Goal: Task Accomplishment & Management: Manage account settings

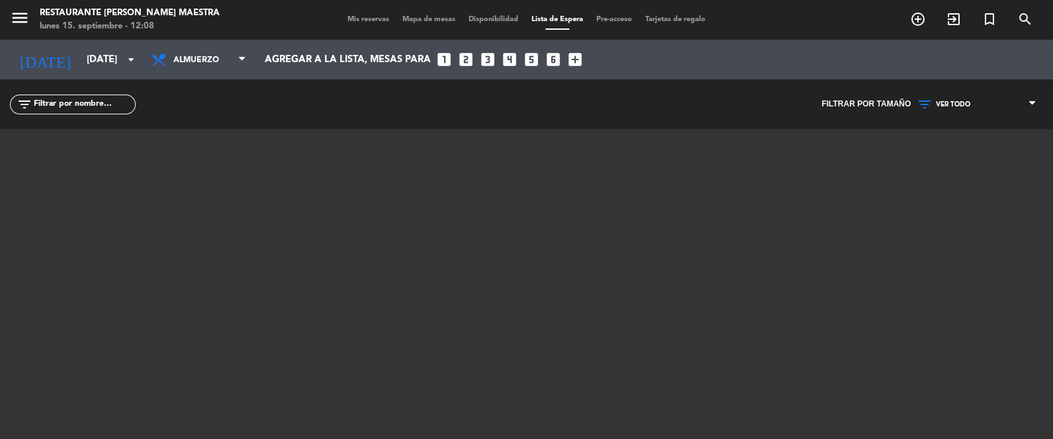
click at [111, 56] on input "[DATE]" at bounding box center [143, 60] width 127 height 24
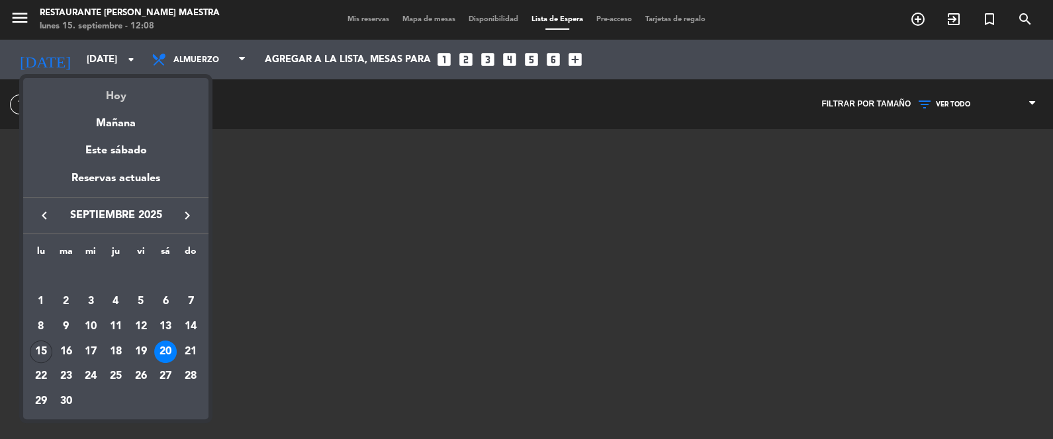
click at [109, 105] on div "Hoy" at bounding box center [115, 91] width 185 height 27
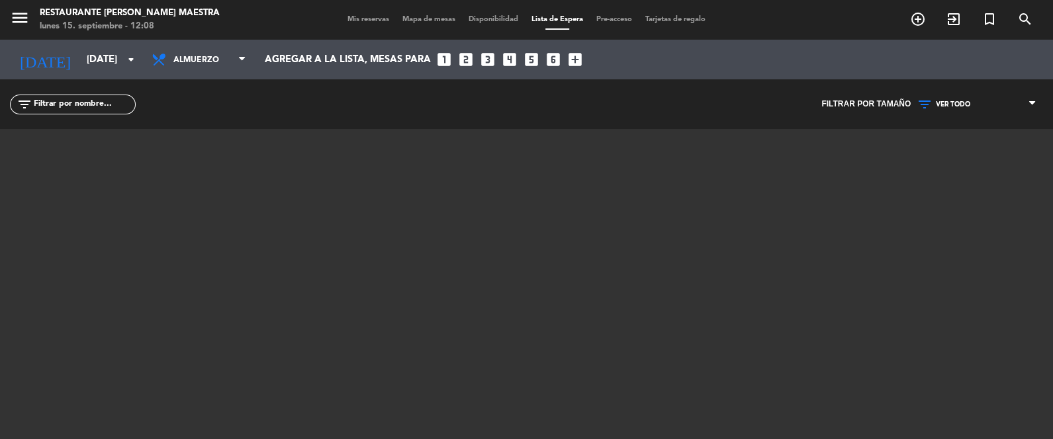
type input "[DATE]"
click at [357, 22] on span "Mis reservas" at bounding box center [368, 19] width 55 height 7
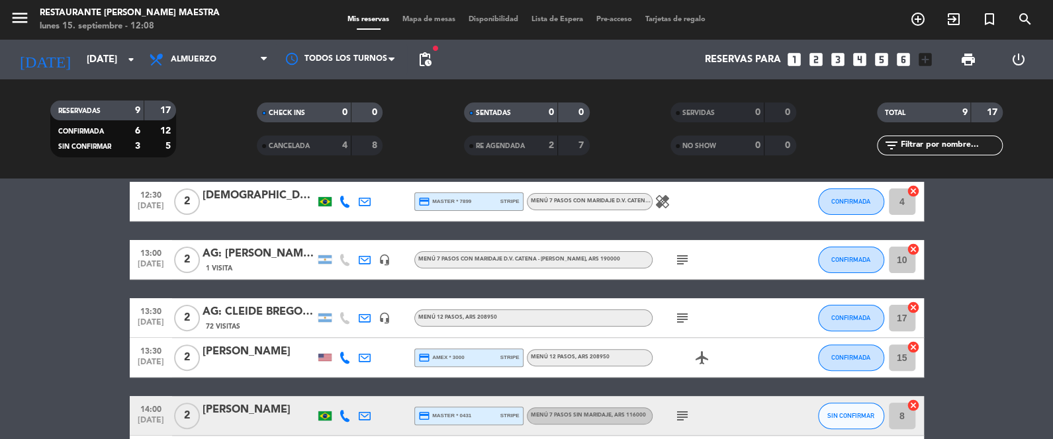
scroll to position [198, 0]
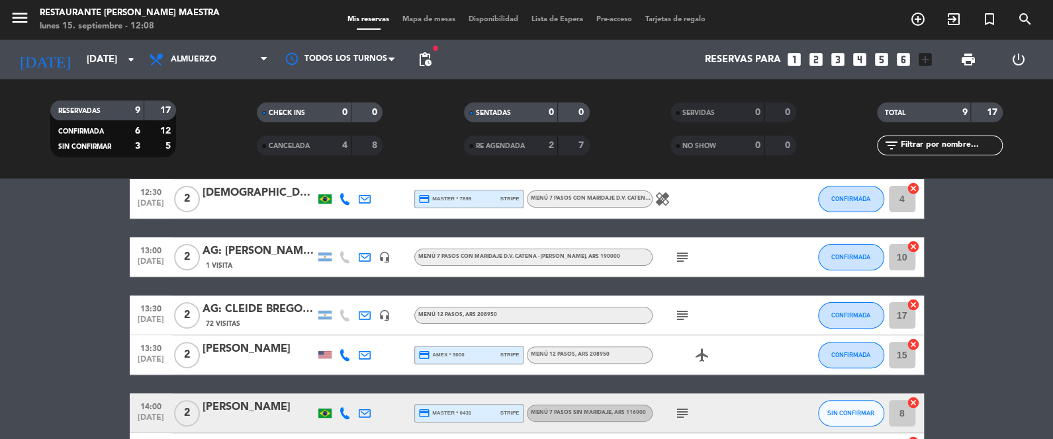
click at [349, 356] on icon at bounding box center [345, 355] width 12 height 12
click at [375, 332] on span at bounding box center [380, 333] width 11 height 11
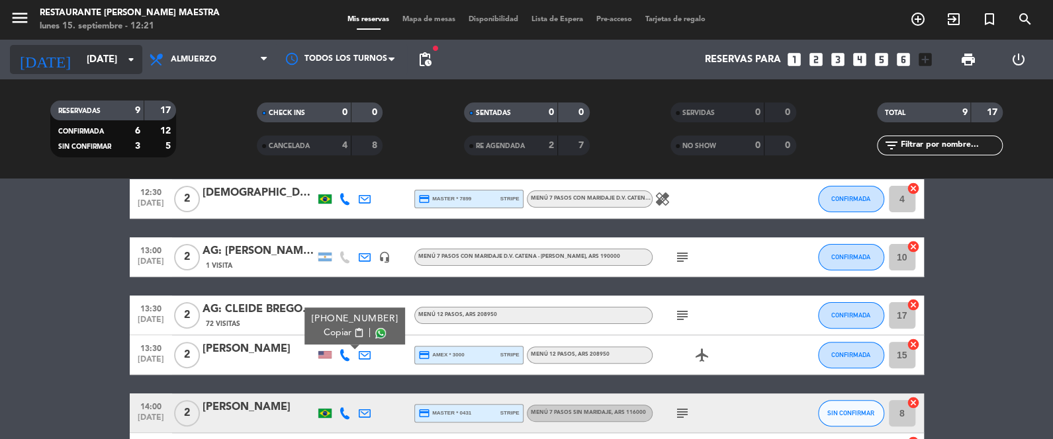
click at [117, 46] on div "[DATE] [DATE] arrow_drop_down" at bounding box center [76, 59] width 132 height 29
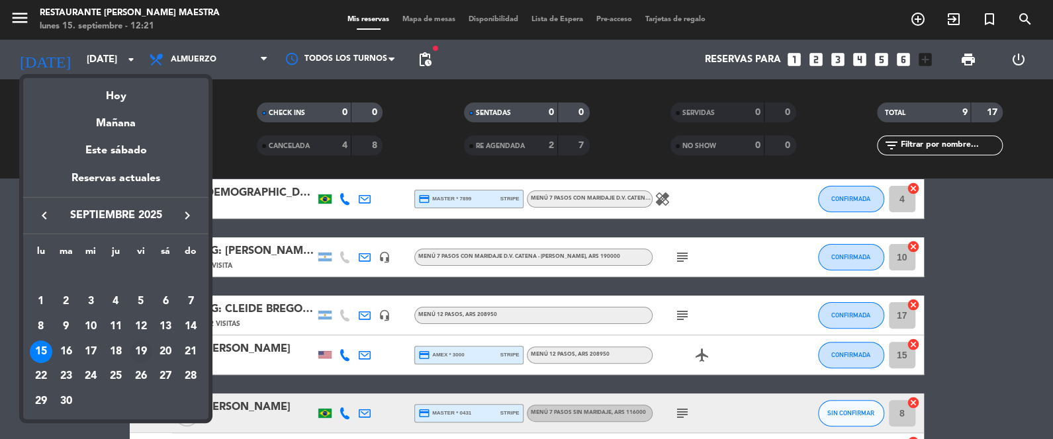
click at [145, 349] on div "19" at bounding box center [141, 352] width 22 height 22
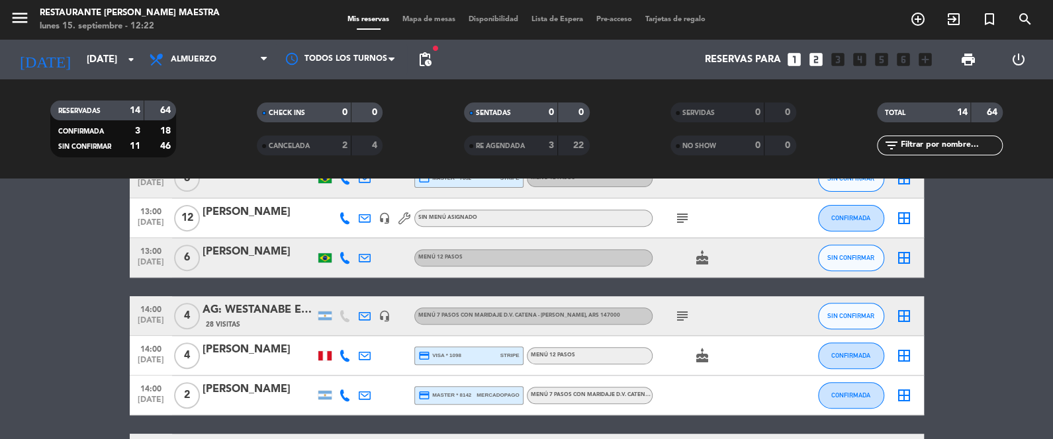
scroll to position [283, 0]
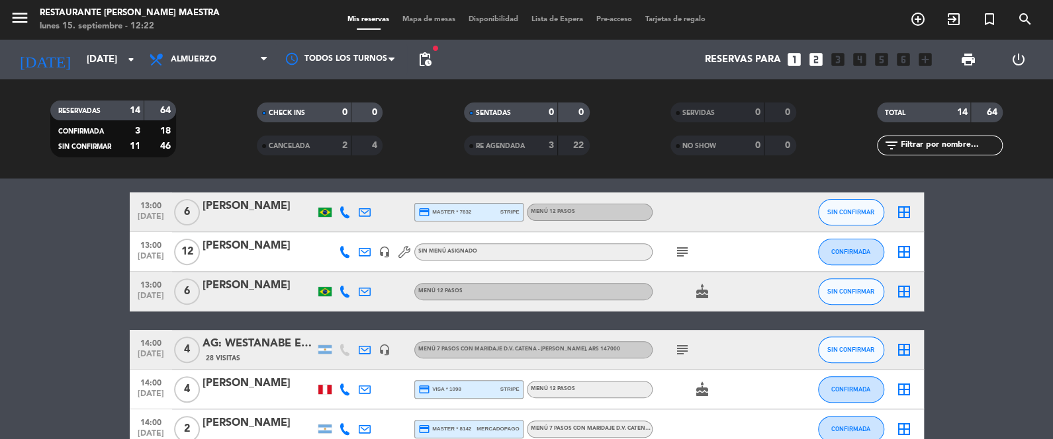
click at [672, 249] on span "subject" at bounding box center [682, 252] width 20 height 16
click at [678, 255] on icon "subject" at bounding box center [682, 252] width 16 height 16
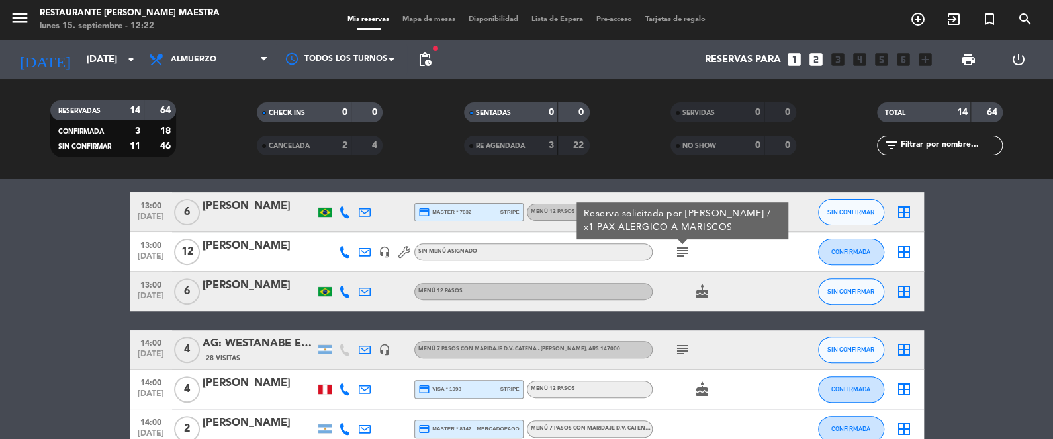
click at [678, 255] on icon "subject" at bounding box center [682, 252] width 16 height 16
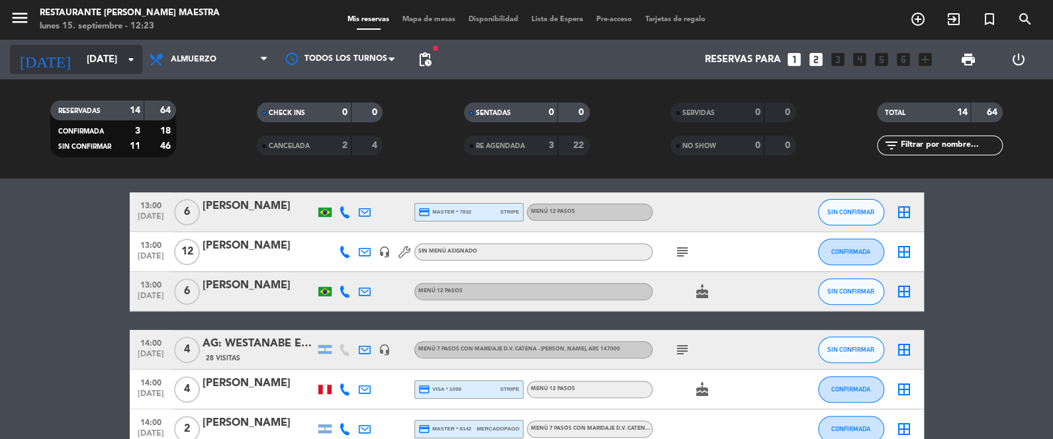
click at [87, 56] on input "[DATE]" at bounding box center [143, 60] width 127 height 24
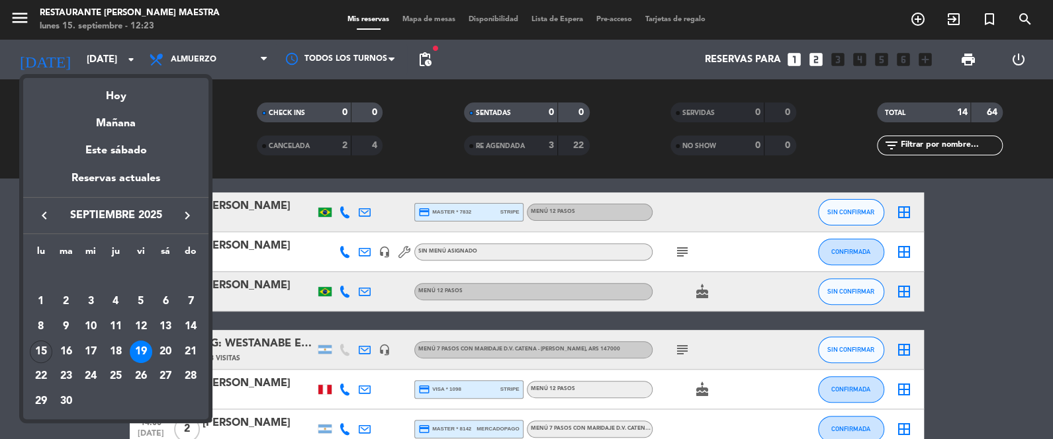
click at [181, 220] on icon "keyboard_arrow_right" at bounding box center [187, 216] width 16 height 16
click at [114, 372] on div "23" at bounding box center [116, 376] width 22 height 22
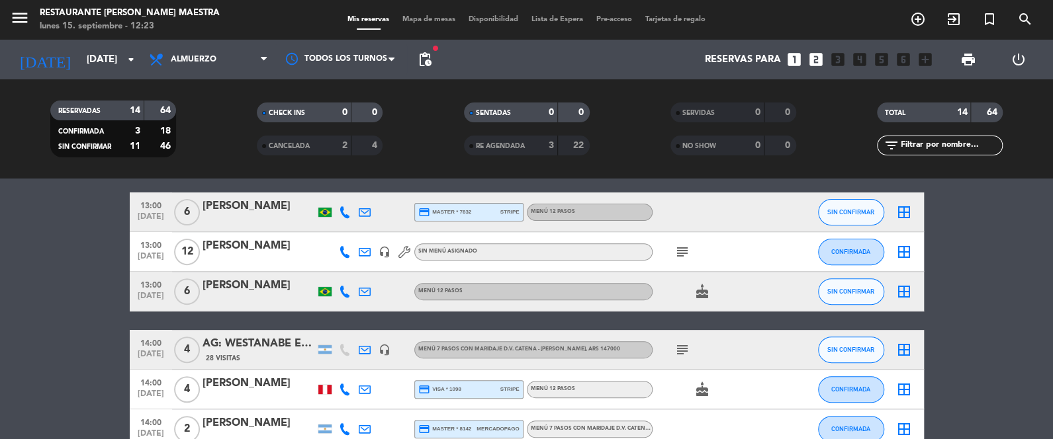
type input "[DEMOGRAPHIC_DATA][DATE]"
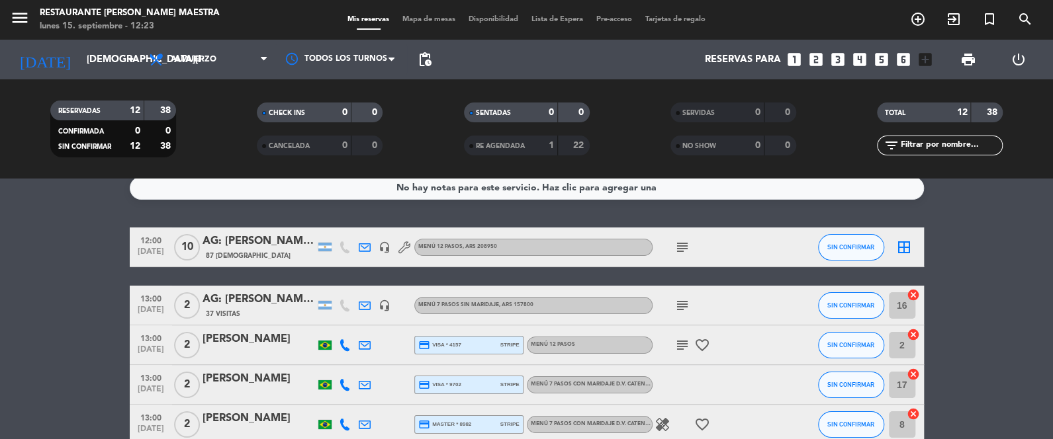
scroll to position [0, 0]
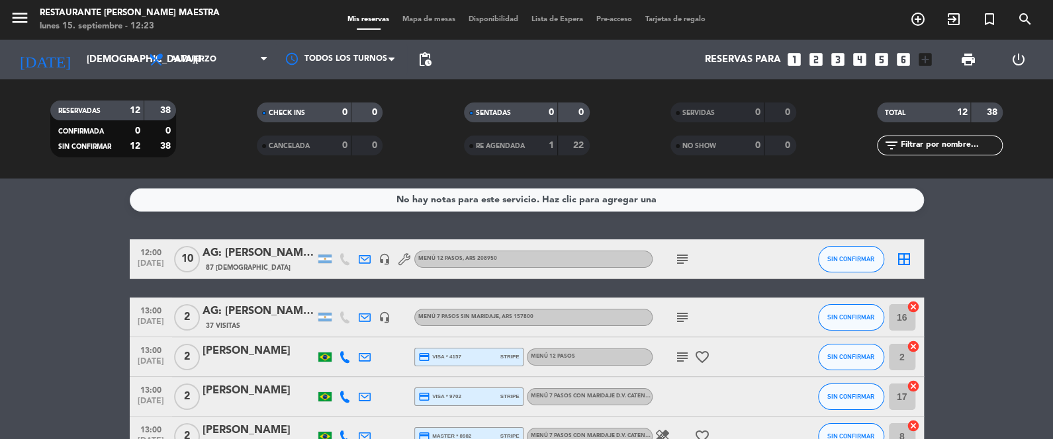
click at [680, 255] on icon "subject" at bounding box center [682, 259] width 16 height 16
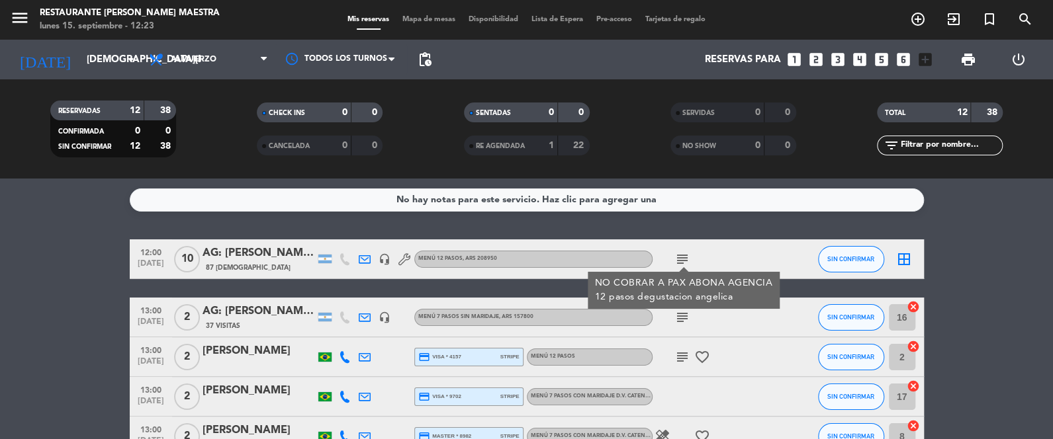
click at [680, 255] on icon "subject" at bounding box center [682, 259] width 16 height 16
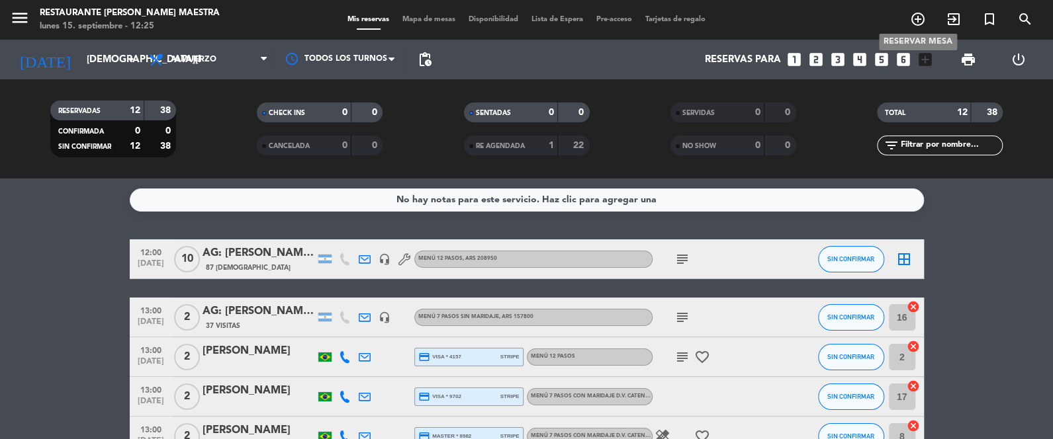
click at [914, 17] on icon "add_circle_outline" at bounding box center [918, 19] width 16 height 16
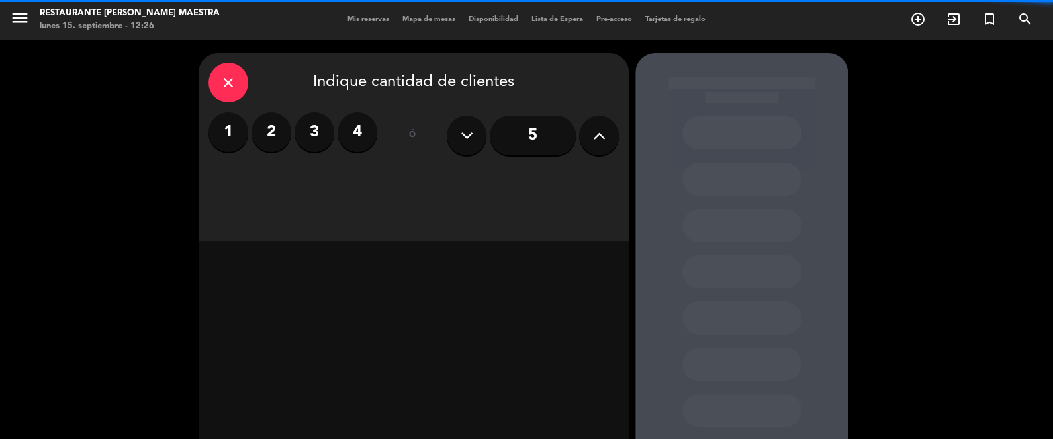
click at [276, 145] on label "2" at bounding box center [271, 132] width 40 height 40
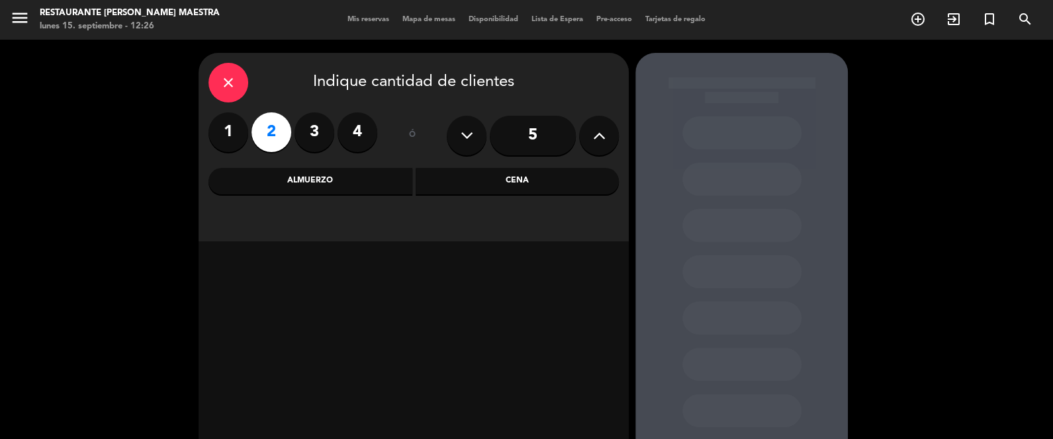
click at [366, 177] on div "Almuerzo" at bounding box center [310, 181] width 204 height 26
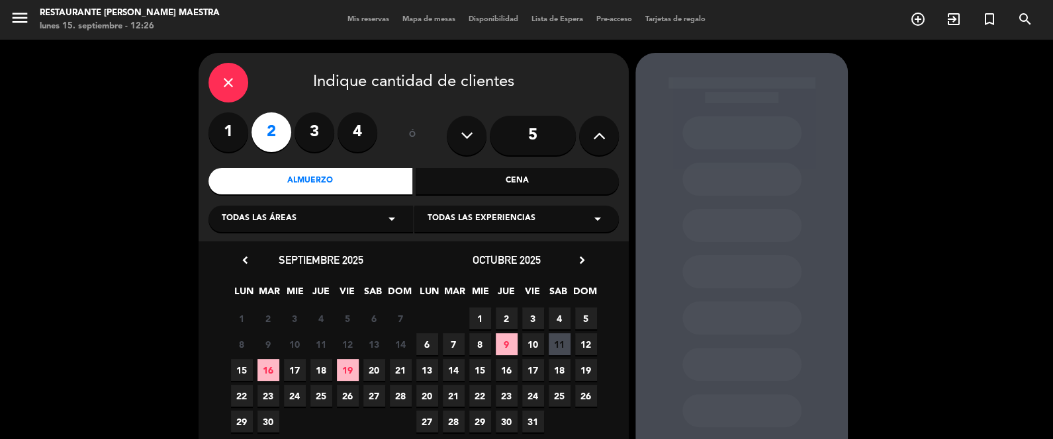
click at [509, 395] on span "23" at bounding box center [507, 396] width 22 height 22
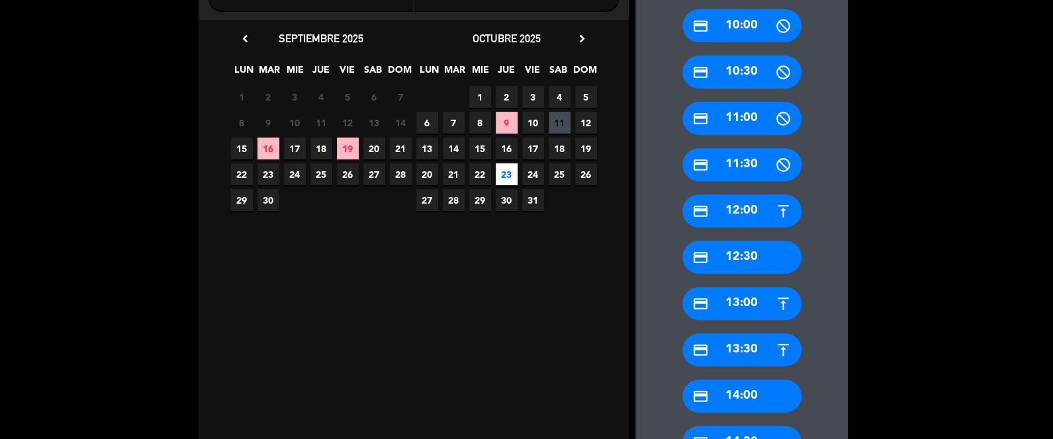
scroll to position [251, 0]
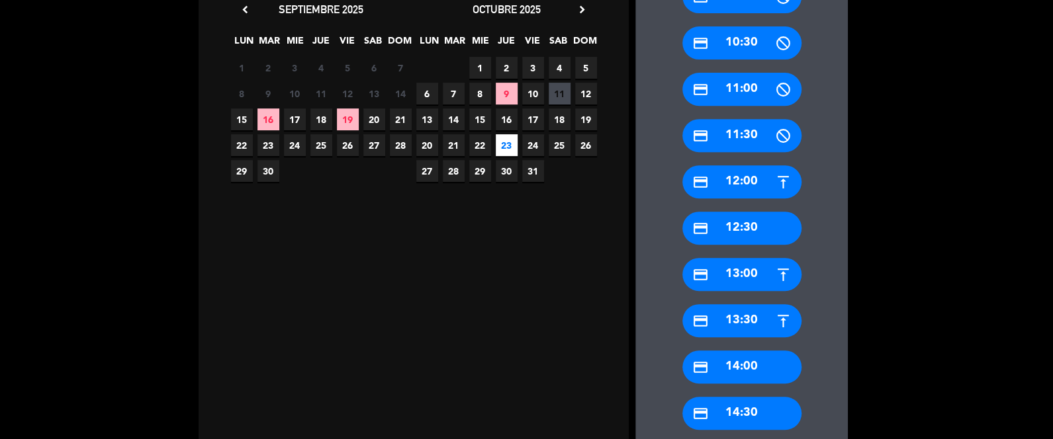
click at [744, 267] on div "credit_card 13:00" at bounding box center [741, 274] width 119 height 33
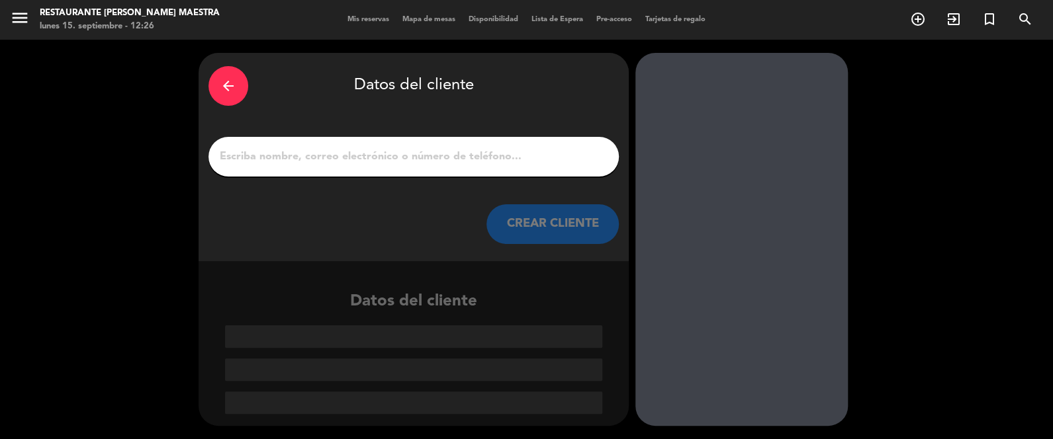
click at [303, 151] on input "1" at bounding box center [413, 157] width 390 height 19
paste input "Harris Teeter Auction: [PERSON_NAME] & [PERSON_NAME]"
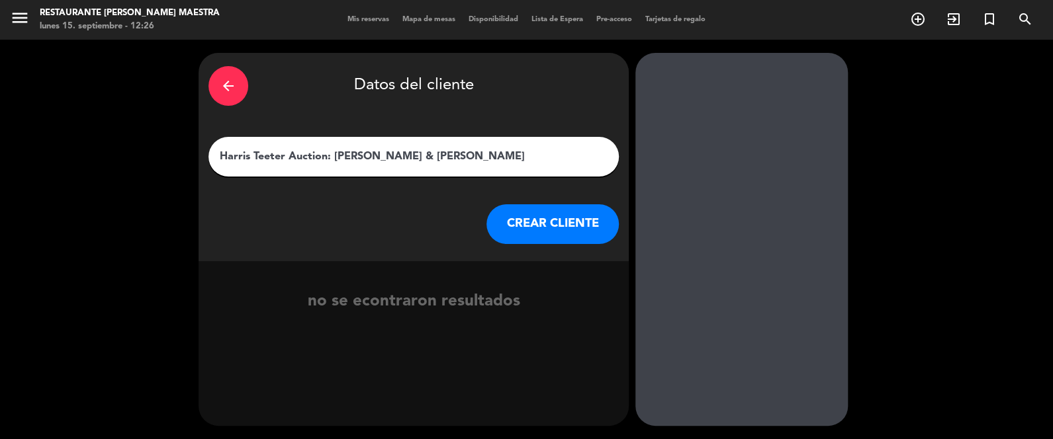
type input "Harris Teeter Auction: [PERSON_NAME] & [PERSON_NAME]"
click at [555, 218] on button "CREAR CLIENTE" at bounding box center [552, 224] width 132 height 40
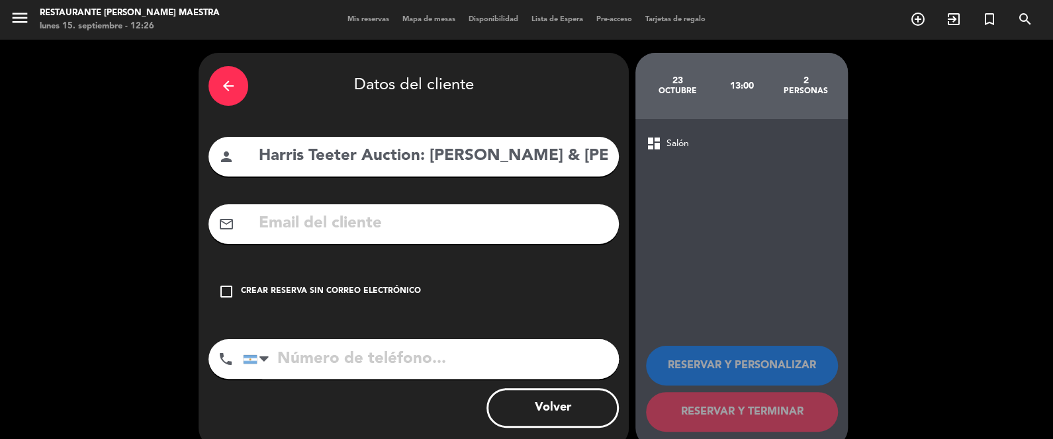
click at [362, 287] on div "Crear reserva sin correo electrónico" at bounding box center [331, 291] width 180 height 13
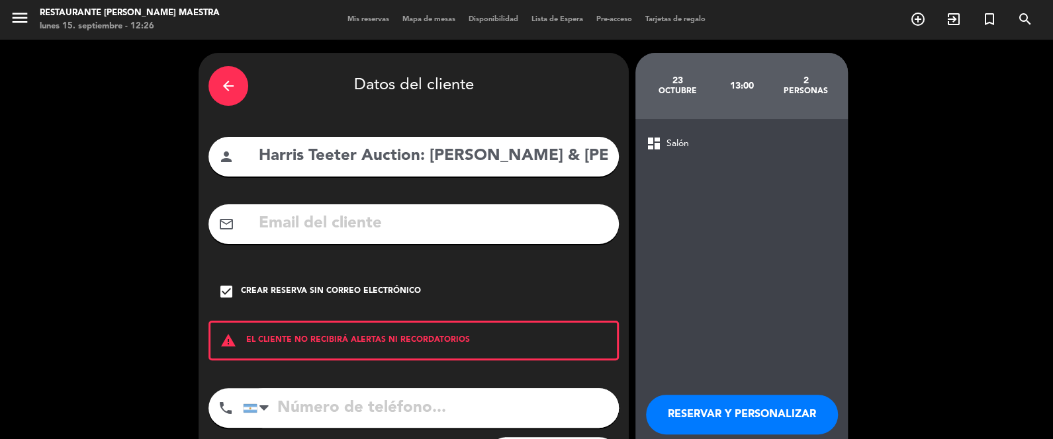
click at [791, 427] on button "RESERVAR Y PERSONALIZAR" at bounding box center [742, 415] width 192 height 40
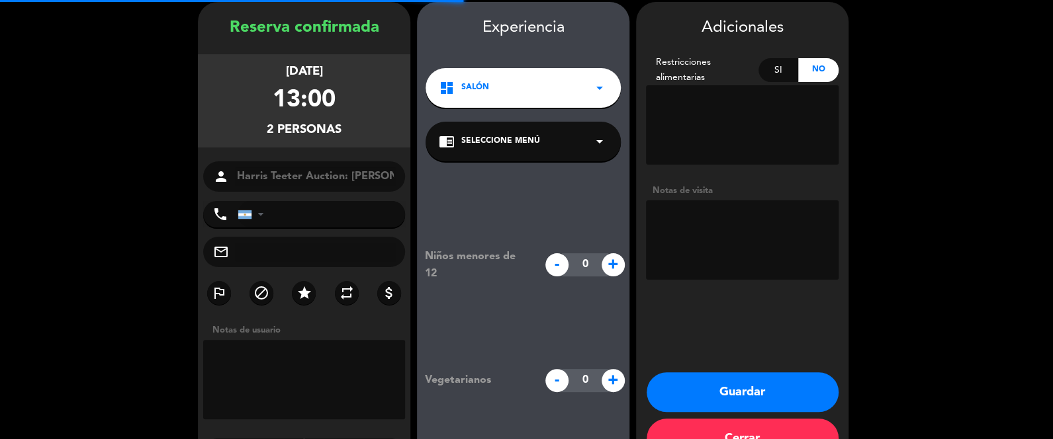
scroll to position [53, 0]
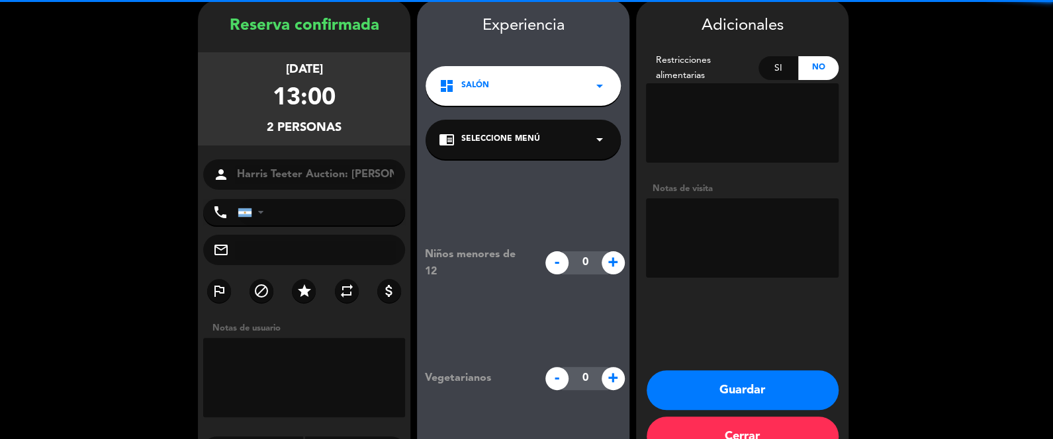
click at [697, 217] on textarea at bounding box center [742, 238] width 193 height 79
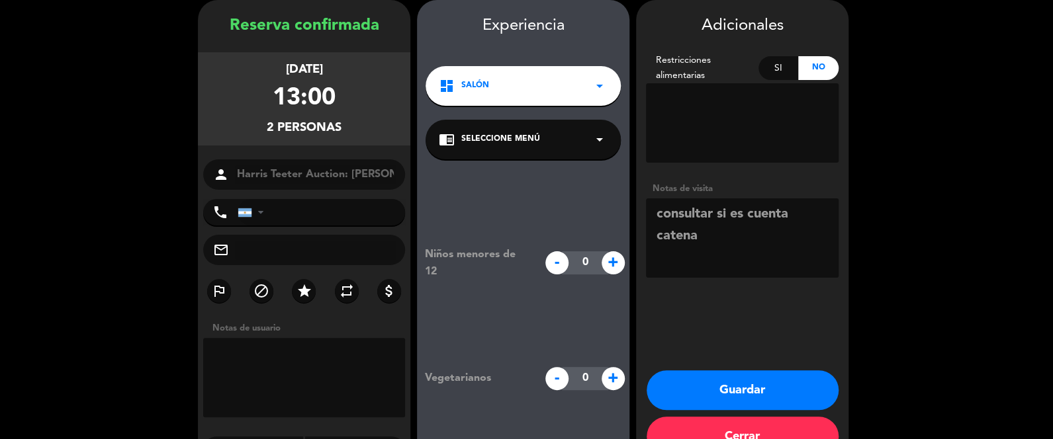
type textarea "consultar si es cuenta catena"
click at [751, 394] on button "Guardar" at bounding box center [742, 391] width 192 height 40
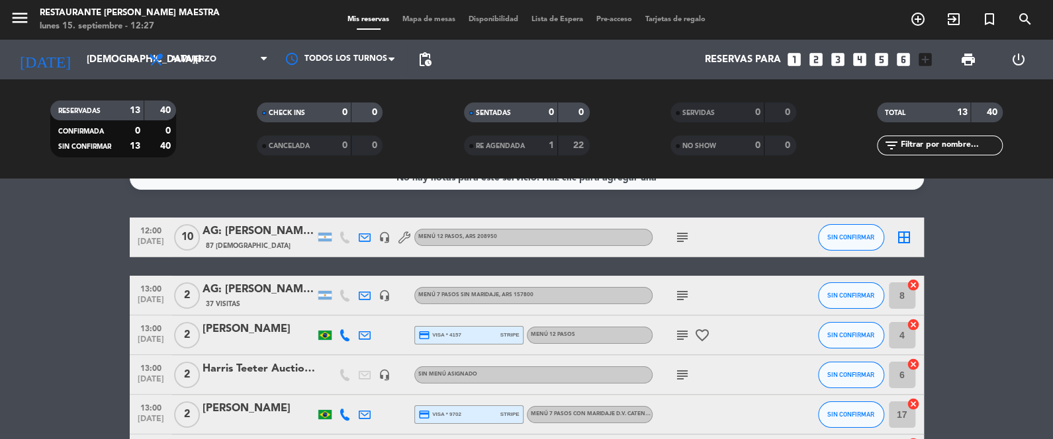
scroll to position [32, 0]
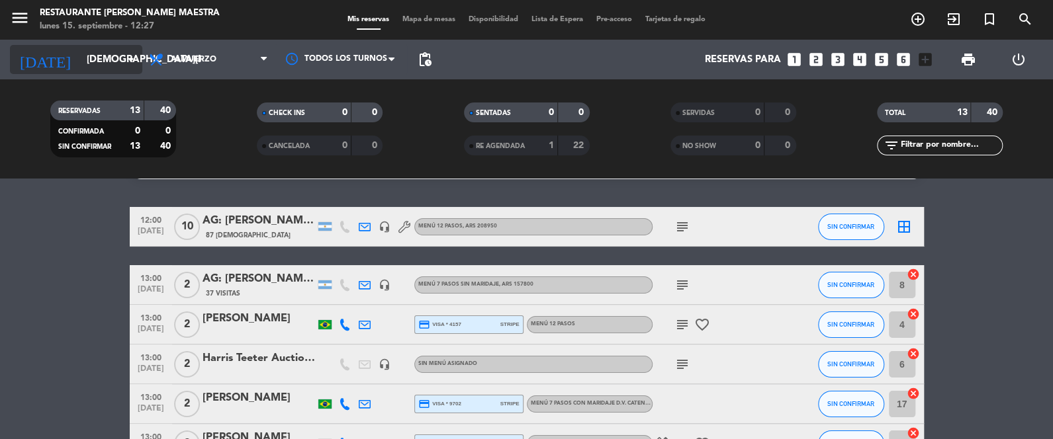
click at [112, 65] on input "[DEMOGRAPHIC_DATA][DATE]" at bounding box center [143, 60] width 127 height 24
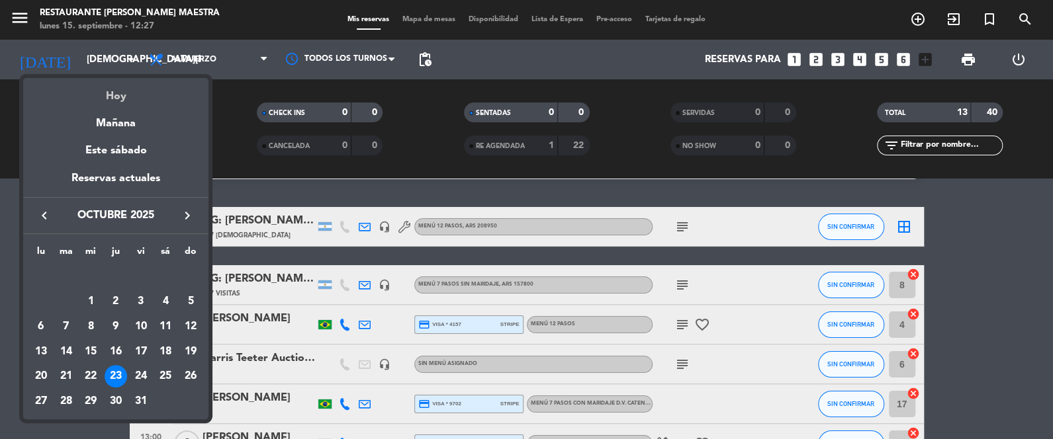
click at [116, 87] on div "Hoy" at bounding box center [115, 91] width 185 height 27
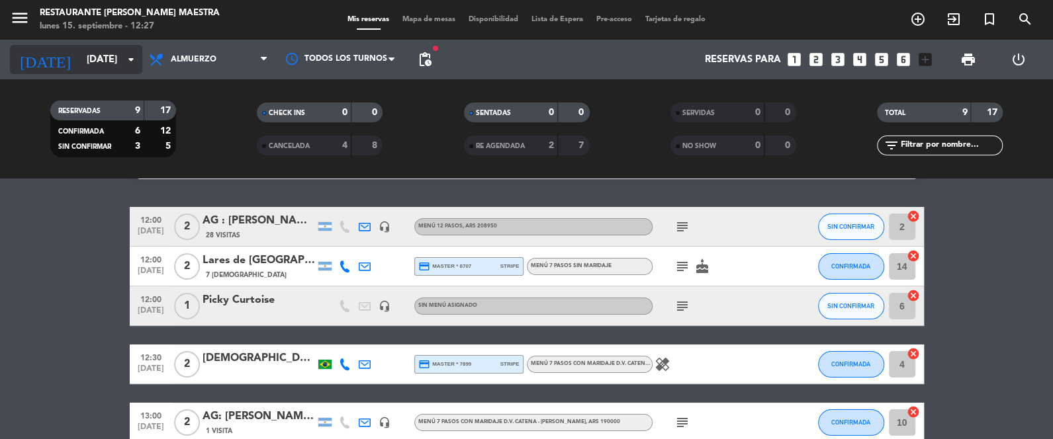
click at [92, 61] on input "[DATE]" at bounding box center [143, 60] width 127 height 24
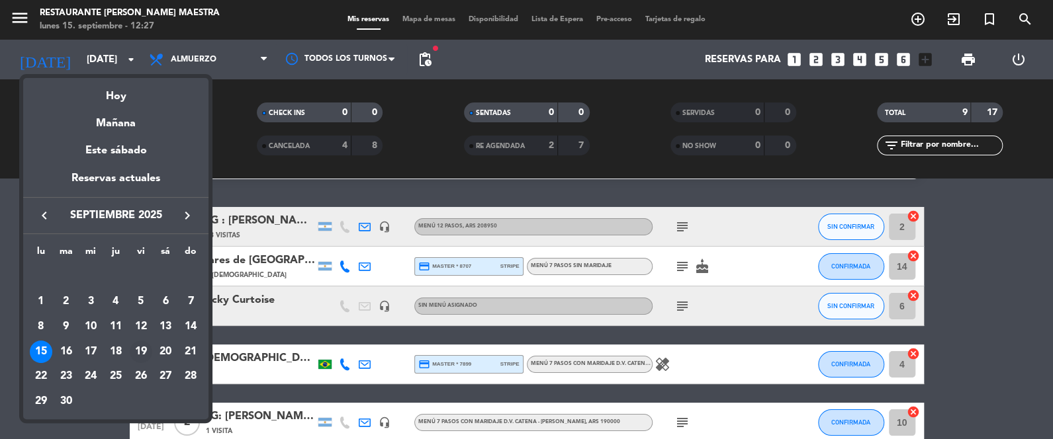
click at [141, 347] on div "19" at bounding box center [141, 352] width 22 height 22
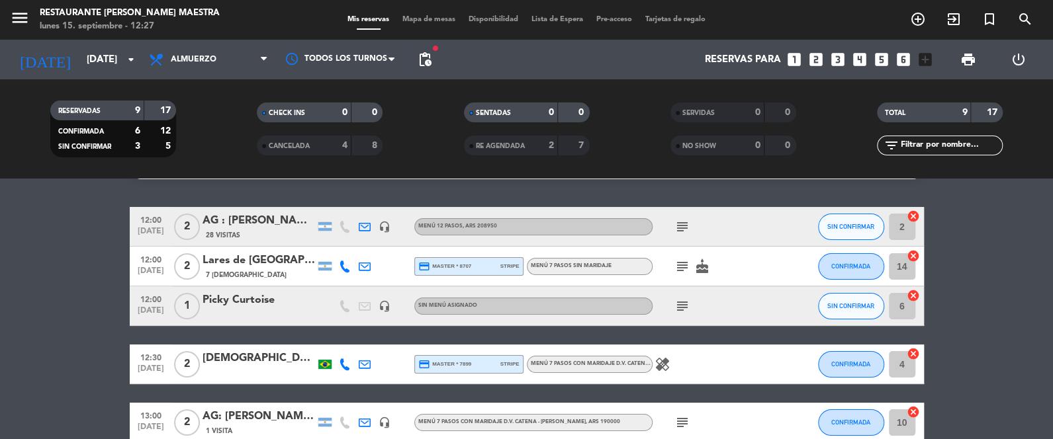
type input "[DATE]"
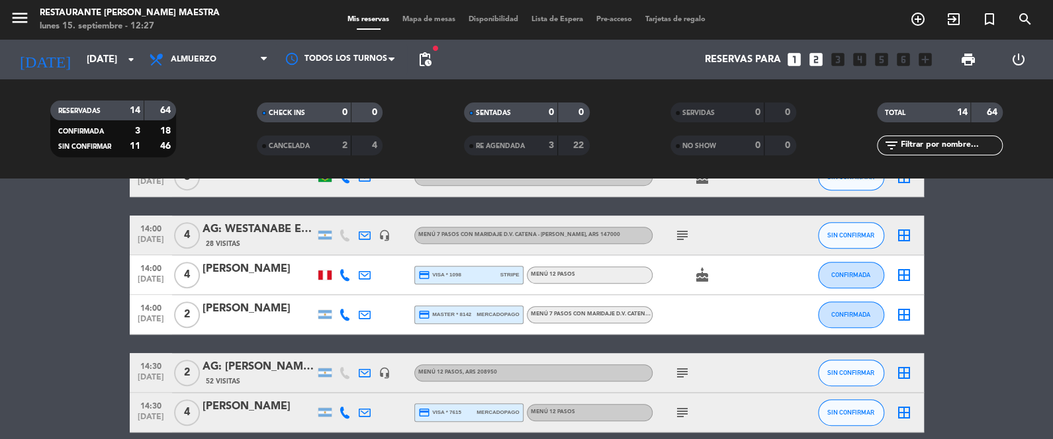
scroll to position [429, 0]
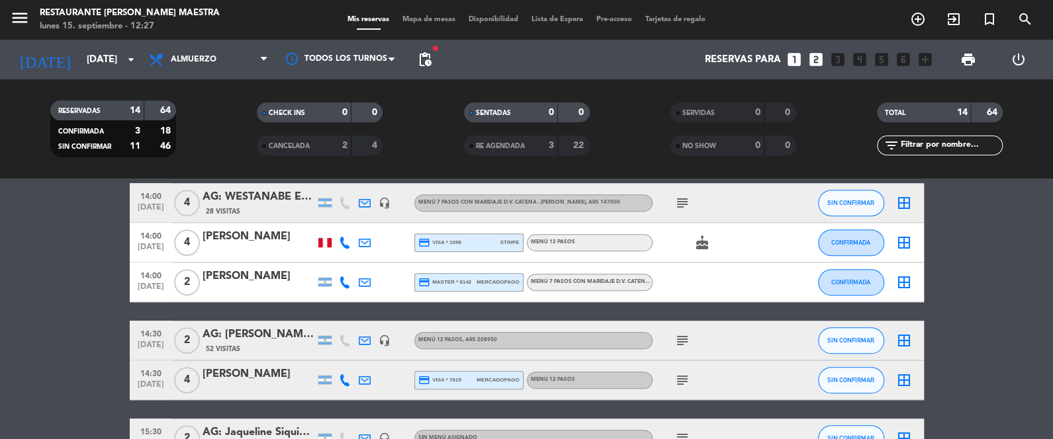
click at [682, 205] on icon "subject" at bounding box center [682, 203] width 16 height 16
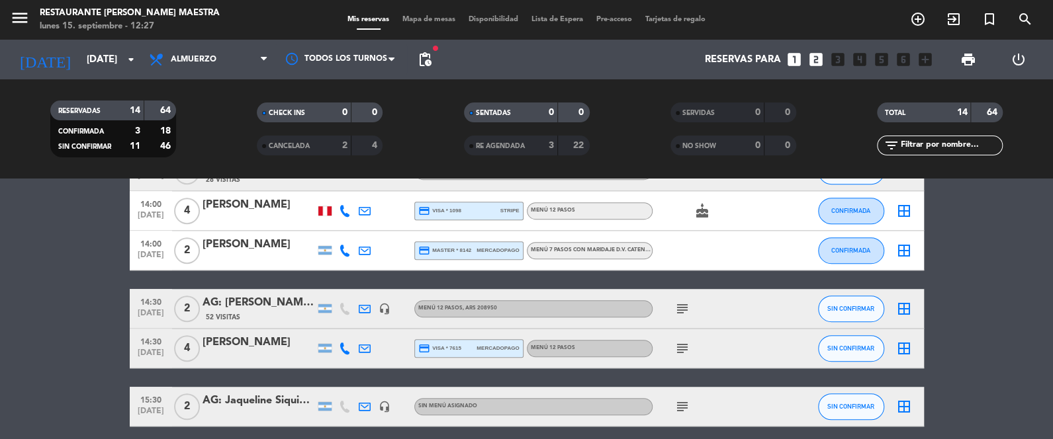
scroll to position [463, 0]
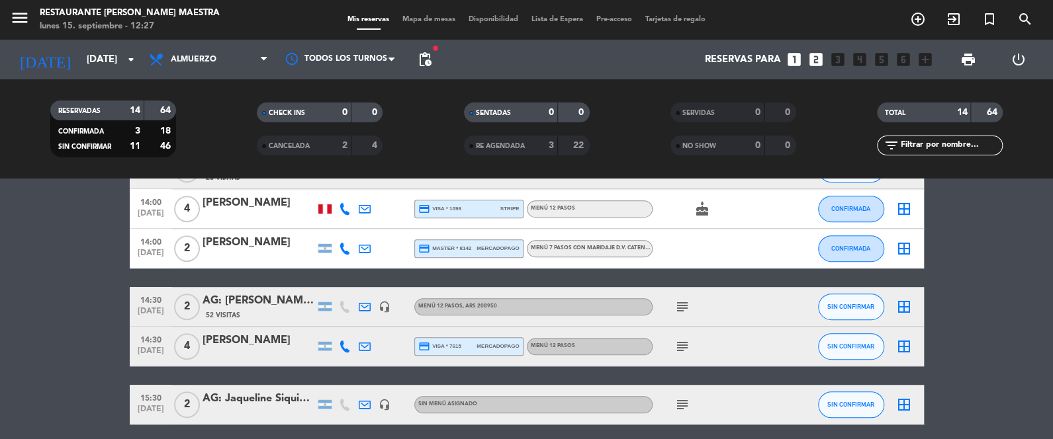
click at [683, 300] on icon "subject" at bounding box center [682, 307] width 16 height 16
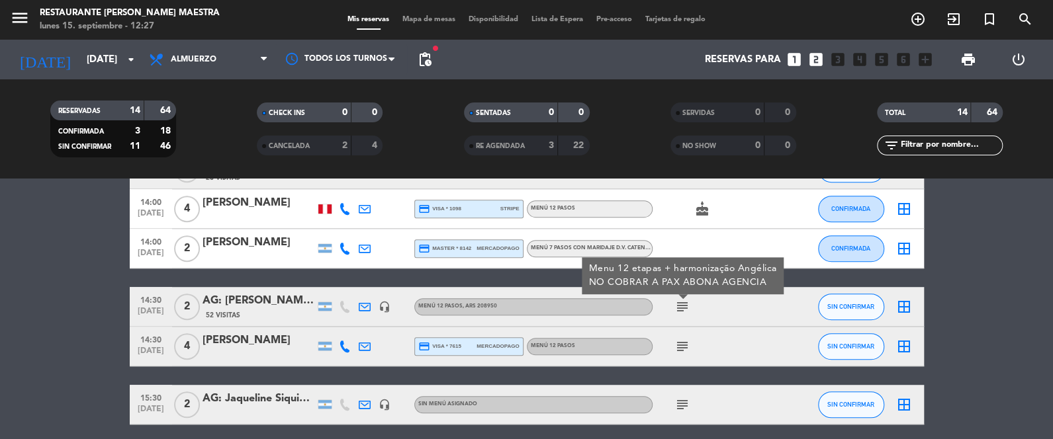
click at [684, 346] on icon "subject" at bounding box center [682, 347] width 16 height 16
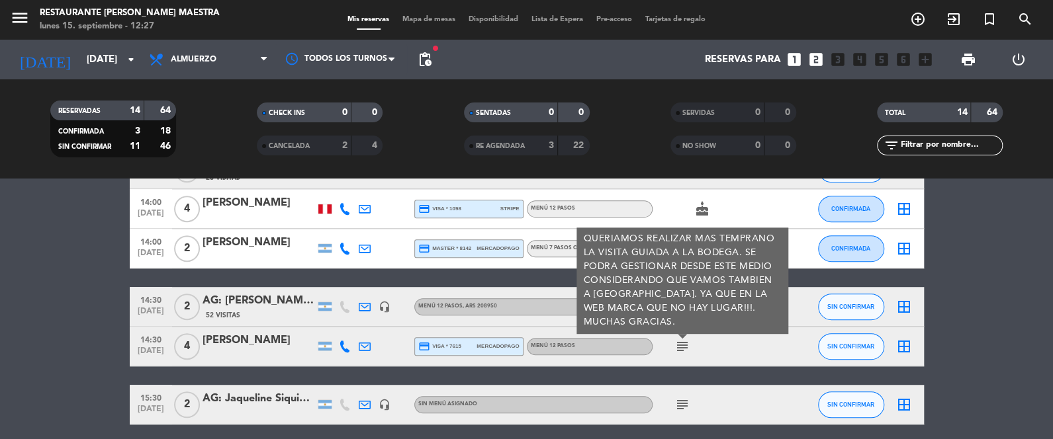
click at [684, 345] on icon "subject" at bounding box center [682, 347] width 16 height 16
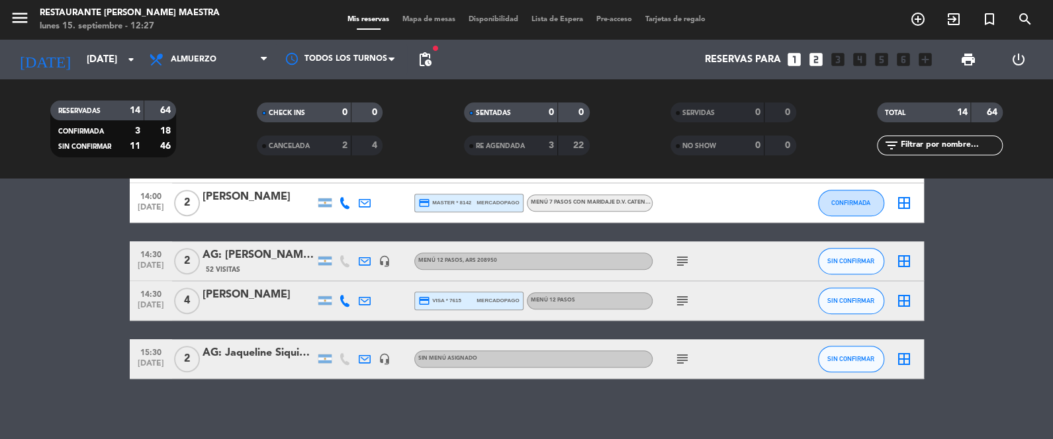
scroll to position [514, 0]
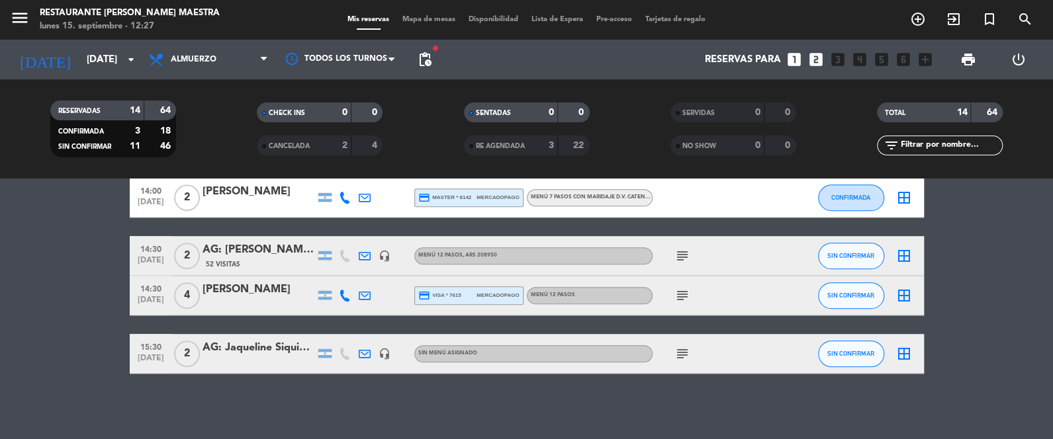
click at [685, 353] on icon "subject" at bounding box center [682, 354] width 16 height 16
click at [684, 353] on icon "subject" at bounding box center [682, 354] width 16 height 16
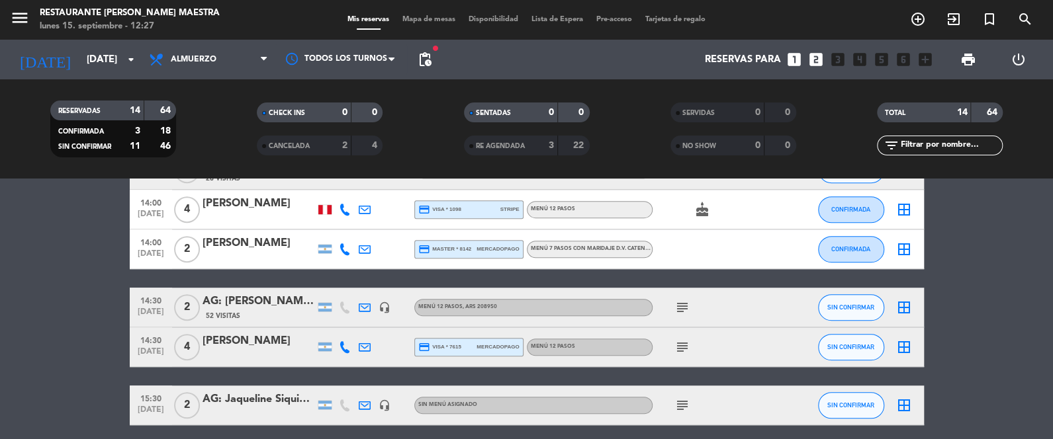
scroll to position [416, 0]
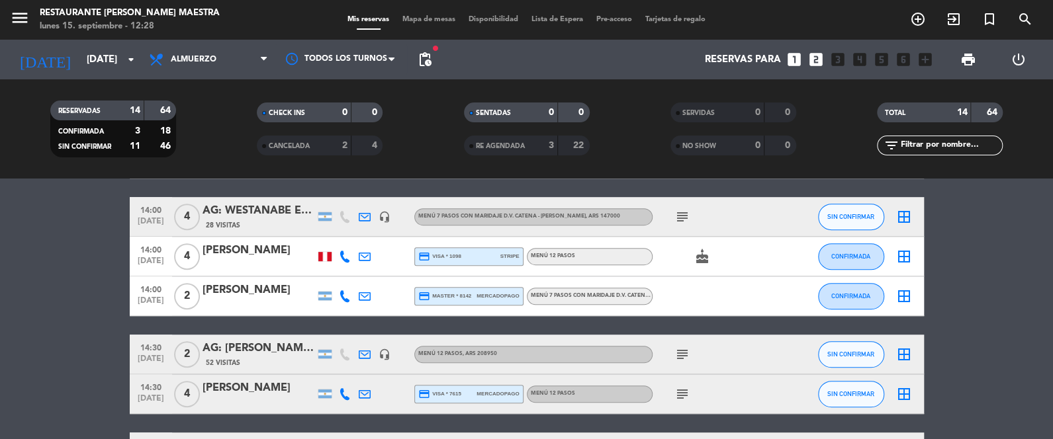
click at [686, 350] on icon "subject" at bounding box center [682, 355] width 16 height 16
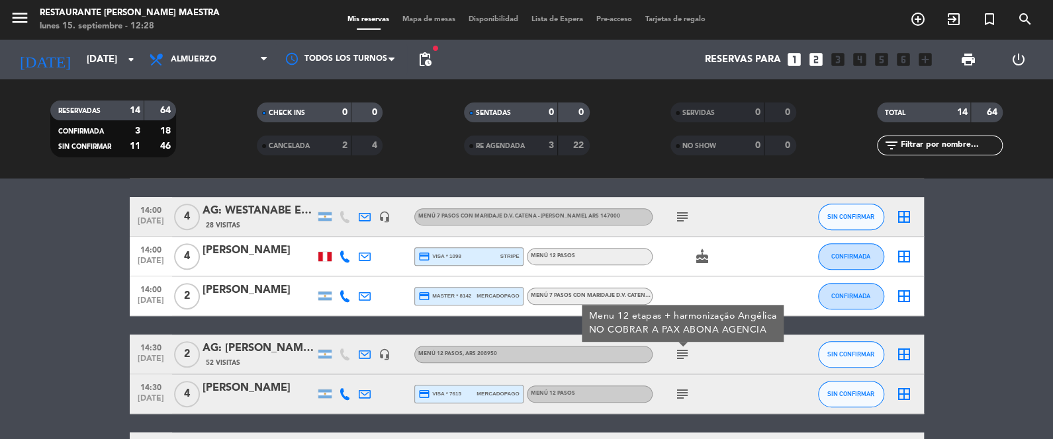
click at [686, 351] on icon "subject" at bounding box center [682, 355] width 16 height 16
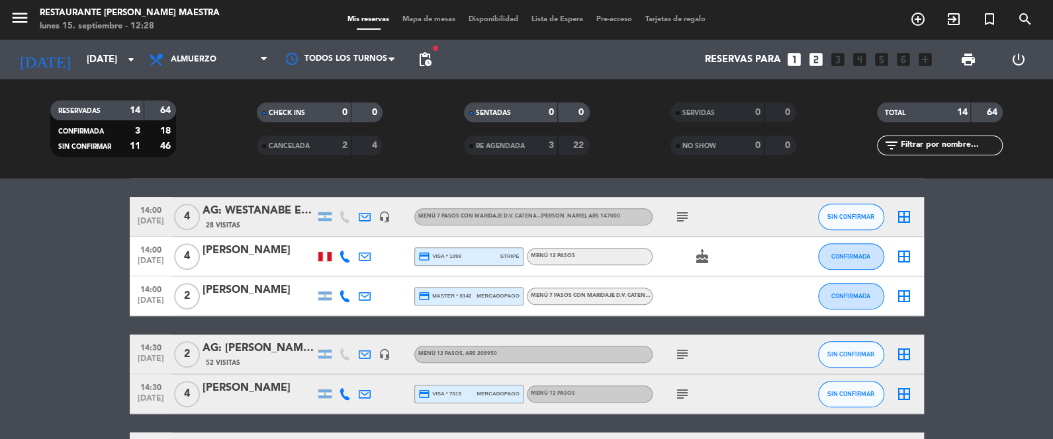
click at [687, 221] on icon "subject" at bounding box center [682, 217] width 16 height 16
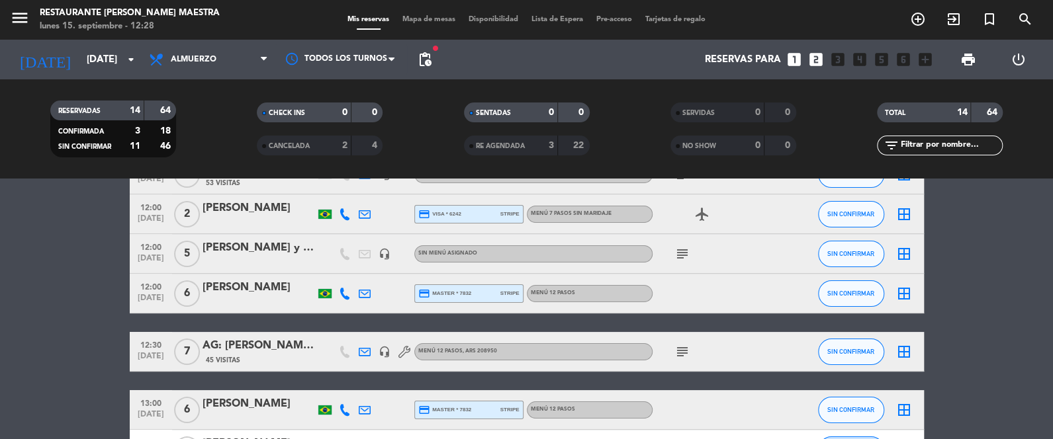
scroll to position [51, 0]
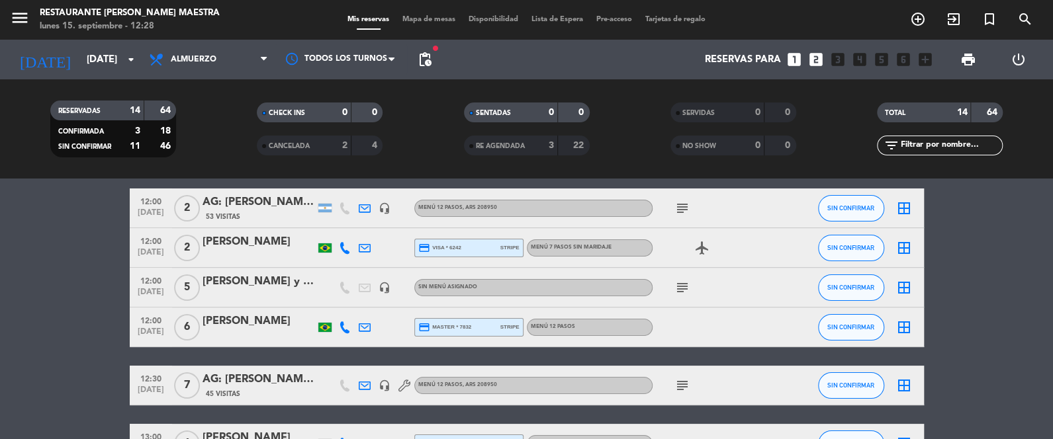
click at [678, 282] on icon "subject" at bounding box center [682, 288] width 16 height 16
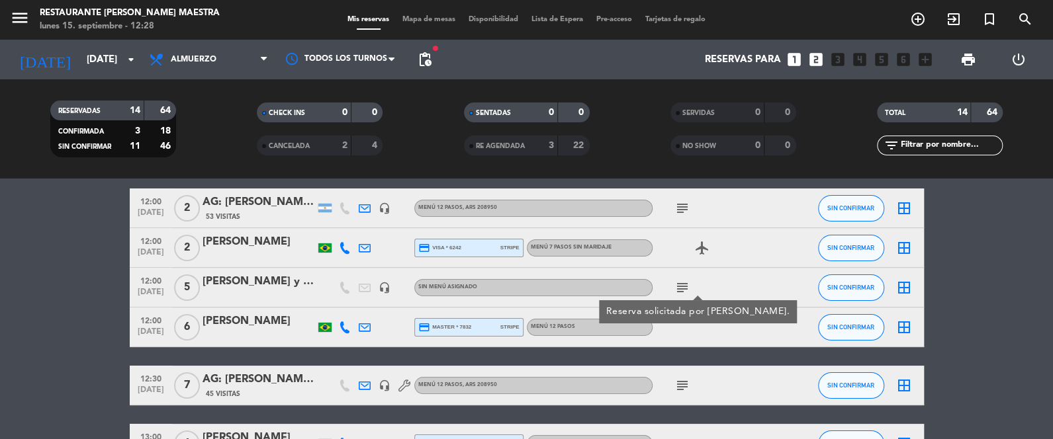
click at [683, 281] on icon "subject" at bounding box center [682, 288] width 16 height 16
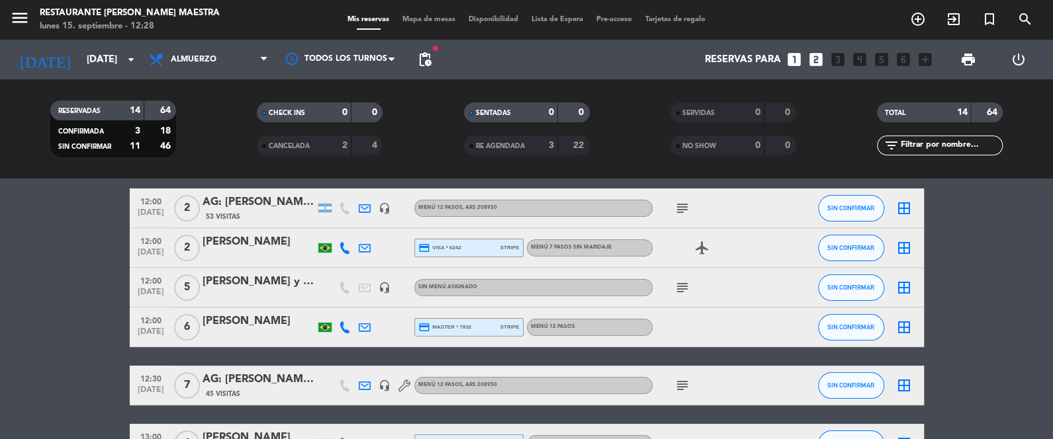
scroll to position [19, 0]
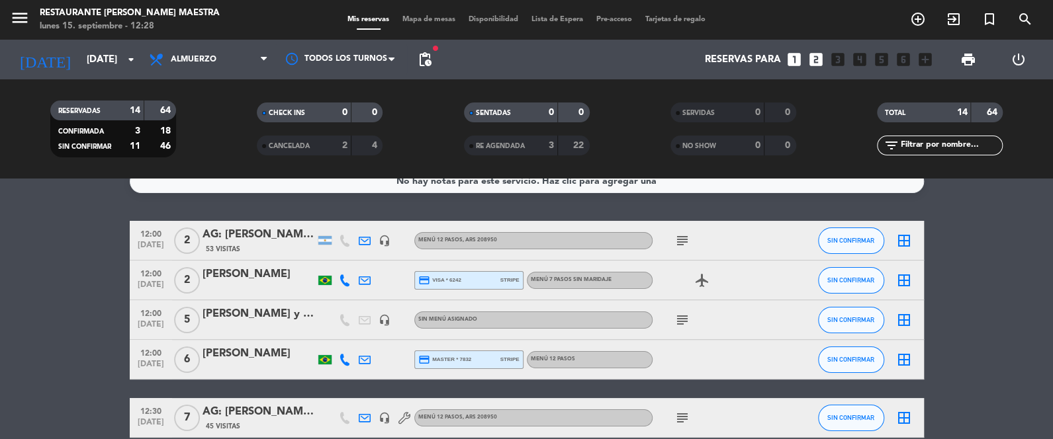
click at [680, 238] on icon "subject" at bounding box center [682, 241] width 16 height 16
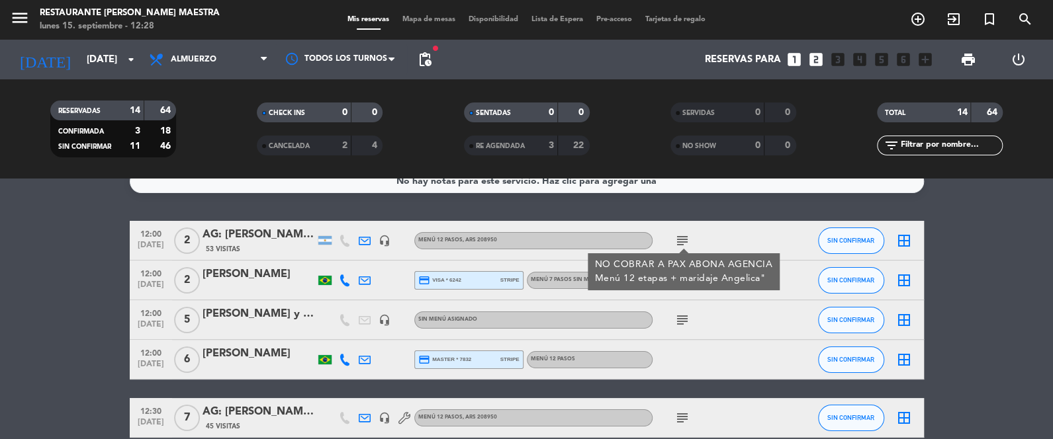
click at [436, 58] on span "pending_actions" at bounding box center [425, 59] width 26 height 26
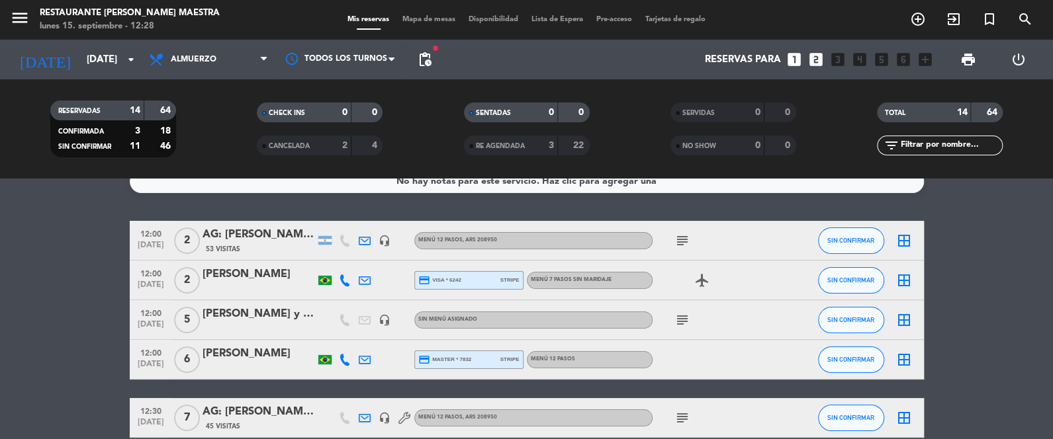
click at [431, 57] on span "pending_actions" at bounding box center [425, 59] width 26 height 26
click at [431, 57] on span "pending_actions" at bounding box center [425, 60] width 16 height 16
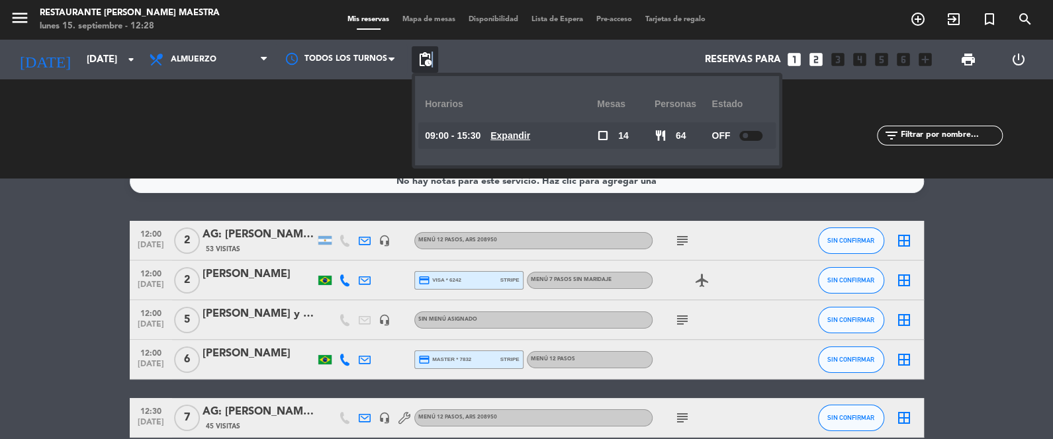
click at [432, 57] on span "pending_actions" at bounding box center [425, 60] width 16 height 16
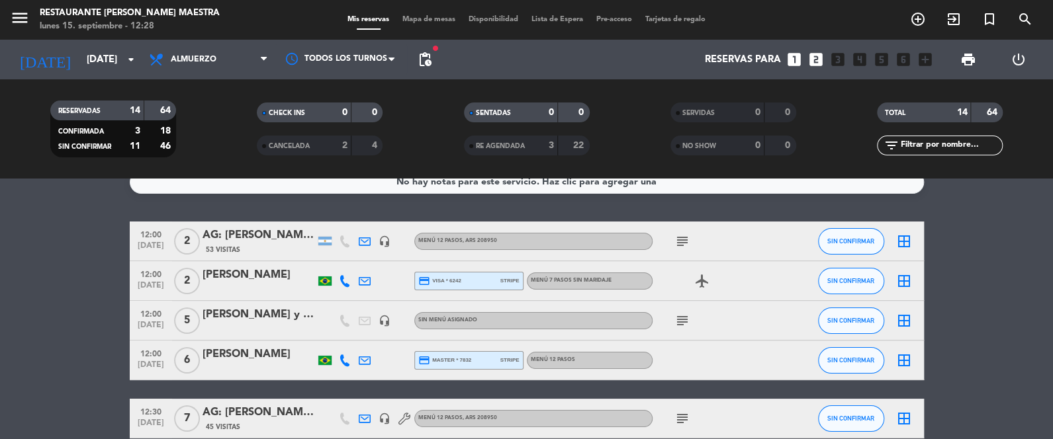
scroll to position [32, 0]
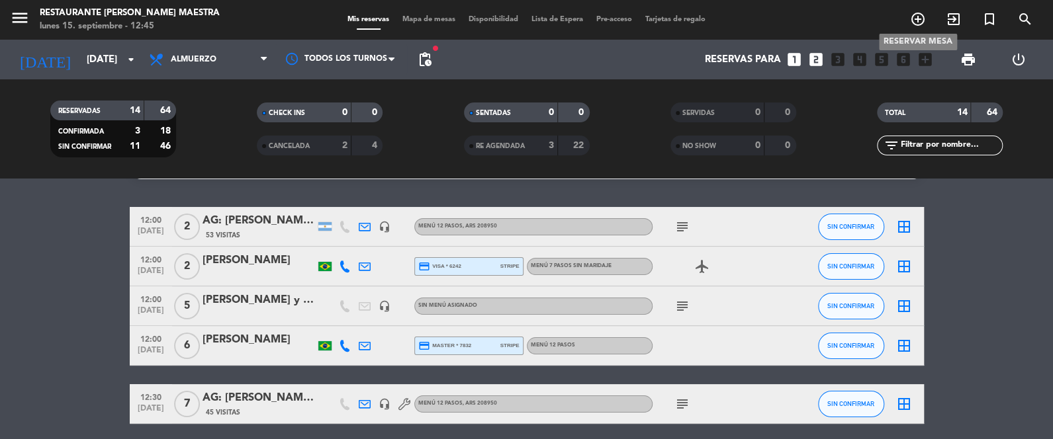
click at [911, 11] on icon "add_circle_outline" at bounding box center [918, 19] width 16 height 16
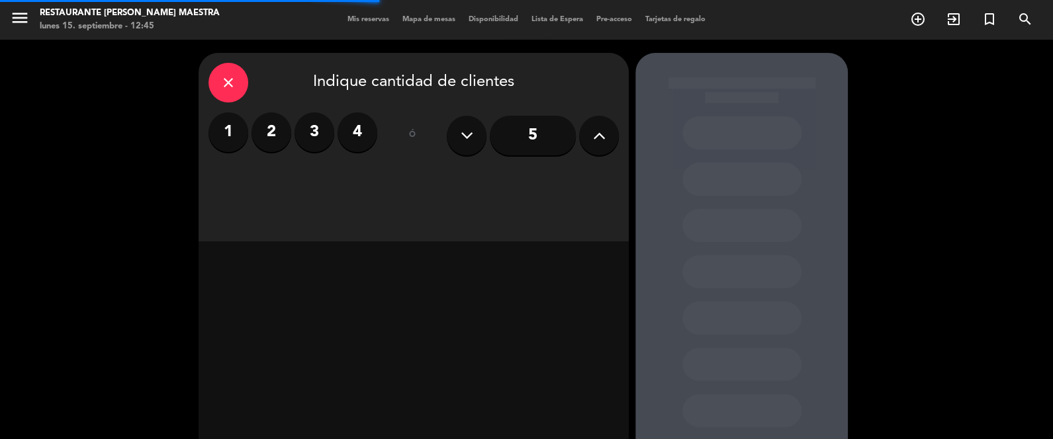
click at [279, 130] on label "2" at bounding box center [271, 132] width 40 height 40
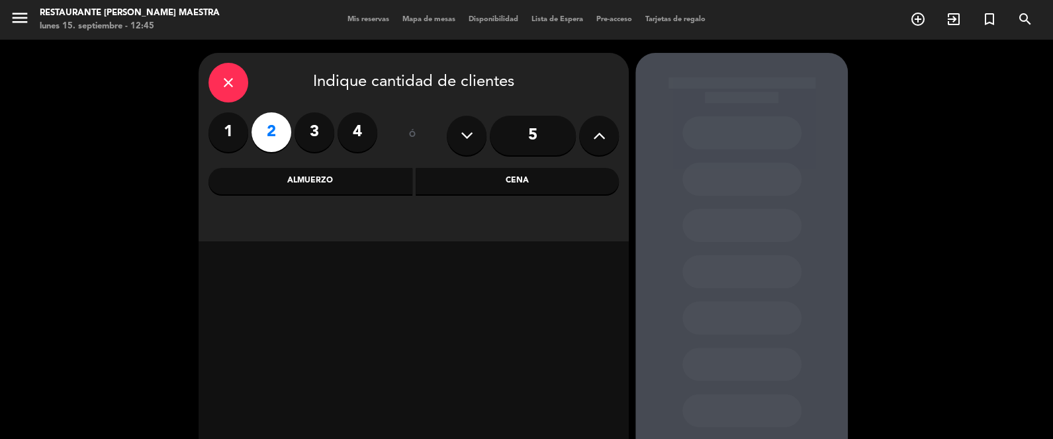
click at [494, 179] on div "Cena" at bounding box center [518, 181] width 204 height 26
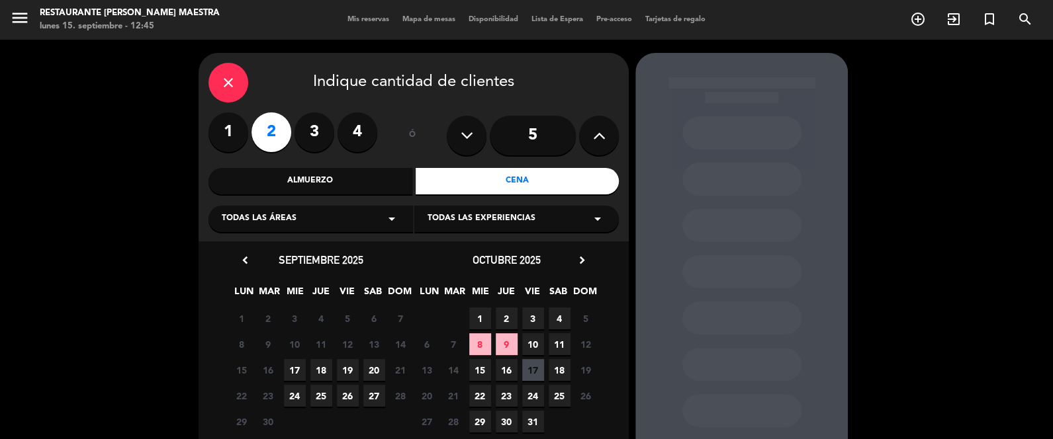
scroll to position [74, 0]
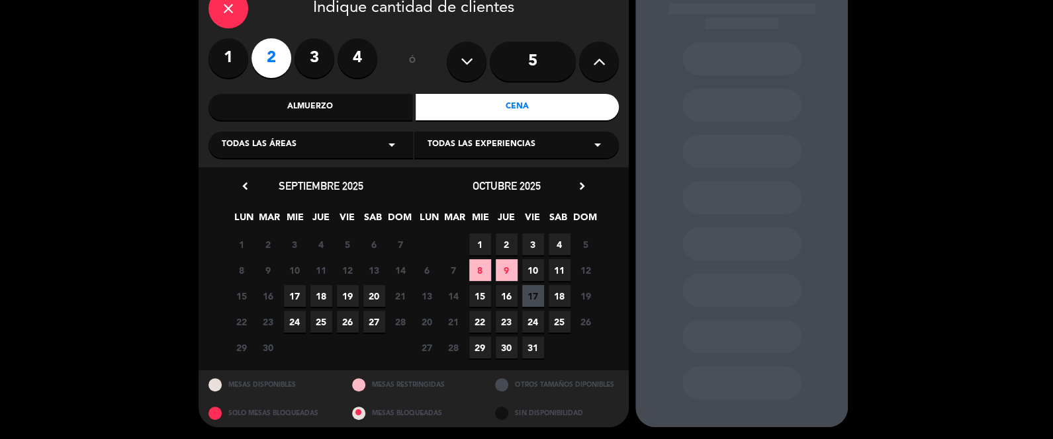
click at [349, 290] on span "19" at bounding box center [348, 296] width 22 height 22
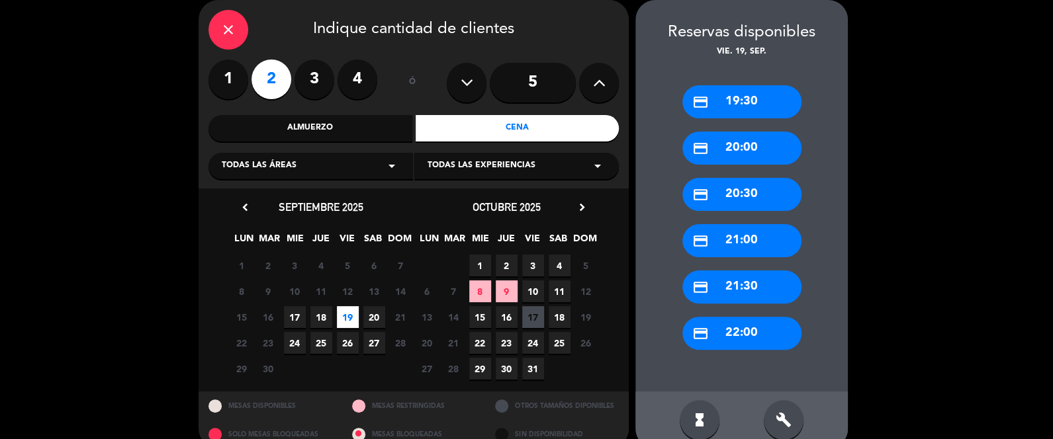
click at [727, 145] on div "credit_card 20:00" at bounding box center [741, 148] width 119 height 33
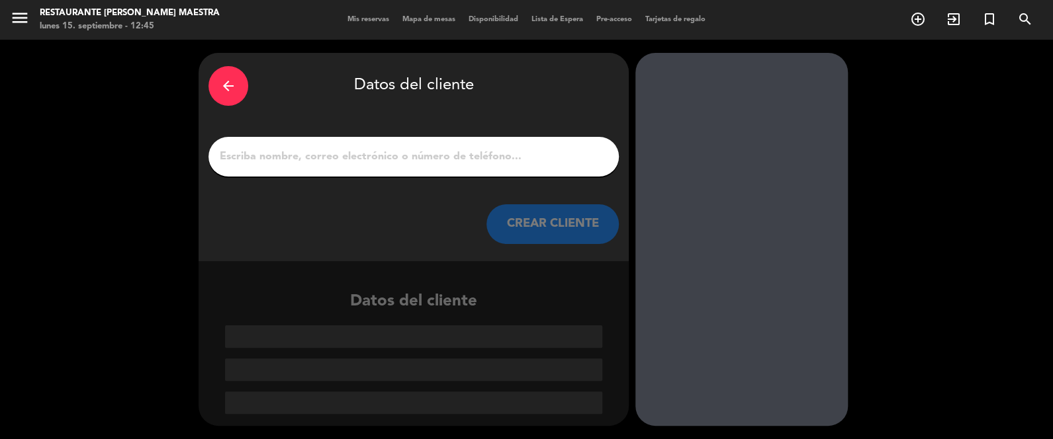
click at [441, 157] on input "1" at bounding box center [413, 157] width 390 height 19
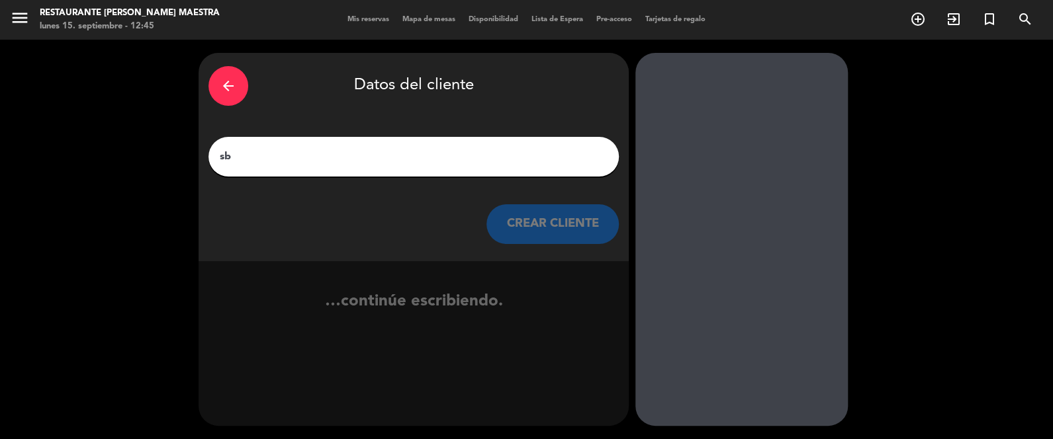
type input "s"
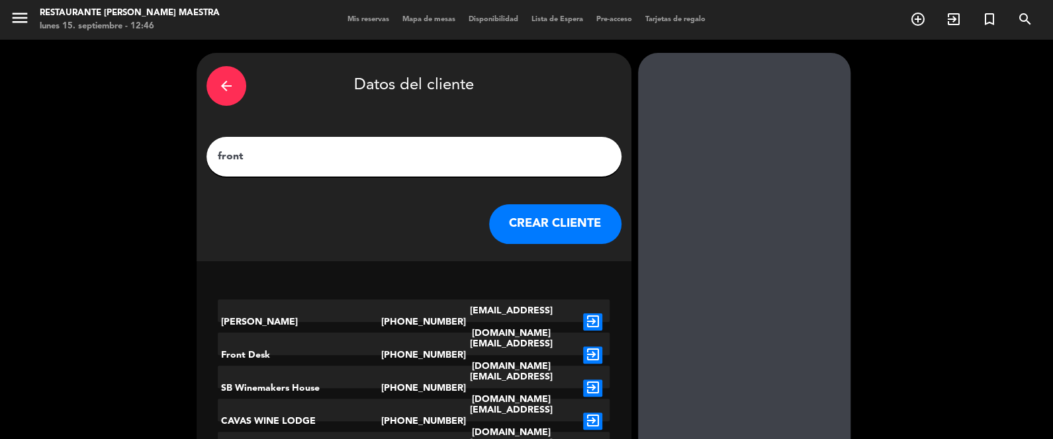
type input "front"
click at [594, 380] on icon "exit_to_app" at bounding box center [592, 388] width 19 height 17
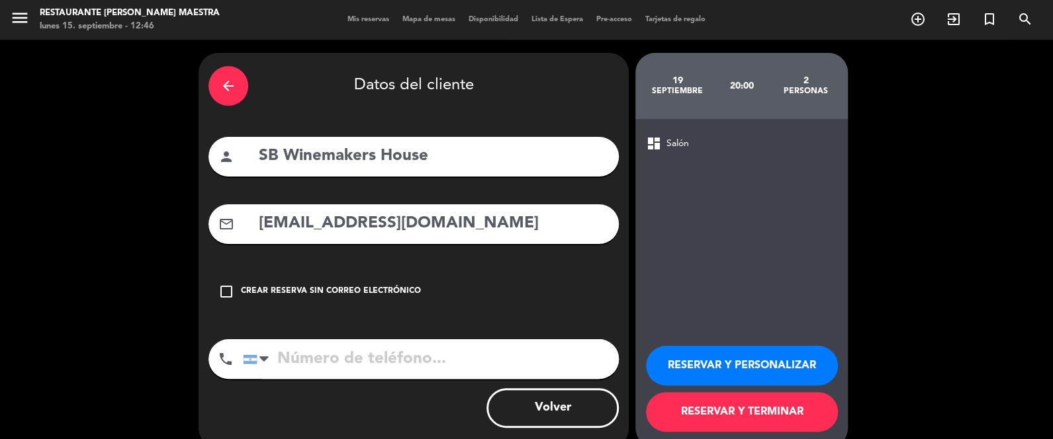
type input "[PHONE_NUMBER]"
click at [730, 363] on button "RESERVAR Y PERSONALIZAR" at bounding box center [742, 366] width 192 height 40
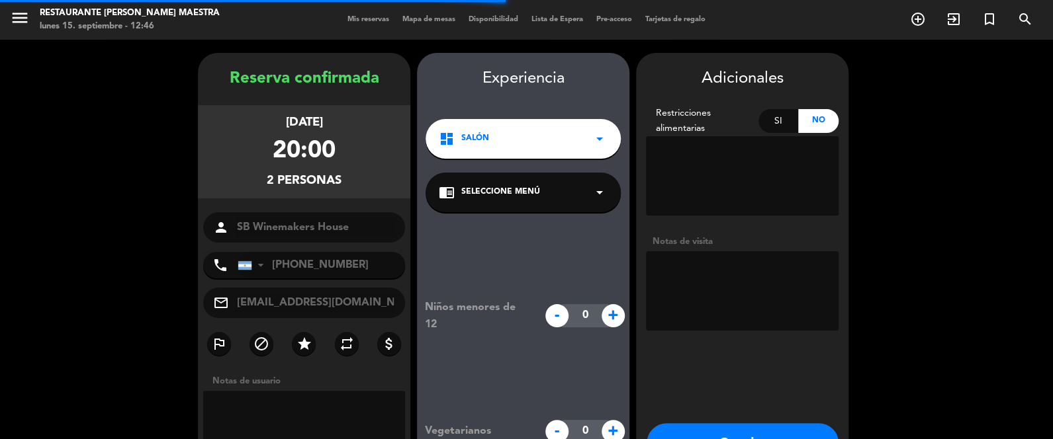
scroll to position [53, 0]
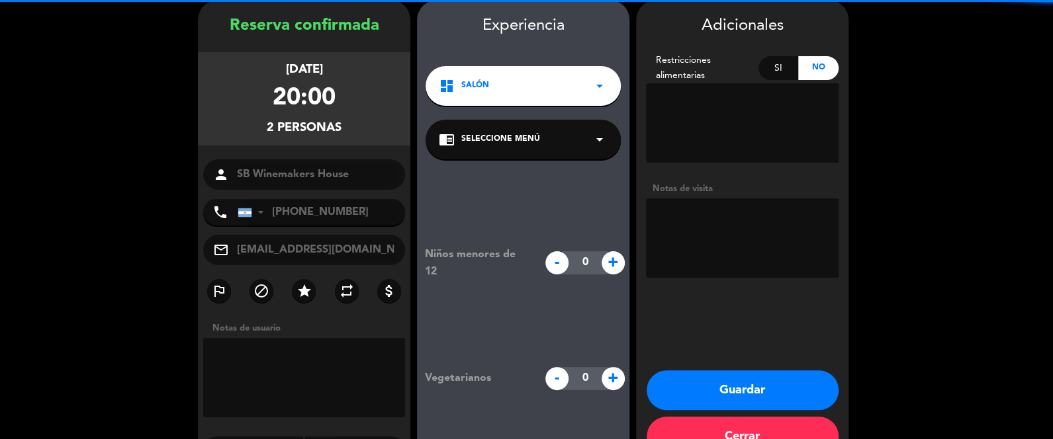
click at [680, 240] on textarea at bounding box center [742, 238] width 193 height 79
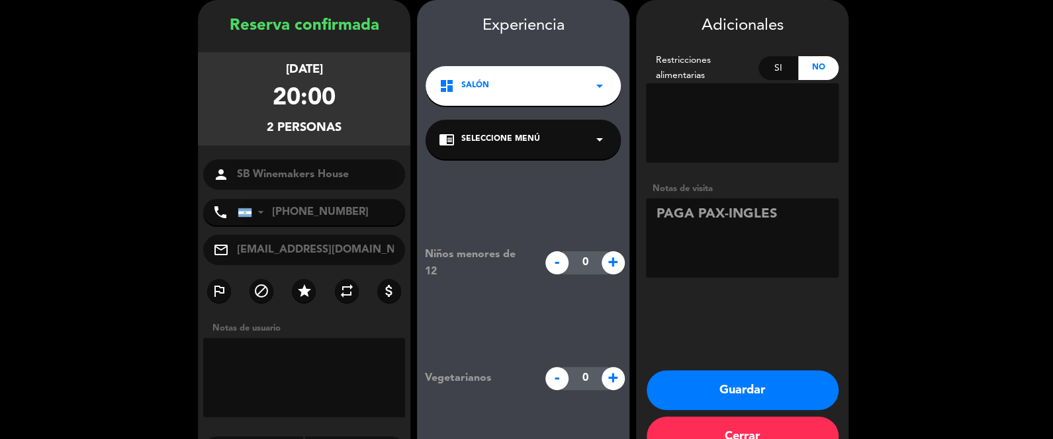
type textarea "PAGA PAX-INGLES"
click at [756, 389] on button "Guardar" at bounding box center [742, 391] width 192 height 40
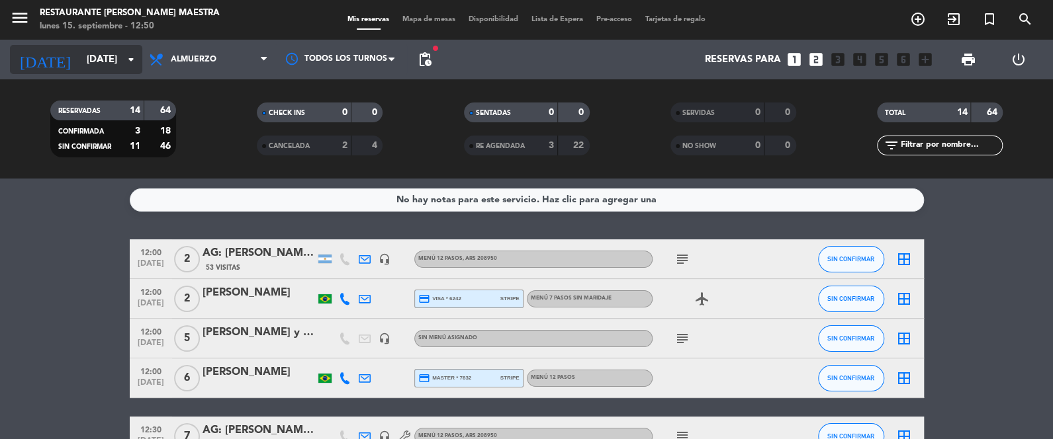
click at [94, 71] on div "[DATE] [DATE] arrow_drop_down" at bounding box center [76, 59] width 132 height 29
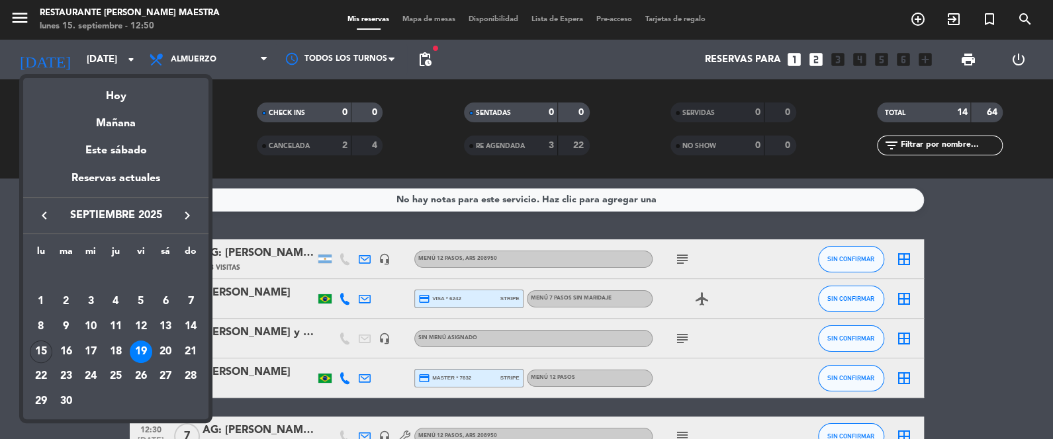
click at [185, 218] on icon "keyboard_arrow_right" at bounding box center [187, 216] width 16 height 16
click at [188, 327] on div "16" at bounding box center [190, 327] width 22 height 22
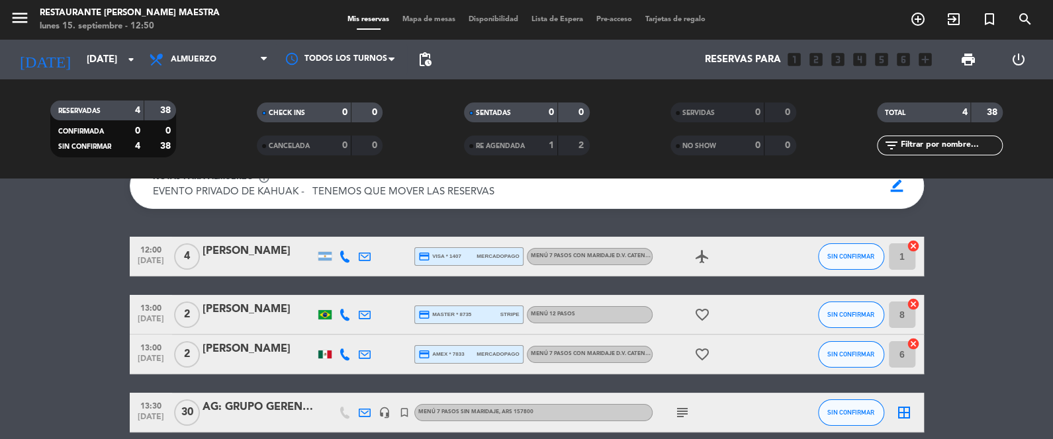
scroll to position [66, 0]
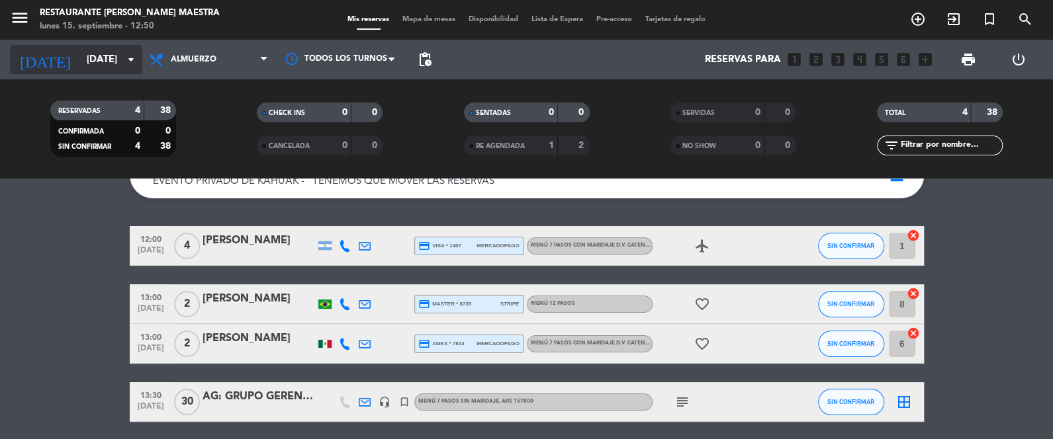
click at [81, 54] on input "[DATE]" at bounding box center [143, 60] width 127 height 24
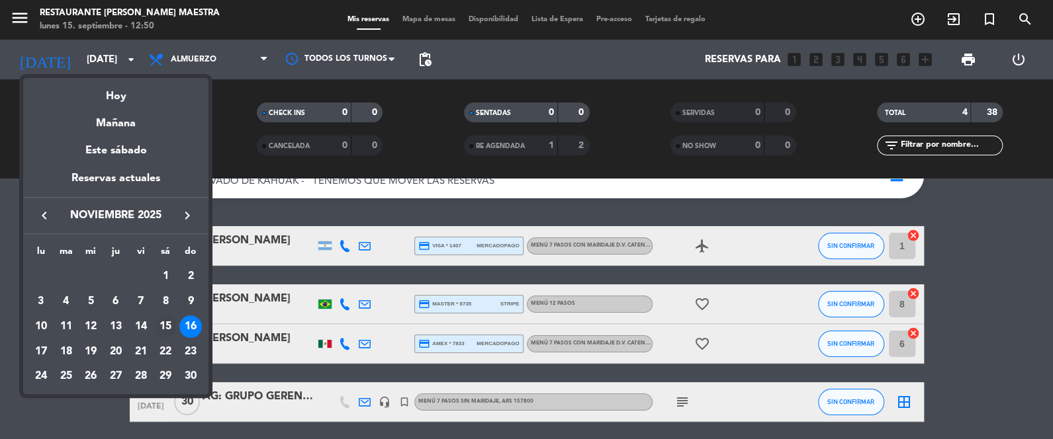
click at [168, 326] on div "15" at bounding box center [165, 327] width 22 height 22
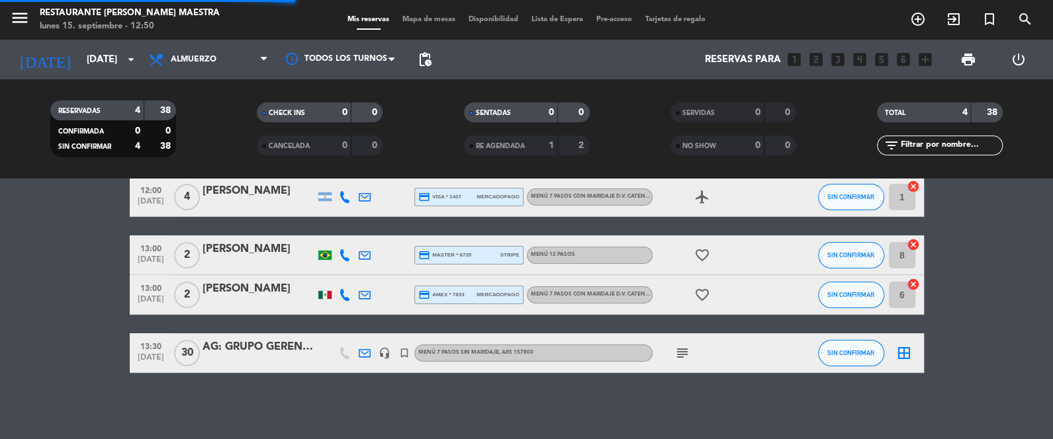
scroll to position [22, 0]
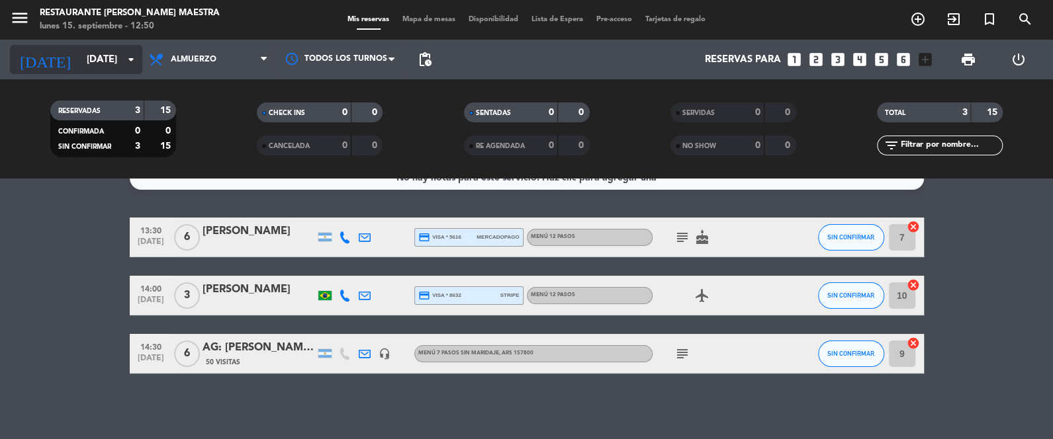
click at [127, 58] on icon "arrow_drop_down" at bounding box center [131, 60] width 16 height 16
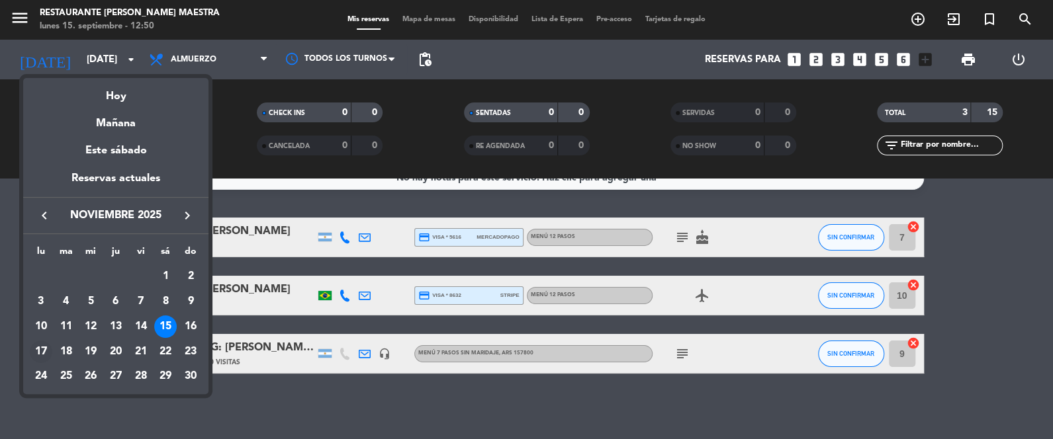
click at [42, 341] on div "17" at bounding box center [41, 352] width 22 height 22
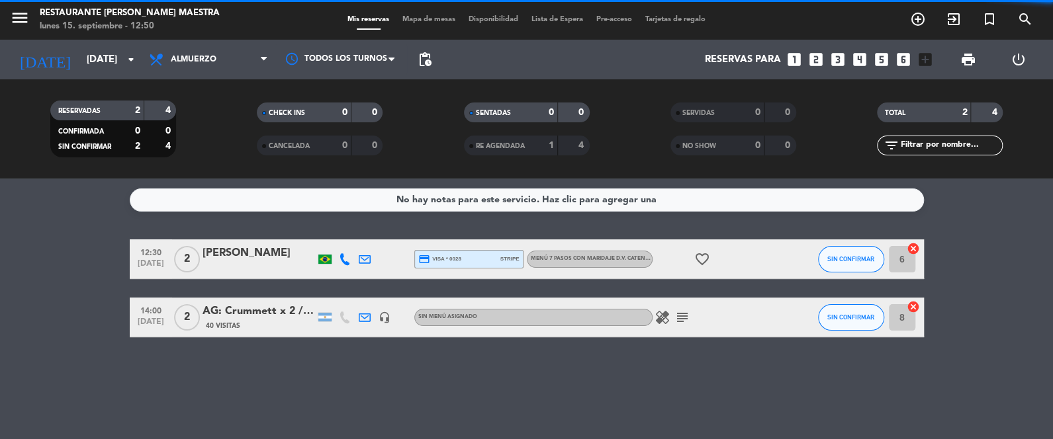
scroll to position [0, 0]
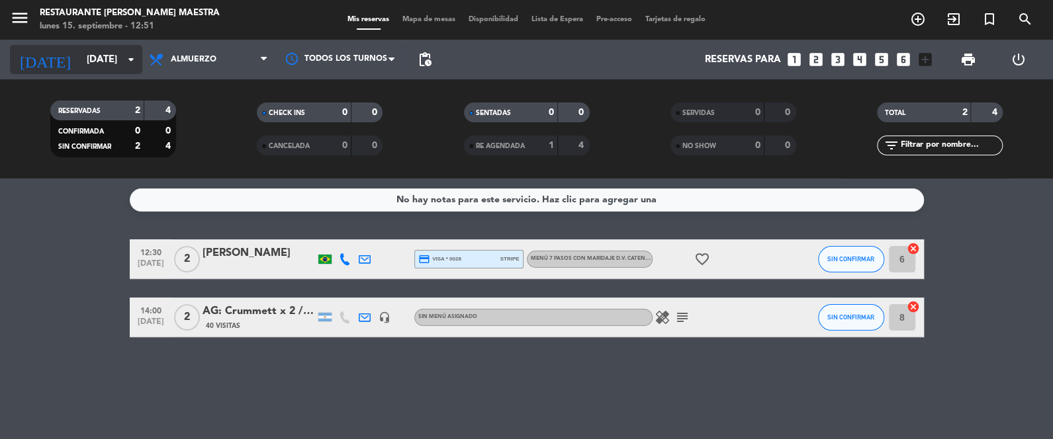
click at [80, 50] on input "[DATE]" at bounding box center [143, 60] width 127 height 24
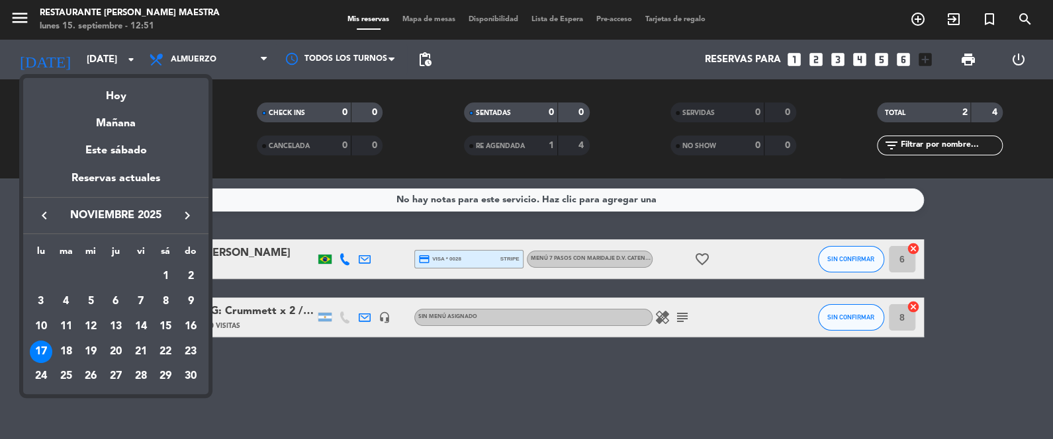
click at [41, 210] on icon "keyboard_arrow_left" at bounding box center [44, 216] width 16 height 16
click at [48, 214] on icon "keyboard_arrow_left" at bounding box center [44, 216] width 16 height 16
click at [144, 302] on div "5" at bounding box center [141, 301] width 22 height 22
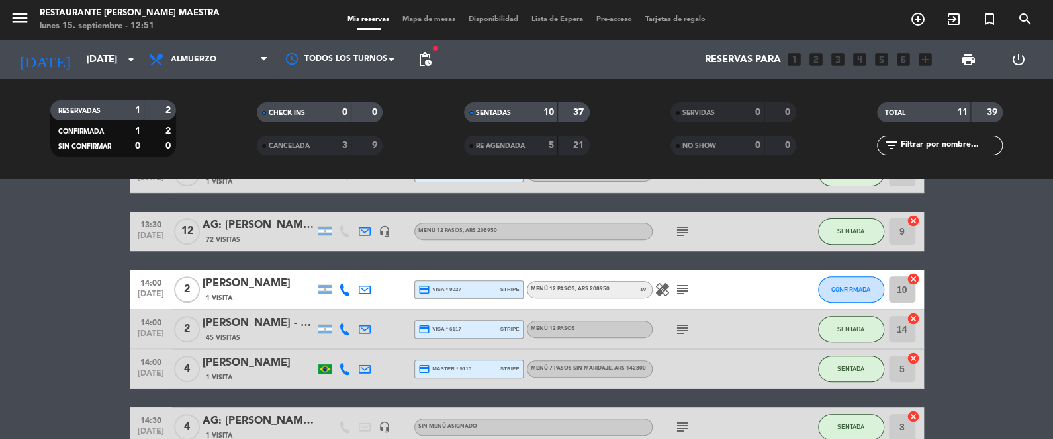
scroll to position [330, 0]
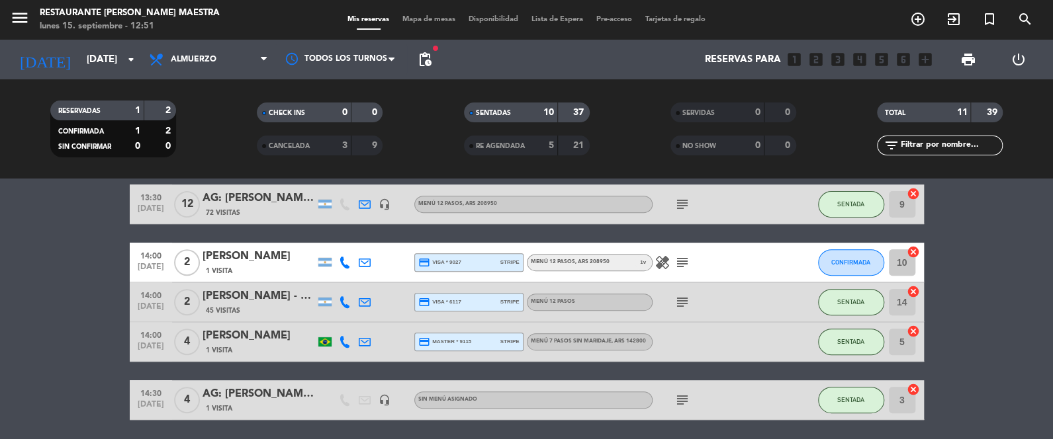
click at [282, 257] on div "[PERSON_NAME]" at bounding box center [258, 256] width 112 height 17
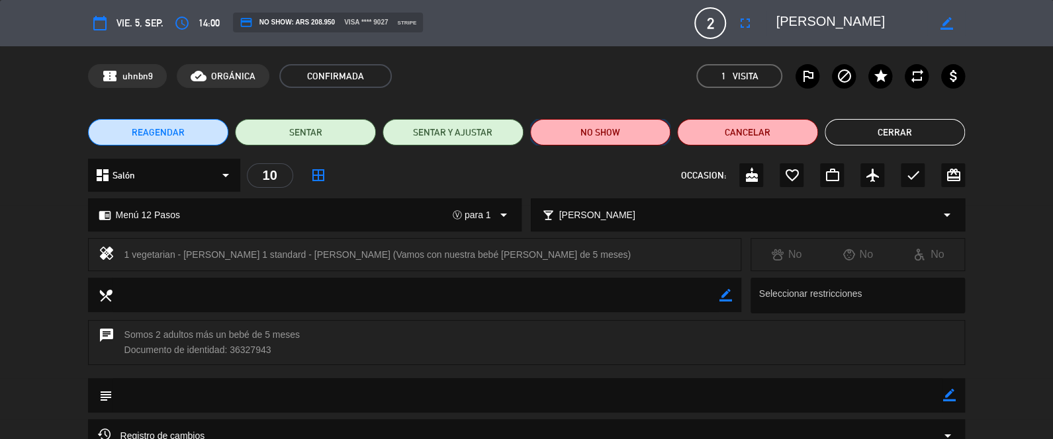
click at [615, 142] on button "NO SHOW" at bounding box center [600, 132] width 141 height 26
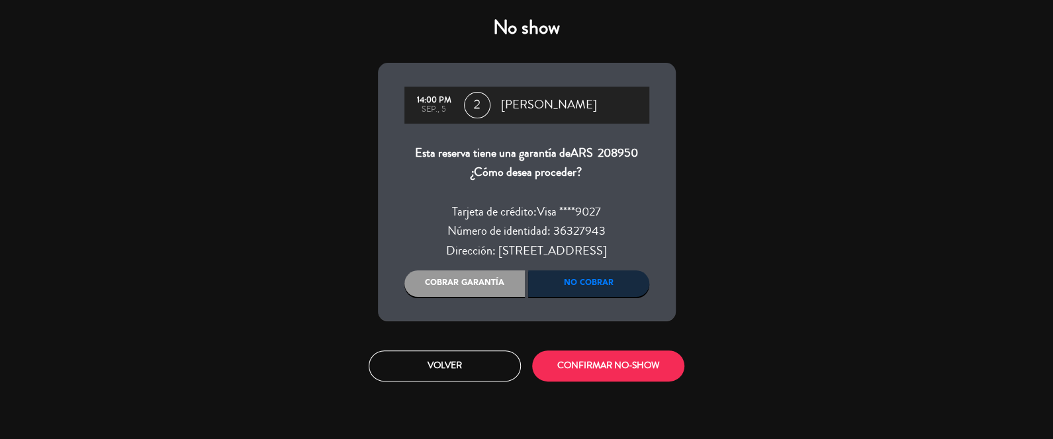
click at [498, 283] on div "Cobrar garantía" at bounding box center [464, 284] width 121 height 26
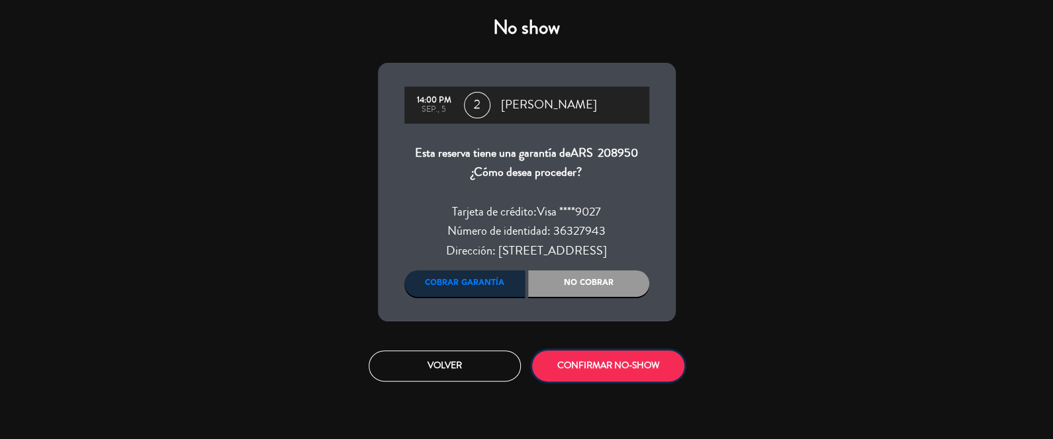
click at [599, 373] on button "CONFIRMAR NO-SHOW" at bounding box center [608, 366] width 152 height 31
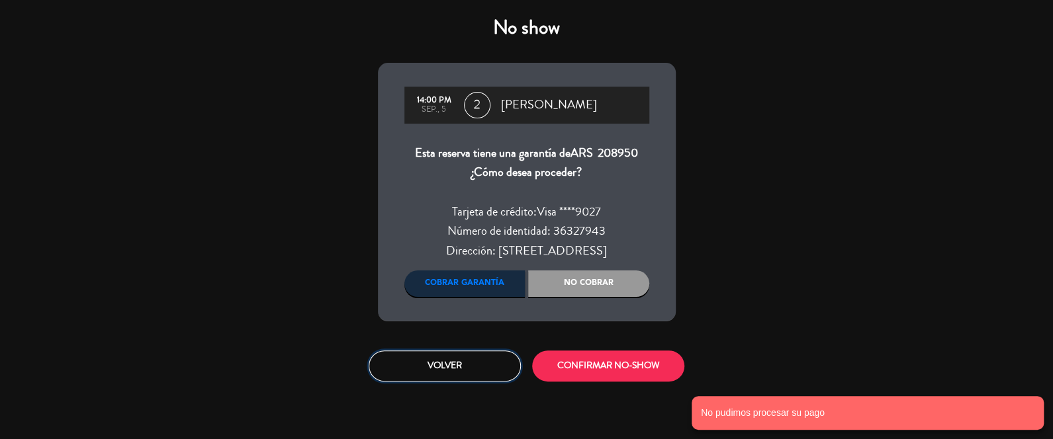
click at [443, 355] on button "Volver" at bounding box center [445, 366] width 152 height 31
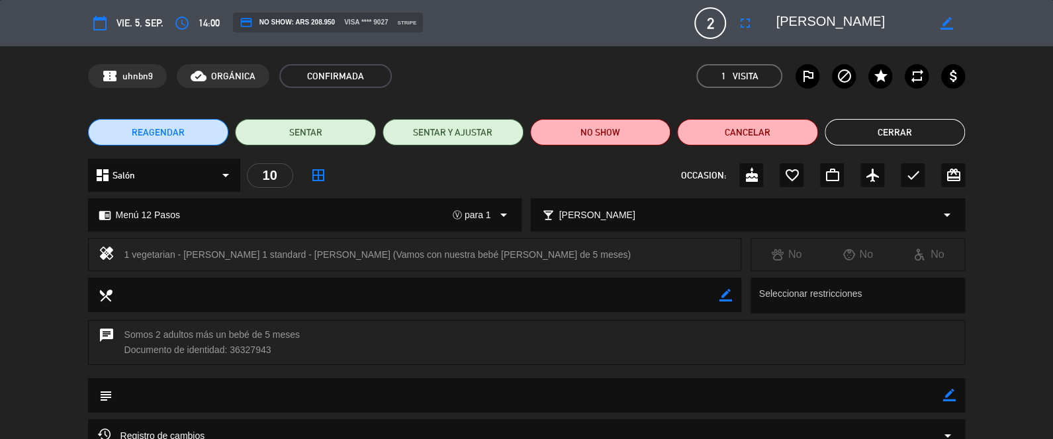
click at [862, 134] on button "Cerrar" at bounding box center [894, 132] width 141 height 26
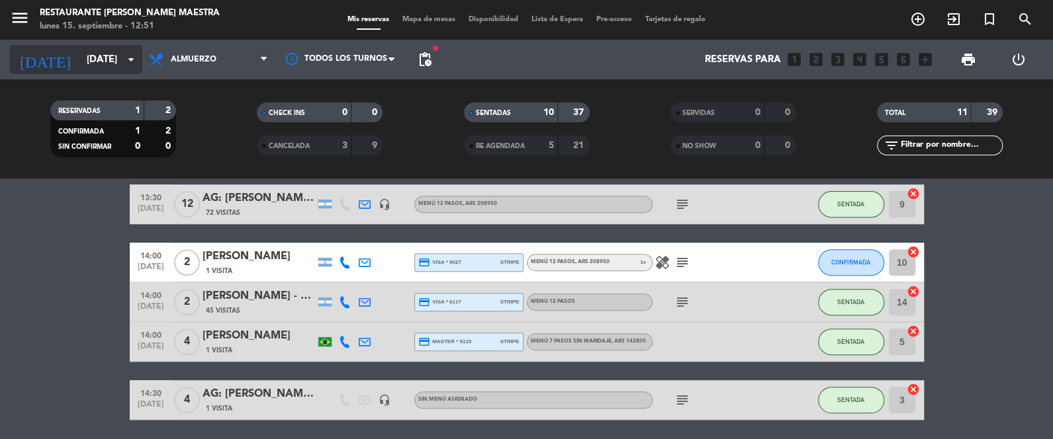
click at [91, 61] on input "[DATE]" at bounding box center [143, 60] width 127 height 24
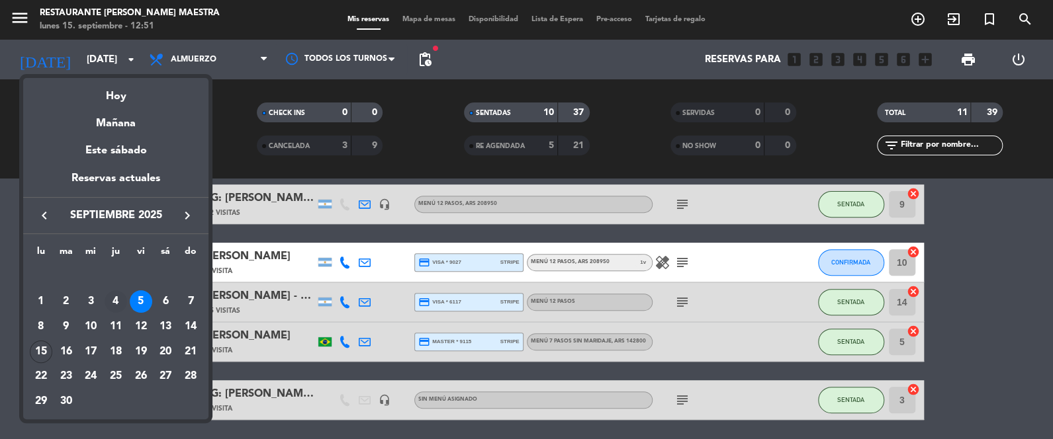
click at [118, 298] on div "4" at bounding box center [116, 301] width 22 height 22
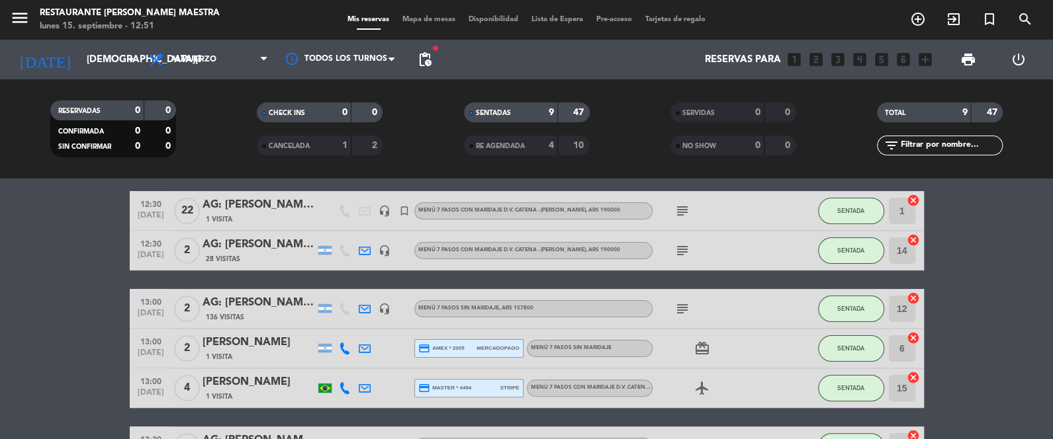
scroll to position [132, 0]
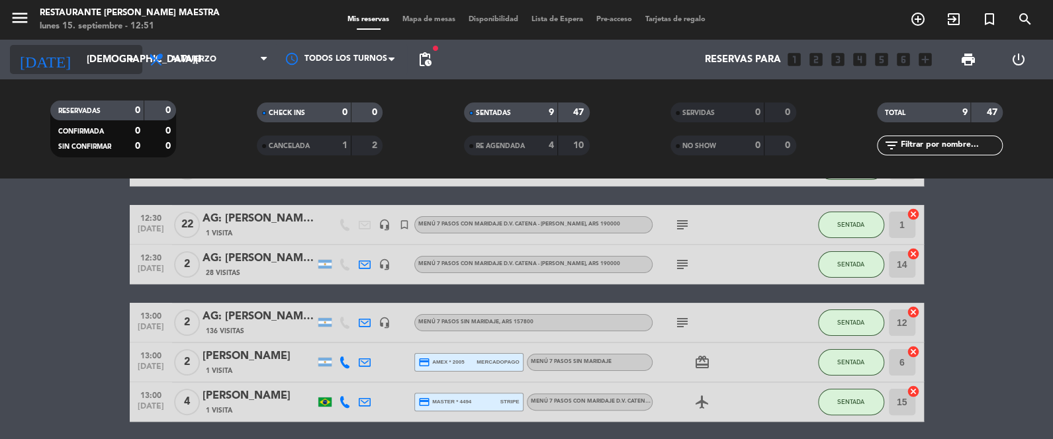
click at [98, 56] on input "[DEMOGRAPHIC_DATA][DATE]" at bounding box center [143, 60] width 127 height 24
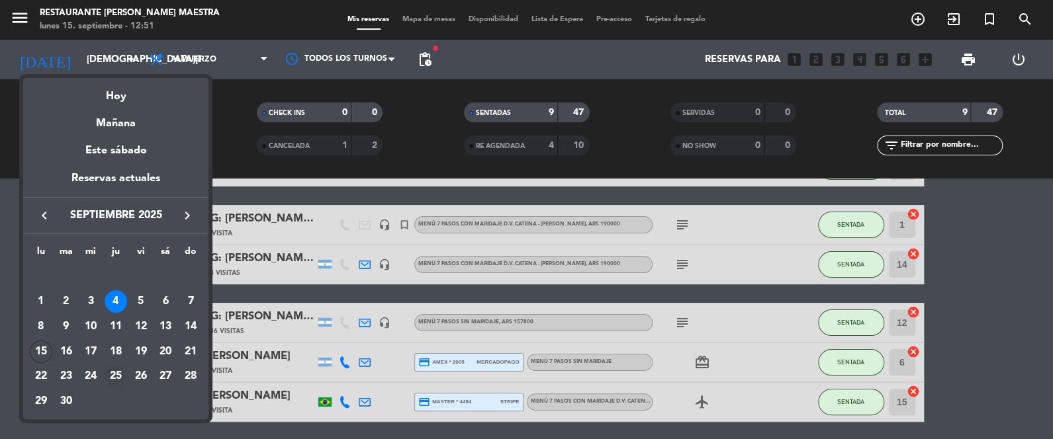
click at [114, 380] on div "25" at bounding box center [116, 376] width 22 height 22
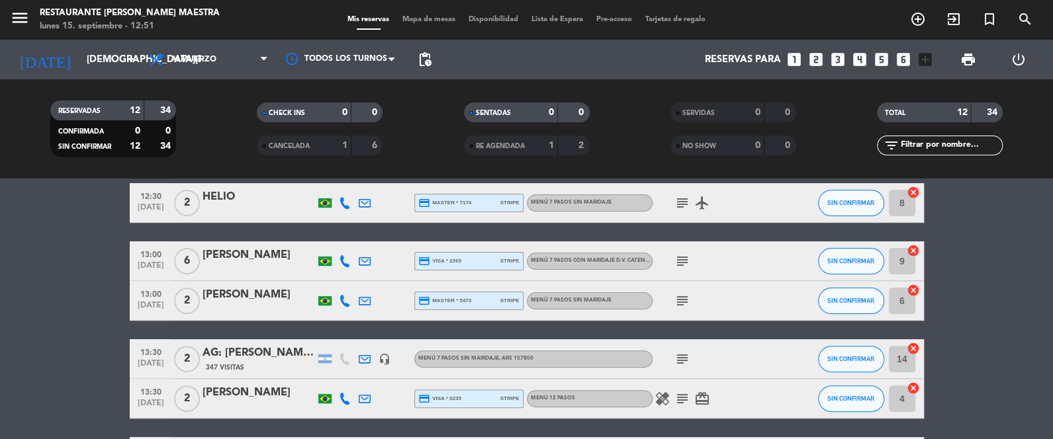
scroll to position [232, 0]
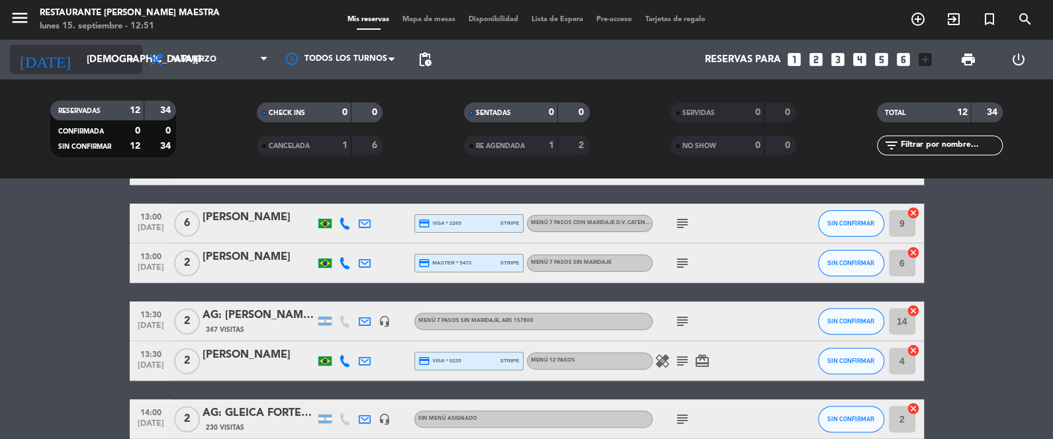
click at [114, 60] on input "[DEMOGRAPHIC_DATA][DATE]" at bounding box center [143, 60] width 127 height 24
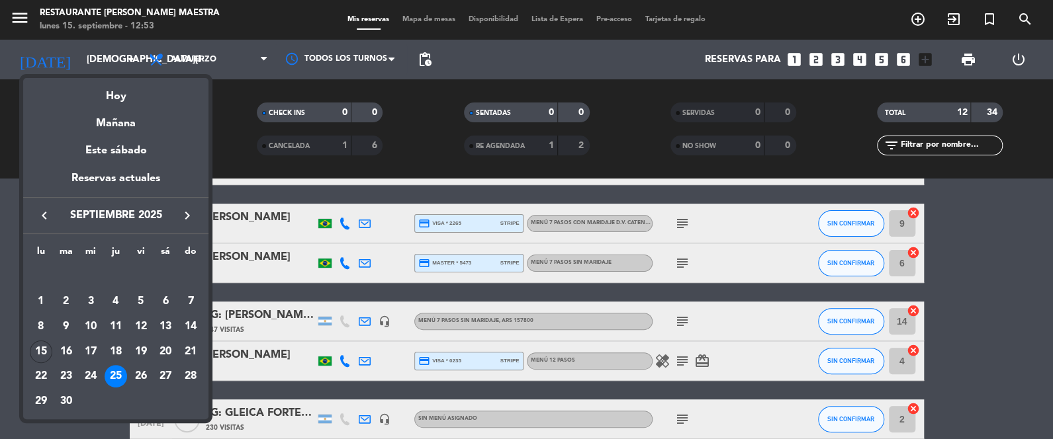
click at [189, 223] on icon "keyboard_arrow_right" at bounding box center [187, 216] width 16 height 16
click at [189, 220] on icon "keyboard_arrow_right" at bounding box center [187, 216] width 16 height 16
click at [186, 328] on div "16" at bounding box center [190, 327] width 22 height 22
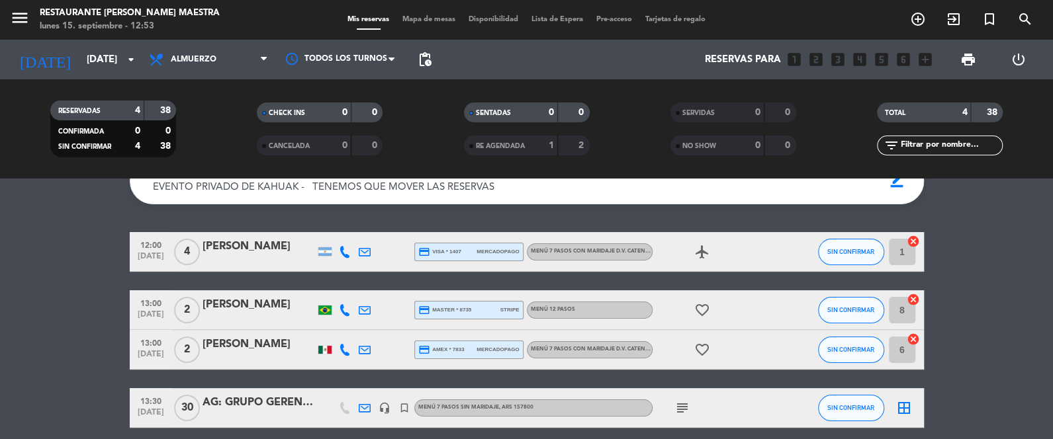
scroll to position [48, 0]
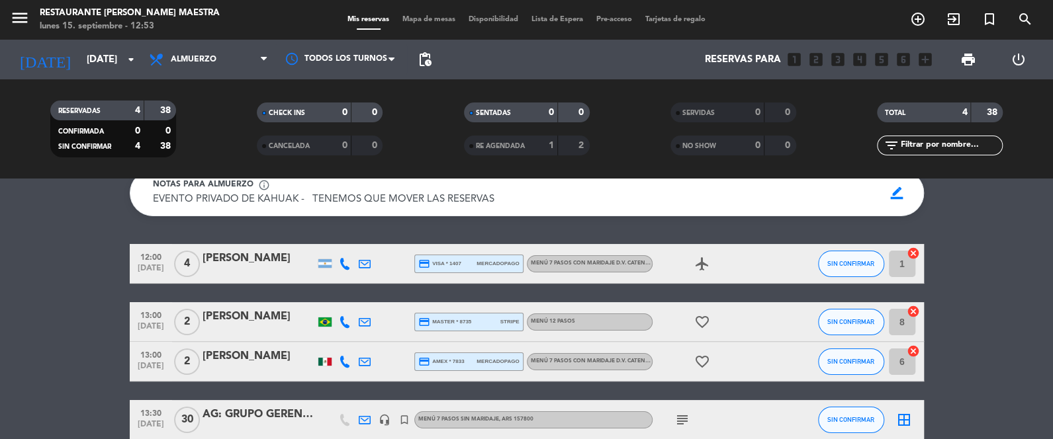
click at [686, 420] on icon "subject" at bounding box center [682, 420] width 16 height 16
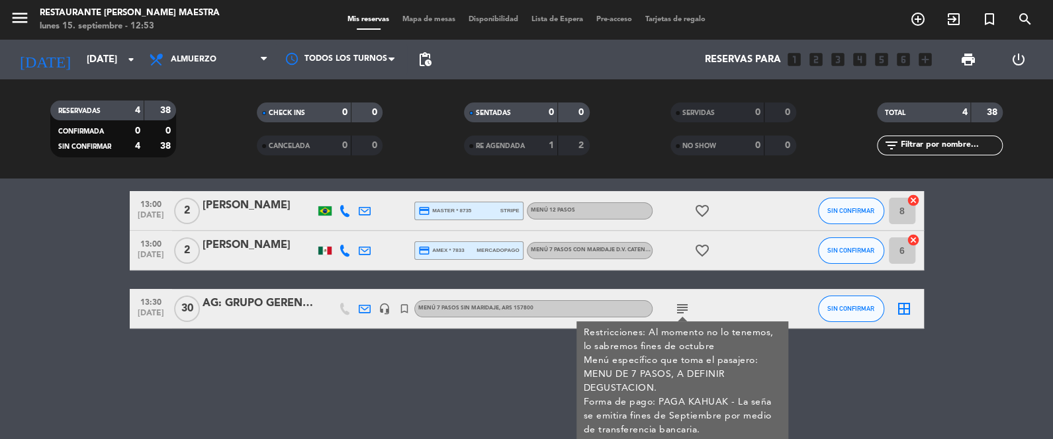
scroll to position [161, 0]
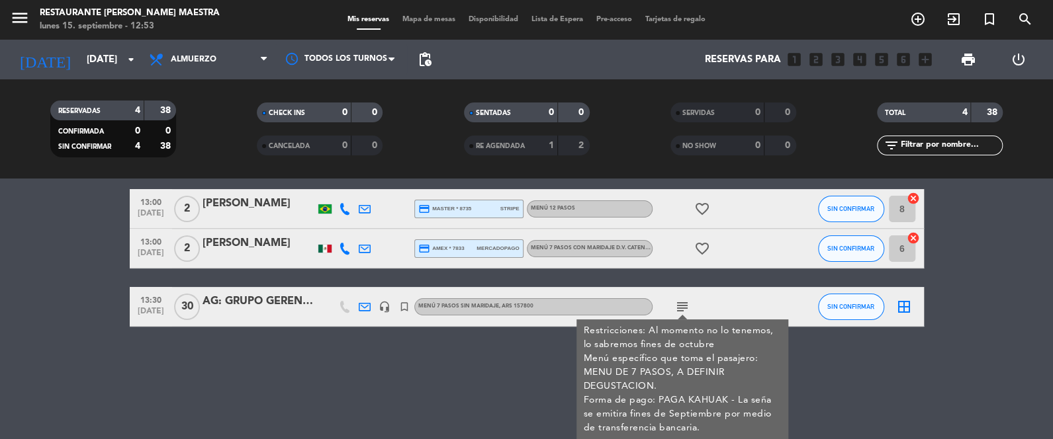
drag, startPoint x: 676, startPoint y: 313, endPoint x: 680, endPoint y: 320, distance: 7.7
click at [680, 320] on ngb-popover-window "Restricciones: Al momento no lo tenemos, lo sabremos fines de octubre Menú espe…" at bounding box center [682, 380] width 212 height 120
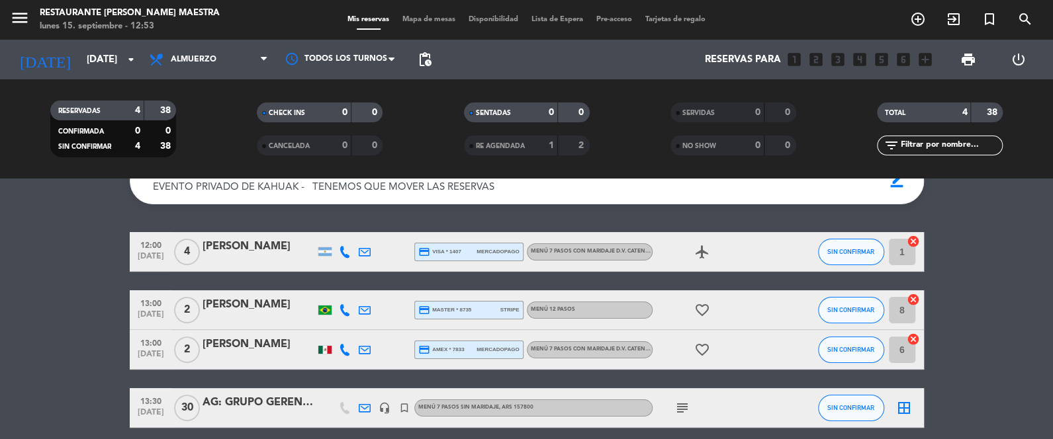
scroll to position [48, 0]
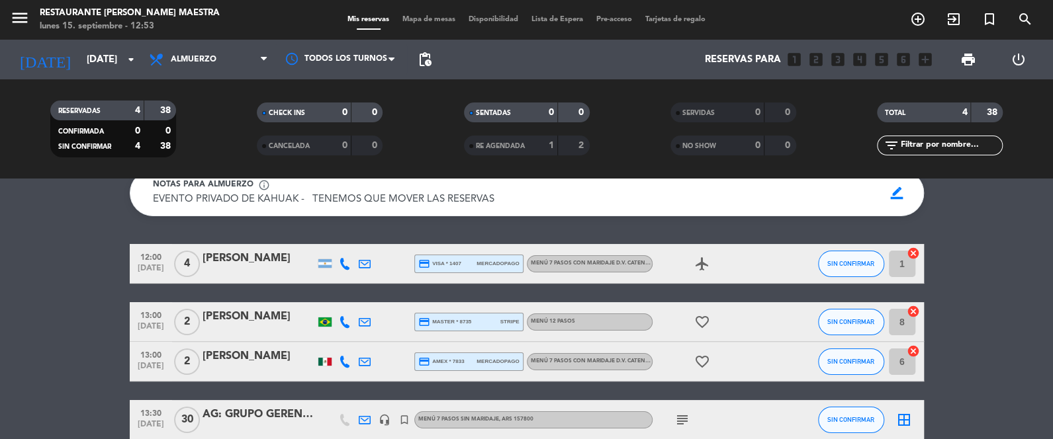
click at [343, 365] on icon at bounding box center [345, 362] width 12 height 12
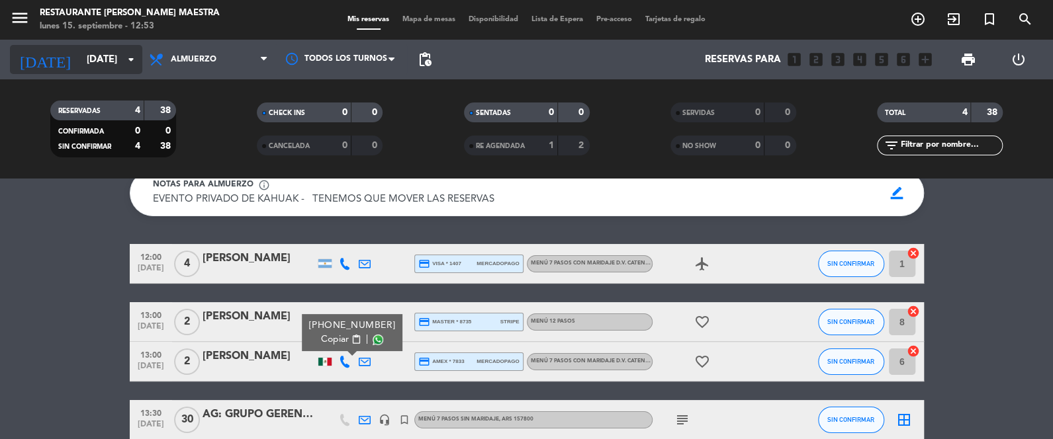
click at [114, 69] on input "[DATE]" at bounding box center [143, 60] width 127 height 24
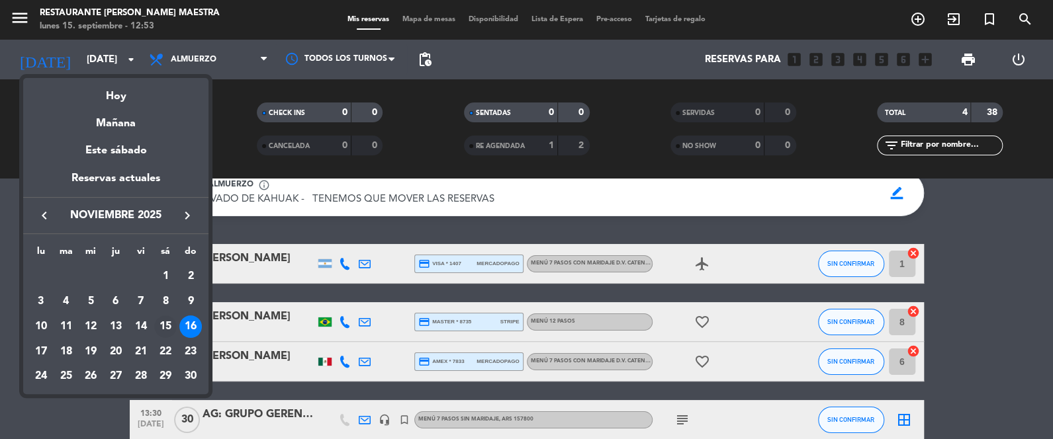
click at [165, 318] on div "15" at bounding box center [165, 327] width 22 height 22
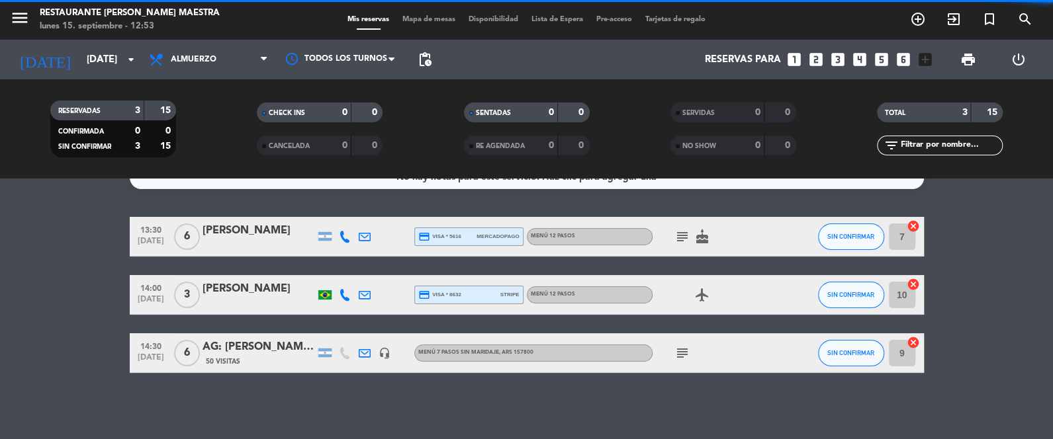
scroll to position [22, 0]
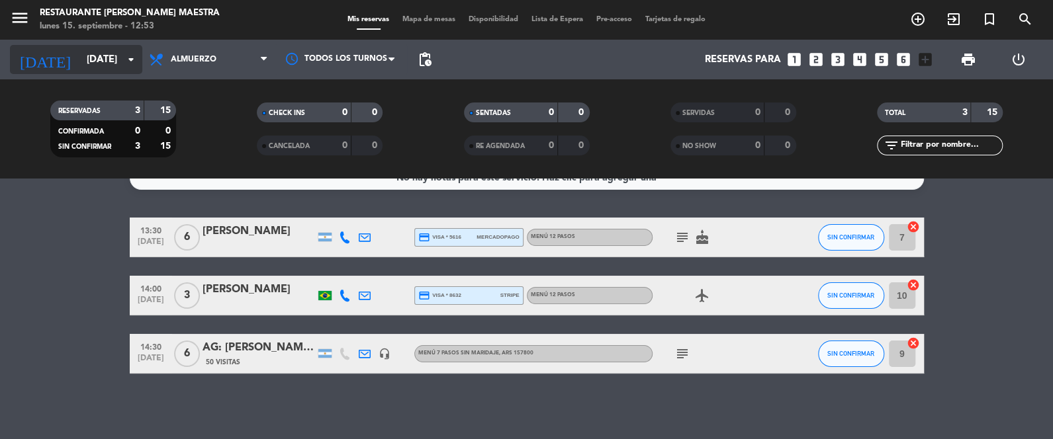
click at [109, 48] on input "[DATE]" at bounding box center [143, 60] width 127 height 24
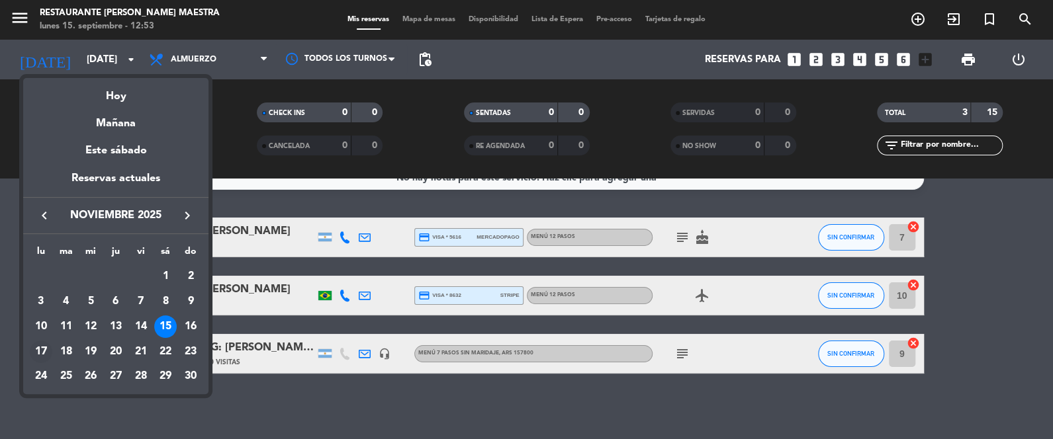
click at [46, 349] on div "17" at bounding box center [41, 352] width 22 height 22
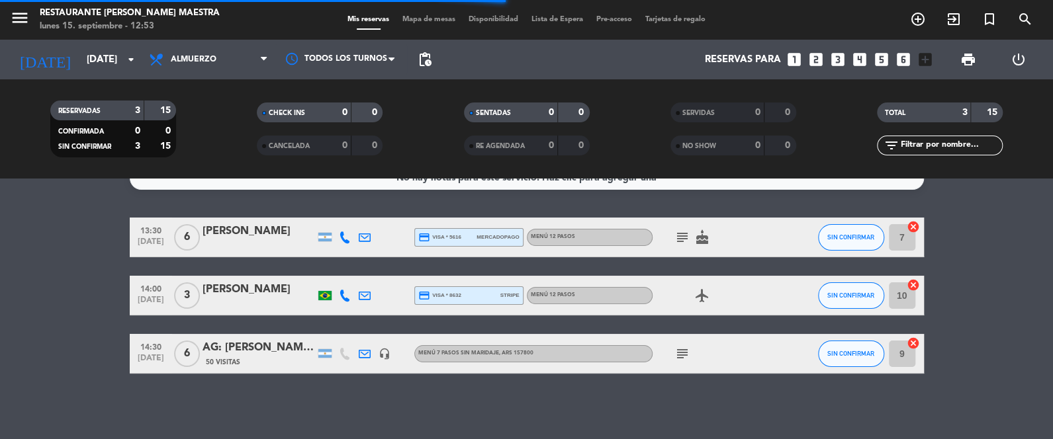
scroll to position [0, 0]
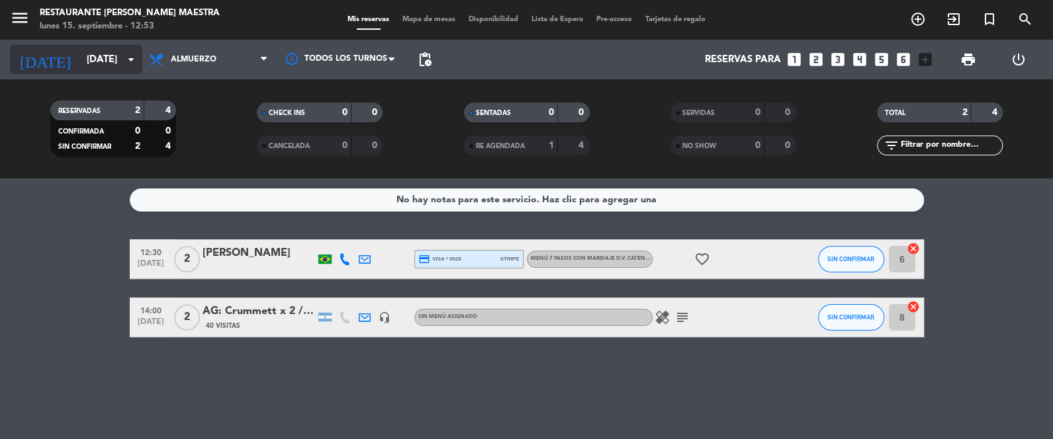
click at [93, 60] on input "[DATE]" at bounding box center [143, 60] width 127 height 24
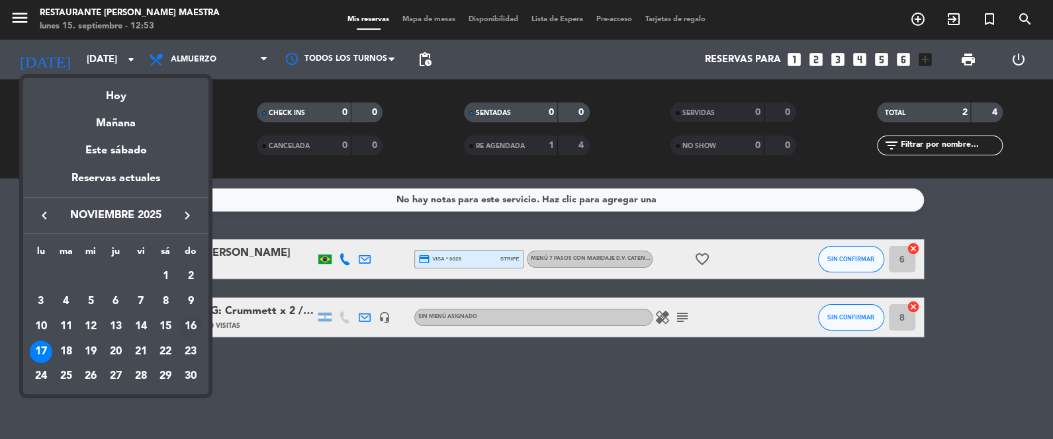
click at [183, 324] on div "16" at bounding box center [190, 327] width 22 height 22
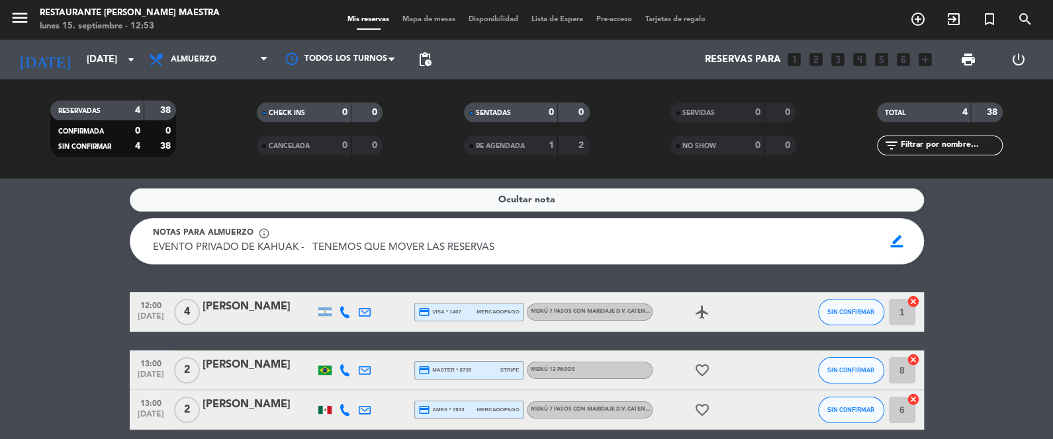
click at [348, 311] on icon at bounding box center [345, 312] width 12 height 12
click at [373, 287] on span at bounding box center [378, 290] width 11 height 11
click at [342, 286] on button "Copiar content_paste" at bounding box center [341, 290] width 40 height 14
click at [339, 367] on icon at bounding box center [345, 371] width 12 height 12
click at [338, 342] on span "Copiar" at bounding box center [332, 348] width 28 height 14
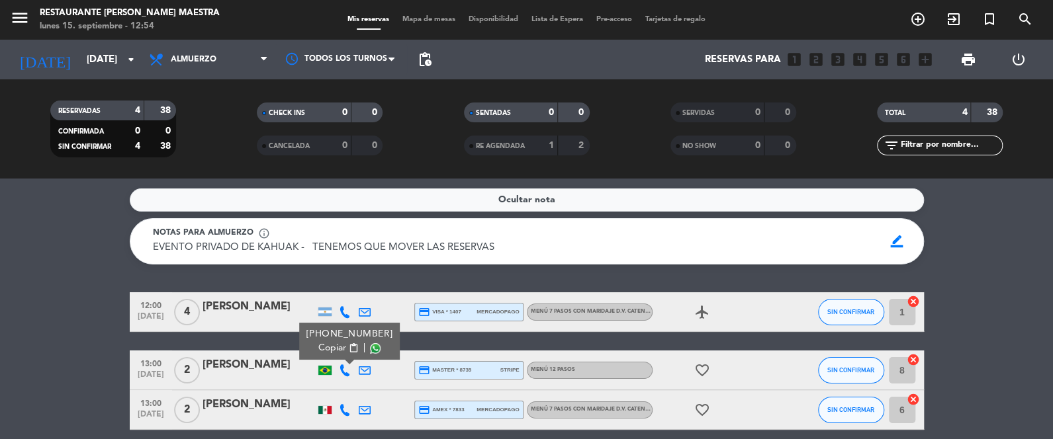
click at [339, 407] on icon at bounding box center [345, 410] width 12 height 12
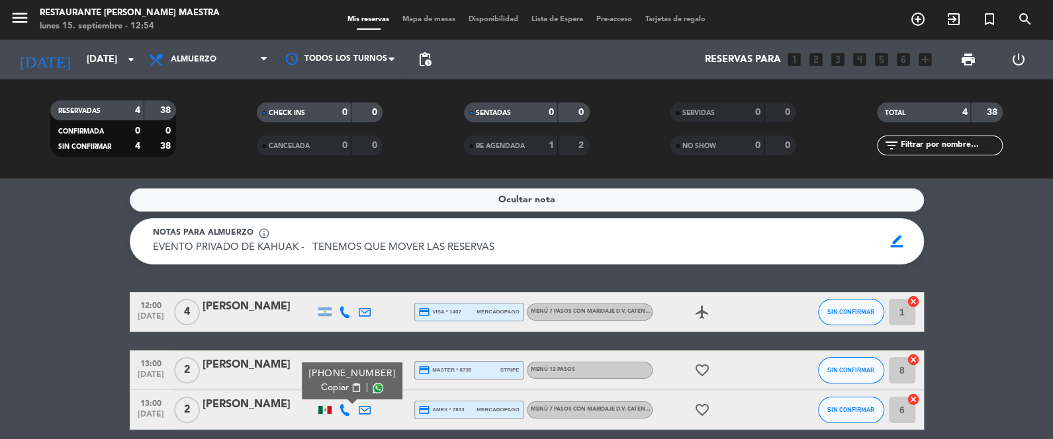
click at [334, 384] on span "Copiar" at bounding box center [335, 388] width 28 height 14
click at [112, 54] on input "[DATE]" at bounding box center [143, 60] width 127 height 24
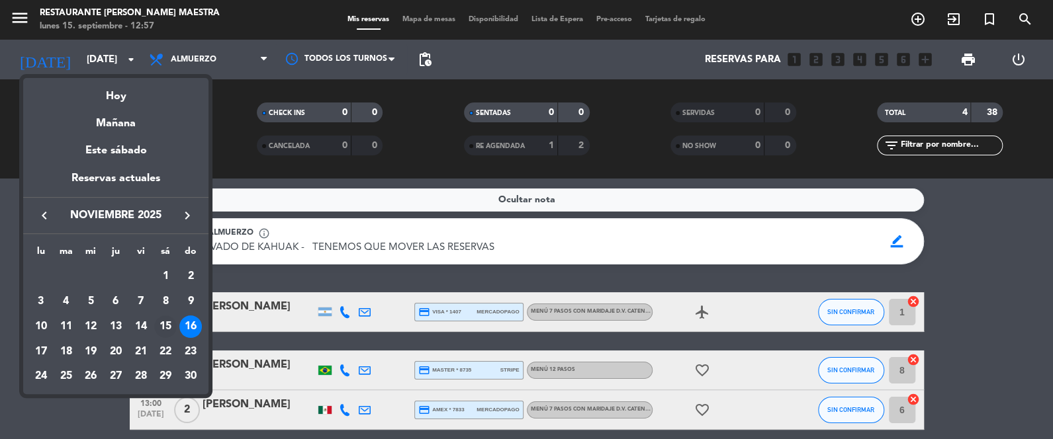
click at [166, 323] on div "15" at bounding box center [165, 327] width 22 height 22
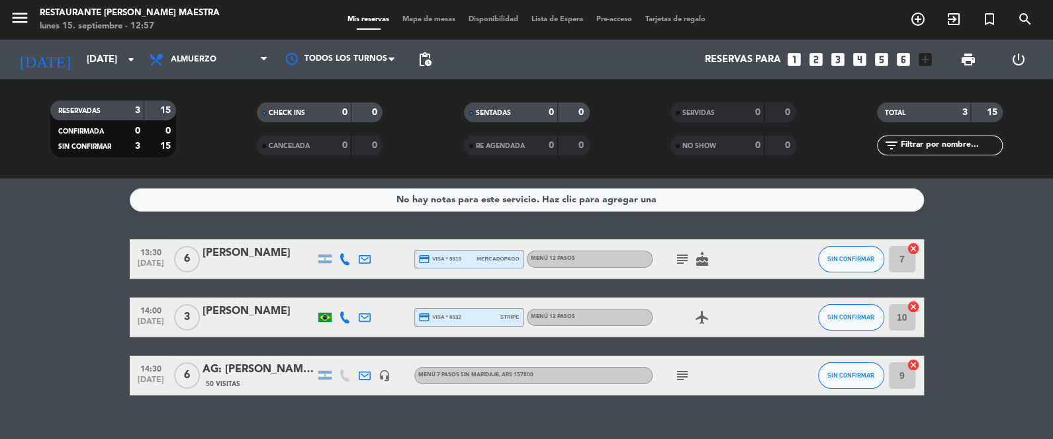
click at [235, 58] on span "Almuerzo" at bounding box center [208, 59] width 132 height 29
click at [241, 137] on div "menu Restaurante [PERSON_NAME] Maestra lunes 15. septiembre - 12:57 Mis reserva…" at bounding box center [526, 89] width 1053 height 179
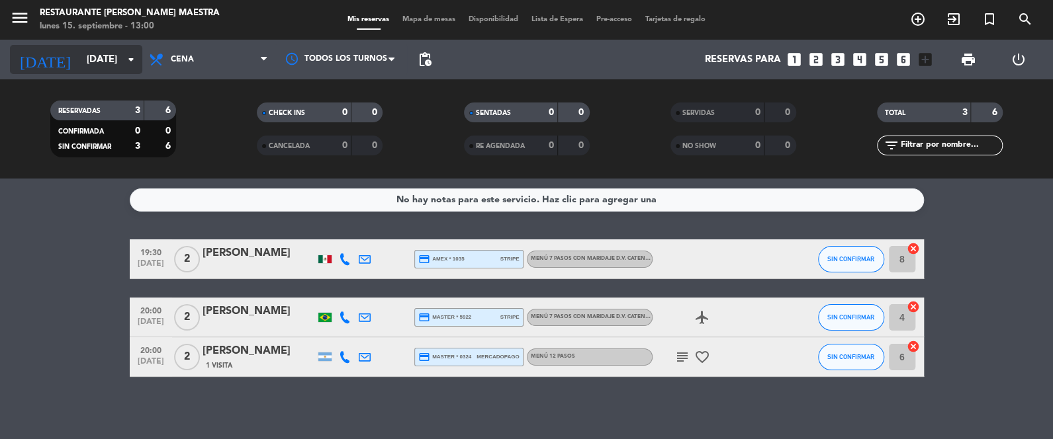
click at [89, 57] on input "[DATE]" at bounding box center [143, 60] width 127 height 24
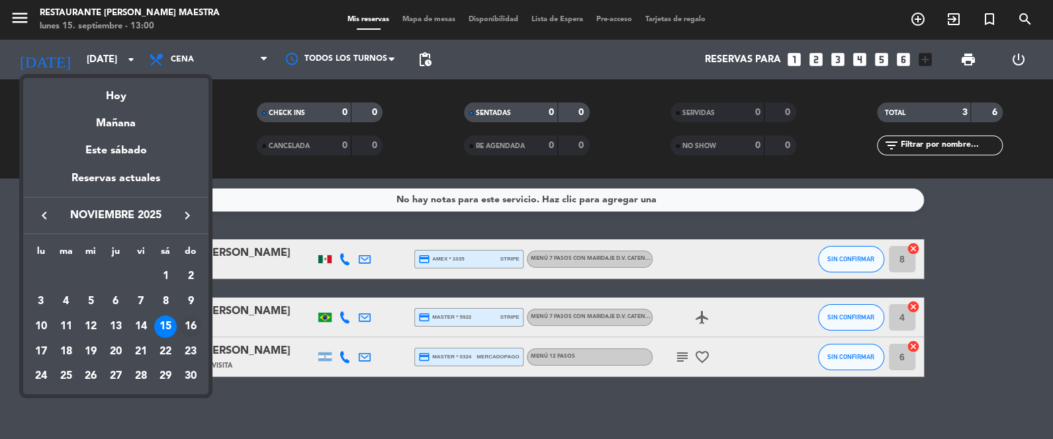
click at [193, 326] on div "16" at bounding box center [190, 327] width 22 height 22
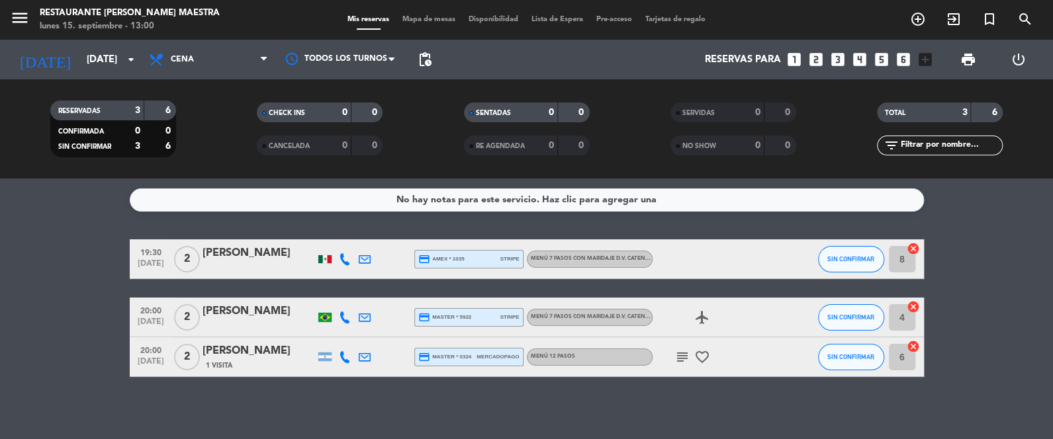
type input "[DATE]"
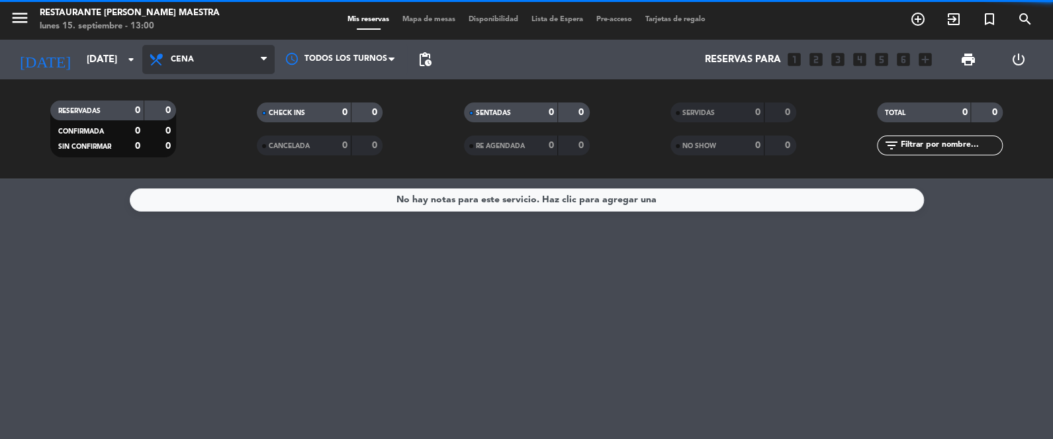
click at [231, 47] on span "Cena" at bounding box center [208, 59] width 132 height 29
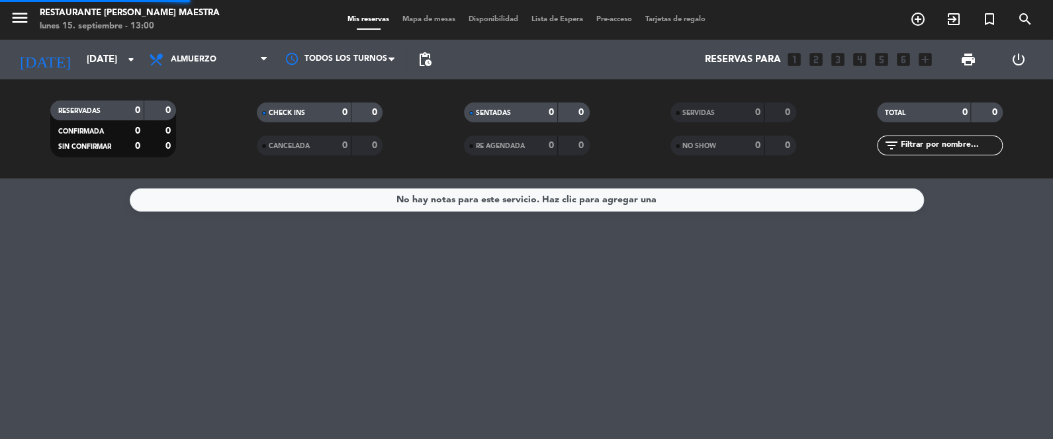
click at [205, 120] on div "menu Restaurante [PERSON_NAME] Maestra lunes 15. septiembre - 13:00 Mis reserva…" at bounding box center [526, 89] width 1053 height 179
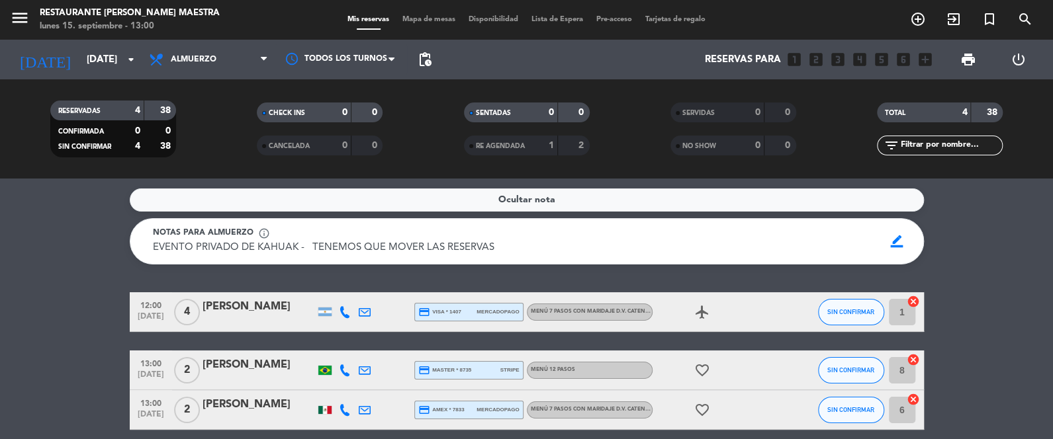
click at [345, 365] on icon at bounding box center [345, 371] width 12 height 12
click at [222, 373] on div "[PERSON_NAME]" at bounding box center [258, 365] width 112 height 17
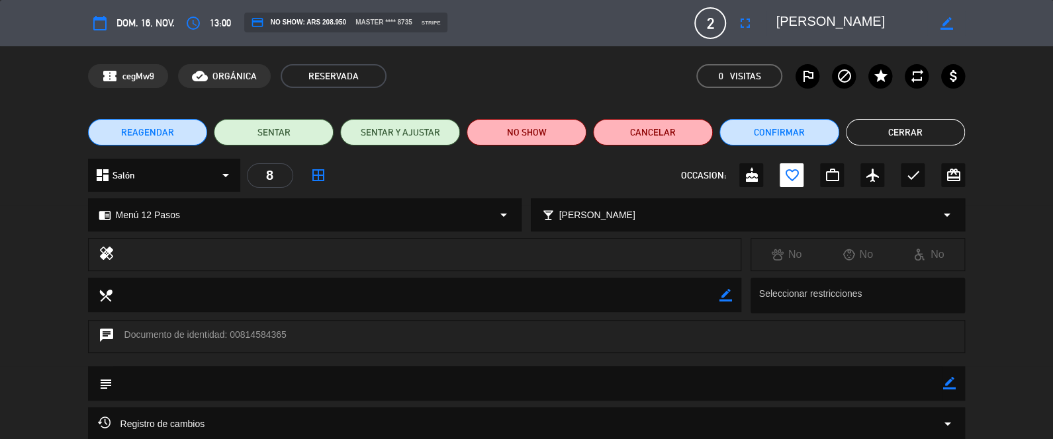
click at [945, 18] on icon "border_color" at bounding box center [946, 23] width 13 height 13
drag, startPoint x: 925, startPoint y: 24, endPoint x: 775, endPoint y: 17, distance: 150.4
click at [776, 17] on textarea at bounding box center [852, 23] width 152 height 24
click at [869, 143] on button "Cerrar" at bounding box center [906, 132] width 120 height 26
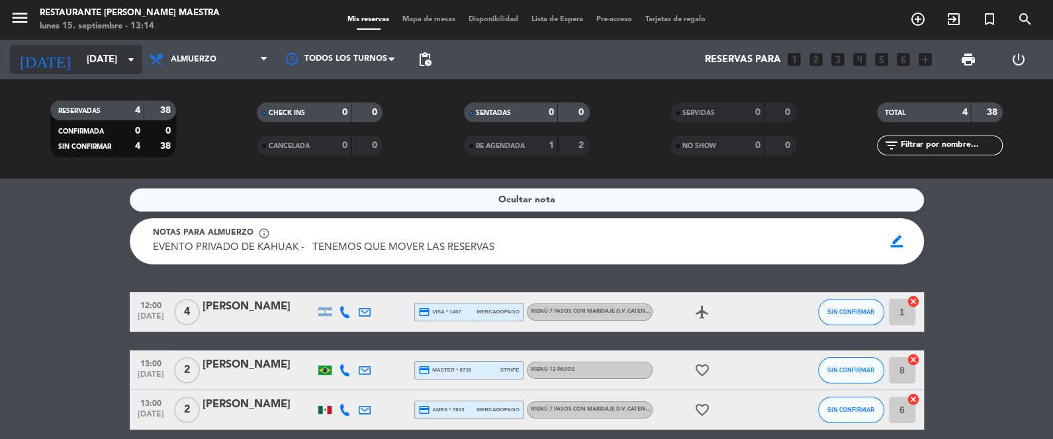
click at [120, 64] on input "[DATE]" at bounding box center [143, 60] width 127 height 24
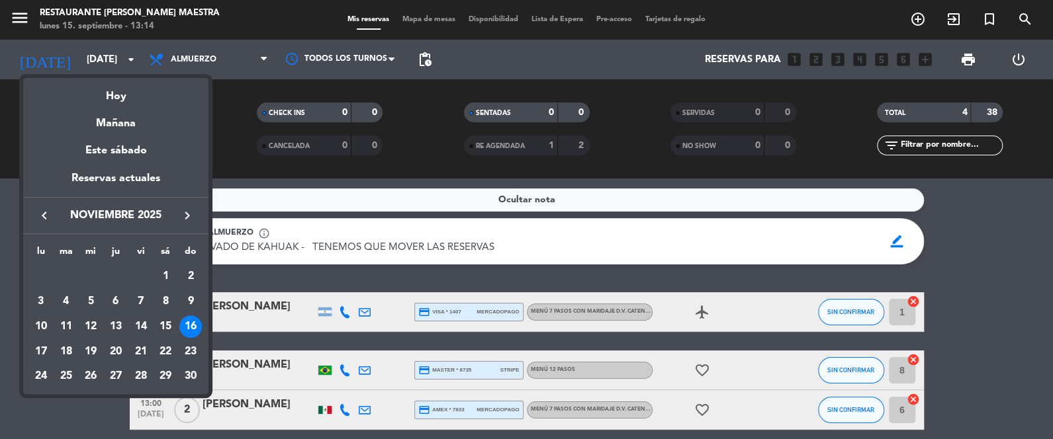
click at [48, 213] on icon "keyboard_arrow_left" at bounding box center [44, 216] width 16 height 16
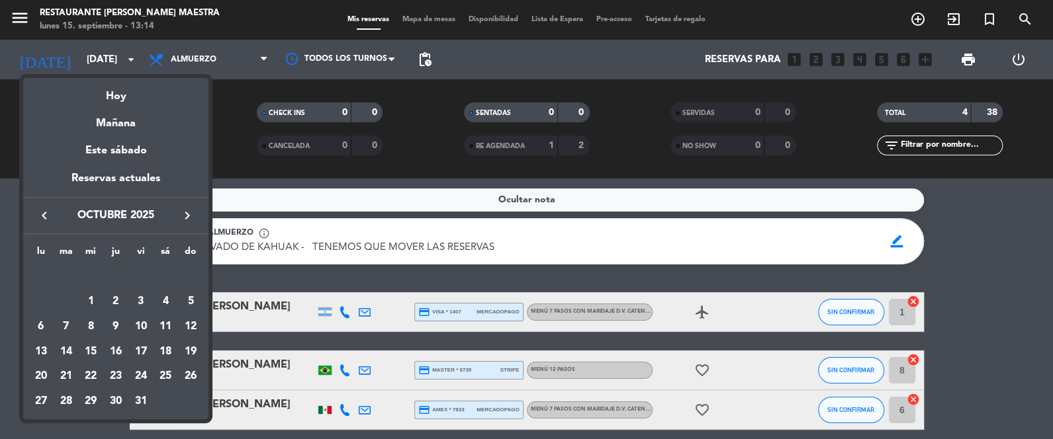
click at [46, 211] on icon "keyboard_arrow_left" at bounding box center [44, 216] width 16 height 16
click at [181, 217] on icon "keyboard_arrow_right" at bounding box center [187, 216] width 16 height 16
click at [181, 218] on icon "keyboard_arrow_right" at bounding box center [187, 216] width 16 height 16
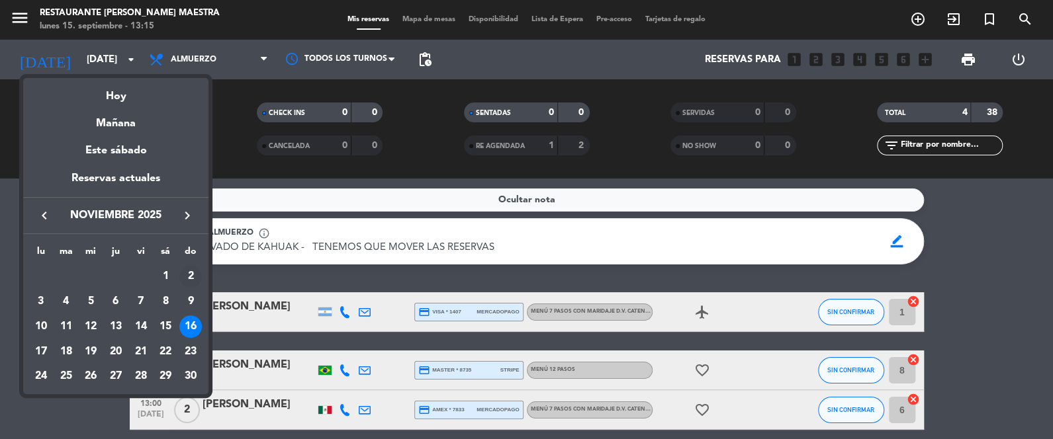
click at [188, 281] on div "2" at bounding box center [190, 277] width 22 height 22
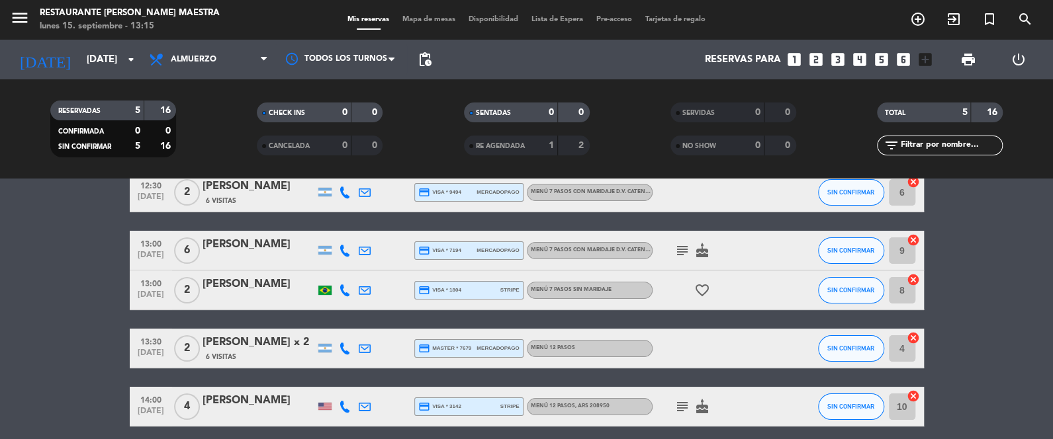
scroll to position [66, 0]
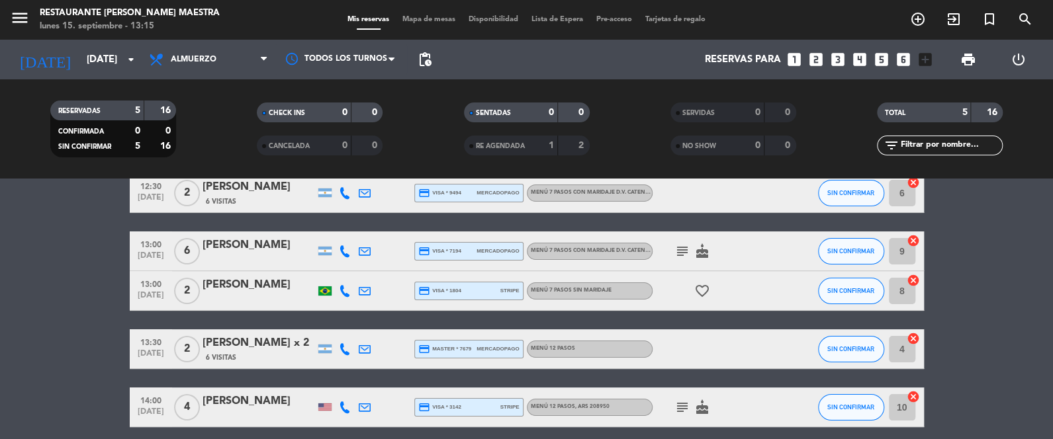
click at [683, 249] on icon "subject" at bounding box center [682, 252] width 16 height 16
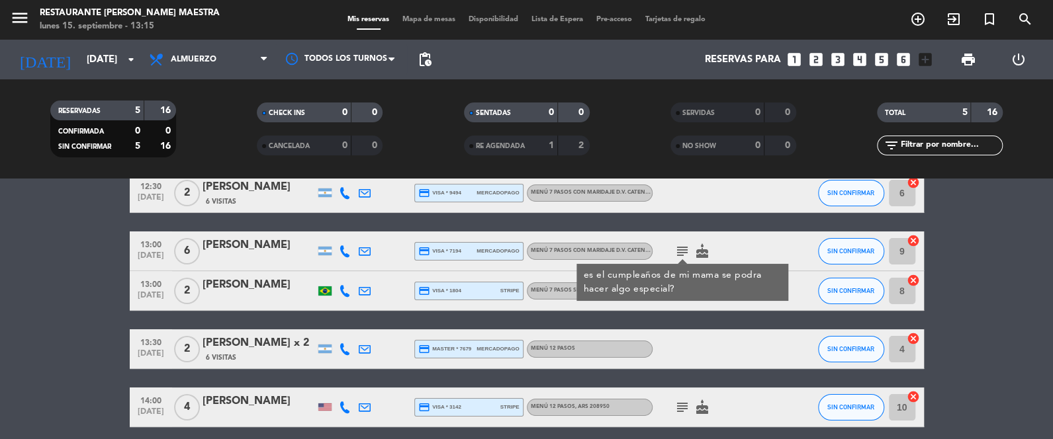
click at [683, 250] on icon "subject" at bounding box center [682, 252] width 16 height 16
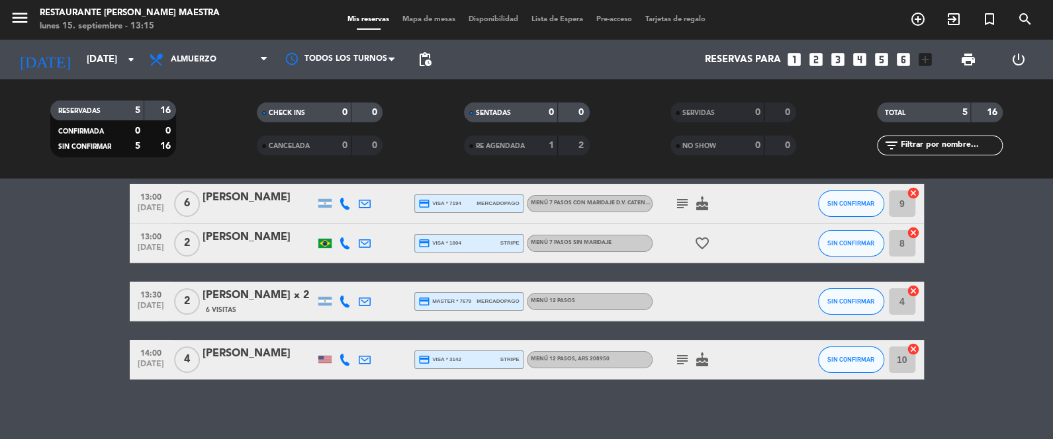
scroll to position [120, 0]
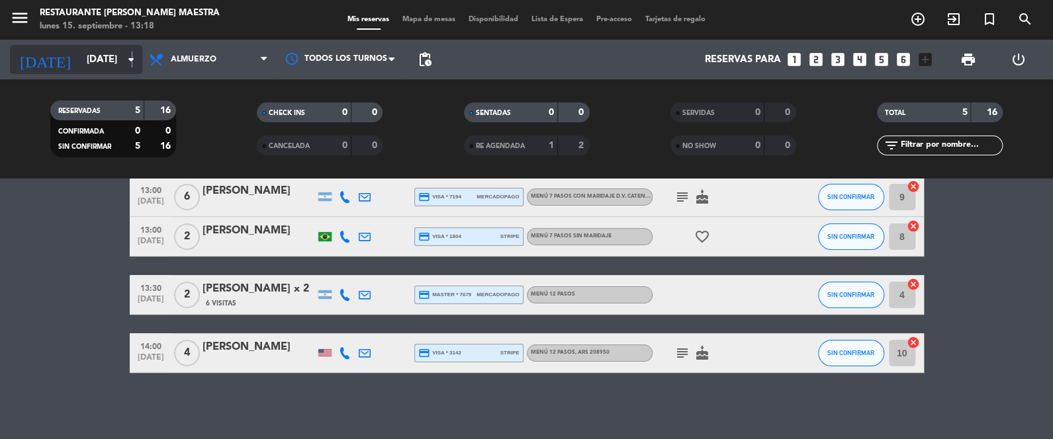
click at [131, 58] on icon "arrow_drop_down" at bounding box center [131, 60] width 16 height 16
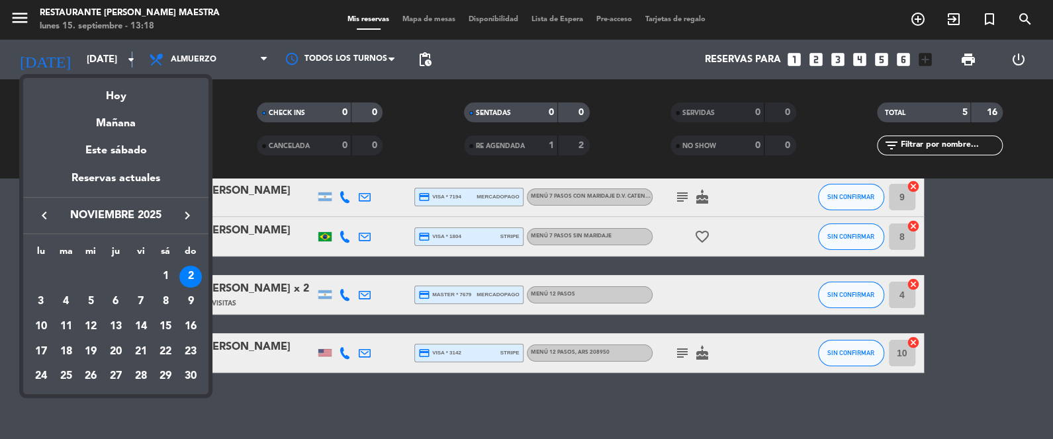
click at [40, 216] on icon "keyboard_arrow_left" at bounding box center [44, 216] width 16 height 16
click at [42, 322] on div "6" at bounding box center [41, 327] width 22 height 22
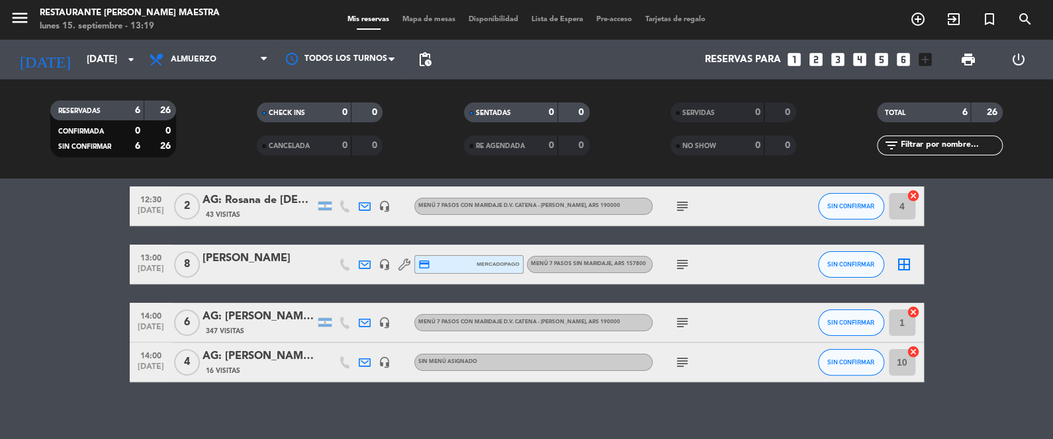
scroll to position [159, 0]
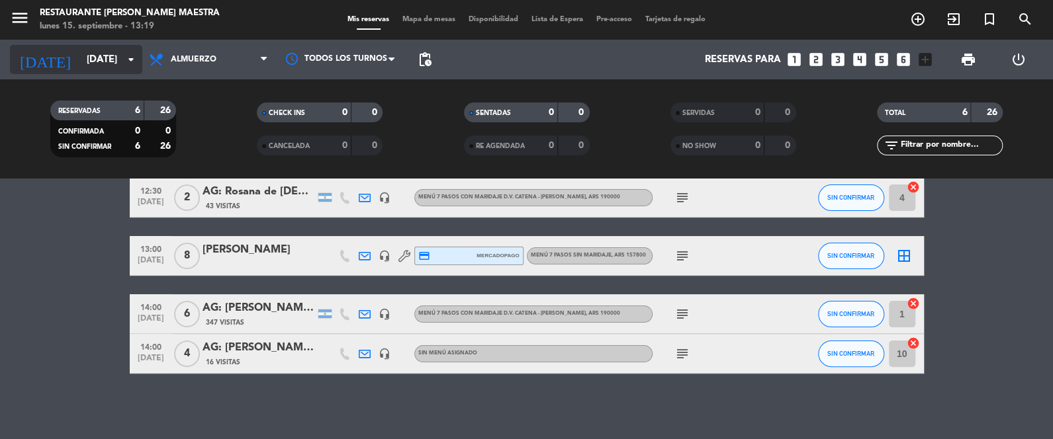
click at [85, 54] on input "[DATE]" at bounding box center [143, 60] width 127 height 24
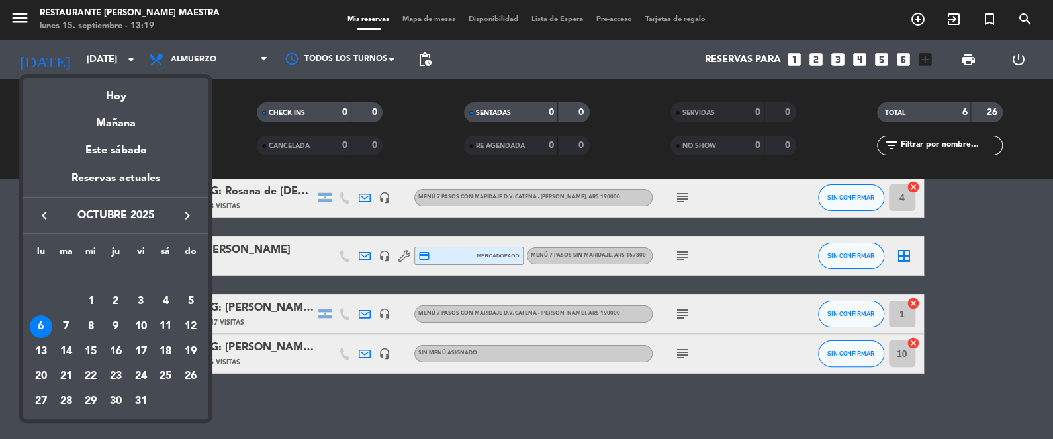
click at [142, 300] on div "3" at bounding box center [141, 301] width 22 height 22
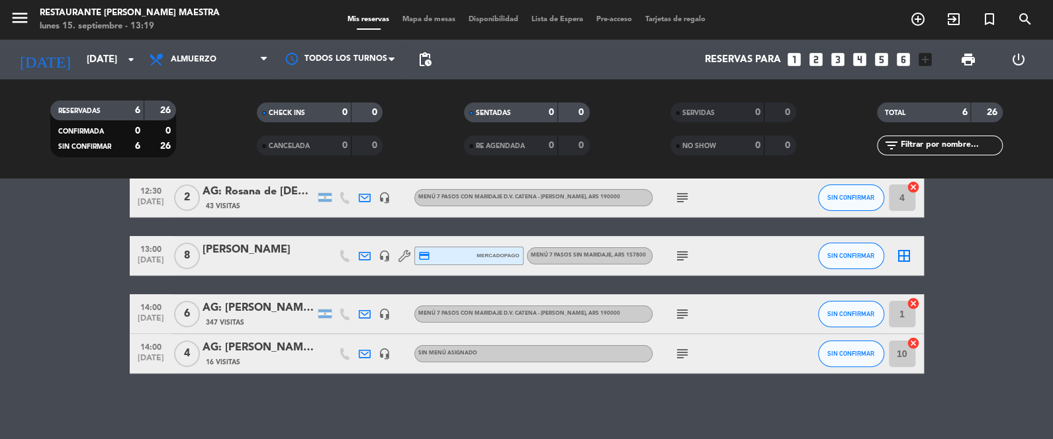
type input "[DATE]"
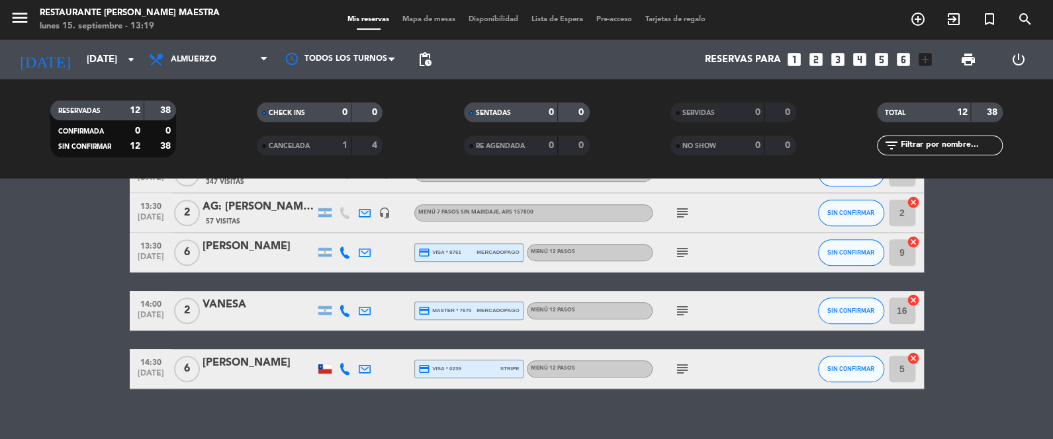
scroll to position [429, 0]
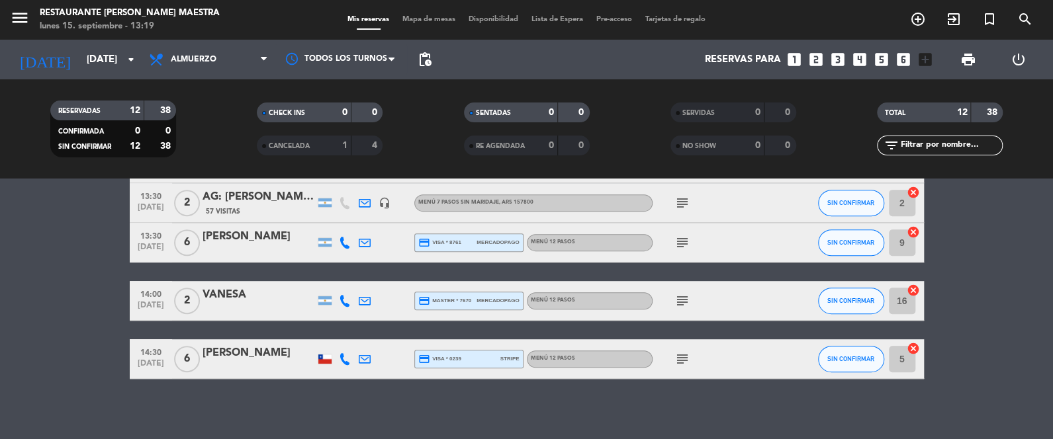
click at [687, 354] on icon "subject" at bounding box center [682, 359] width 16 height 16
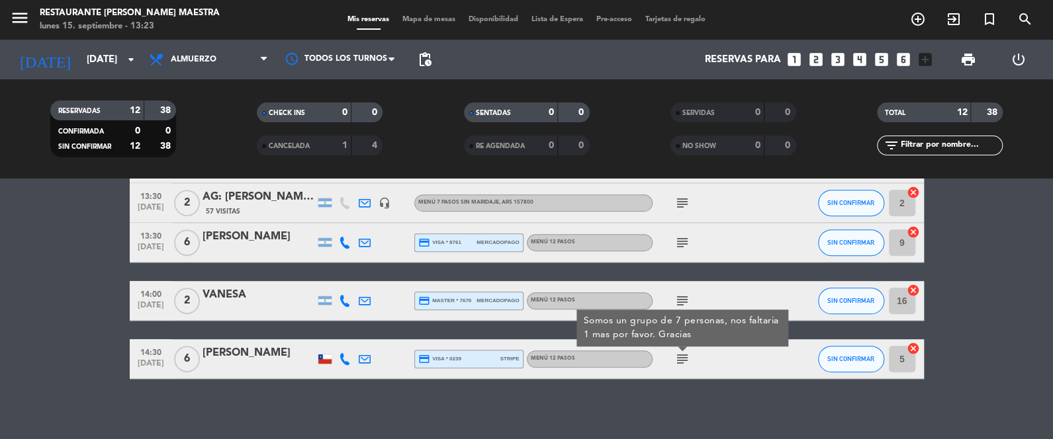
click at [235, 357] on div "[PERSON_NAME]" at bounding box center [258, 353] width 112 height 17
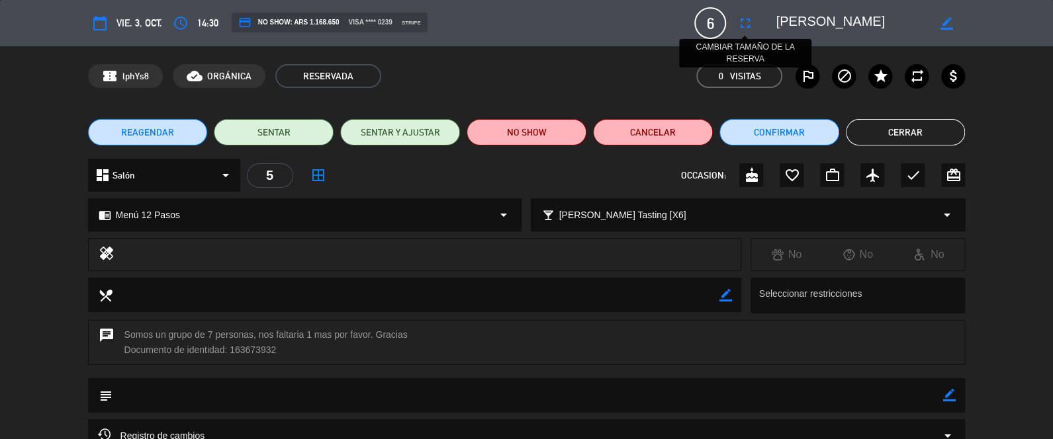
click at [738, 25] on icon "fullscreen" at bounding box center [744, 23] width 16 height 16
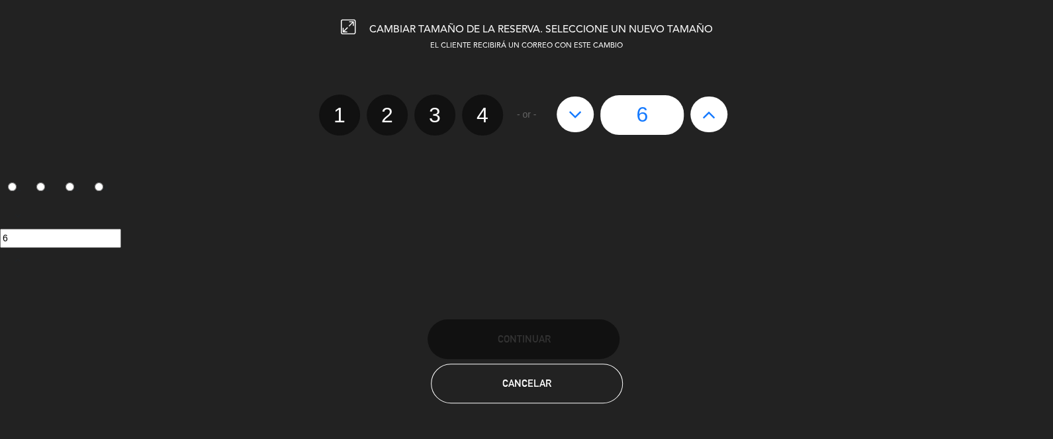
click at [717, 116] on button at bounding box center [708, 115] width 37 height 36
type input "7"
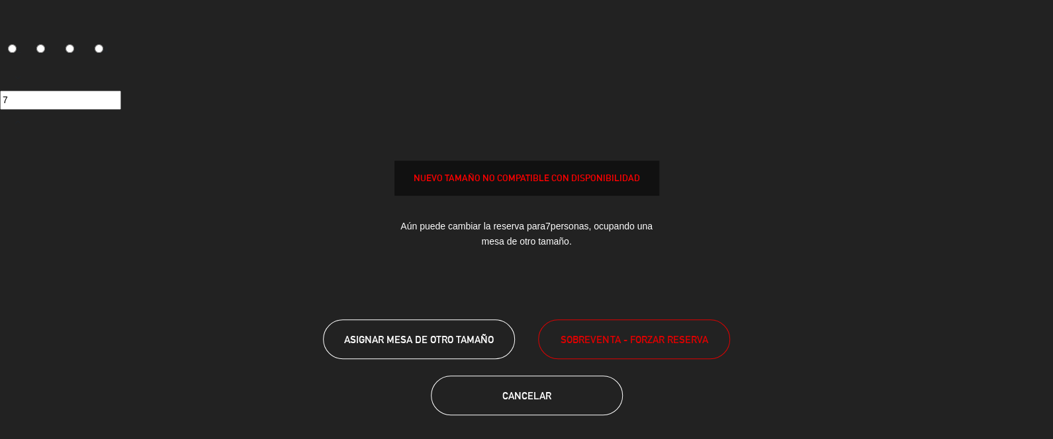
scroll to position [142, 0]
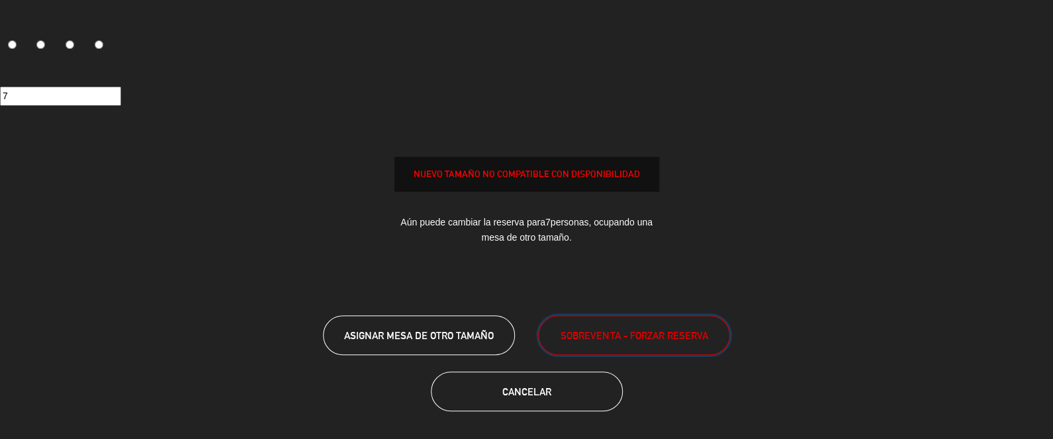
click at [609, 337] on span "SOBREVENTA - FORZAR RESERVA" at bounding box center [633, 335] width 147 height 15
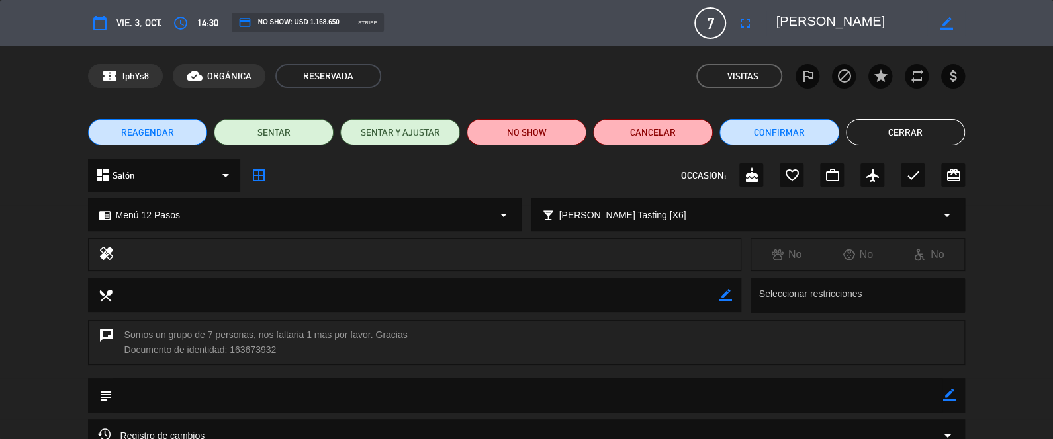
click at [913, 122] on button "Cerrar" at bounding box center [906, 132] width 120 height 26
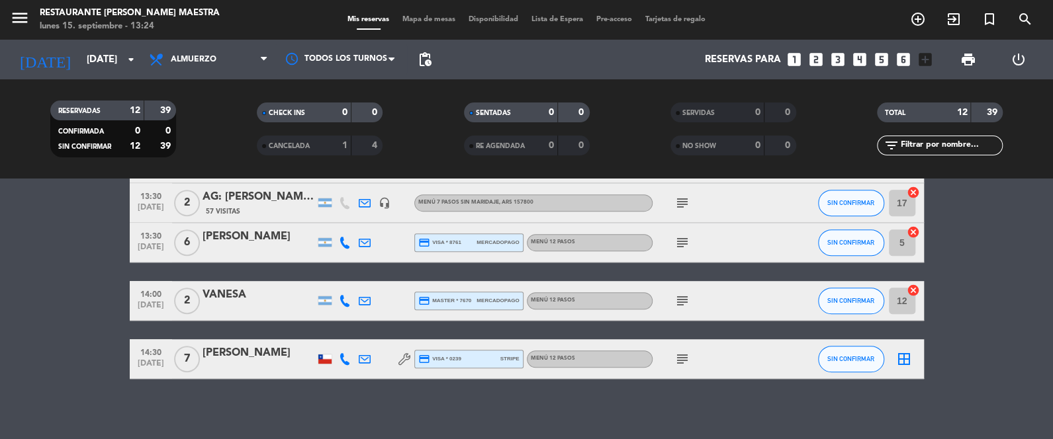
click at [128, 42] on div "[DATE] [DATE] arrow_drop_down" at bounding box center [76, 60] width 132 height 40
click at [92, 51] on input "[DATE]" at bounding box center [143, 60] width 127 height 24
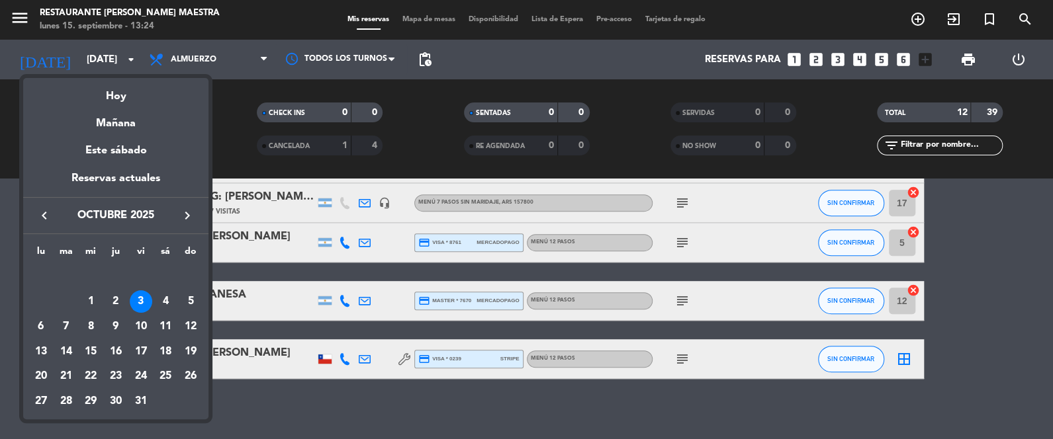
click at [193, 380] on div "26" at bounding box center [190, 376] width 22 height 22
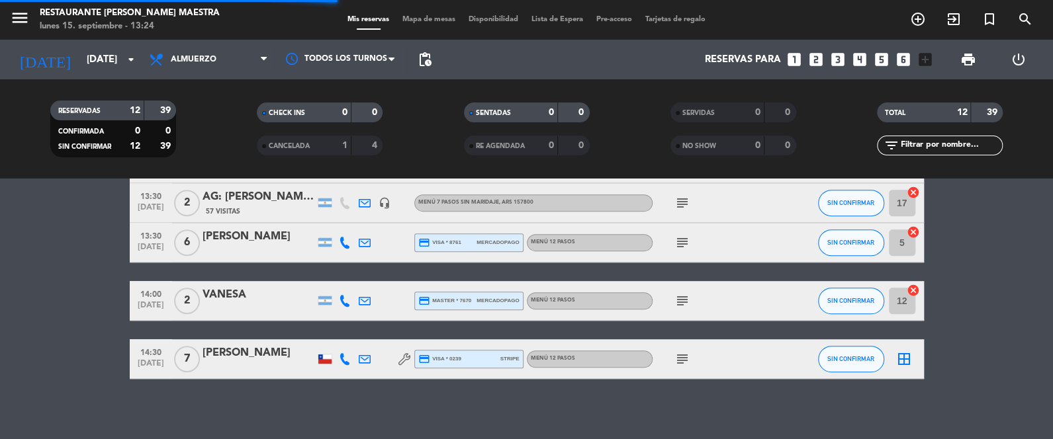
scroll to position [159, 0]
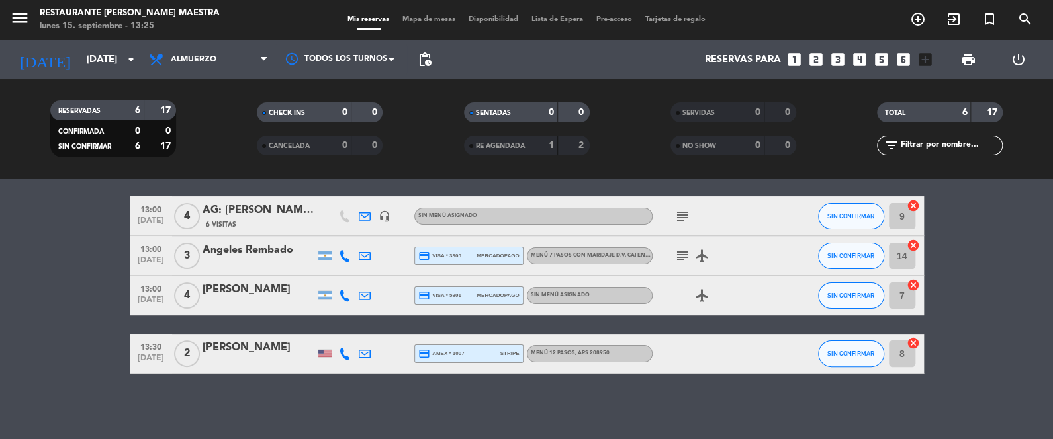
click at [987, 299] on bookings-row "12:00 [DATE] 2 [PERSON_NAME] credit_card master * 7802 stripe Menú 7 Pasos con …" at bounding box center [526, 227] width 1053 height 294
click at [80, 63] on input "[DATE]" at bounding box center [143, 60] width 127 height 24
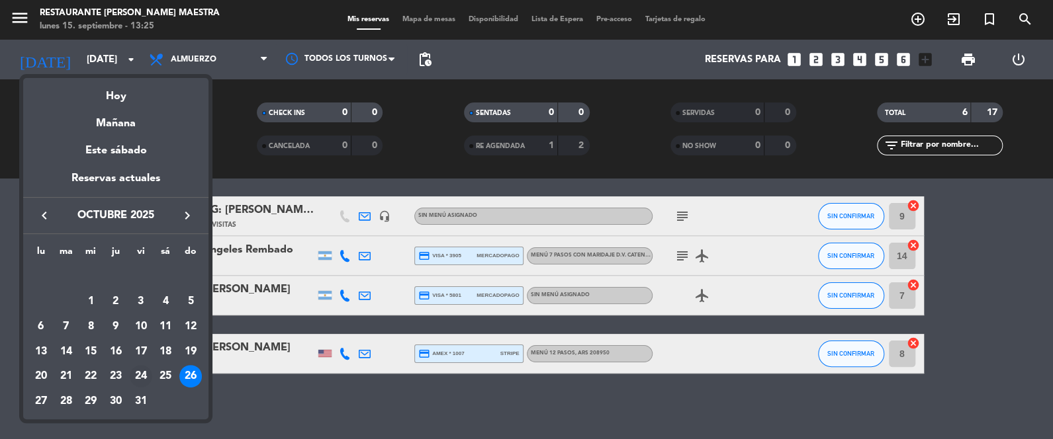
click at [136, 376] on div "24" at bounding box center [141, 376] width 22 height 22
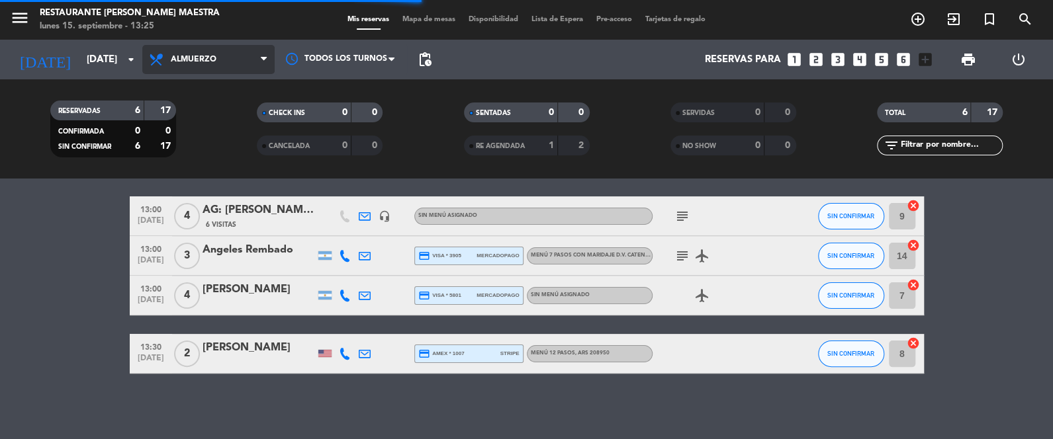
scroll to position [200, 0]
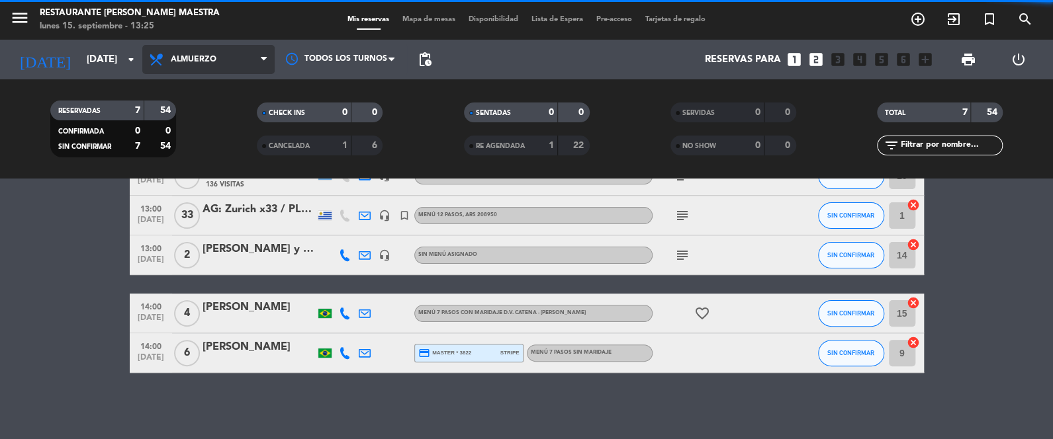
click at [208, 60] on span "Almuerzo" at bounding box center [194, 59] width 46 height 9
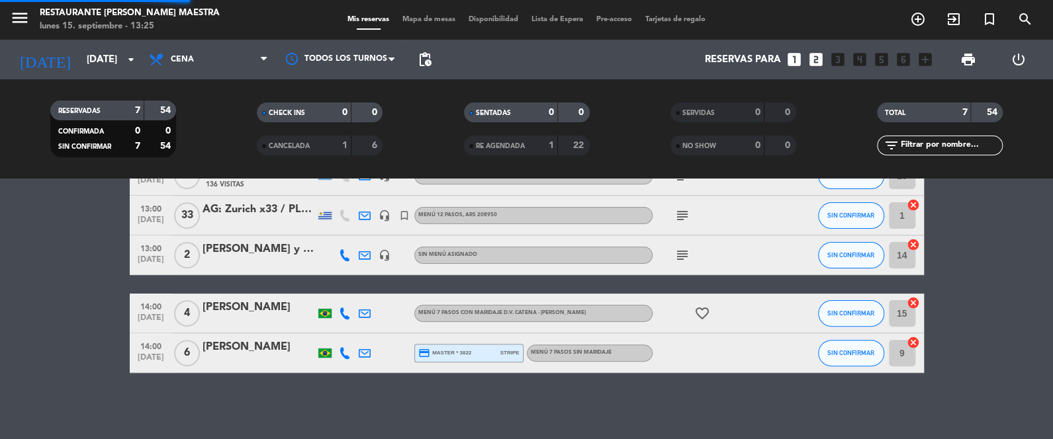
click at [224, 151] on div "menu Restaurante [PERSON_NAME] Maestra lunes 15. septiembre - 13:25 Mis reserva…" at bounding box center [526, 89] width 1053 height 179
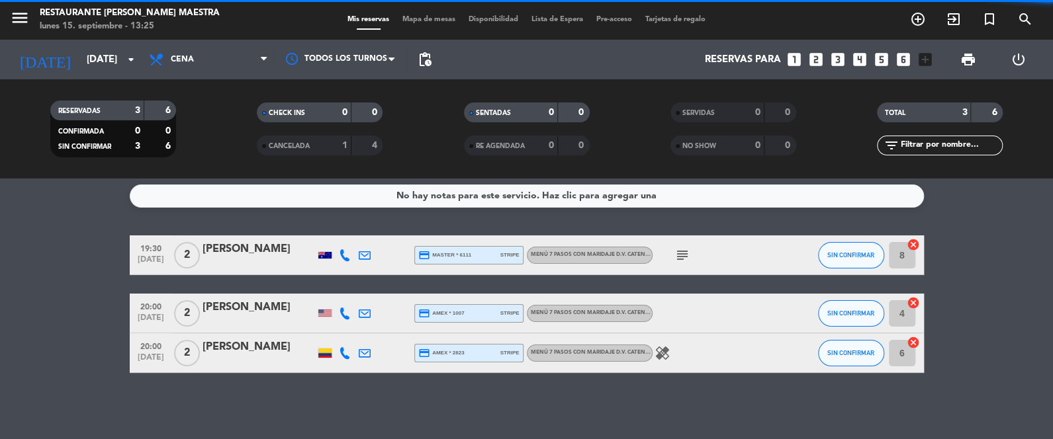
scroll to position [3, 0]
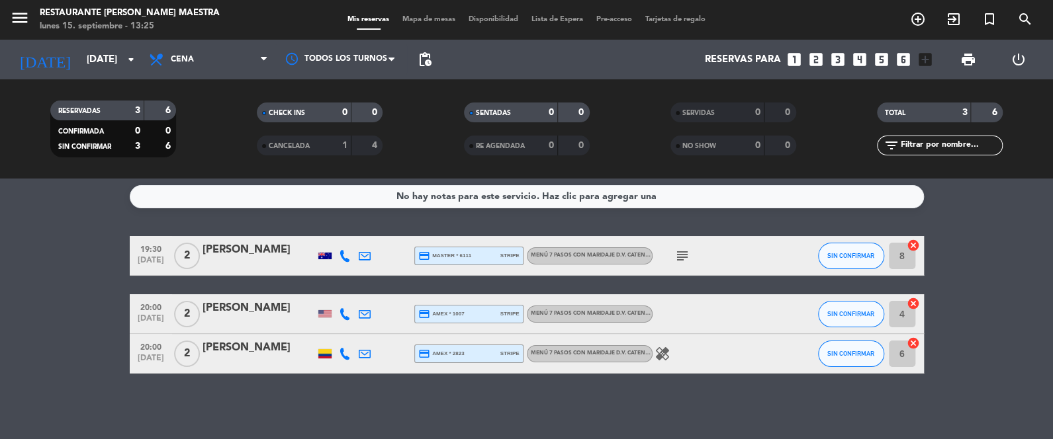
click at [251, 304] on div "[PERSON_NAME]" at bounding box center [258, 308] width 112 height 17
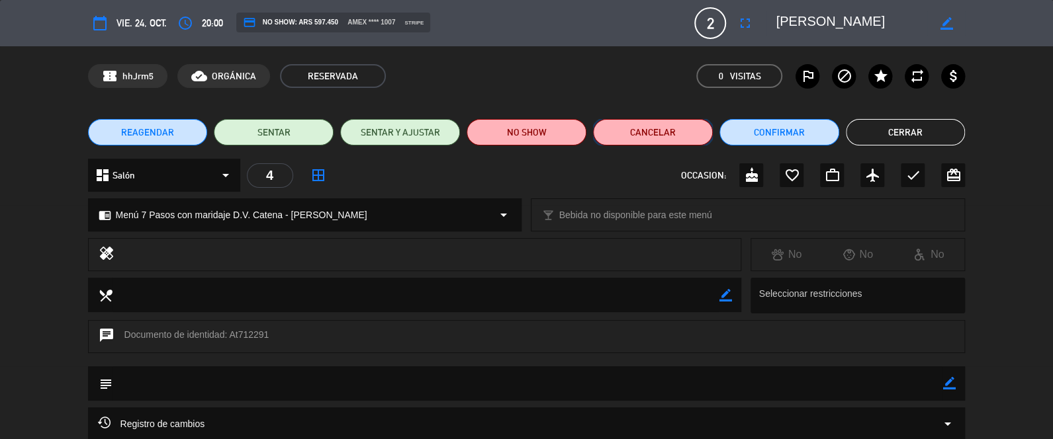
click at [667, 140] on button "Cancelar" at bounding box center [653, 132] width 120 height 26
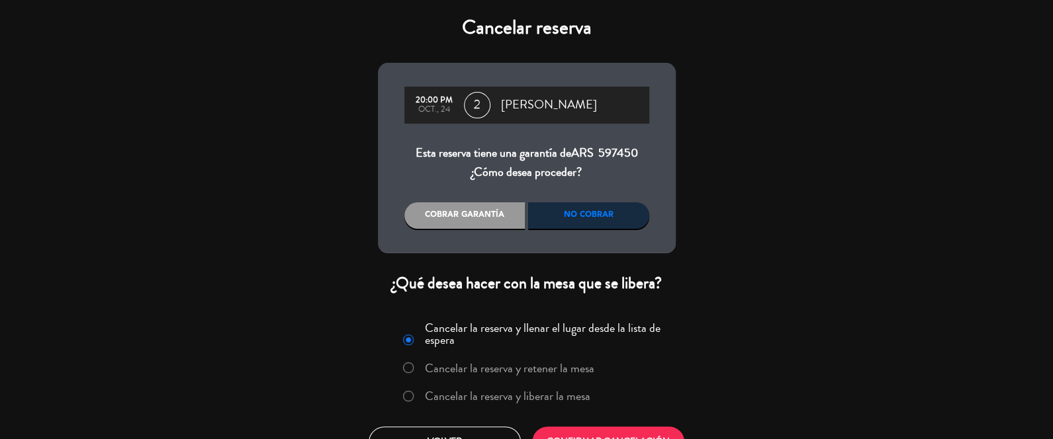
click at [511, 402] on label "Cancelar la reserva y liberar la mesa" at bounding box center [507, 396] width 165 height 12
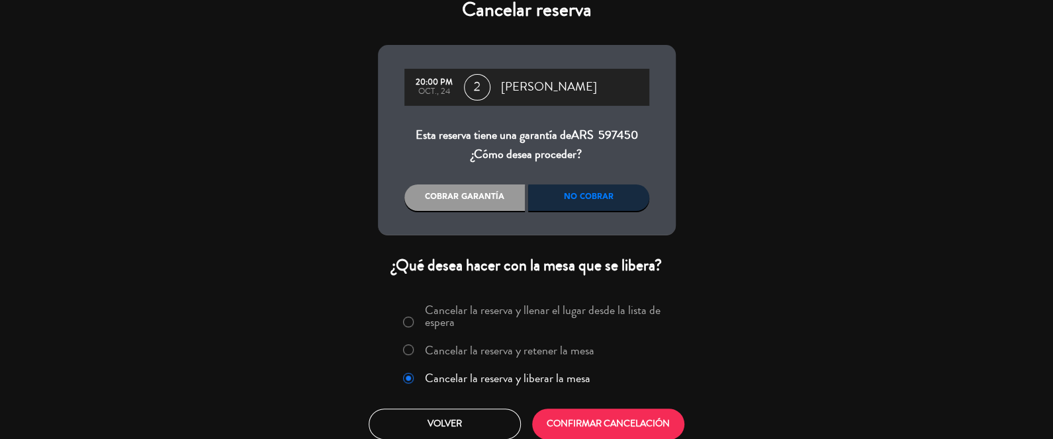
scroll to position [28, 0]
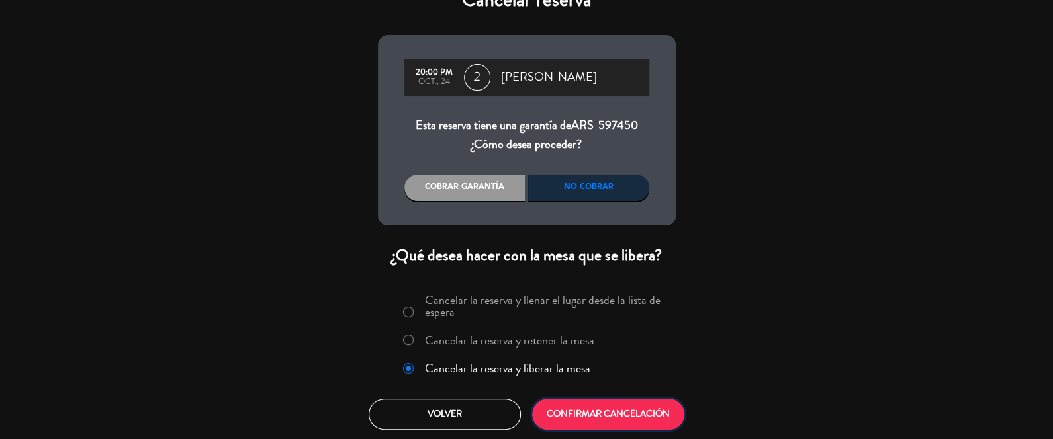
click at [601, 401] on button "CONFIRMAR CANCELACIÓN" at bounding box center [608, 414] width 152 height 31
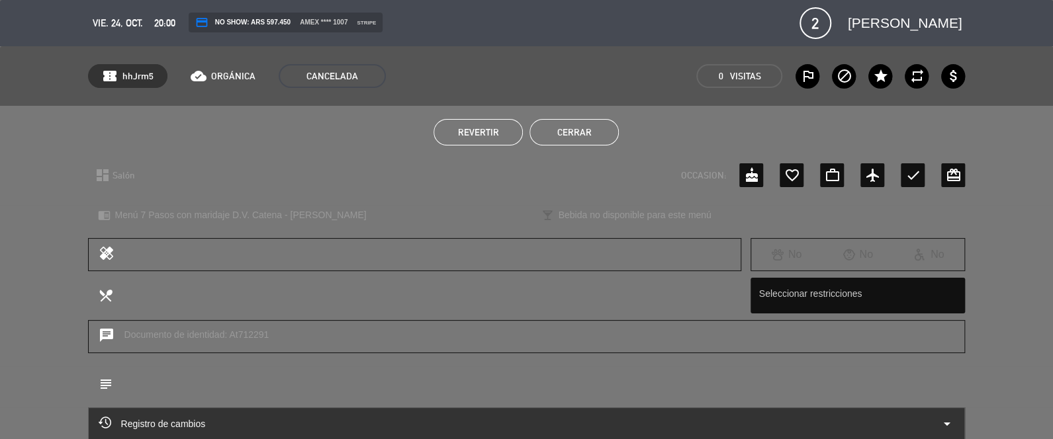
click at [581, 128] on button "Cerrar" at bounding box center [573, 132] width 89 height 26
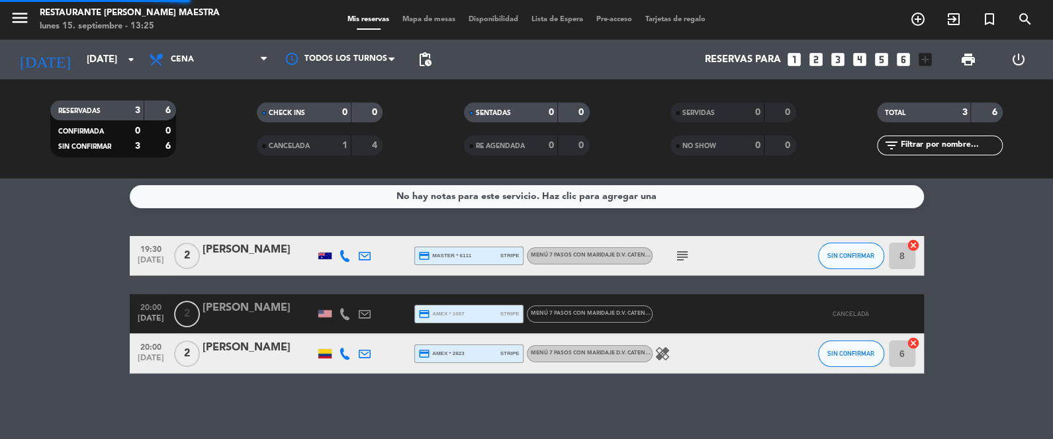
scroll to position [0, 0]
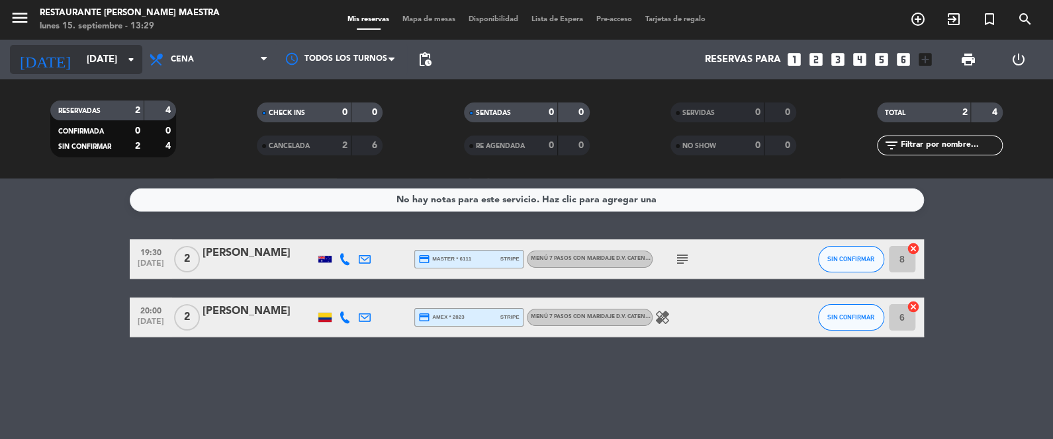
click at [112, 48] on input "[DATE]" at bounding box center [143, 60] width 127 height 24
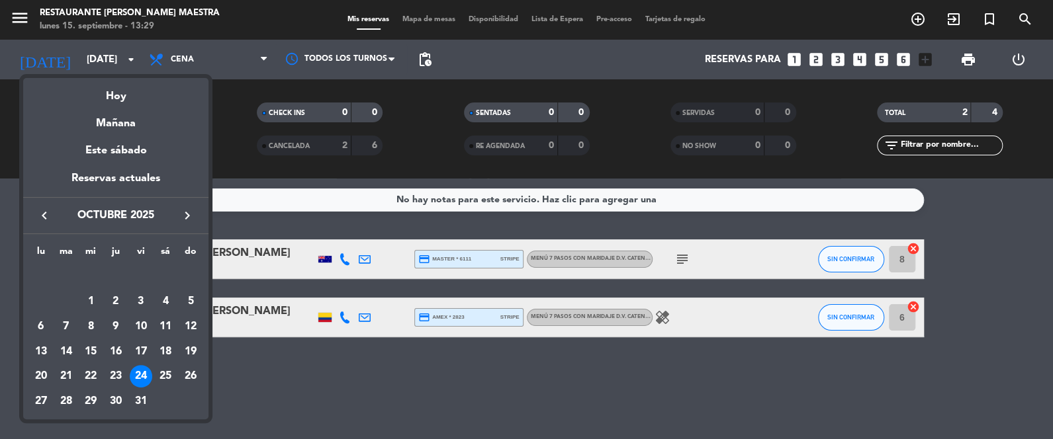
click at [145, 99] on div "Hoy" at bounding box center [115, 91] width 185 height 27
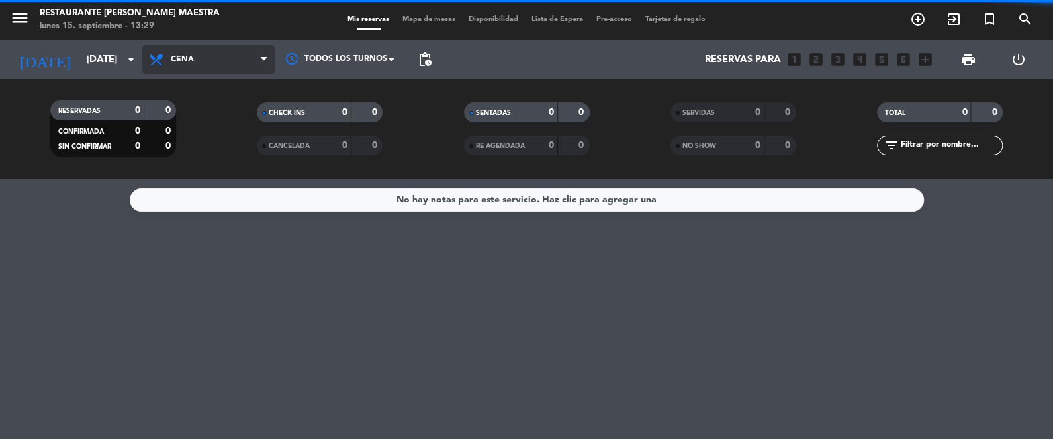
click at [165, 58] on icon at bounding box center [157, 60] width 19 height 16
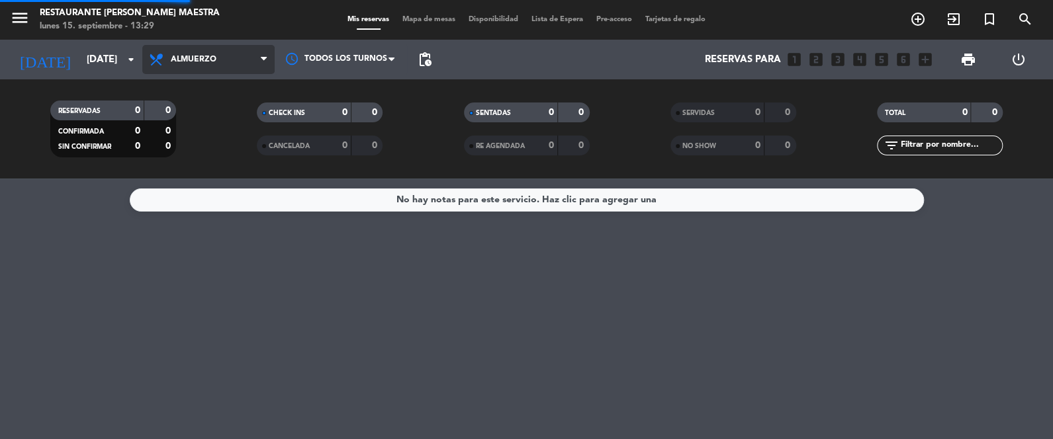
click at [193, 107] on div "menu Restaurante [PERSON_NAME] Maestra lunes 15. septiembre - 13:29 Mis reserva…" at bounding box center [526, 89] width 1053 height 179
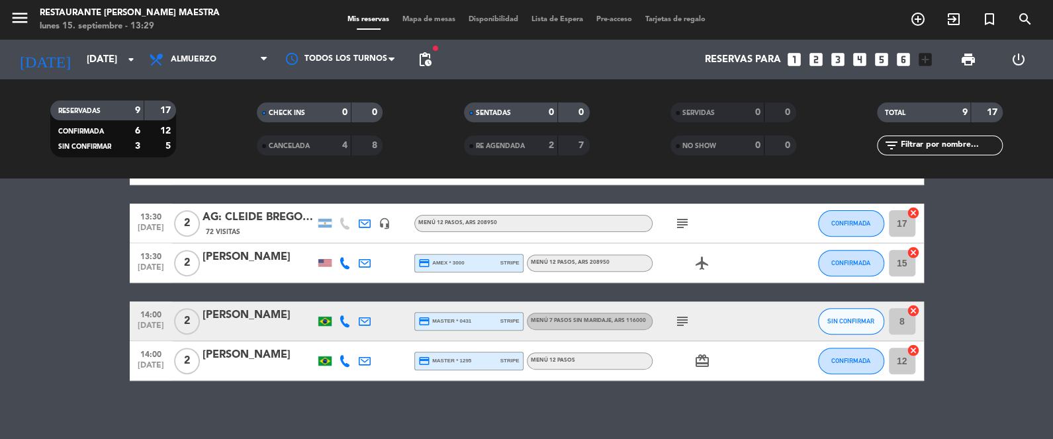
scroll to position [298, 0]
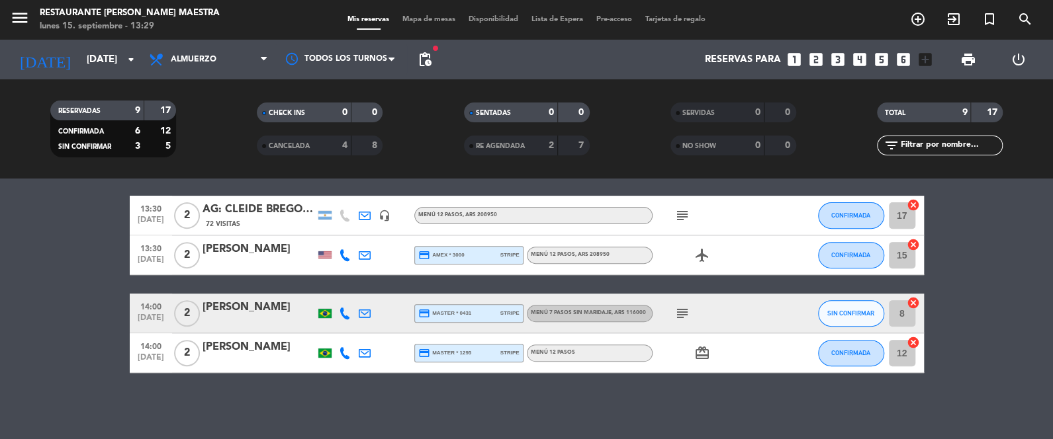
click at [676, 316] on icon "subject" at bounding box center [682, 314] width 16 height 16
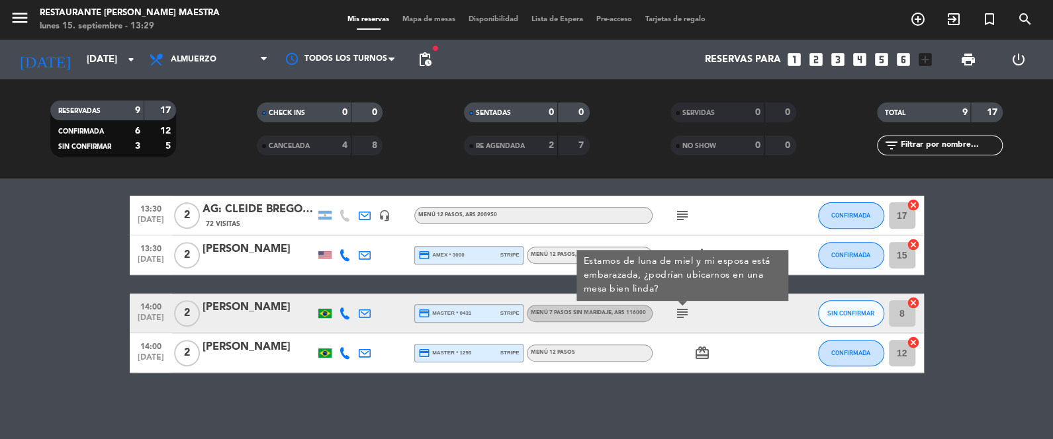
click at [676, 315] on icon "subject" at bounding box center [682, 314] width 16 height 16
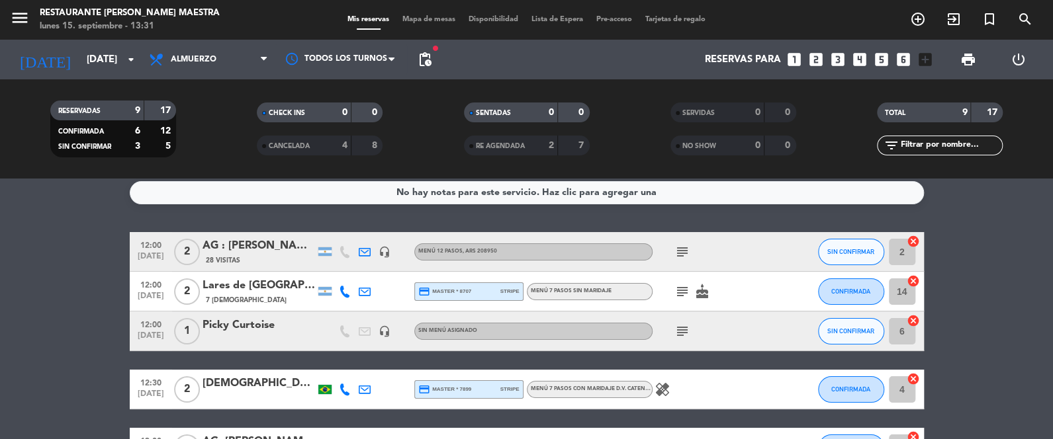
scroll to position [0, 0]
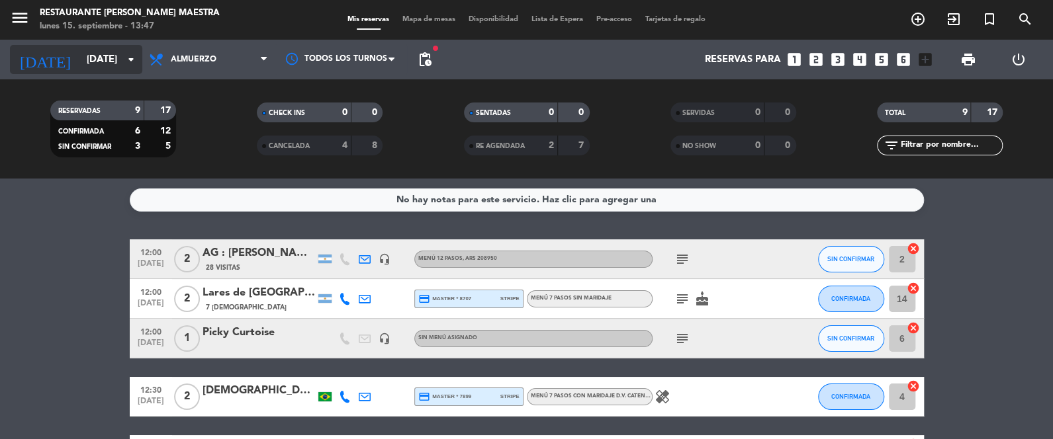
click at [92, 67] on input "[DATE]" at bounding box center [143, 60] width 127 height 24
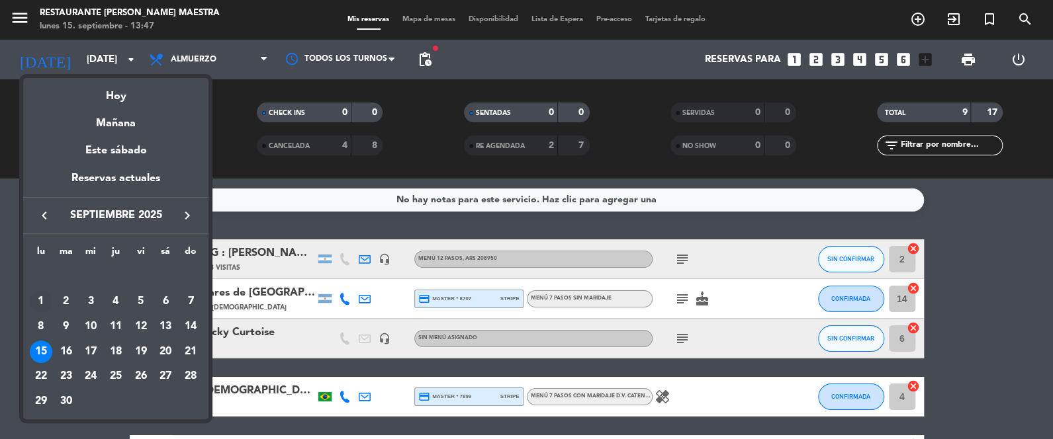
click at [42, 292] on div "1" at bounding box center [41, 301] width 22 height 22
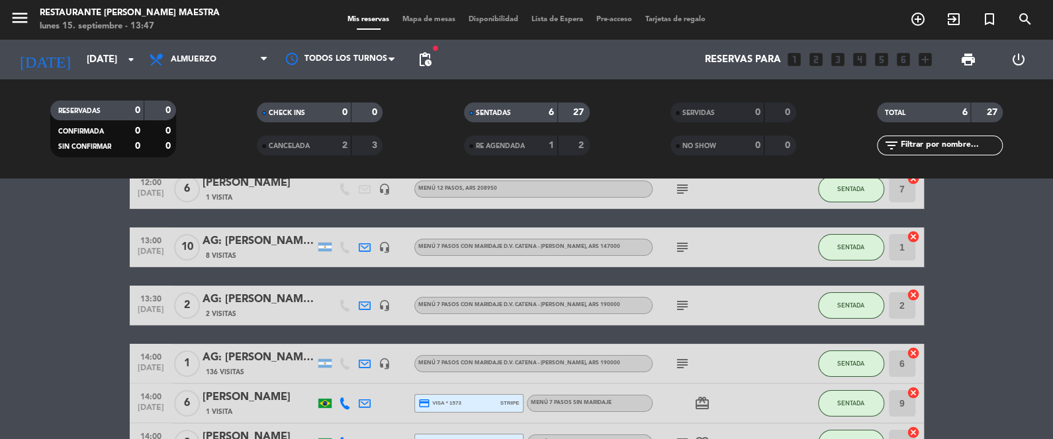
scroll to position [132, 0]
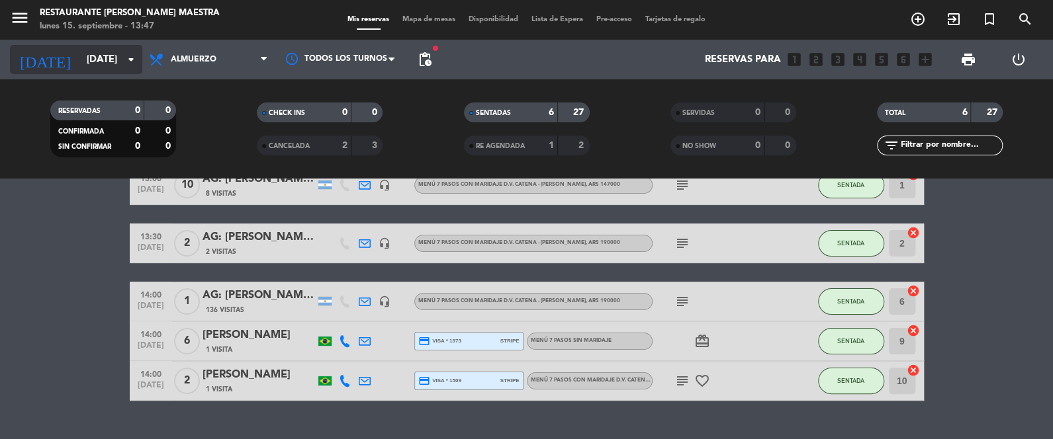
click at [117, 72] on div "[DATE] [DATE] arrow_drop_down" at bounding box center [76, 59] width 132 height 29
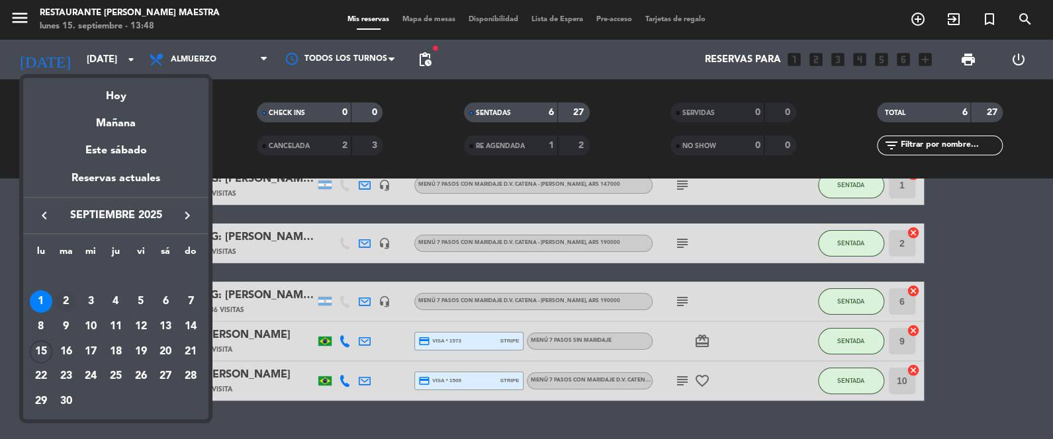
click at [71, 300] on div "2" at bounding box center [66, 301] width 22 height 22
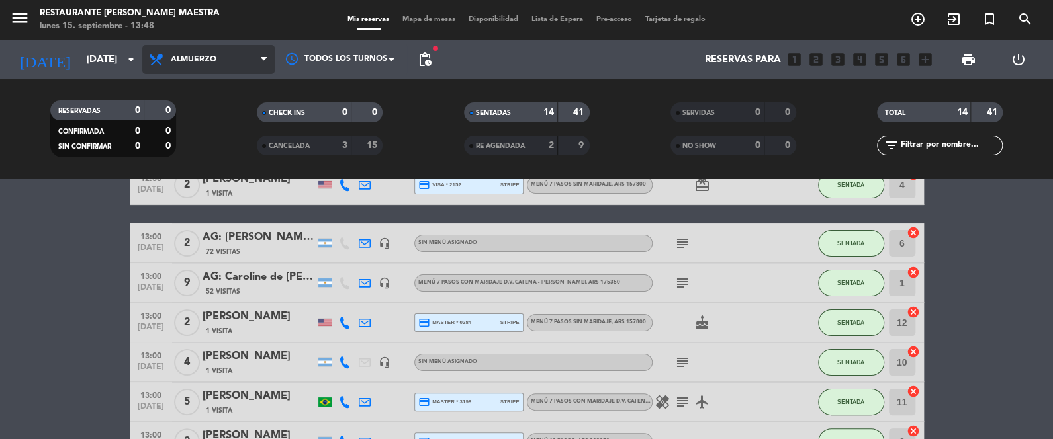
click at [205, 56] on span "Almuerzo" at bounding box center [194, 59] width 46 height 9
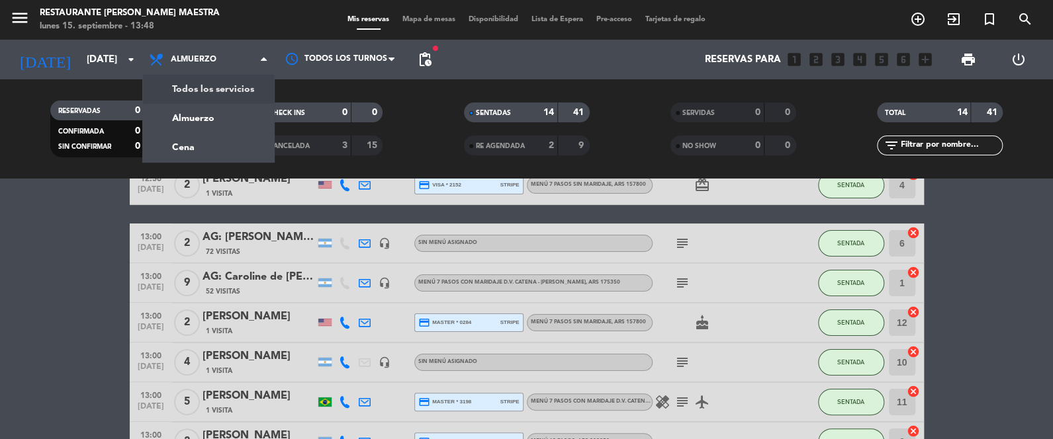
click at [190, 83] on div "menu Restaurante [PERSON_NAME] Maestra lunes 15. septiembre - 13:48 Mis reserva…" at bounding box center [526, 89] width 1053 height 179
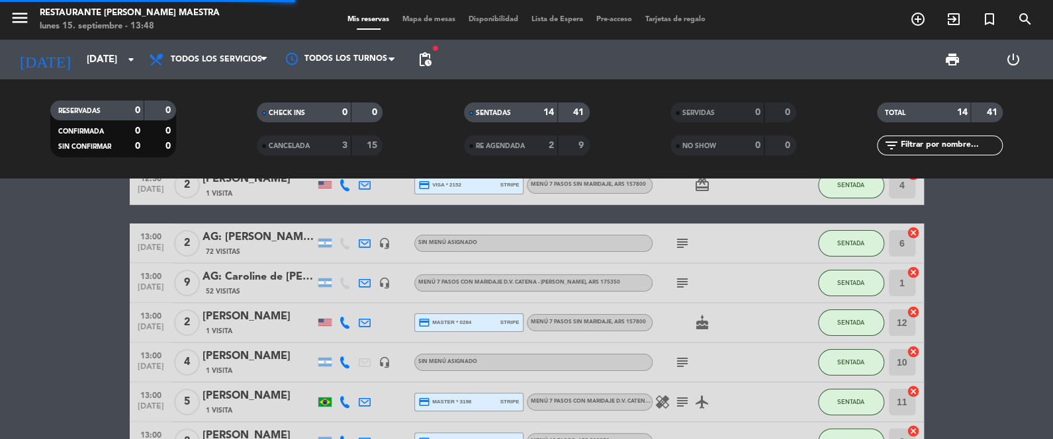
scroll to position [99, 0]
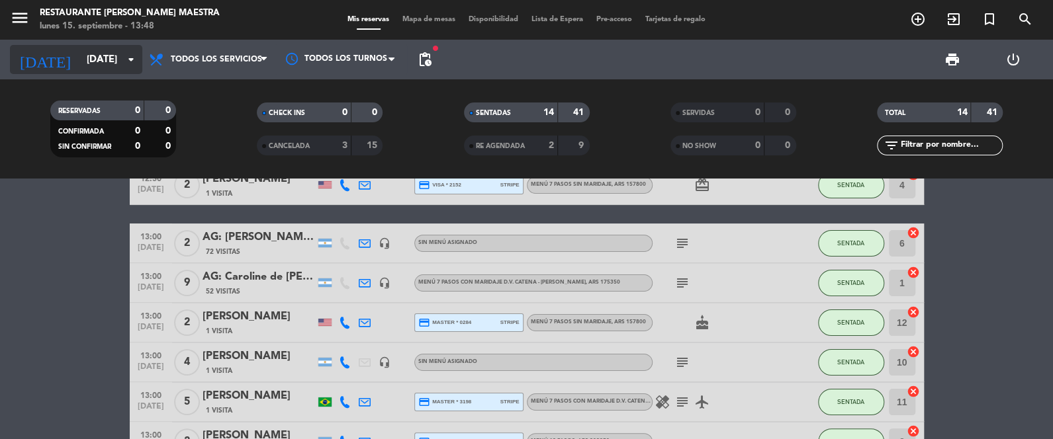
click at [91, 56] on input "[DATE]" at bounding box center [143, 60] width 127 height 24
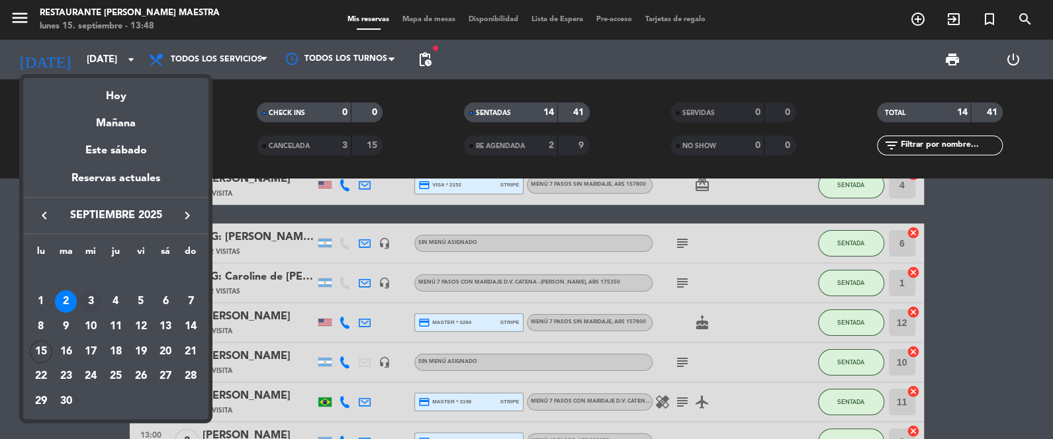
click at [93, 305] on div "3" at bounding box center [90, 301] width 22 height 22
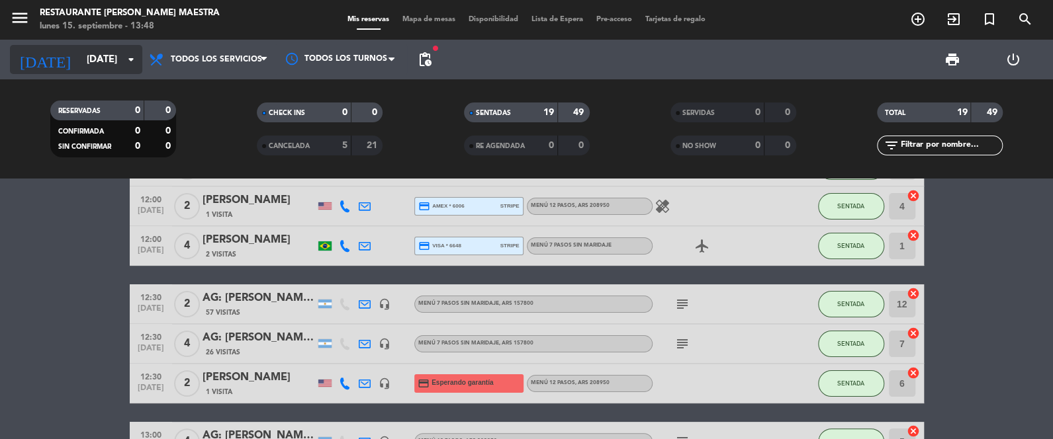
click at [101, 48] on input "[DATE]" at bounding box center [143, 60] width 127 height 24
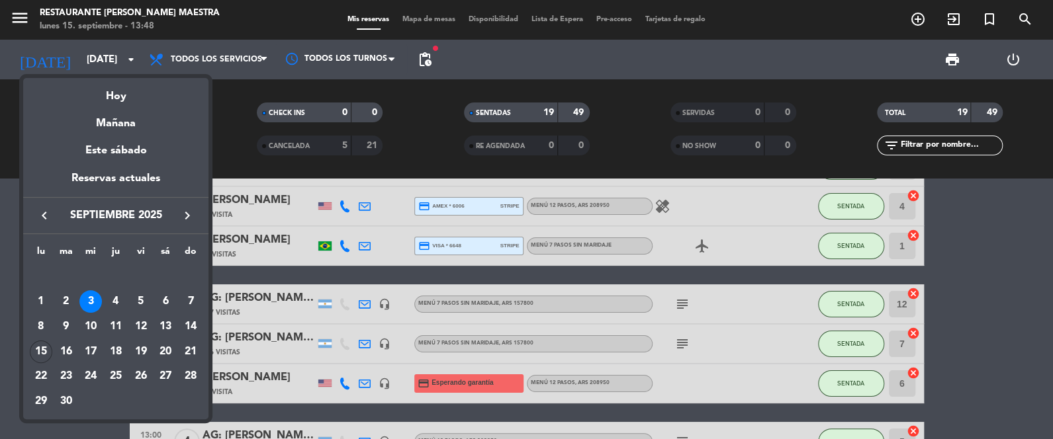
click at [118, 294] on div "4" at bounding box center [116, 301] width 22 height 22
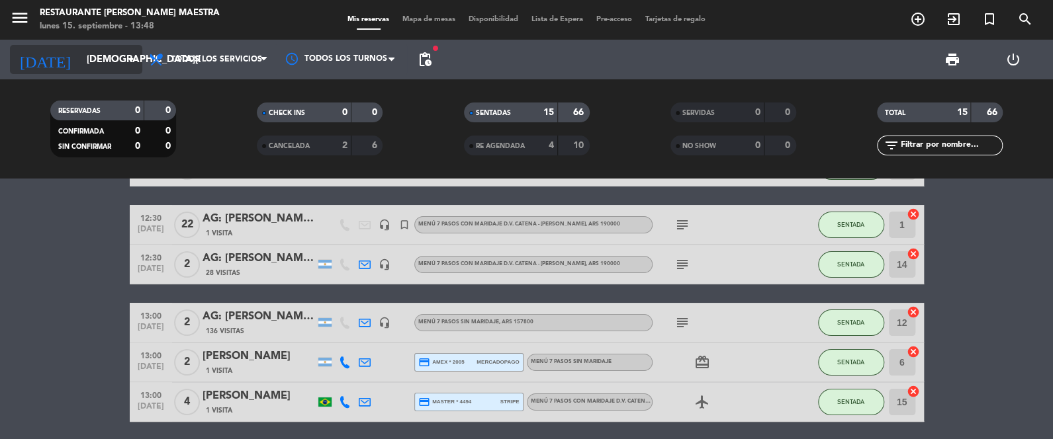
click at [80, 51] on input "[DEMOGRAPHIC_DATA][DATE]" at bounding box center [143, 60] width 127 height 24
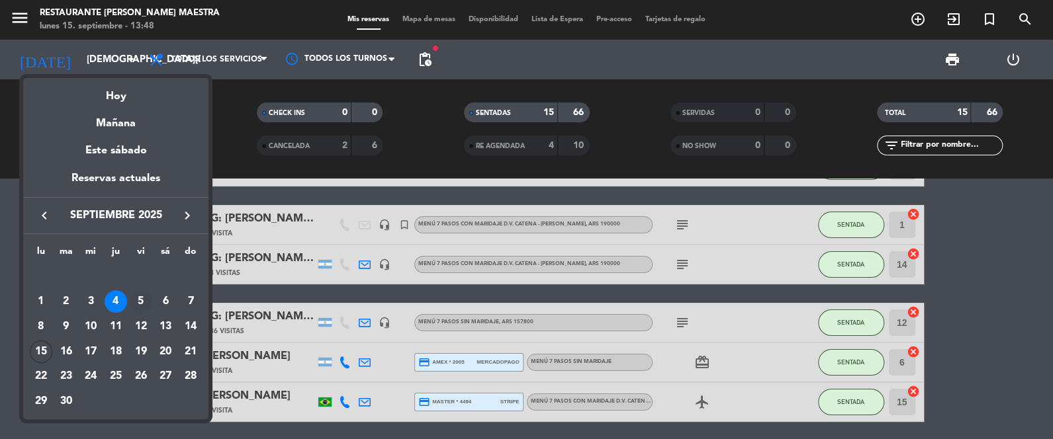
click at [135, 303] on div "5" at bounding box center [141, 301] width 22 height 22
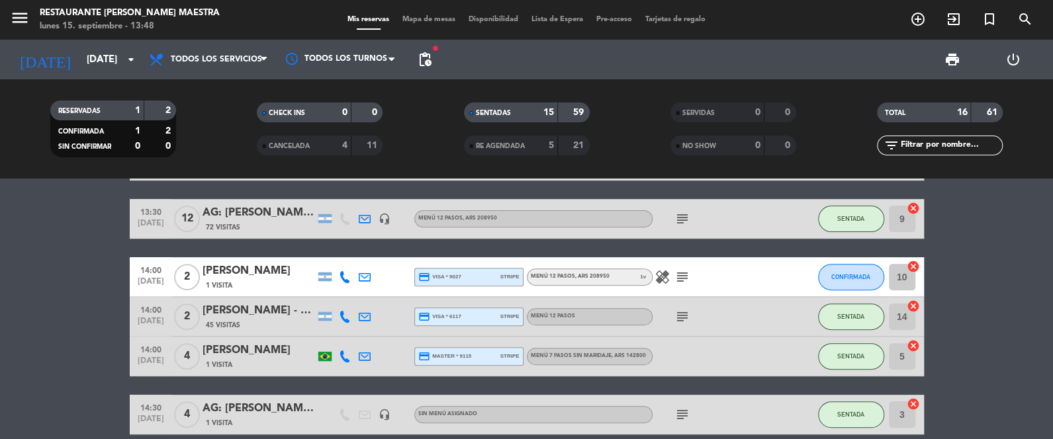
scroll to position [298, 0]
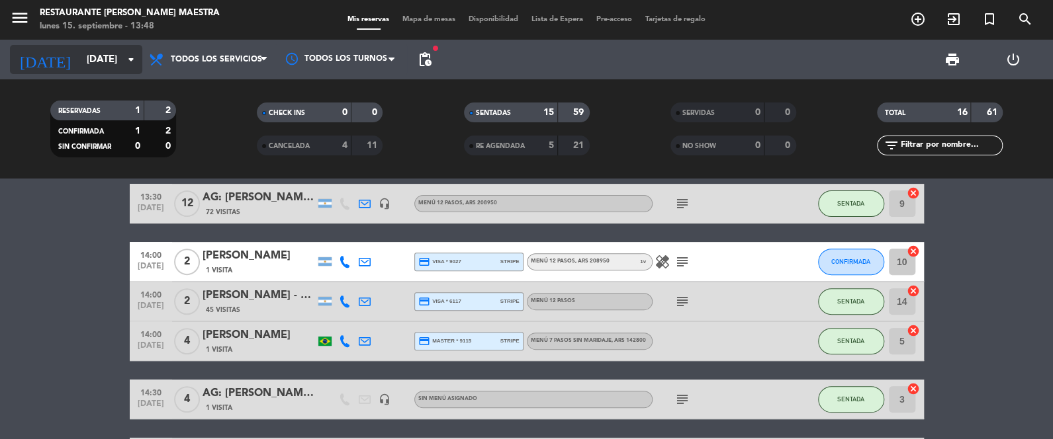
click at [111, 50] on input "[DATE]" at bounding box center [143, 60] width 127 height 24
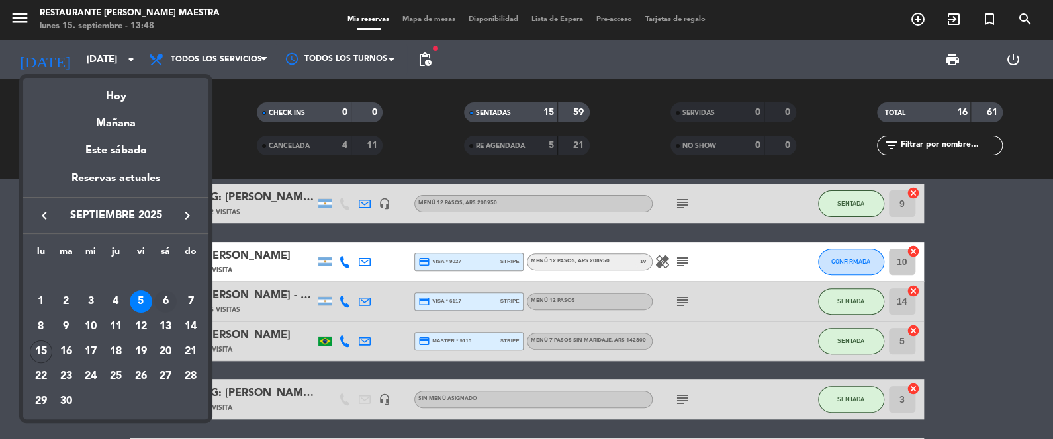
click at [171, 306] on div "6" at bounding box center [165, 301] width 22 height 22
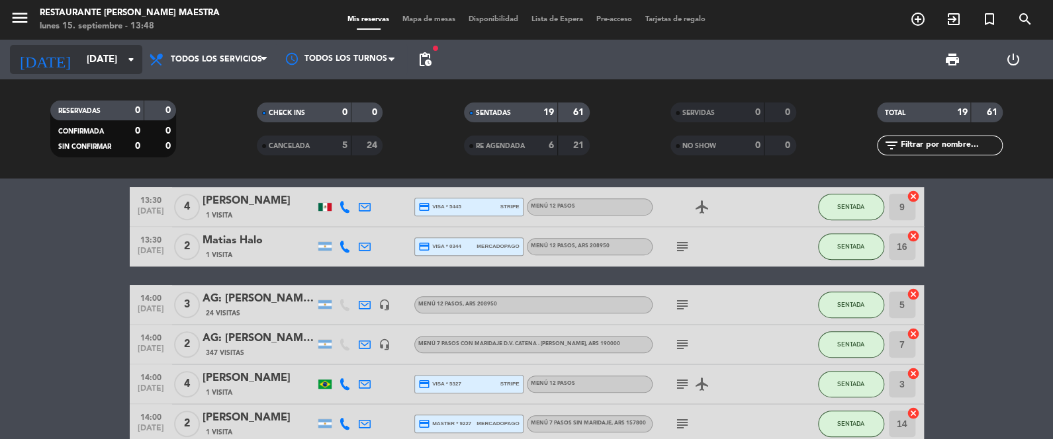
scroll to position [397, 0]
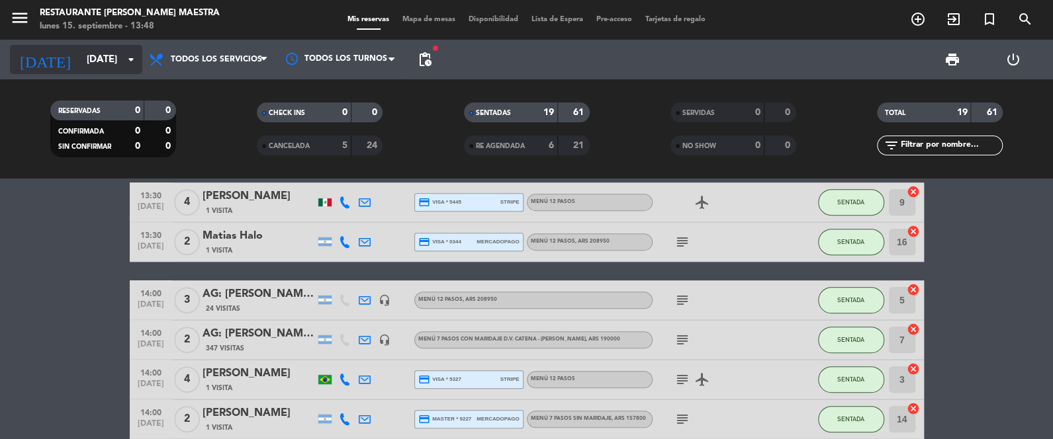
click at [80, 53] on input "[DATE]" at bounding box center [143, 60] width 127 height 24
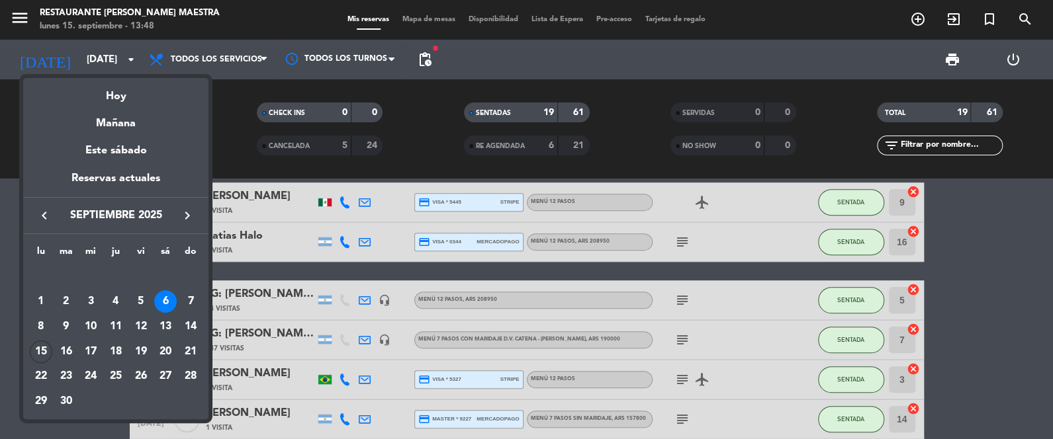
click at [187, 301] on div "7" at bounding box center [190, 301] width 22 height 22
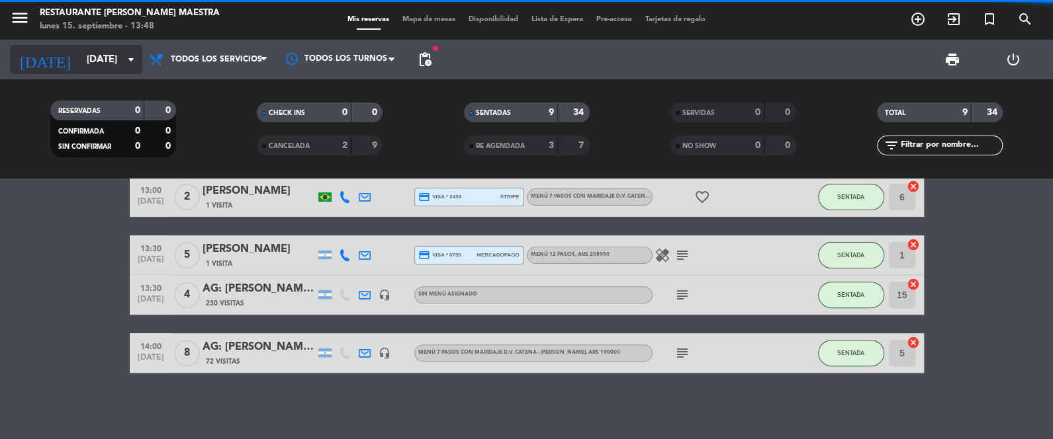
scroll to position [246, 0]
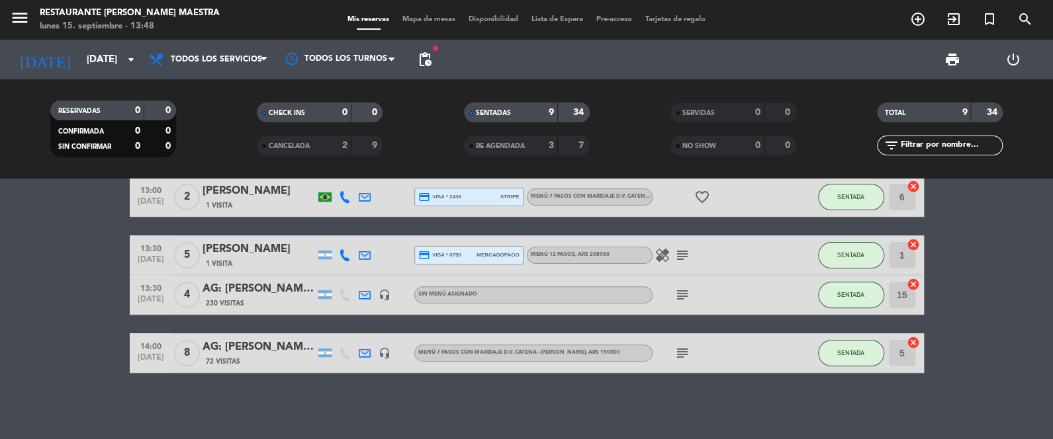
click at [89, 38] on div "menu Restaurante [PERSON_NAME] Maestra lunes 15. septiembre - 13:48 Mis reserva…" at bounding box center [526, 20] width 1053 height 40
click at [88, 53] on input "[DATE]" at bounding box center [143, 60] width 127 height 24
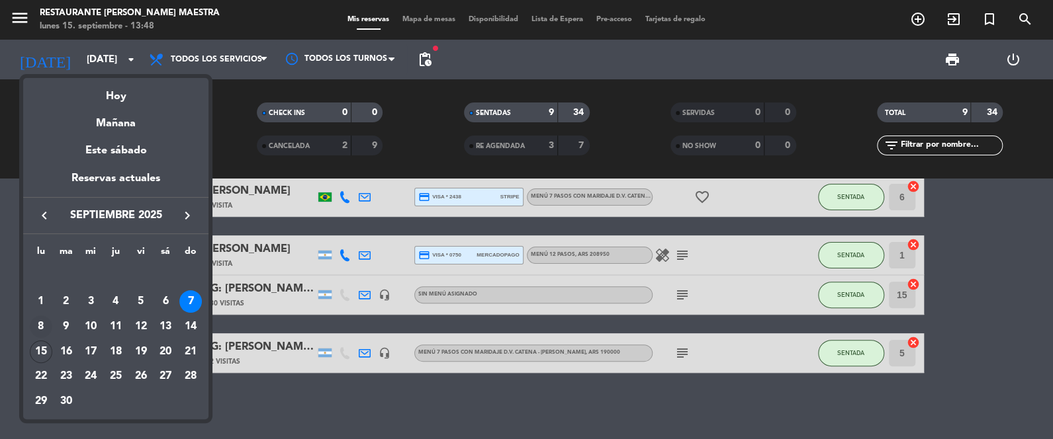
click at [32, 324] on div "8" at bounding box center [41, 327] width 22 height 22
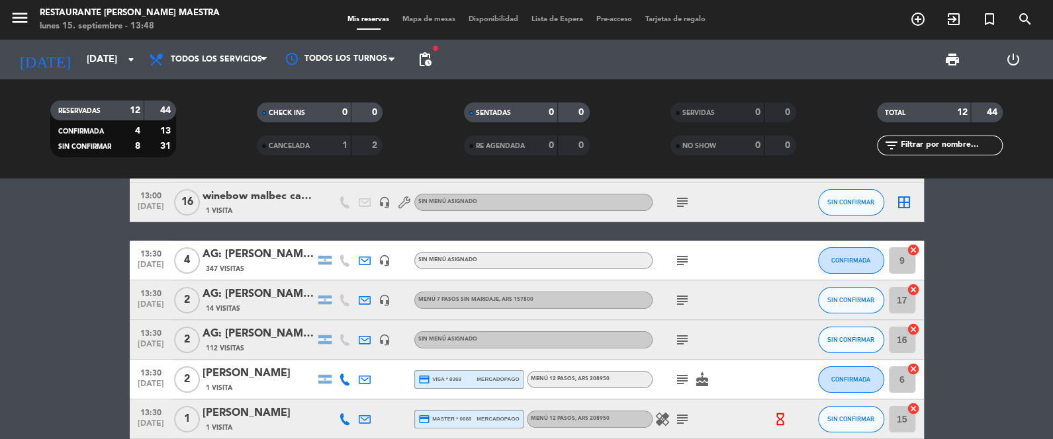
scroll to position [66, 0]
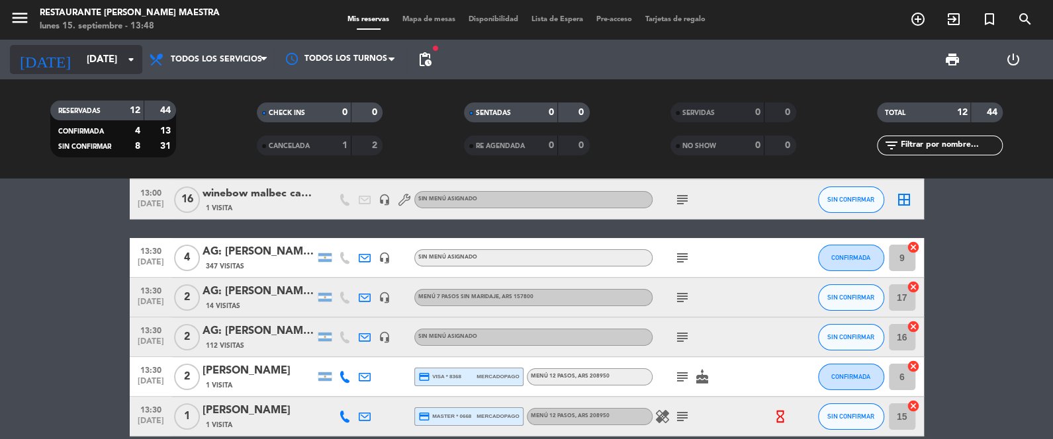
click at [98, 60] on input "[DATE]" at bounding box center [143, 60] width 127 height 24
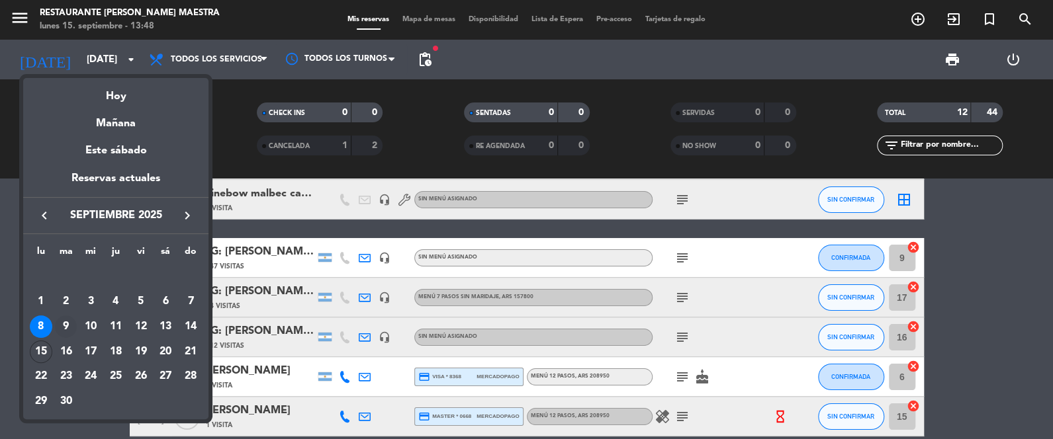
click at [68, 326] on div "9" at bounding box center [66, 327] width 22 height 22
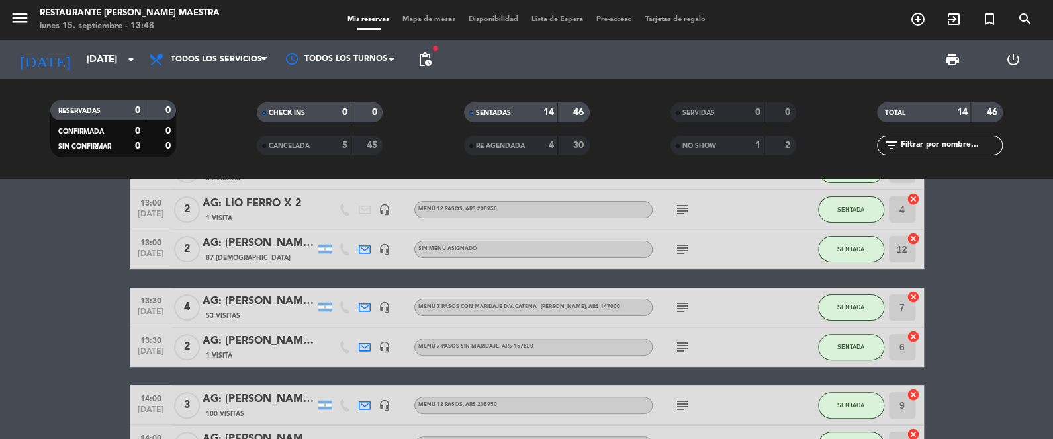
scroll to position [198, 0]
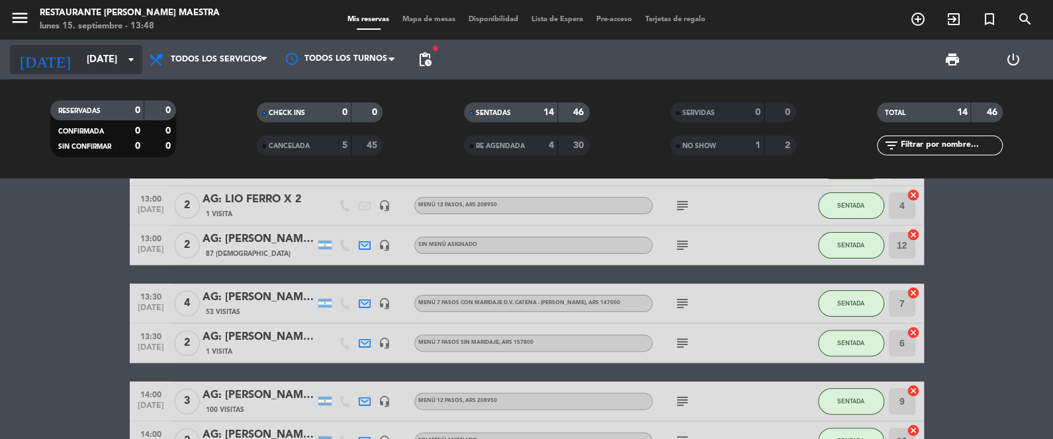
click at [80, 64] on input "[DATE]" at bounding box center [143, 60] width 127 height 24
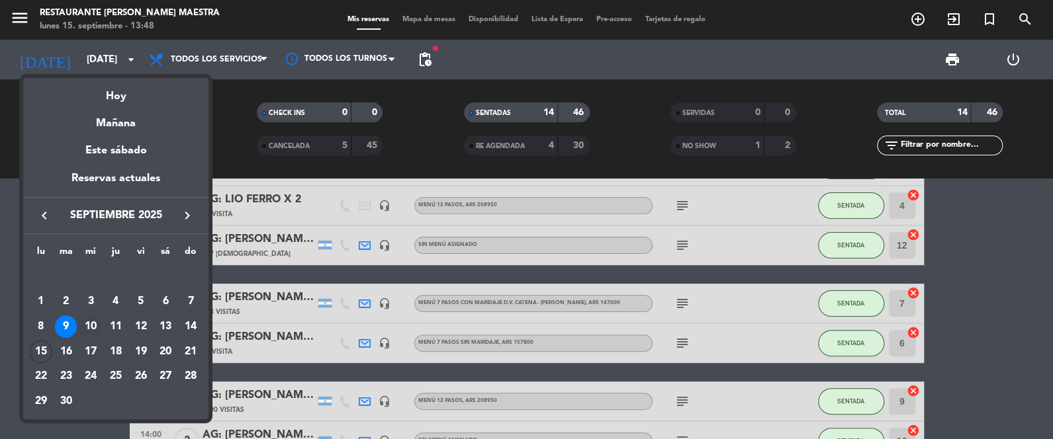
click at [92, 316] on div "10" at bounding box center [90, 327] width 22 height 22
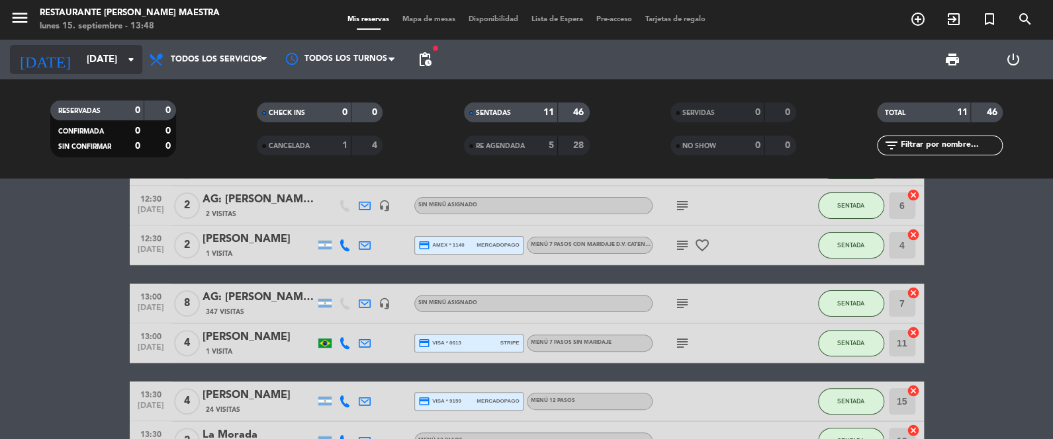
click at [123, 58] on icon "arrow_drop_down" at bounding box center [131, 60] width 16 height 16
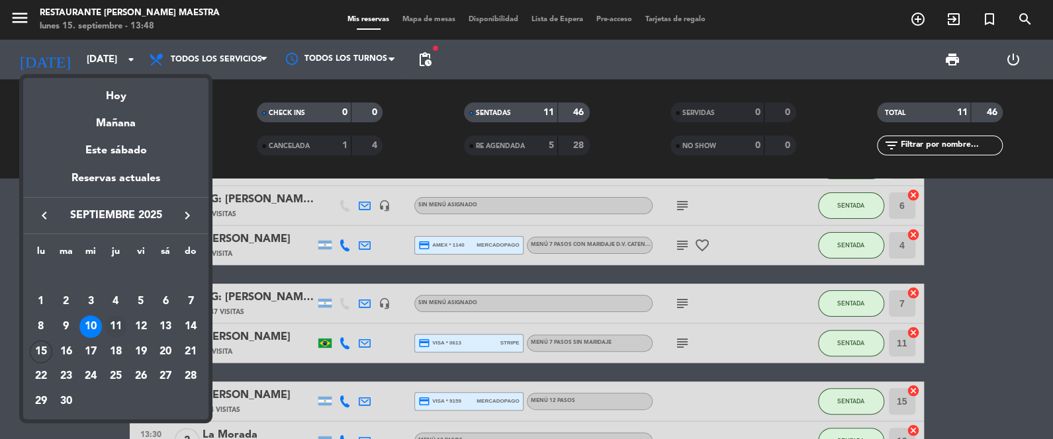
click at [112, 326] on div "11" at bounding box center [116, 327] width 22 height 22
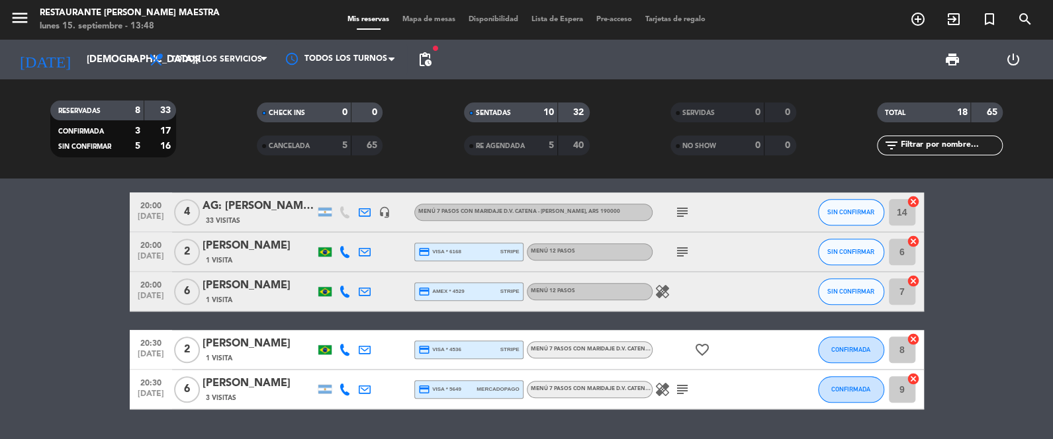
scroll to position [661, 0]
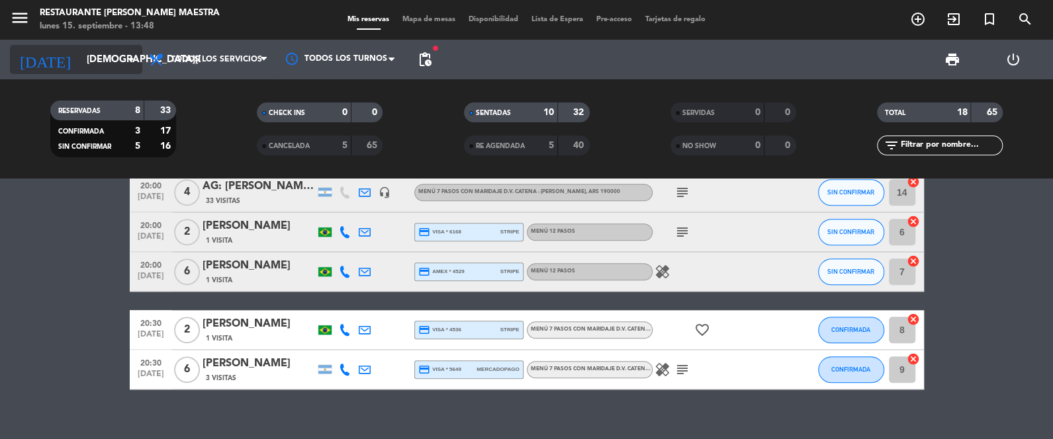
click at [118, 53] on input "[DEMOGRAPHIC_DATA][DATE]" at bounding box center [143, 60] width 127 height 24
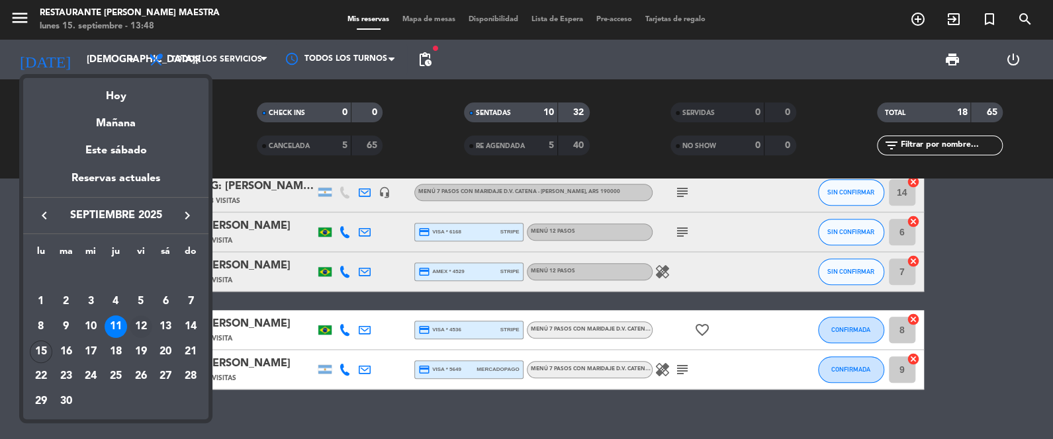
click at [146, 325] on div "12" at bounding box center [141, 327] width 22 height 22
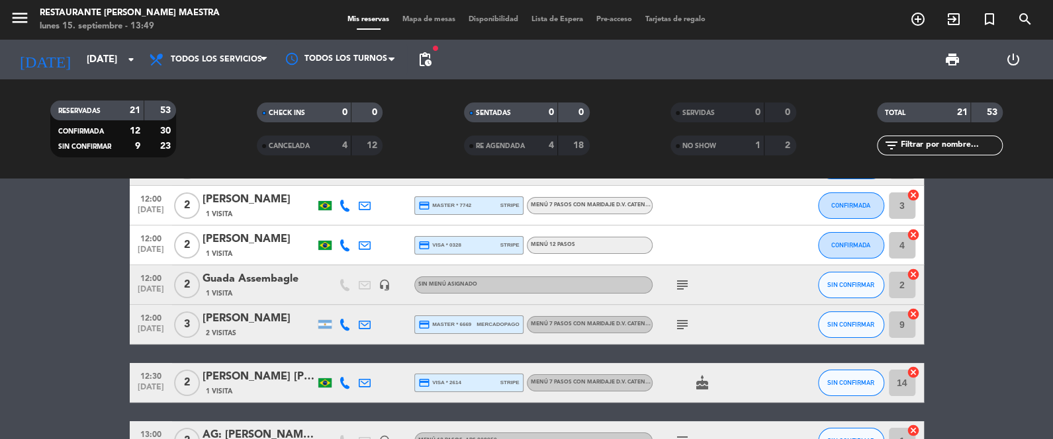
scroll to position [0, 0]
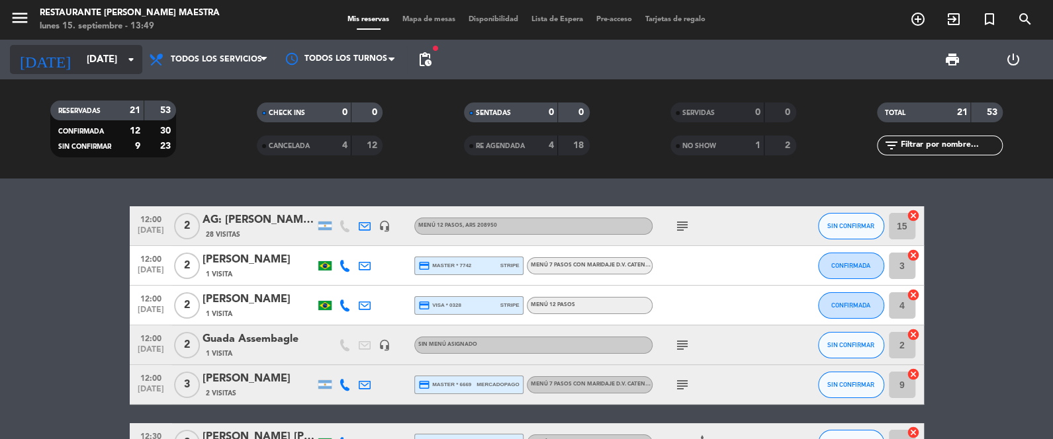
click at [107, 50] on input "[DATE]" at bounding box center [143, 60] width 127 height 24
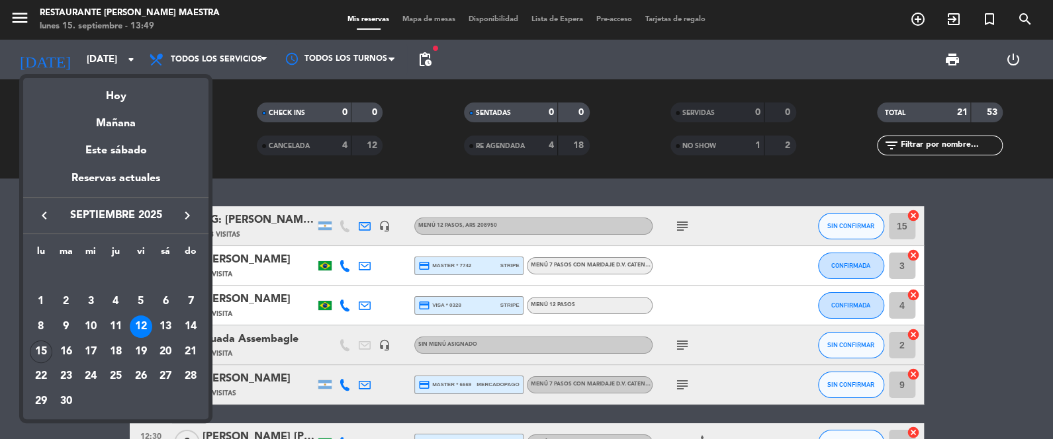
click at [178, 323] on td "14" at bounding box center [190, 326] width 25 height 25
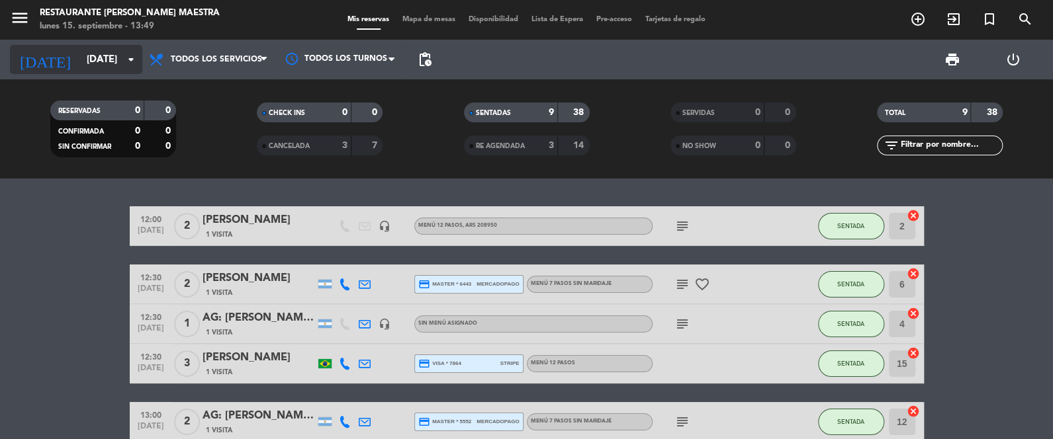
click at [95, 59] on input "[DATE]" at bounding box center [143, 60] width 127 height 24
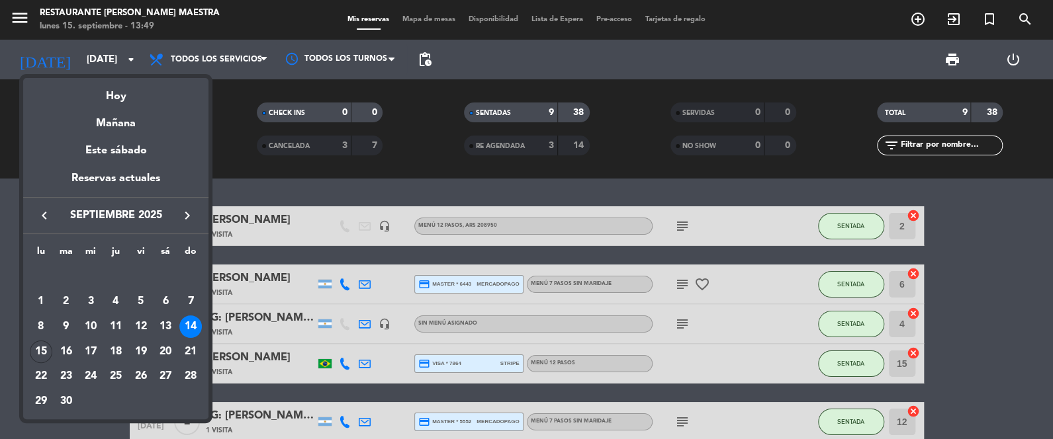
click at [38, 208] on icon "keyboard_arrow_left" at bounding box center [44, 216] width 16 height 16
click at [197, 380] on div "31" at bounding box center [190, 376] width 22 height 22
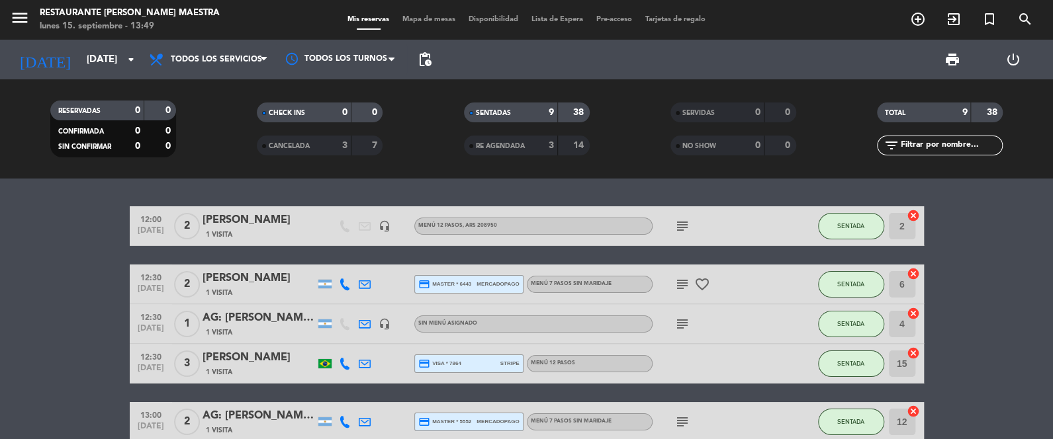
type input "dom. 31 ago."
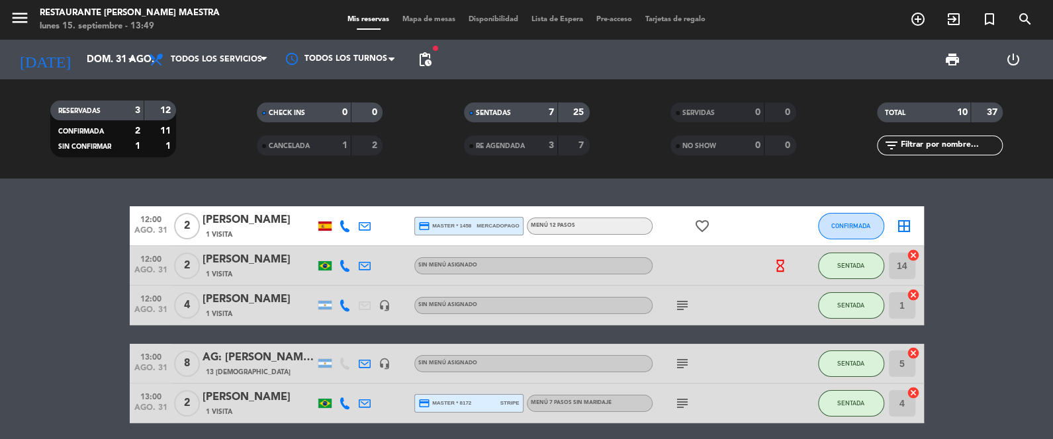
click at [349, 230] on icon at bounding box center [345, 226] width 12 height 12
click at [375, 203] on span at bounding box center [380, 204] width 11 height 11
click at [361, 222] on icon at bounding box center [365, 226] width 12 height 12
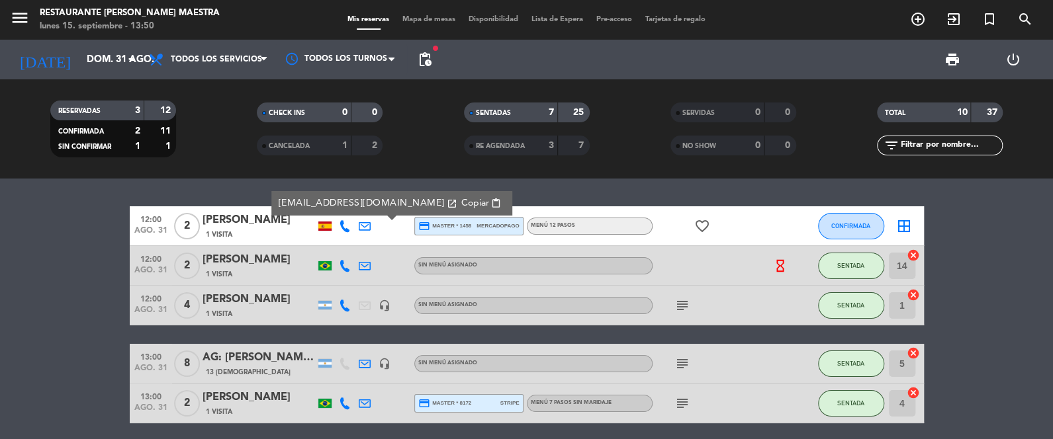
click at [461, 201] on span "Copiar" at bounding box center [475, 204] width 28 height 14
click at [232, 219] on div "[PERSON_NAME]" at bounding box center [258, 220] width 112 height 17
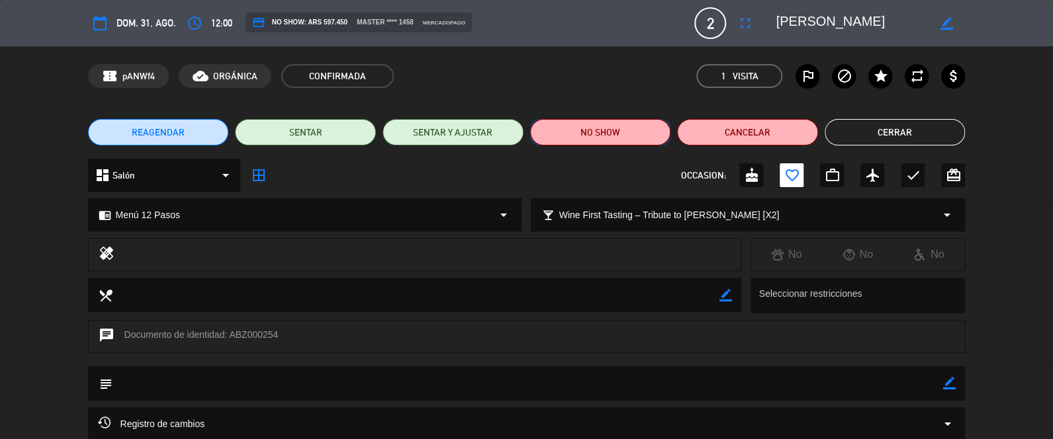
click at [640, 130] on button "NO SHOW" at bounding box center [600, 132] width 141 height 26
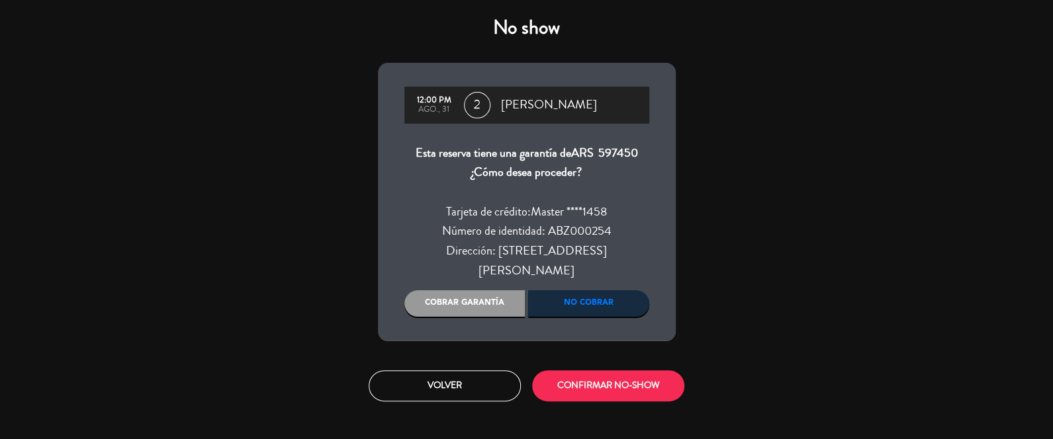
click at [481, 290] on div "Cobrar garantía" at bounding box center [464, 303] width 121 height 26
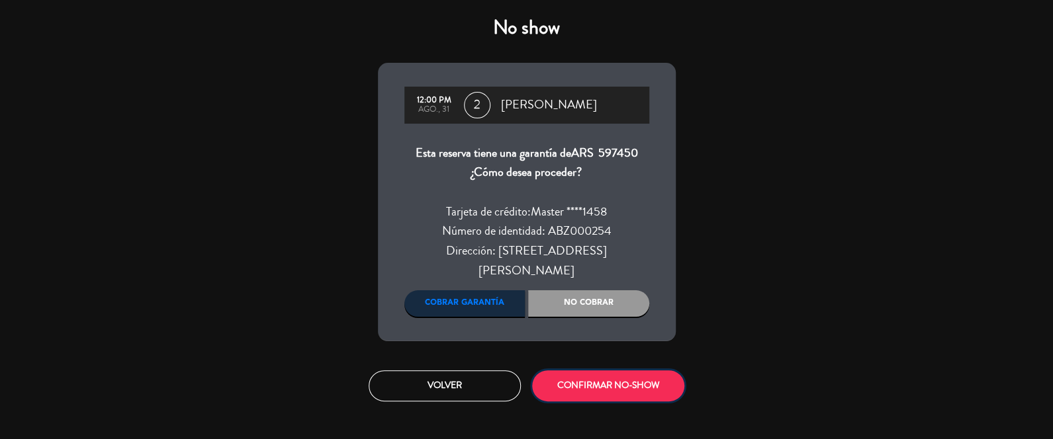
click at [617, 372] on button "CONFIRMAR NO-SHOW" at bounding box center [608, 386] width 152 height 31
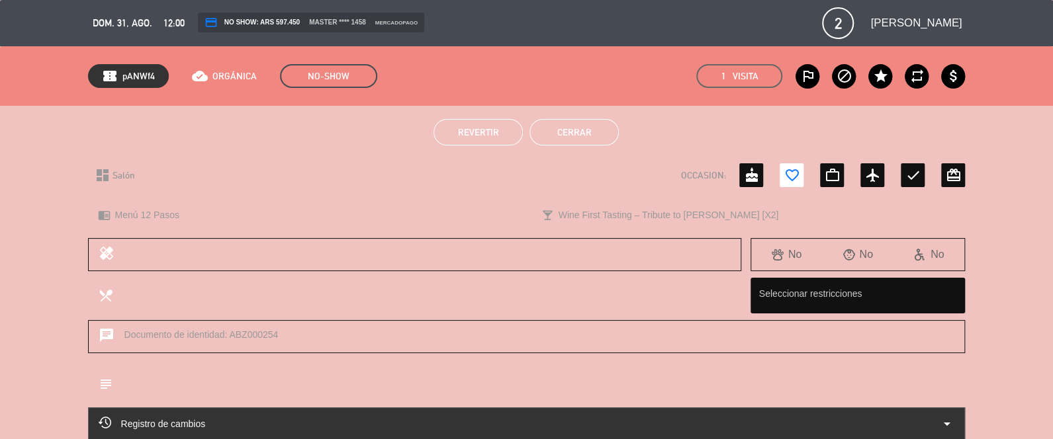
click at [613, 125] on button "Cerrar" at bounding box center [573, 132] width 89 height 26
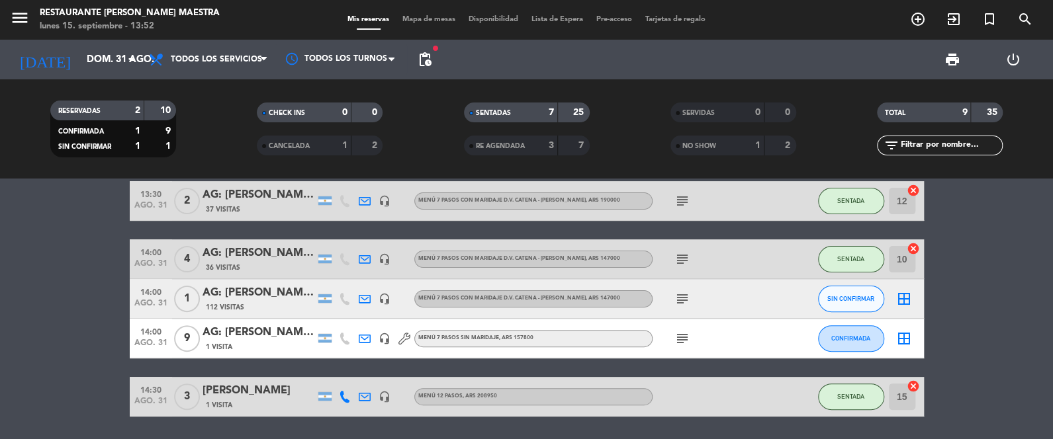
scroll to position [264, 0]
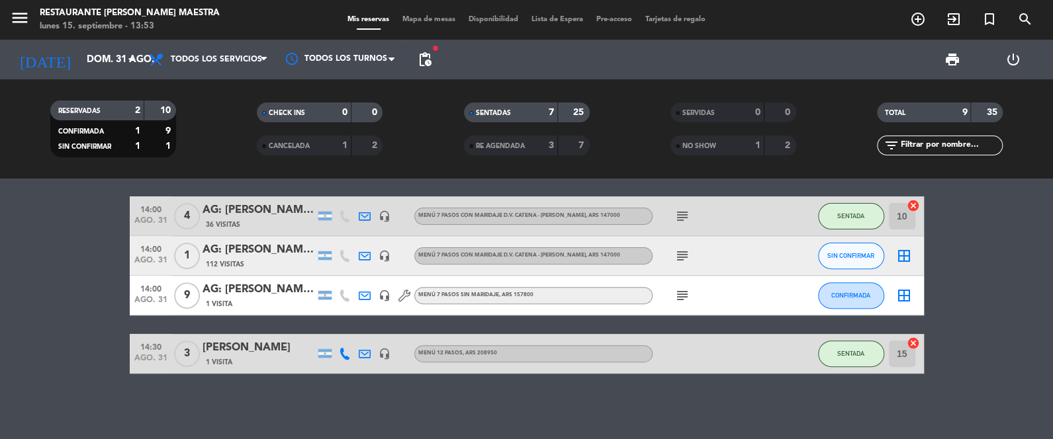
click at [423, 16] on span "Mapa de mesas" at bounding box center [429, 19] width 66 height 7
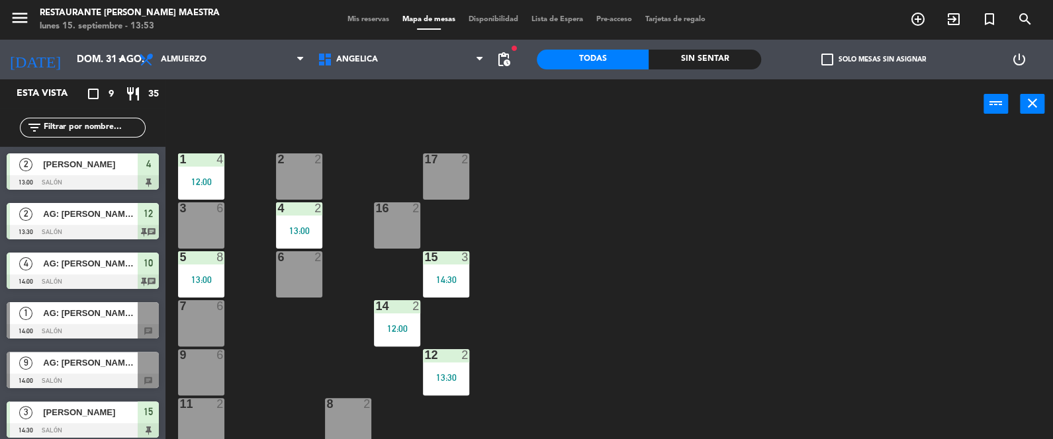
scroll to position [155, 0]
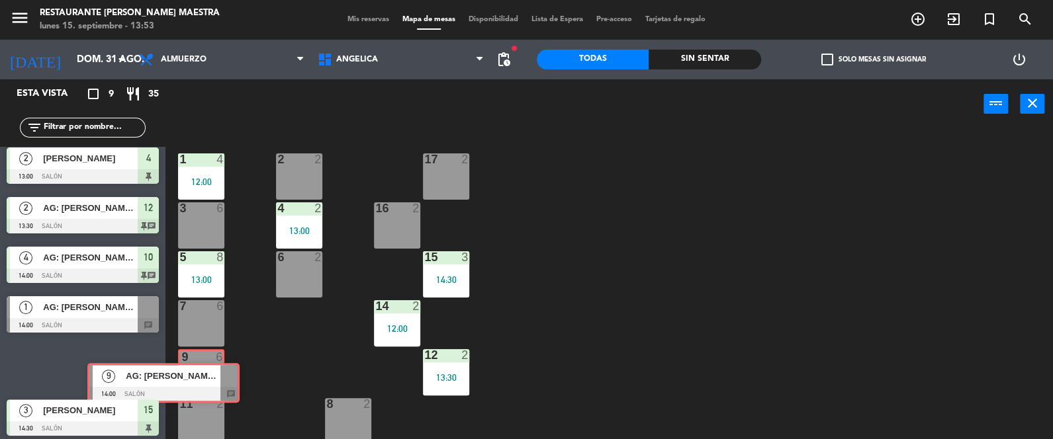
drag, startPoint x: 115, startPoint y: 369, endPoint x: 192, endPoint y: 386, distance: 78.7
click at [192, 386] on div "Esta vista crop_square 9 restaurant 35 filter_list 2 [PERSON_NAME] 12:00 Salón …" at bounding box center [526, 259] width 1053 height 361
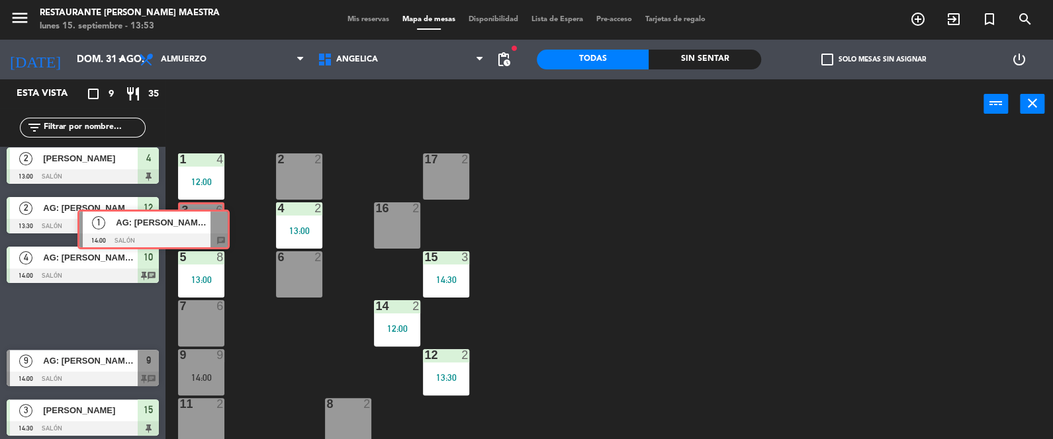
drag, startPoint x: 130, startPoint y: 310, endPoint x: 198, endPoint y: 224, distance: 109.2
click at [199, 222] on div "Esta vista crop_square 9 restaurant 35 filter_list 2 [PERSON_NAME] 12:00 Salón …" at bounding box center [526, 259] width 1053 height 361
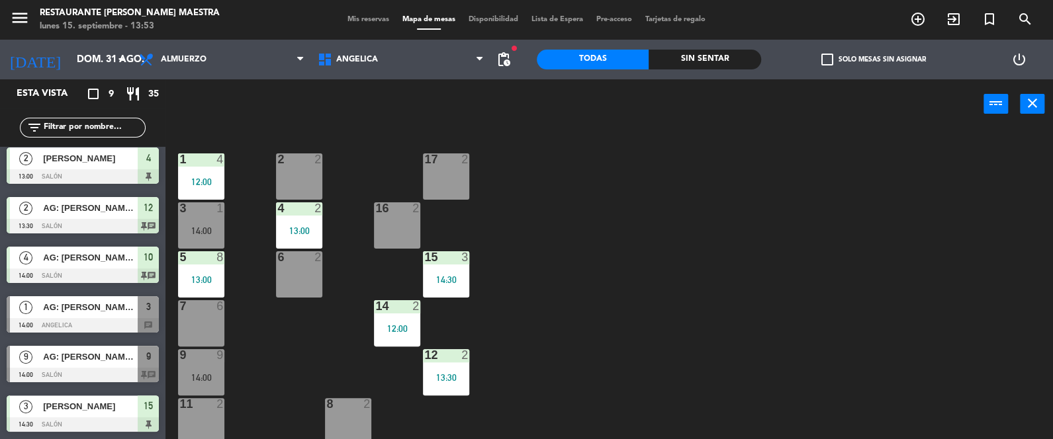
drag, startPoint x: 152, startPoint y: 358, endPoint x: 162, endPoint y: 344, distance: 17.1
click at [152, 357] on div "[DATE]: [PERSON_NAME] X9/ DESTINO SUR 14:00 Salón 9 chat" at bounding box center [82, 364] width 165 height 50
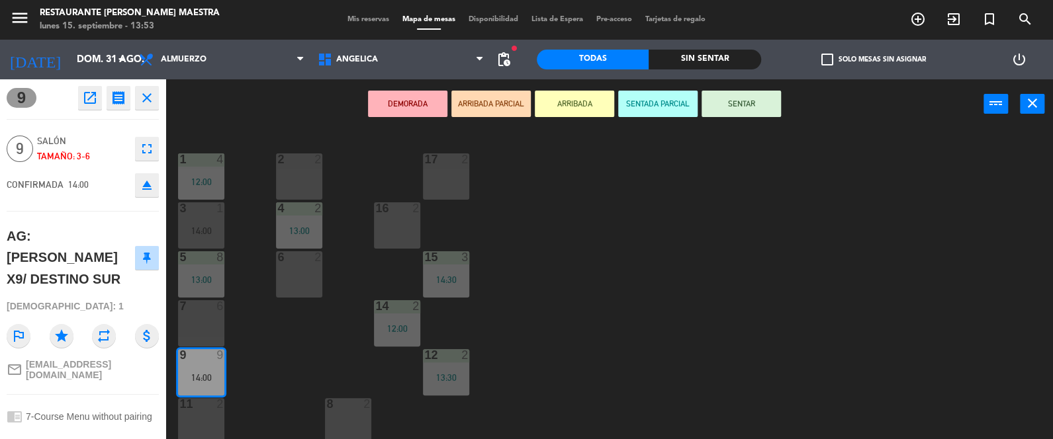
click at [733, 108] on button "SENTAR" at bounding box center [740, 104] width 79 height 26
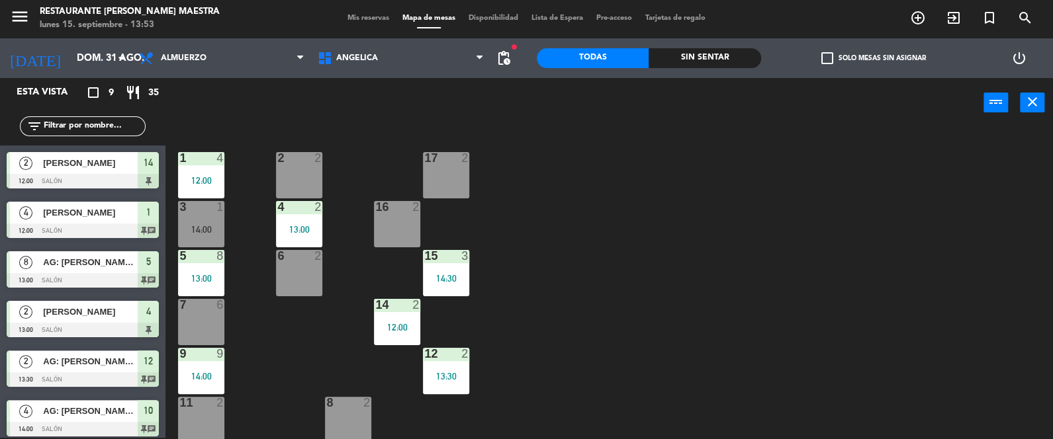
scroll to position [63, 0]
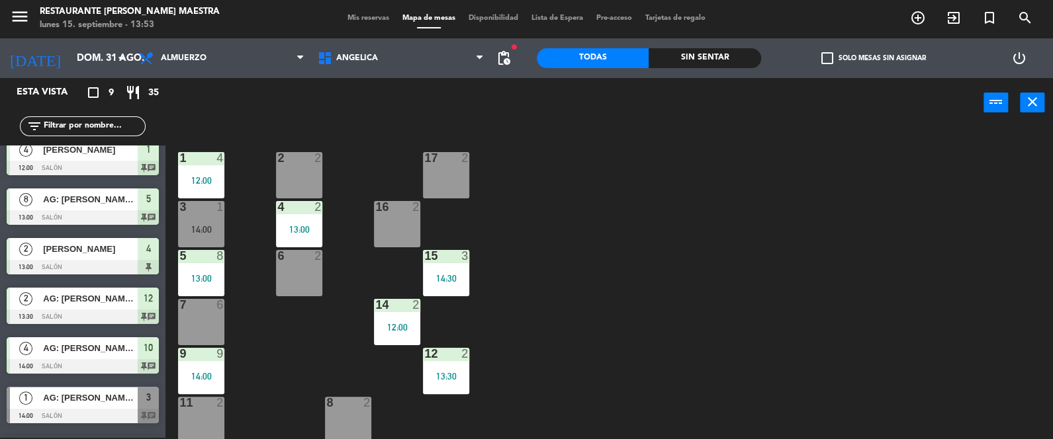
click at [147, 401] on div "[DATE]: [PERSON_NAME] x1 / NOSSA 14:00 Salón 3 chat" at bounding box center [82, 405] width 165 height 50
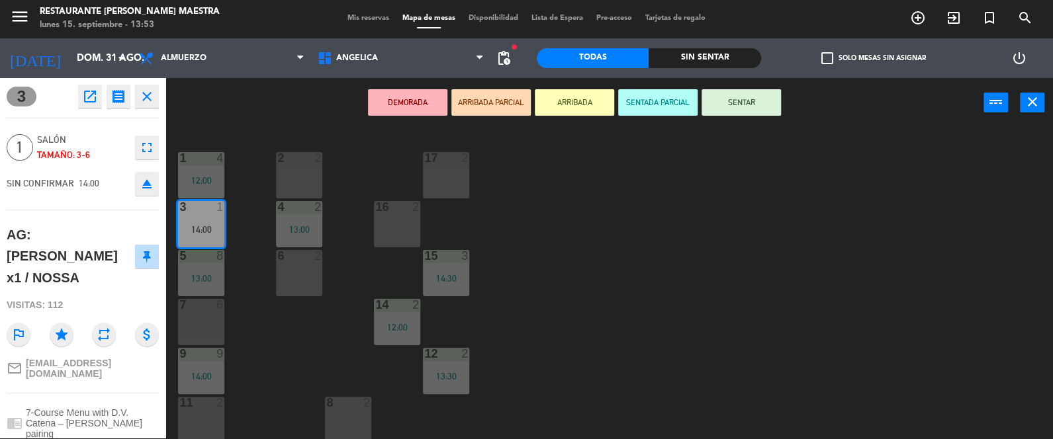
click at [725, 109] on button "SENTAR" at bounding box center [740, 102] width 79 height 26
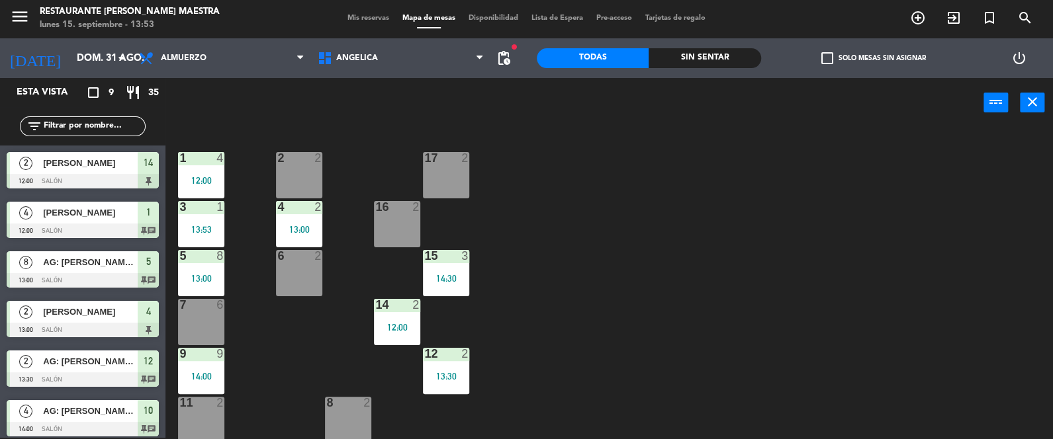
scroll to position [13, 0]
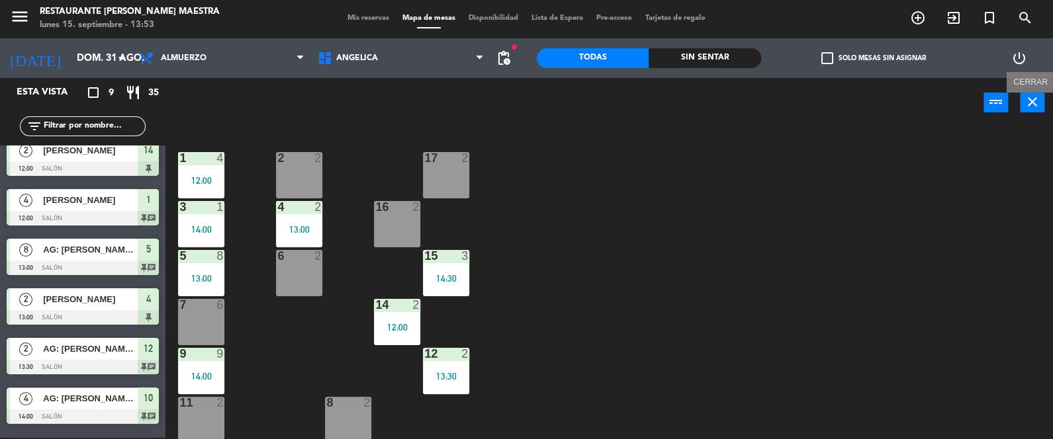
click at [1032, 101] on icon "close" at bounding box center [1032, 102] width 16 height 16
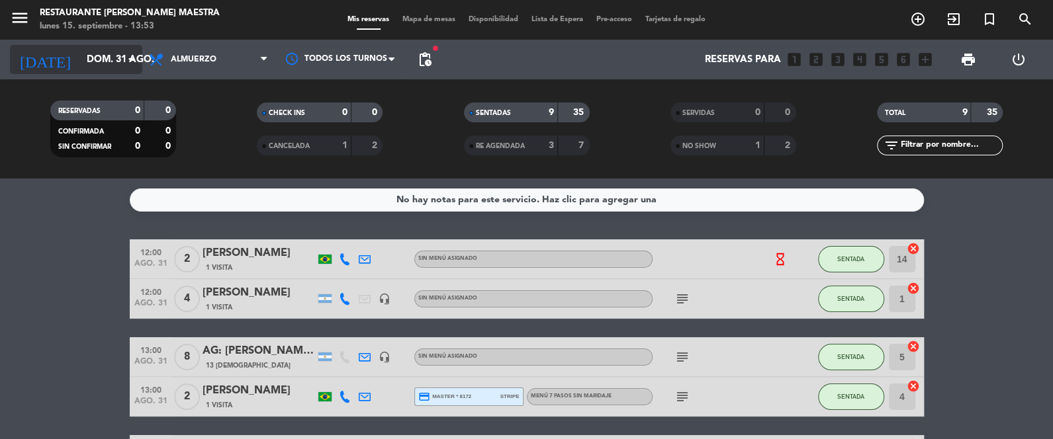
click at [95, 56] on input "dom. 31 ago." at bounding box center [143, 60] width 127 height 24
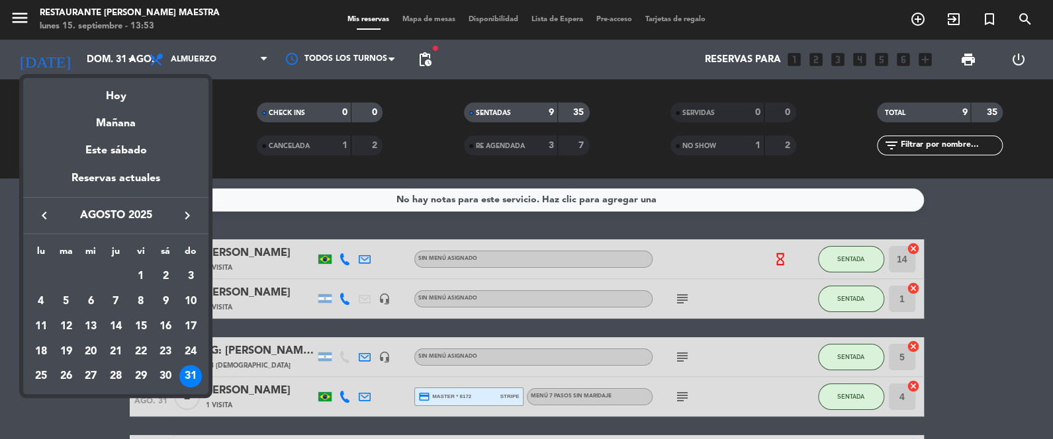
click at [215, 66] on div at bounding box center [526, 219] width 1053 height 439
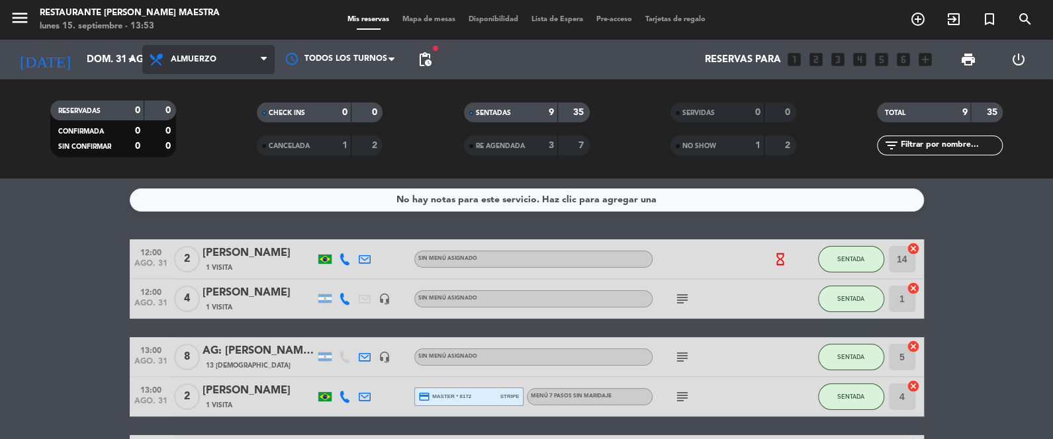
click at [211, 62] on span "Almuerzo" at bounding box center [194, 59] width 46 height 9
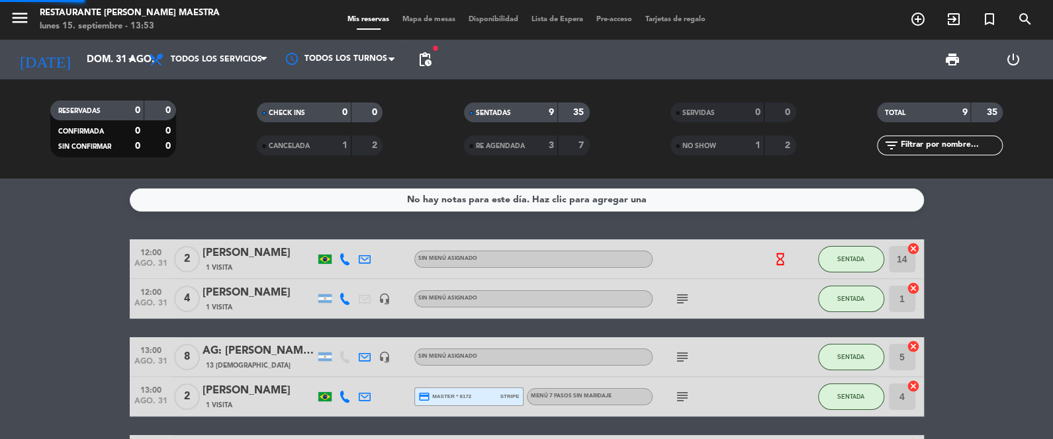
click at [201, 80] on div "menu Restaurante [PERSON_NAME] Maestra lunes 15. septiembre - 13:53 Mis reserva…" at bounding box center [526, 89] width 1053 height 179
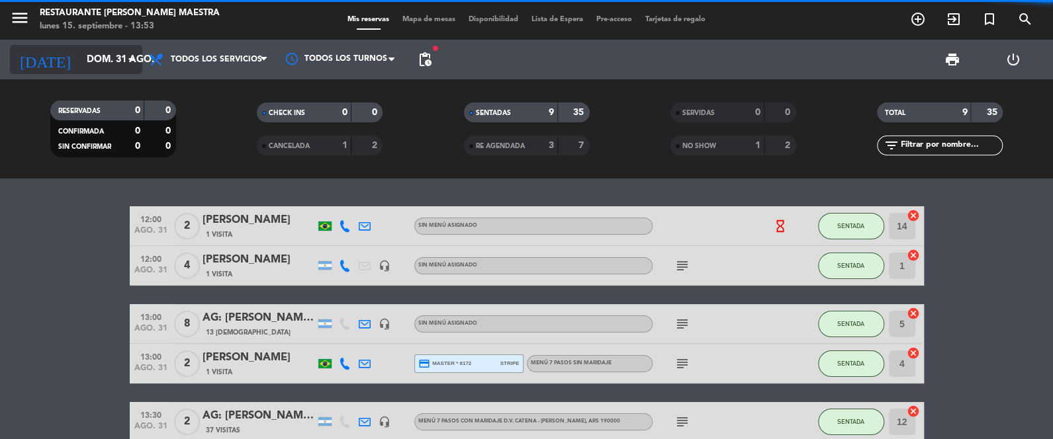
click at [80, 53] on input "dom. 31 ago." at bounding box center [143, 60] width 127 height 24
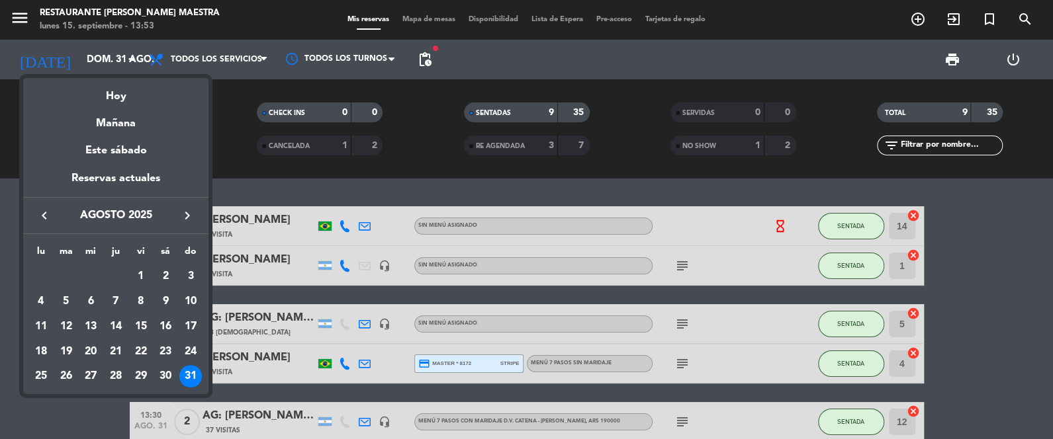
click at [167, 373] on div "30" at bounding box center [165, 376] width 22 height 22
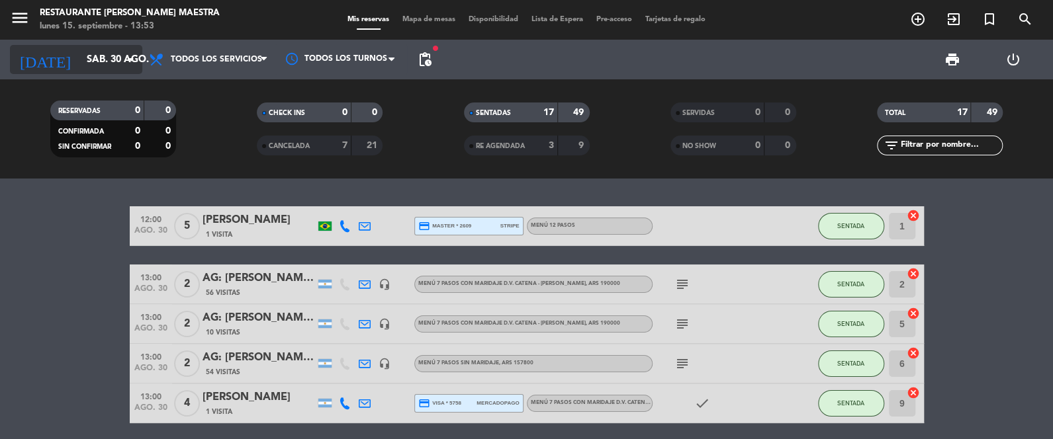
click at [101, 62] on input "sáb. 30 ago." at bounding box center [143, 60] width 127 height 24
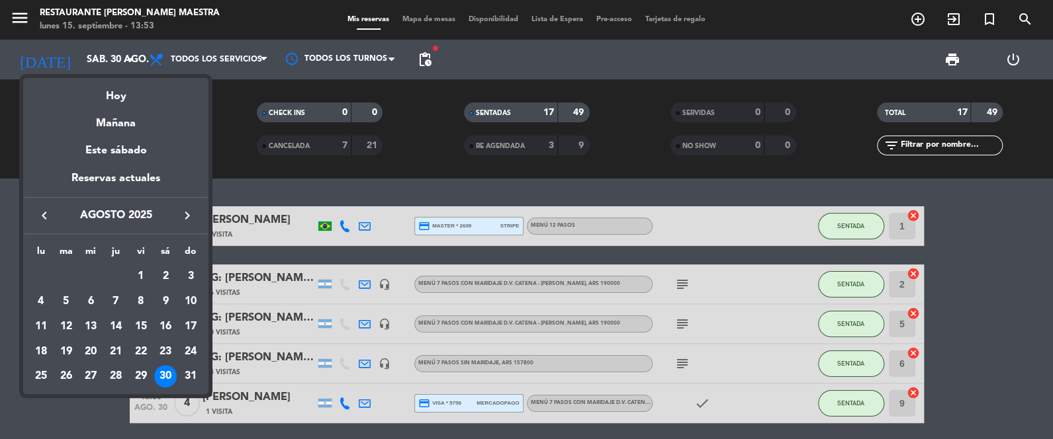
click at [139, 380] on div "29" at bounding box center [141, 376] width 22 height 22
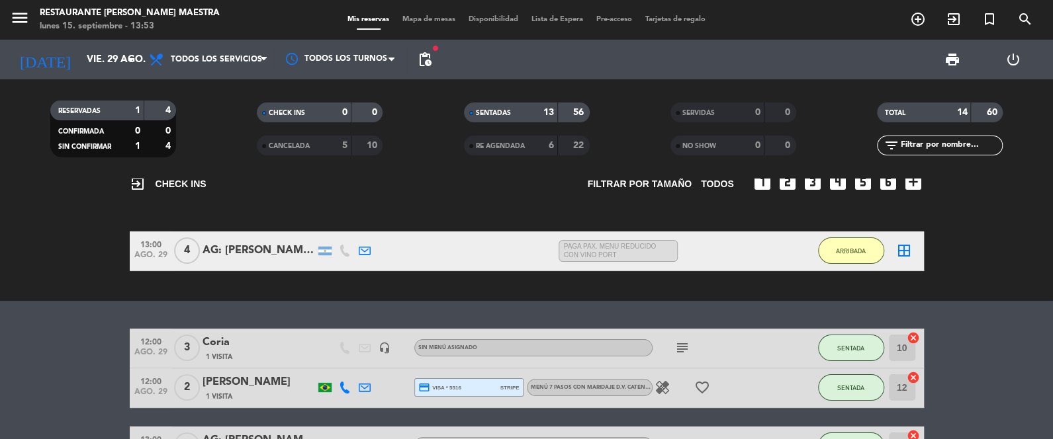
scroll to position [32, 0]
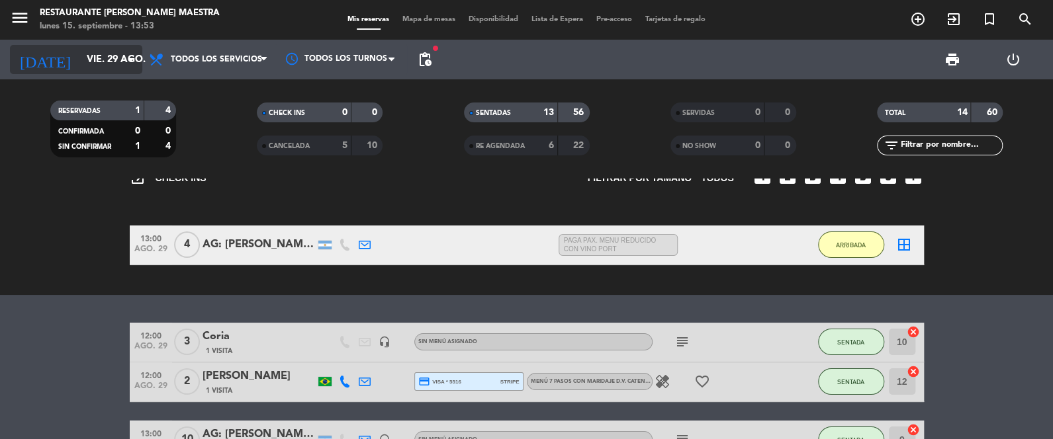
click at [80, 51] on input "vie. 29 ago." at bounding box center [143, 60] width 127 height 24
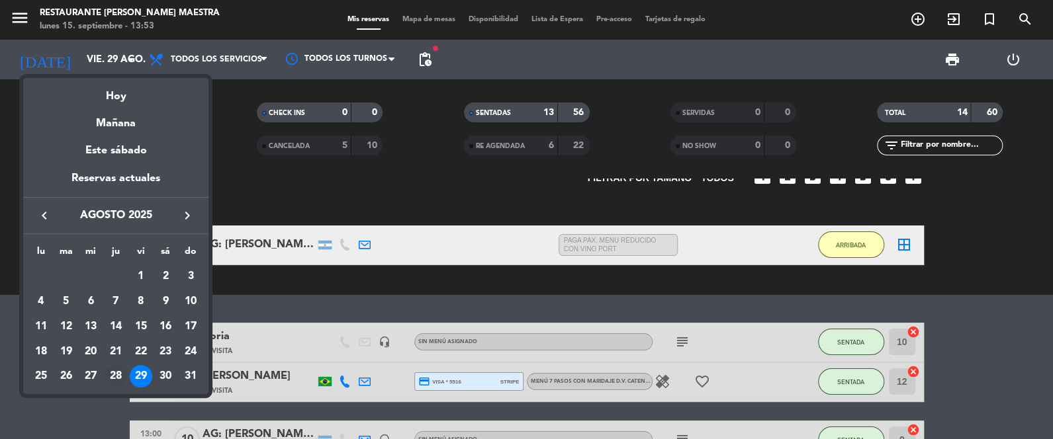
click at [114, 369] on div "28" at bounding box center [116, 376] width 22 height 22
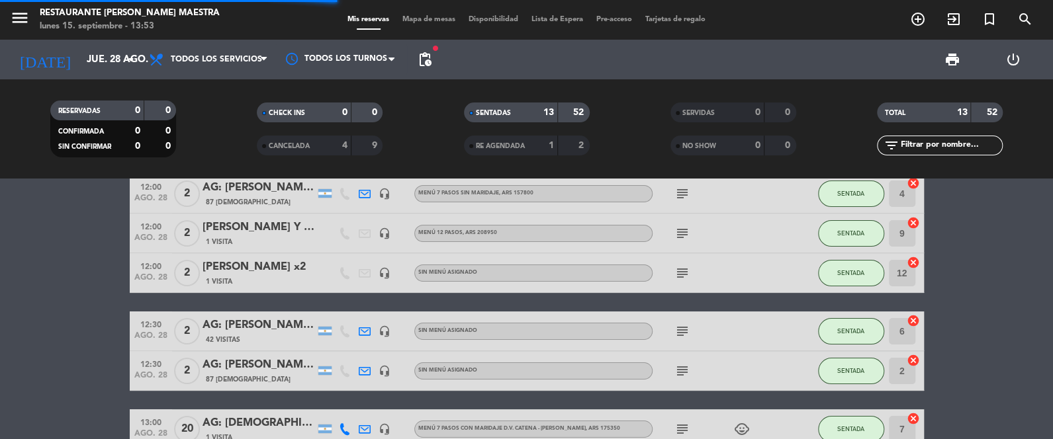
scroll to position [0, 0]
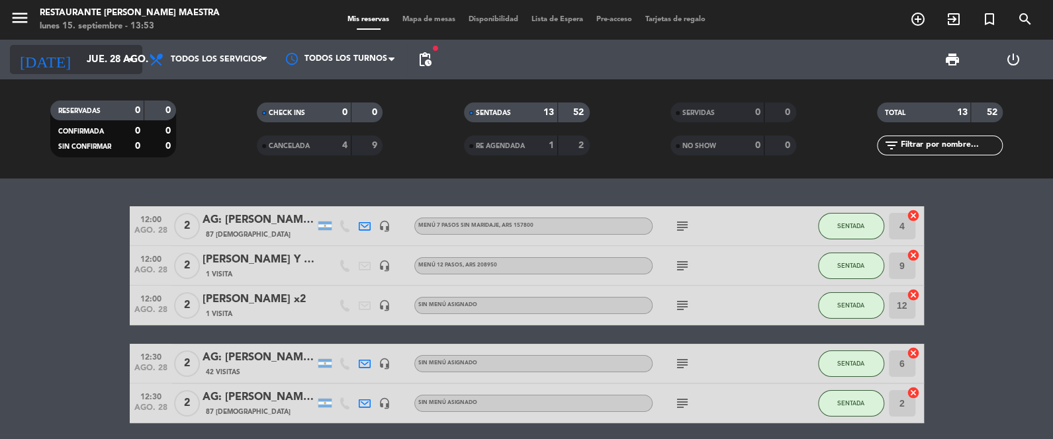
click at [114, 64] on input "jue. 28 ago." at bounding box center [143, 60] width 127 height 24
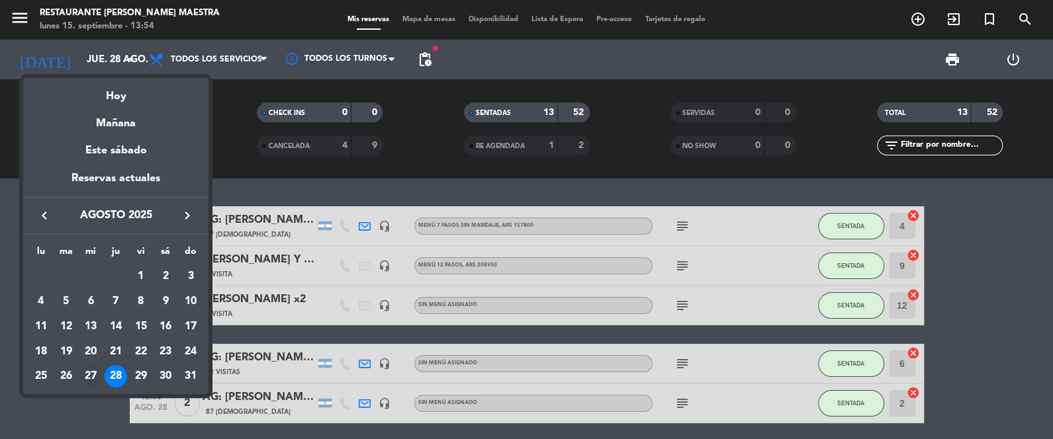
click at [86, 380] on div "27" at bounding box center [90, 376] width 22 height 22
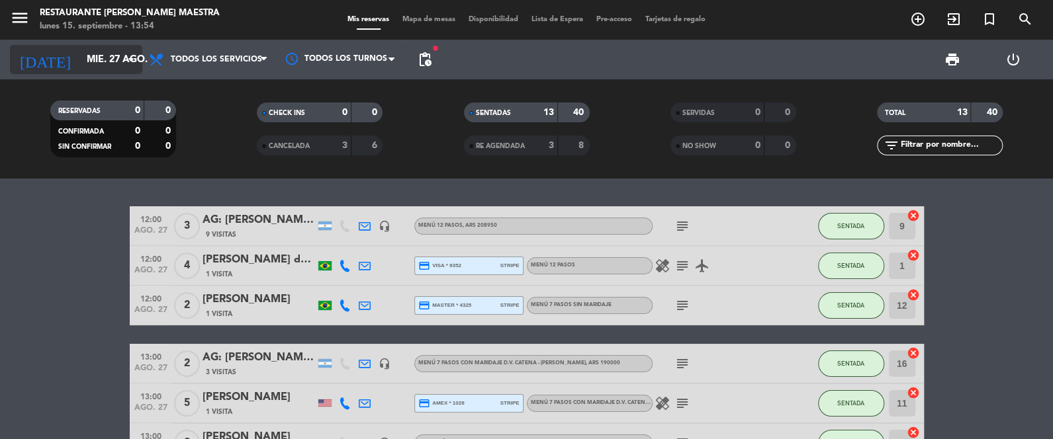
click at [89, 48] on input "mié. 27 ago." at bounding box center [143, 60] width 127 height 24
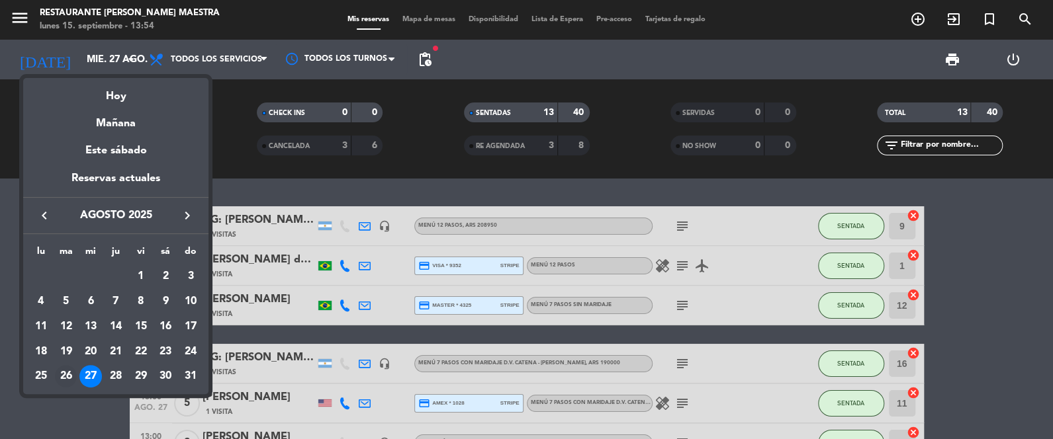
click at [65, 373] on div "26" at bounding box center [66, 376] width 22 height 22
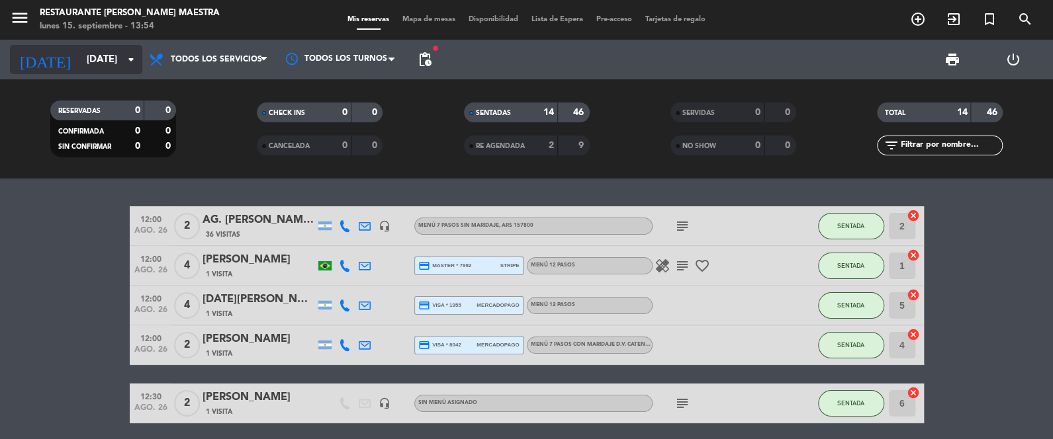
click at [103, 54] on input "[DATE]" at bounding box center [143, 60] width 127 height 24
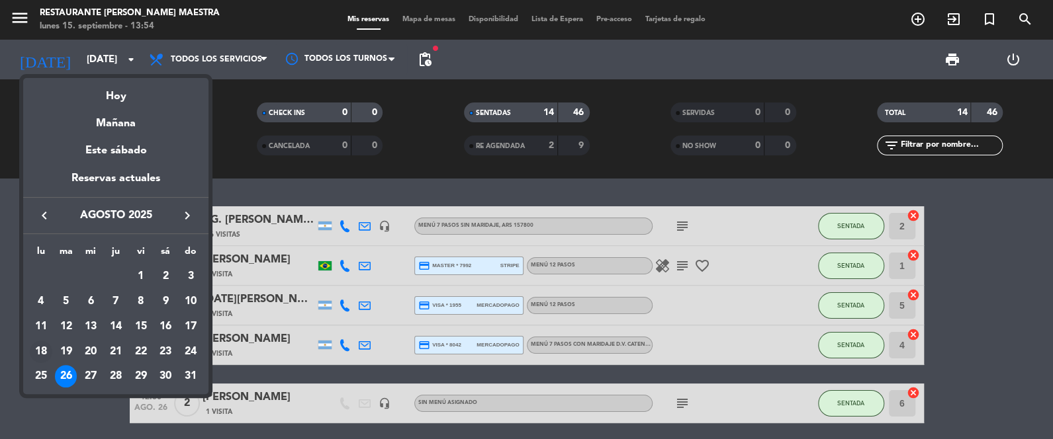
click at [44, 362] on td "18" at bounding box center [40, 351] width 25 height 25
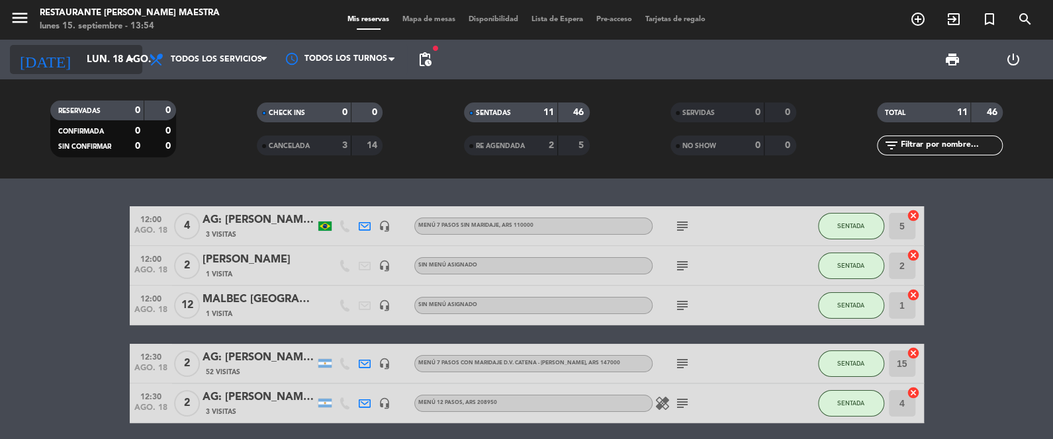
click at [102, 59] on input "lun. 18 ago." at bounding box center [143, 60] width 127 height 24
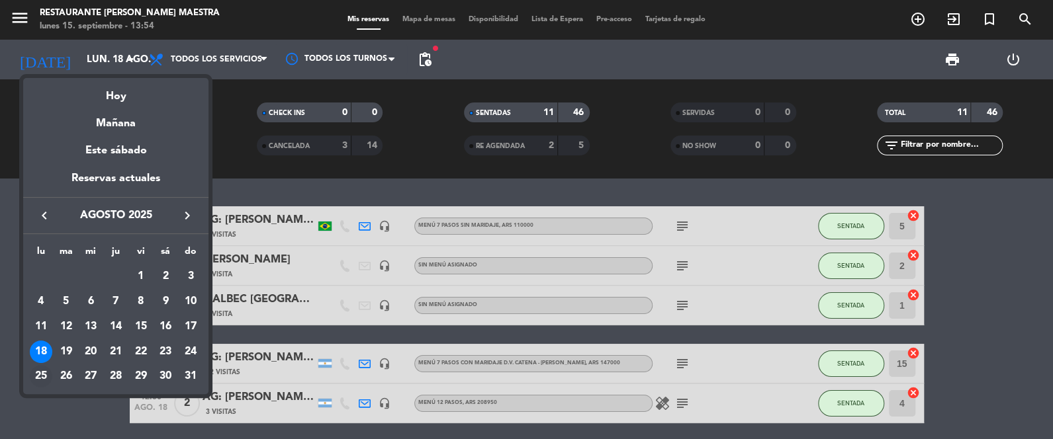
click at [36, 373] on div "25" at bounding box center [41, 376] width 22 height 22
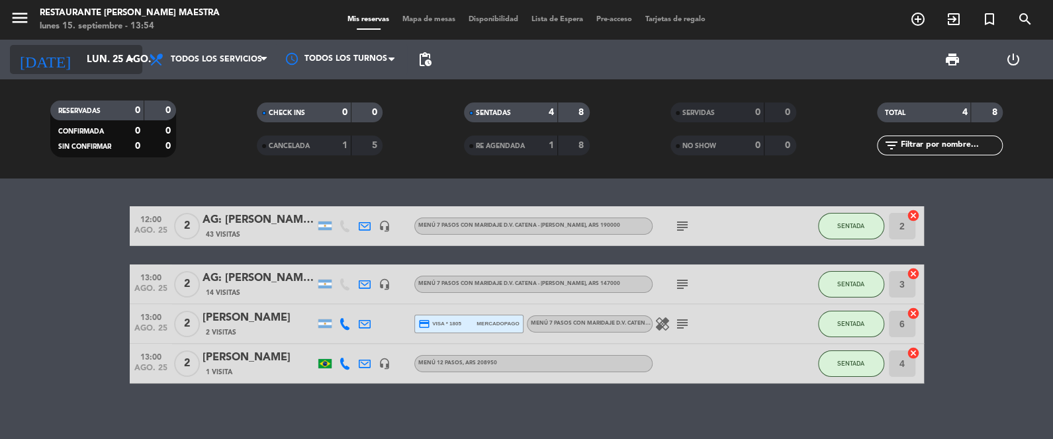
click at [109, 53] on input "lun. 25 ago." at bounding box center [143, 60] width 127 height 24
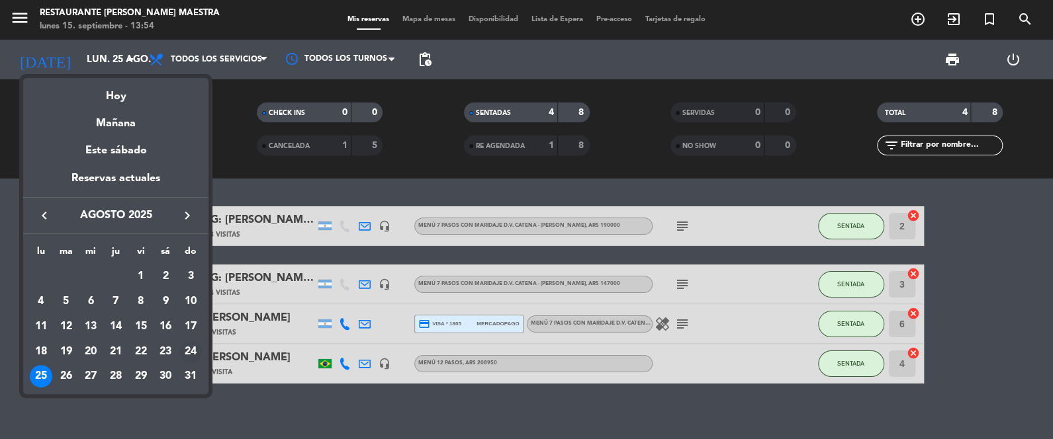
click at [193, 345] on div "24" at bounding box center [190, 352] width 22 height 22
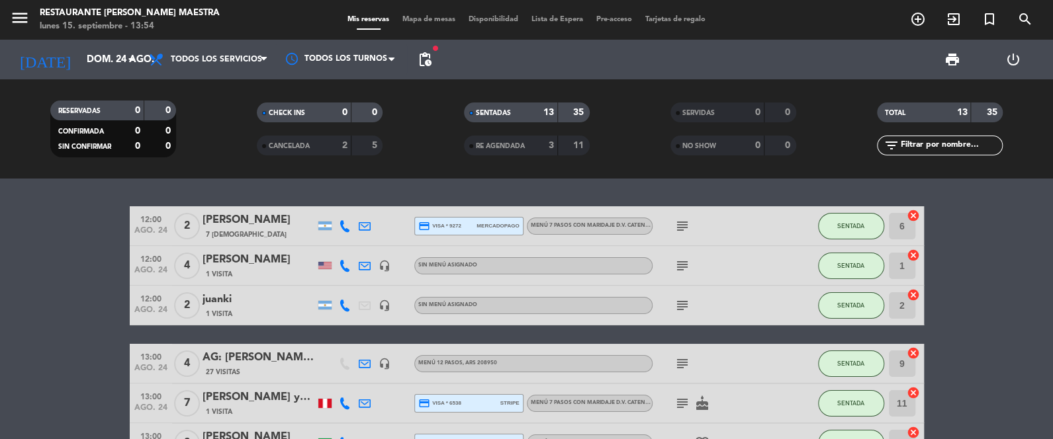
click at [88, 78] on div "[DATE] [DATE] arrow_drop_down" at bounding box center [76, 60] width 132 height 40
click at [93, 66] on input "dom. 24 ago." at bounding box center [143, 60] width 127 height 24
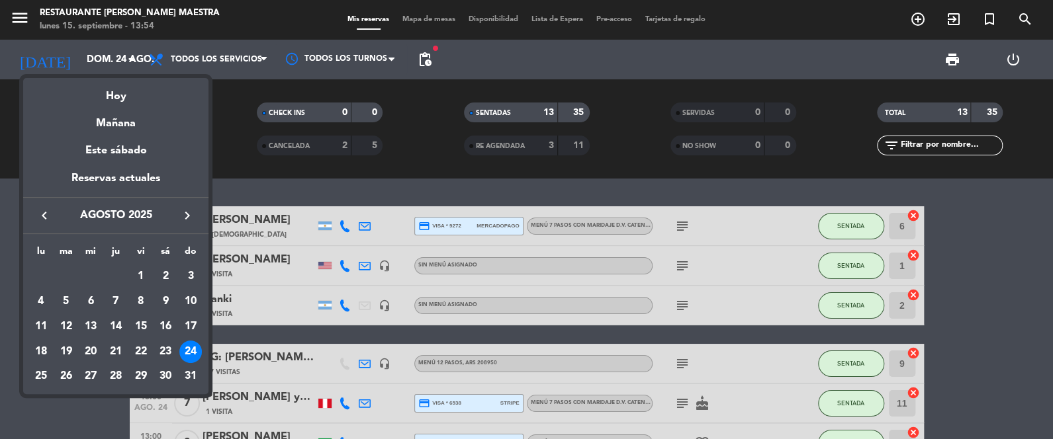
click at [168, 345] on div "23" at bounding box center [165, 352] width 22 height 22
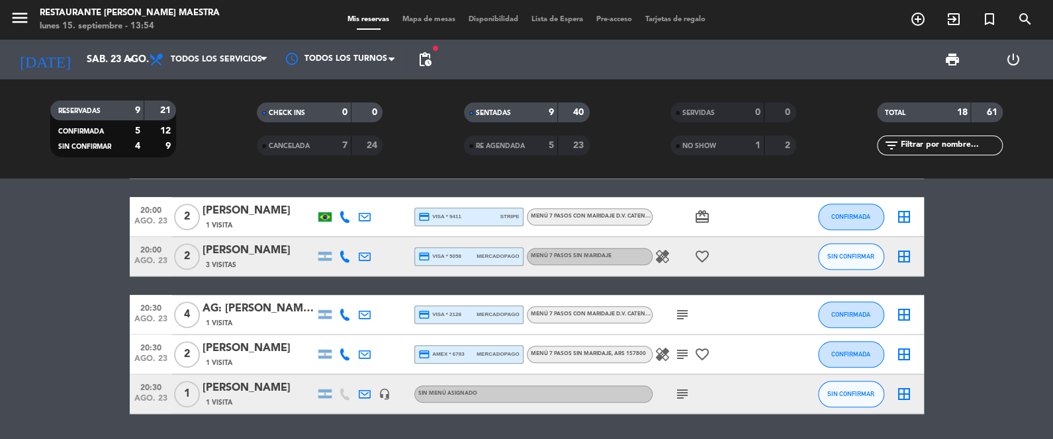
scroll to position [695, 0]
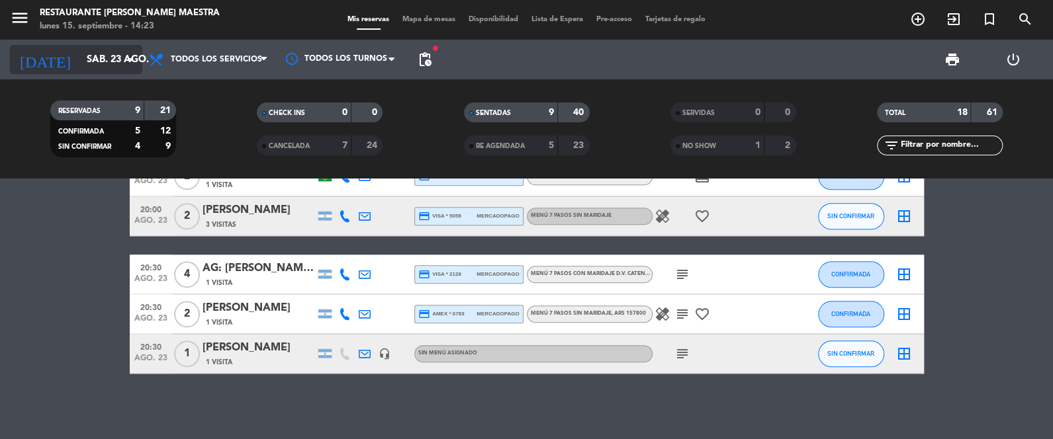
click at [111, 58] on input "sáb. 23 ago." at bounding box center [143, 60] width 127 height 24
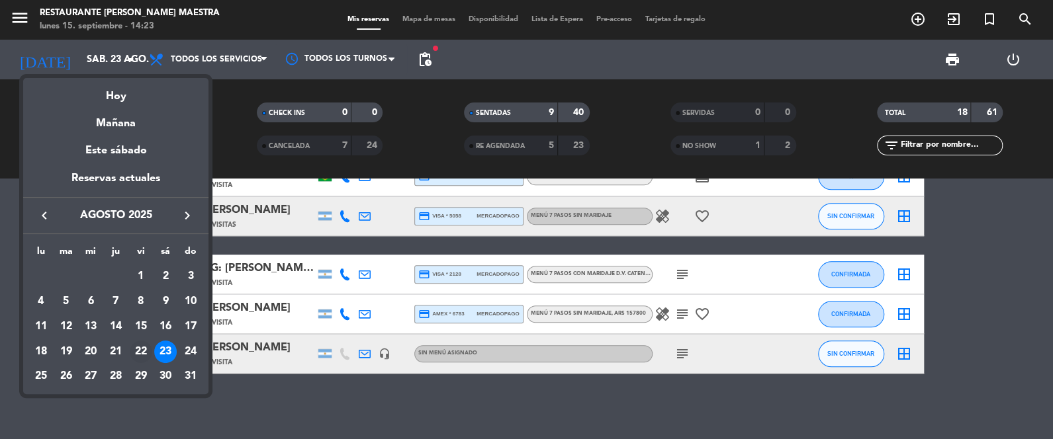
click at [146, 353] on div "22" at bounding box center [141, 352] width 22 height 22
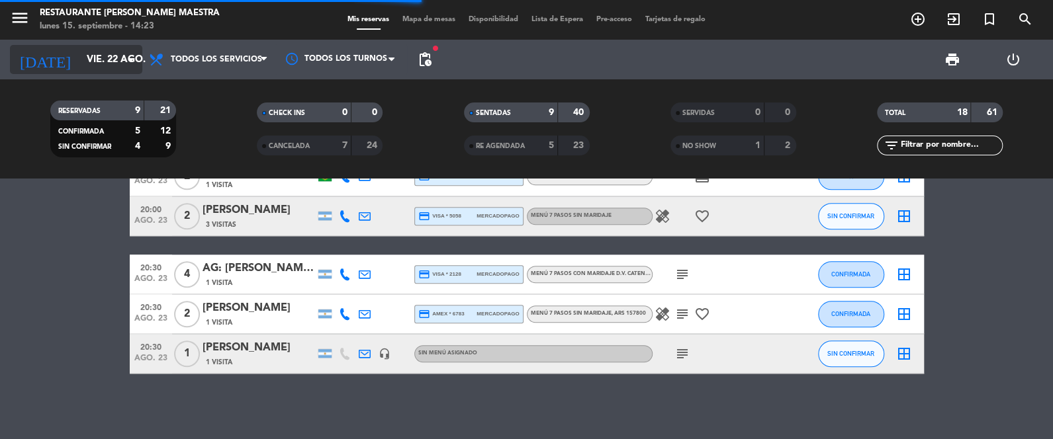
scroll to position [659, 0]
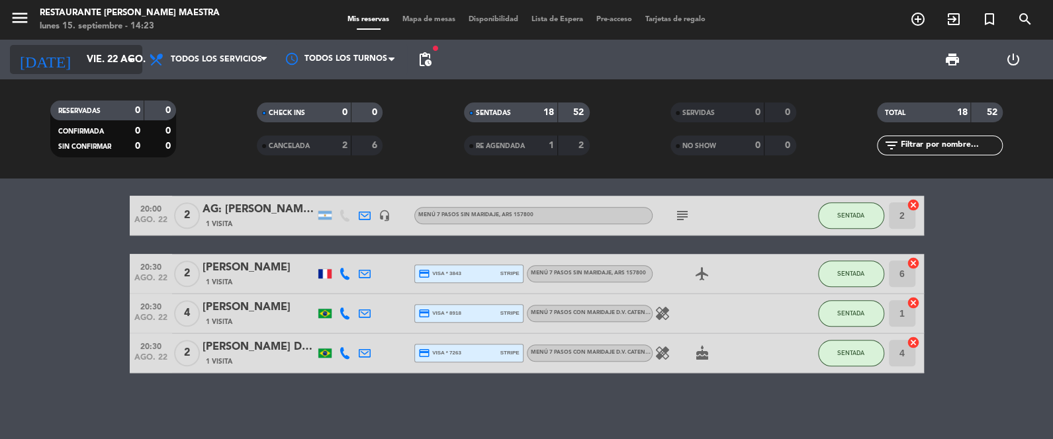
click at [106, 55] on input "vie. 22 ago." at bounding box center [143, 60] width 127 height 24
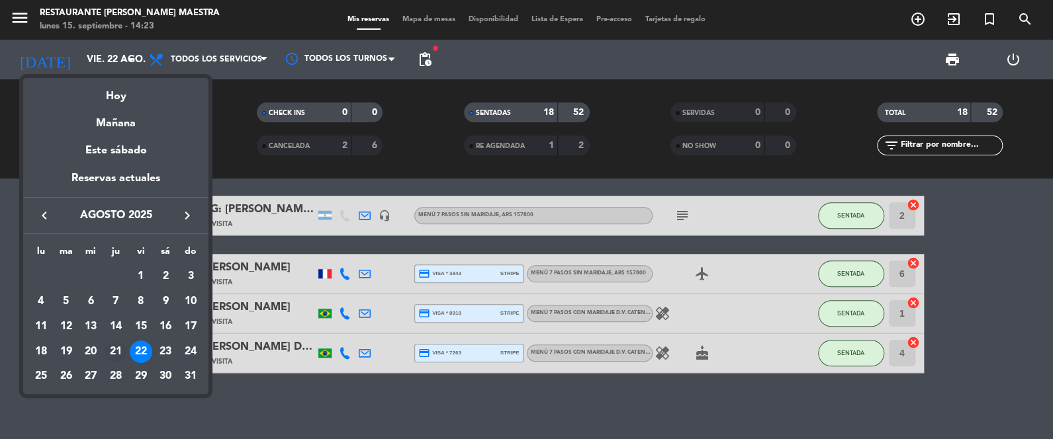
click at [109, 344] on div "21" at bounding box center [116, 352] width 22 height 22
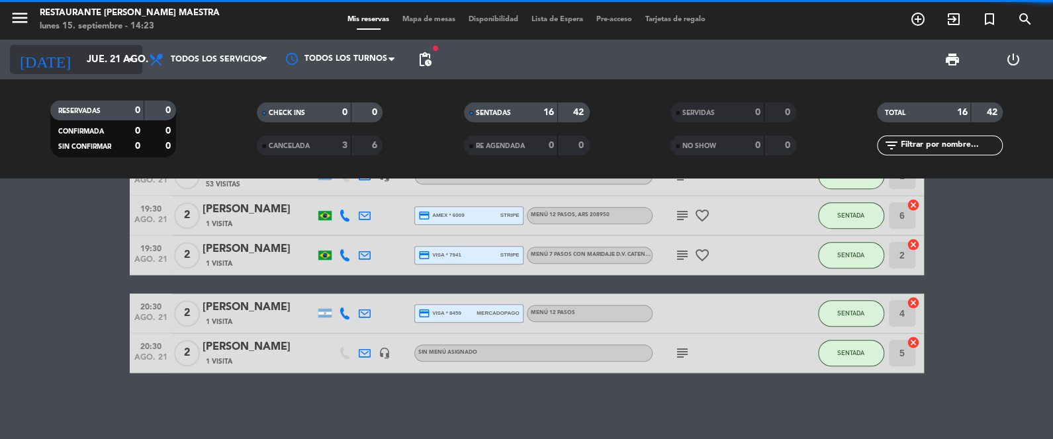
scroll to position [561, 0]
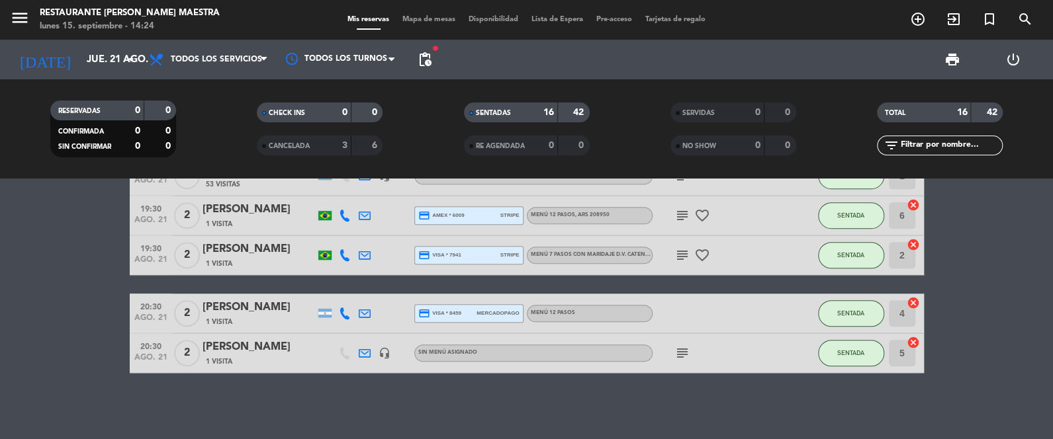
click at [74, 43] on div "[DATE] [DATE] arrow_drop_down" at bounding box center [76, 60] width 132 height 40
click at [80, 52] on input "jue. 21 ago." at bounding box center [143, 60] width 127 height 24
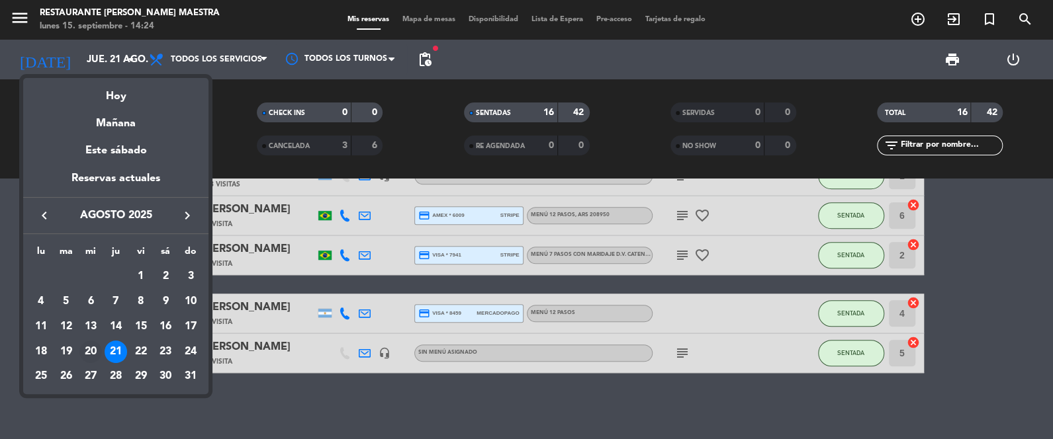
click at [87, 351] on div "20" at bounding box center [90, 352] width 22 height 22
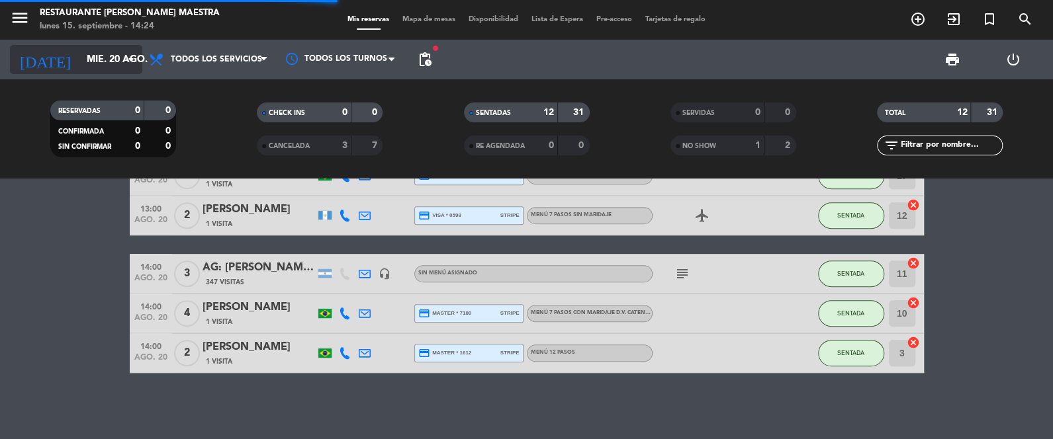
scroll to position [365, 0]
click at [107, 60] on input "mié. 20 ago." at bounding box center [143, 60] width 127 height 24
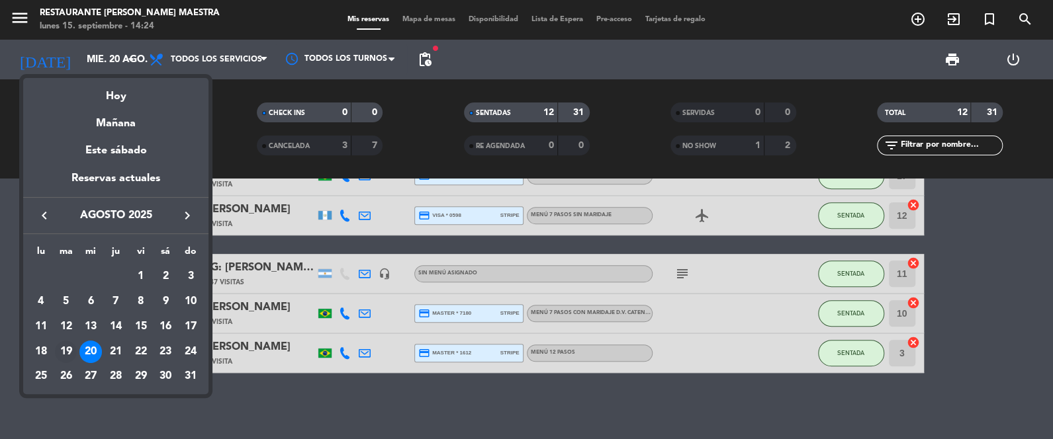
click at [67, 351] on div "19" at bounding box center [66, 352] width 22 height 22
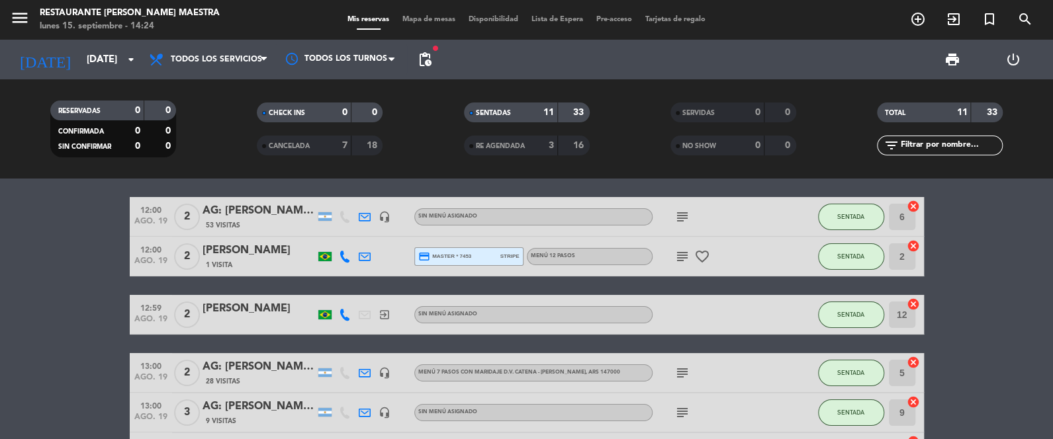
scroll to position [0, 0]
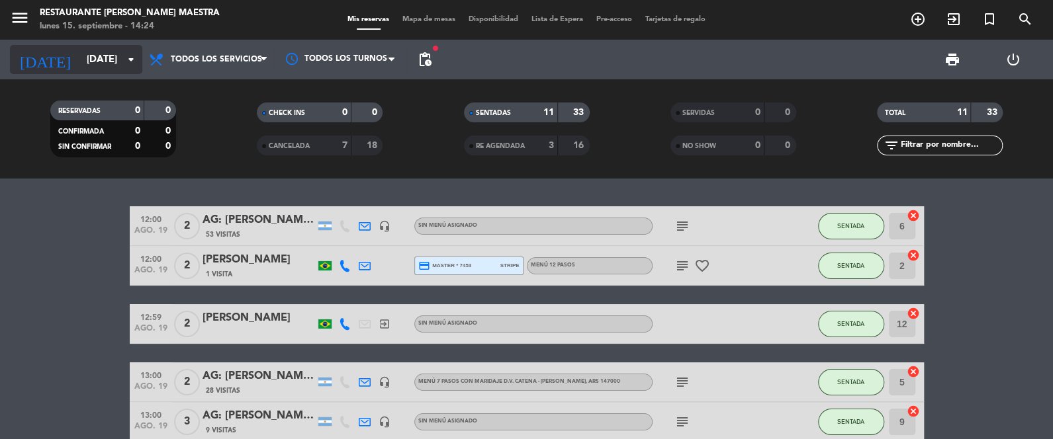
click at [98, 54] on input "[DATE]" at bounding box center [143, 60] width 127 height 24
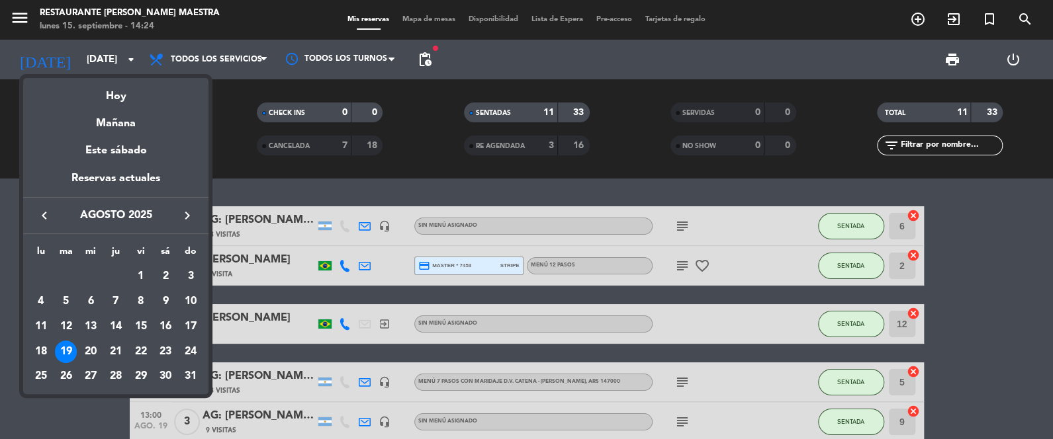
click at [120, 97] on div "Hoy" at bounding box center [115, 91] width 185 height 27
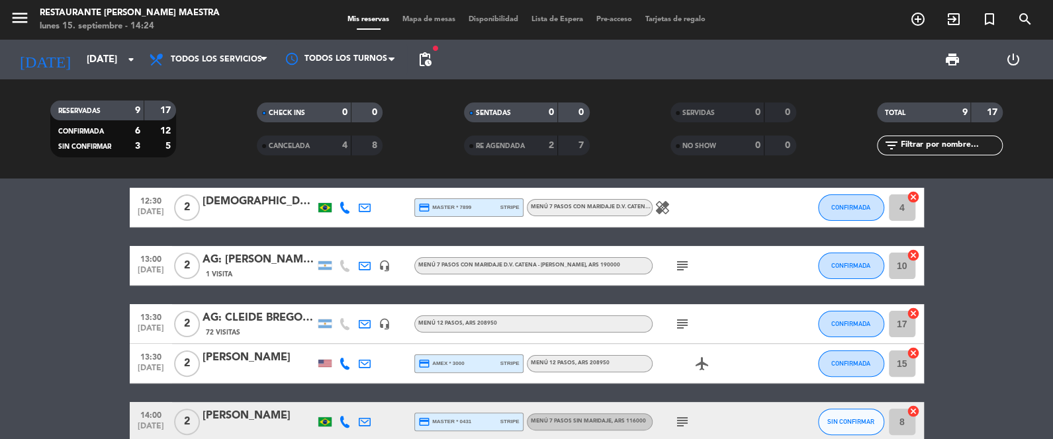
scroll to position [165, 0]
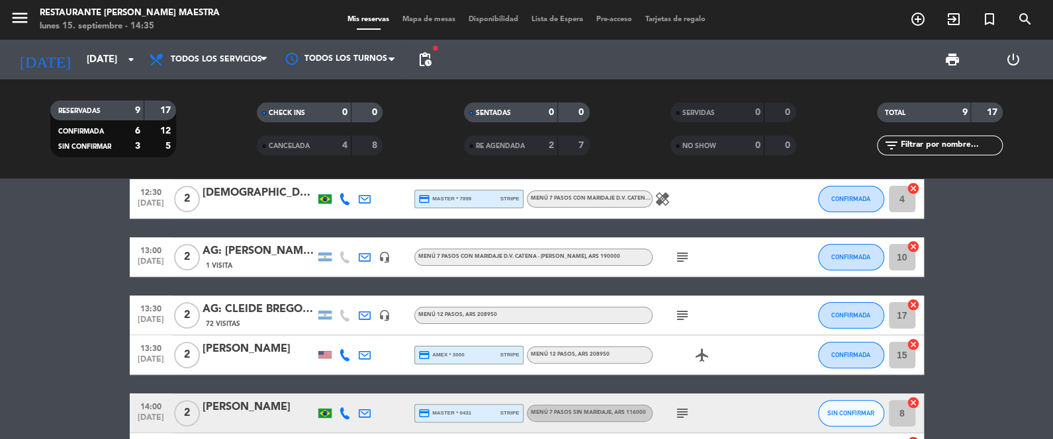
drag, startPoint x: 22, startPoint y: 236, endPoint x: 73, endPoint y: 99, distance: 145.9
click at [23, 235] on bookings-row "12:00 [DATE] [DATE] : [PERSON_NAME] X 2 / AYMARA 28 Visitas headset_mic Menú 12…" at bounding box center [526, 257] width 1053 height 431
click at [90, 53] on input "[DATE]" at bounding box center [143, 60] width 127 height 24
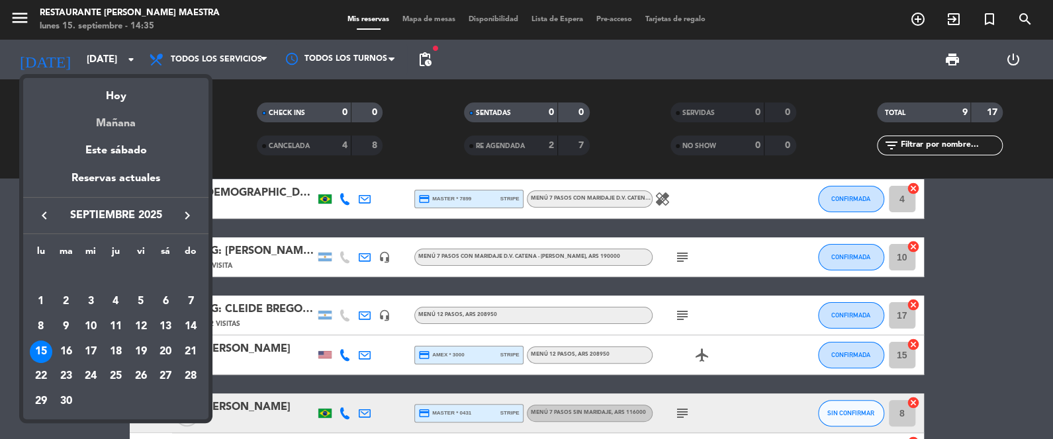
click at [124, 118] on div "Mañana" at bounding box center [115, 118] width 185 height 27
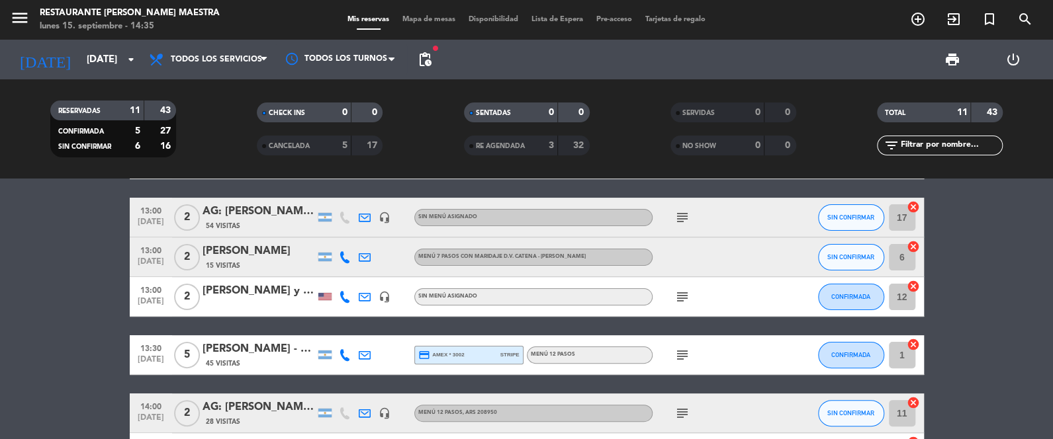
click at [676, 217] on icon "subject" at bounding box center [682, 218] width 16 height 16
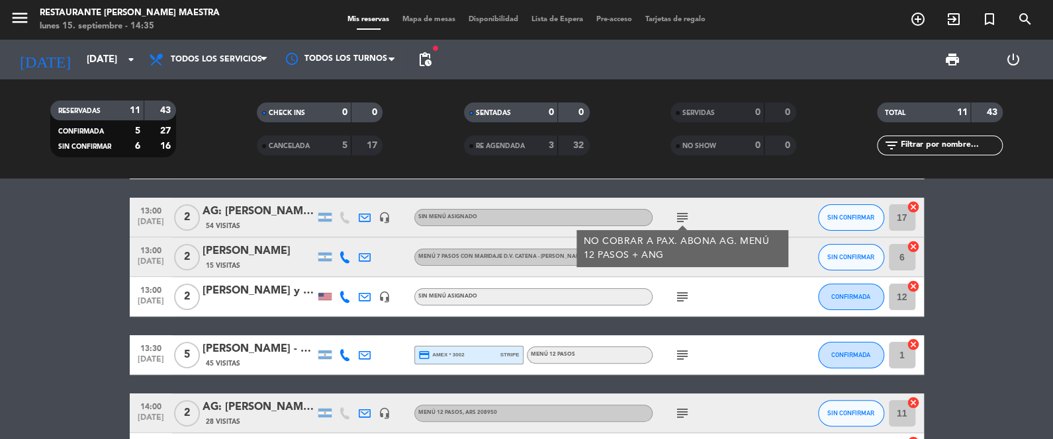
click at [682, 212] on icon "subject" at bounding box center [682, 218] width 16 height 16
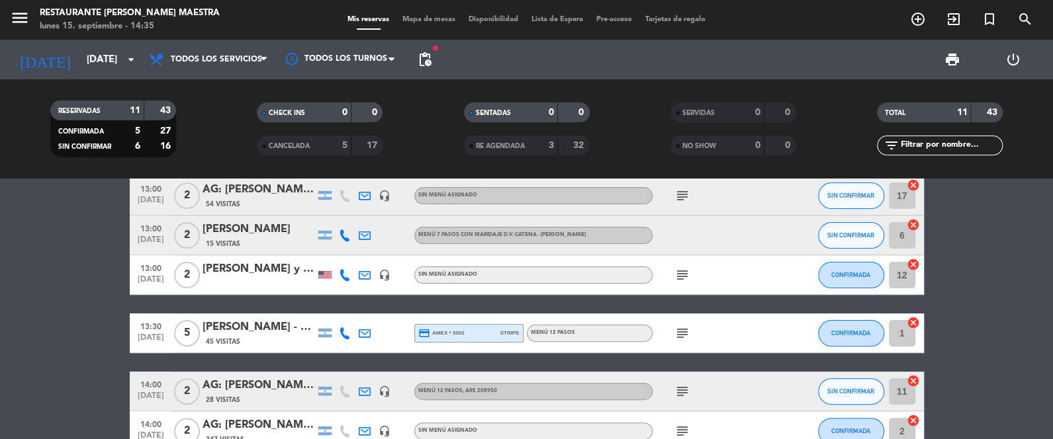
scroll to position [198, 0]
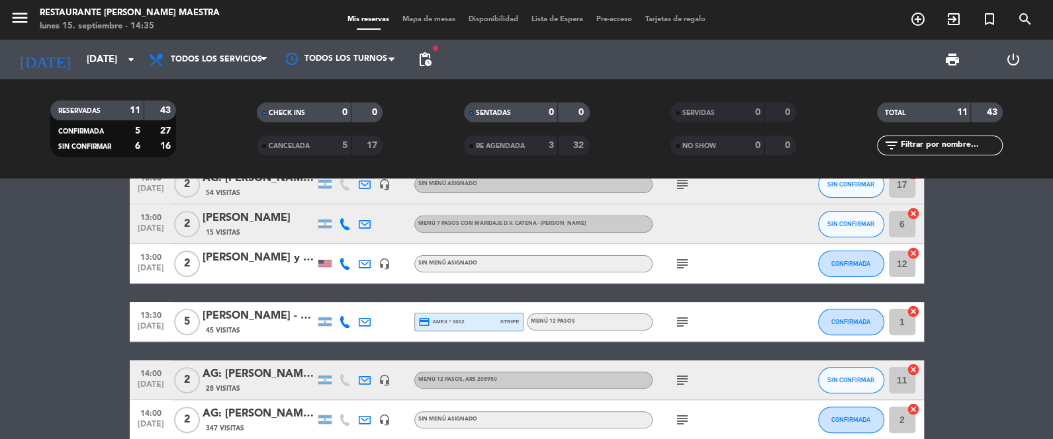
click at [680, 265] on icon "subject" at bounding box center [682, 264] width 16 height 16
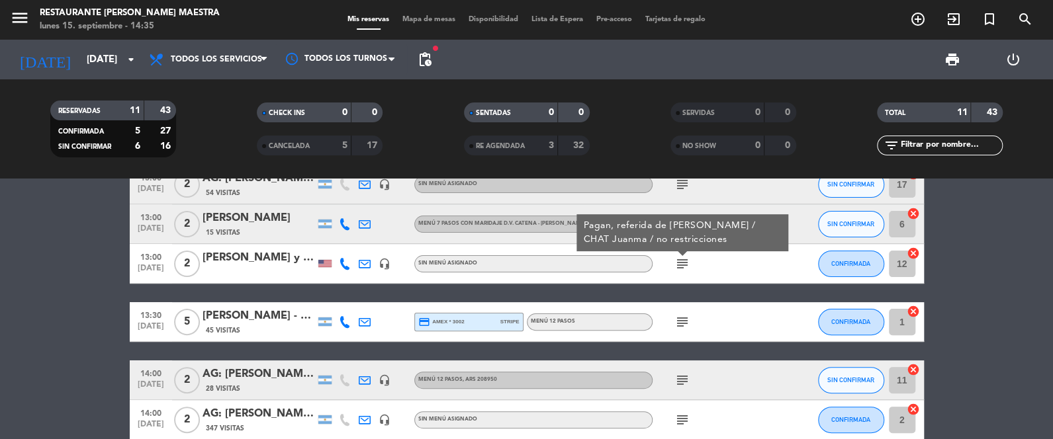
click at [680, 265] on icon "subject" at bounding box center [682, 264] width 16 height 16
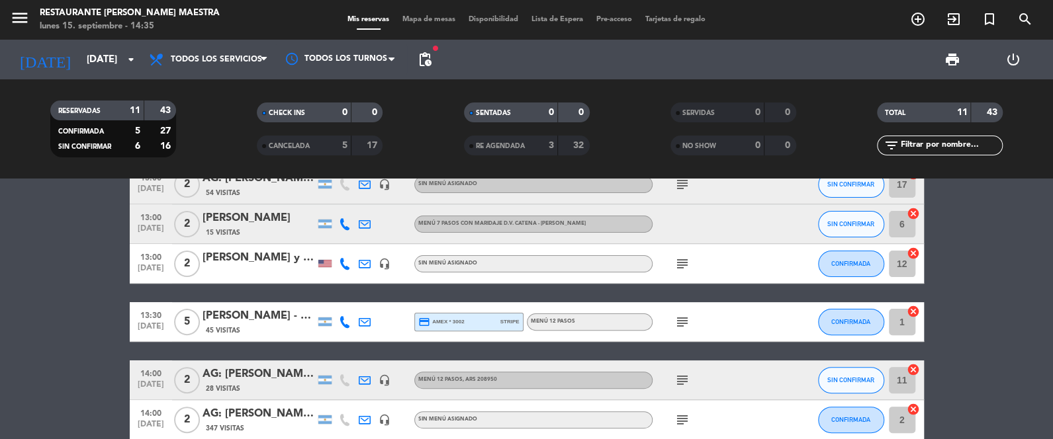
scroll to position [232, 0]
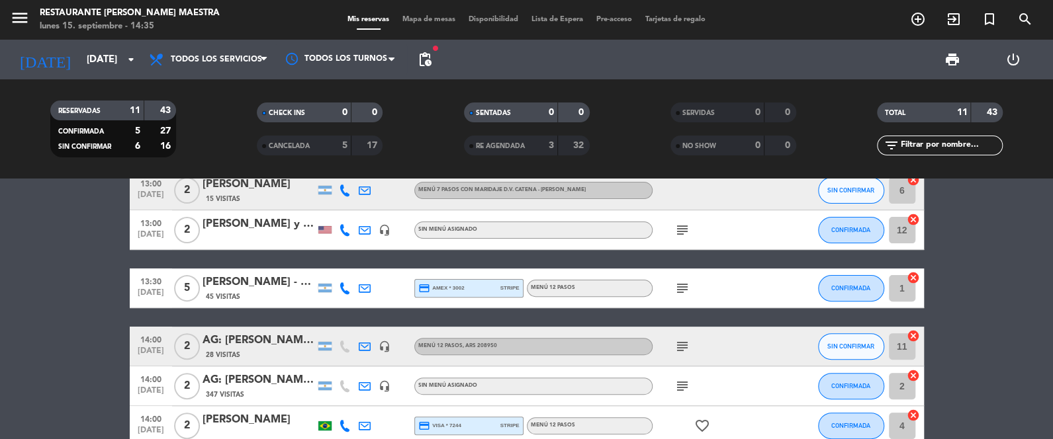
click at [686, 285] on icon "subject" at bounding box center [682, 289] width 16 height 16
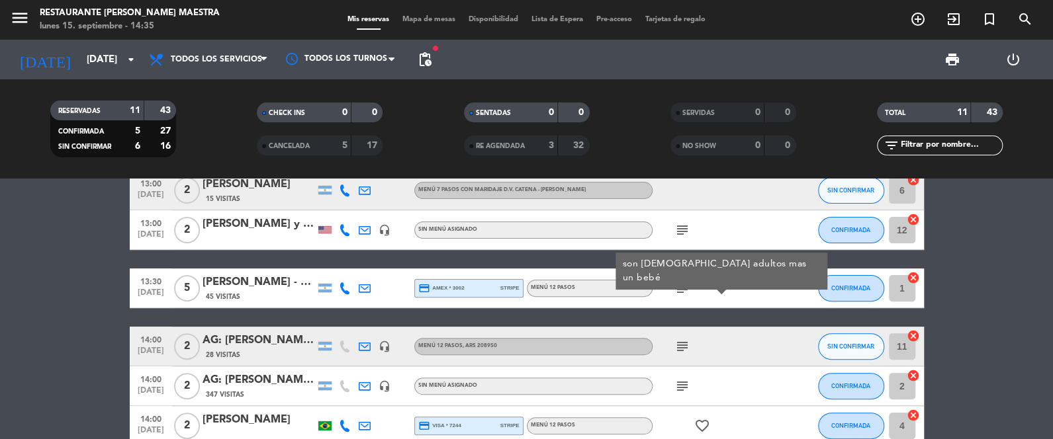
click at [686, 285] on icon "subject" at bounding box center [682, 289] width 16 height 16
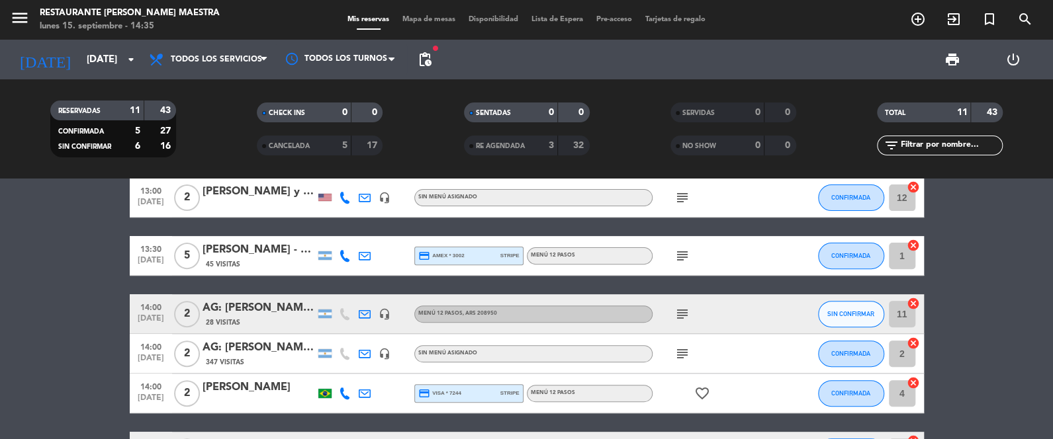
scroll to position [264, 0]
click at [687, 314] on icon "subject" at bounding box center [682, 314] width 16 height 16
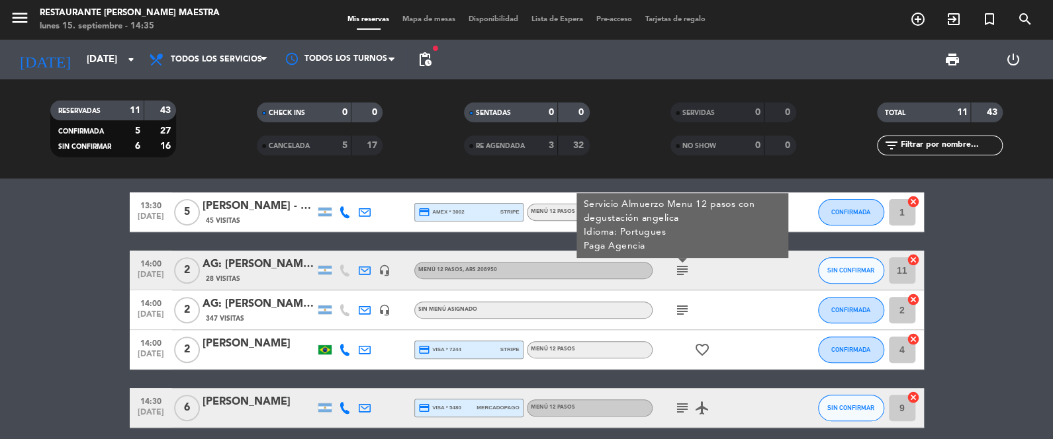
scroll to position [330, 0]
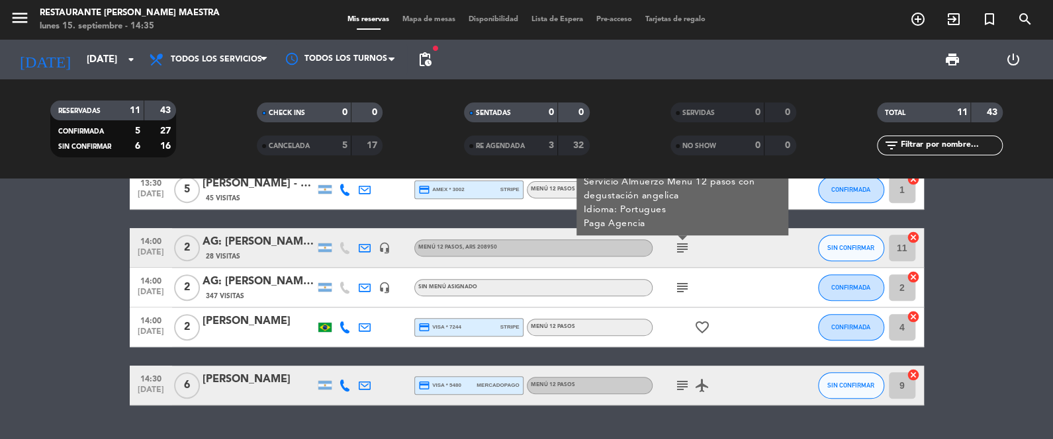
click at [683, 288] on icon "subject" at bounding box center [682, 288] width 16 height 16
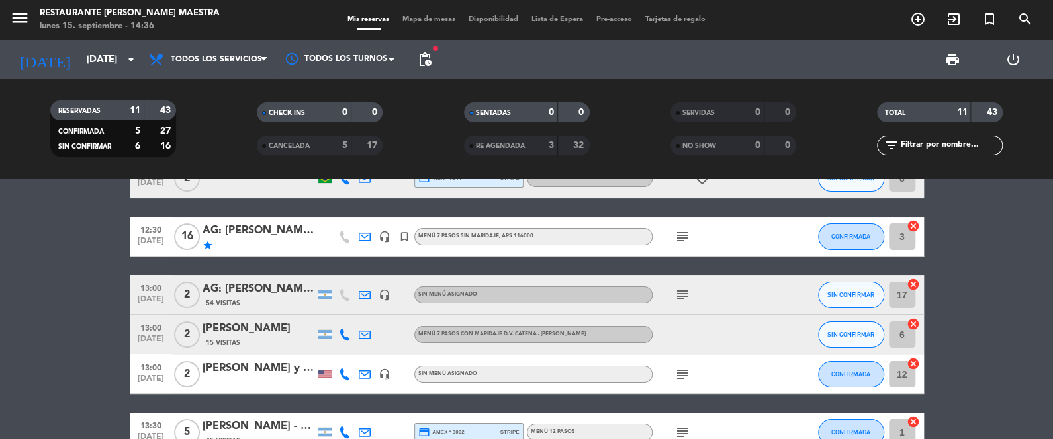
scroll to position [99, 0]
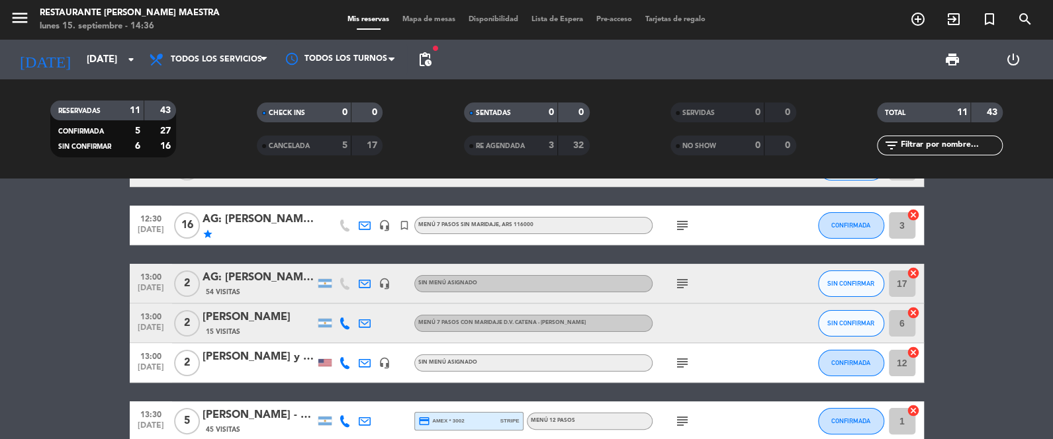
click at [687, 275] on div "subject" at bounding box center [711, 283] width 119 height 39
click at [687, 277] on icon "subject" at bounding box center [682, 284] width 16 height 16
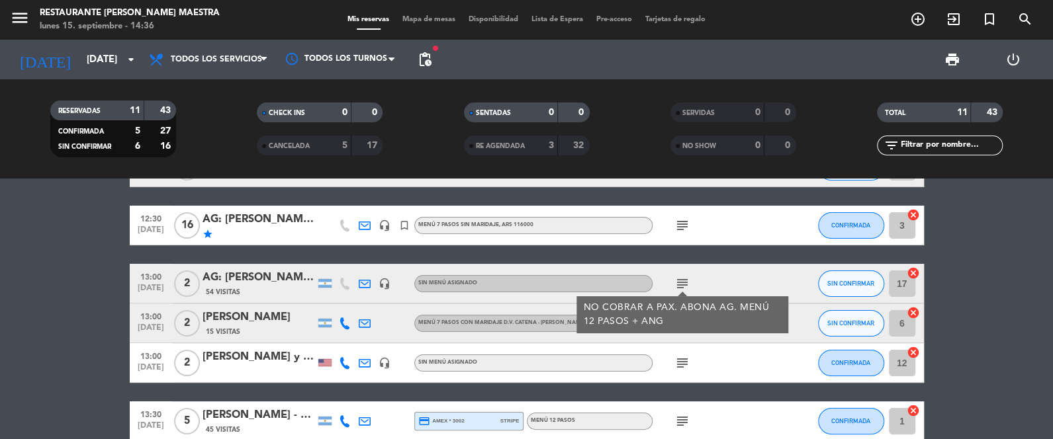
click at [687, 278] on icon "subject" at bounding box center [682, 284] width 16 height 16
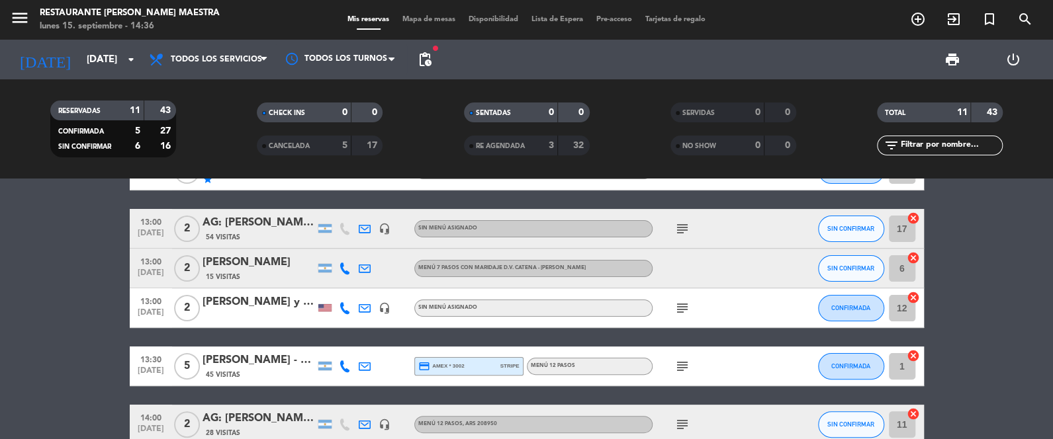
scroll to position [165, 0]
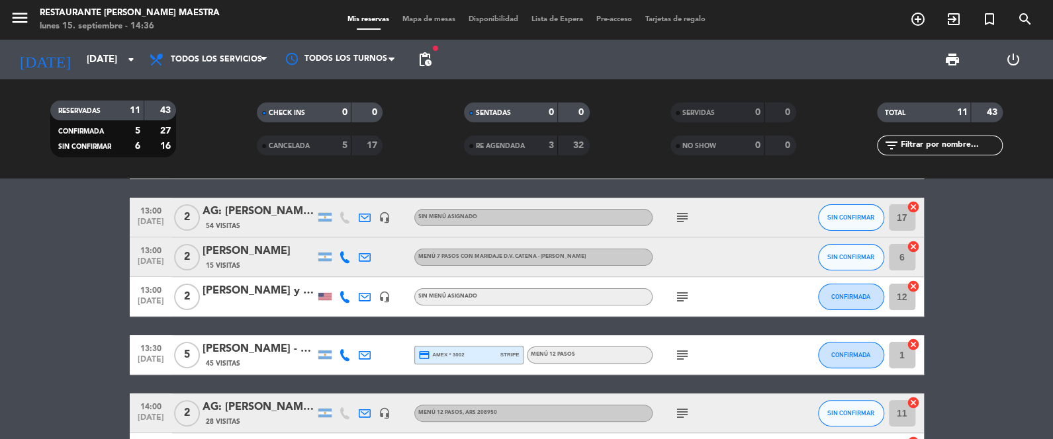
click at [682, 299] on icon "subject" at bounding box center [682, 297] width 16 height 16
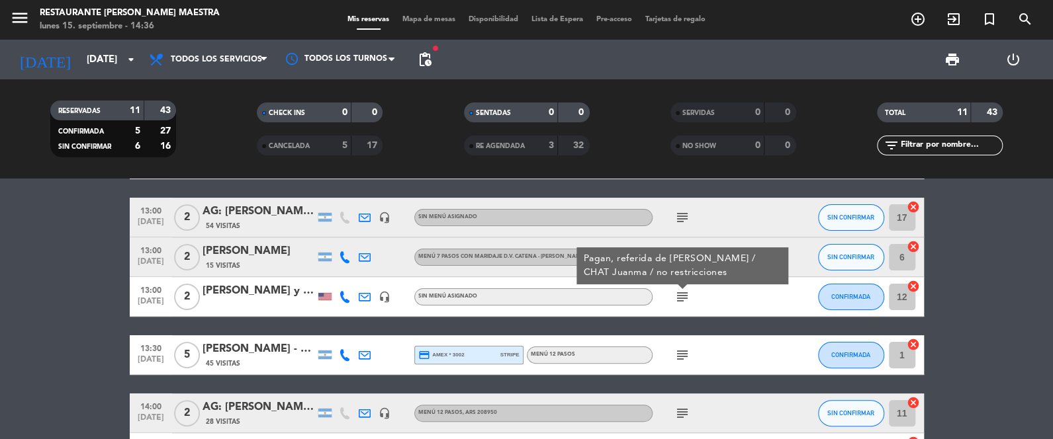
click at [680, 299] on icon "subject" at bounding box center [682, 297] width 16 height 16
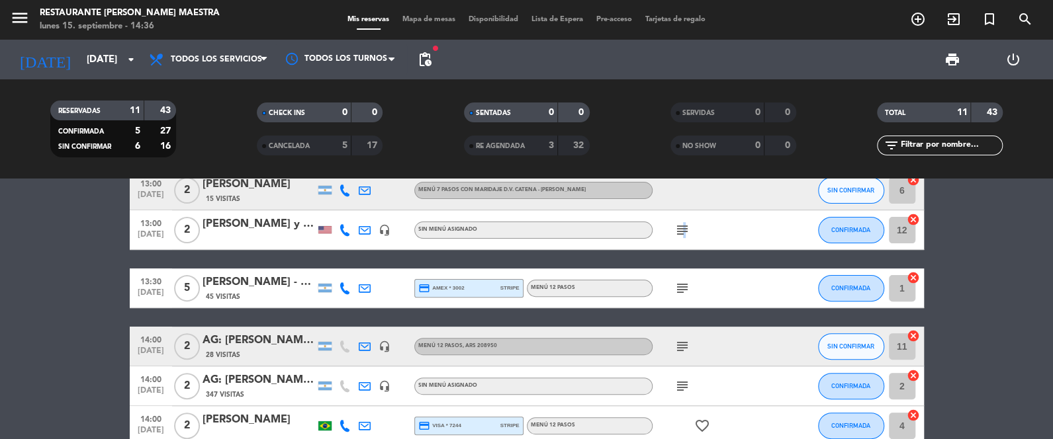
scroll to position [264, 0]
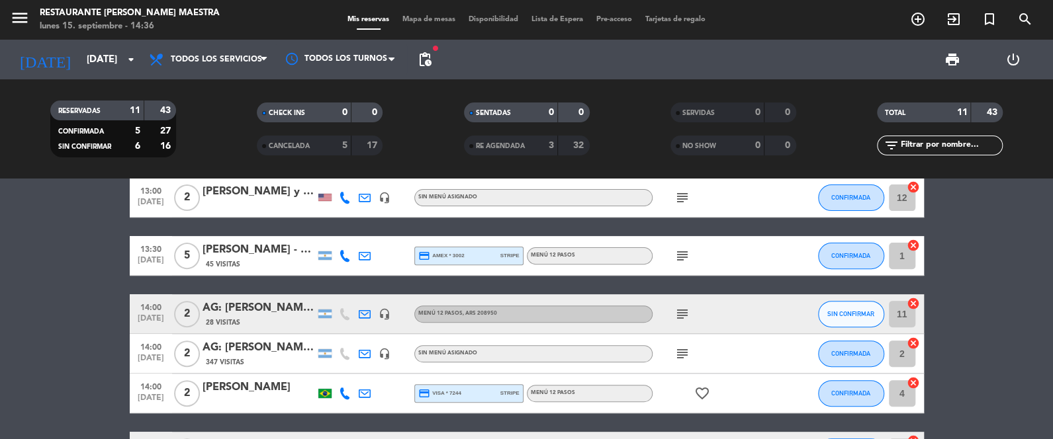
click at [675, 251] on icon "subject" at bounding box center [682, 256] width 16 height 16
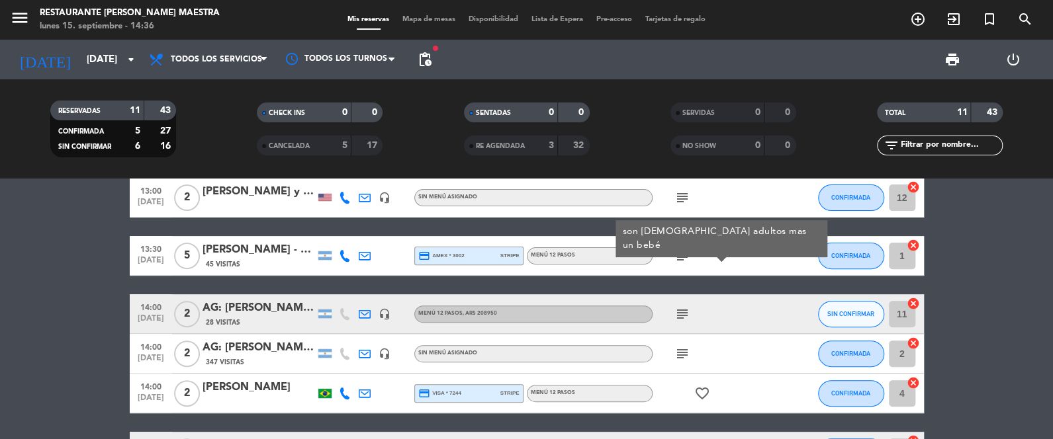
click at [675, 251] on icon "subject" at bounding box center [682, 256] width 16 height 16
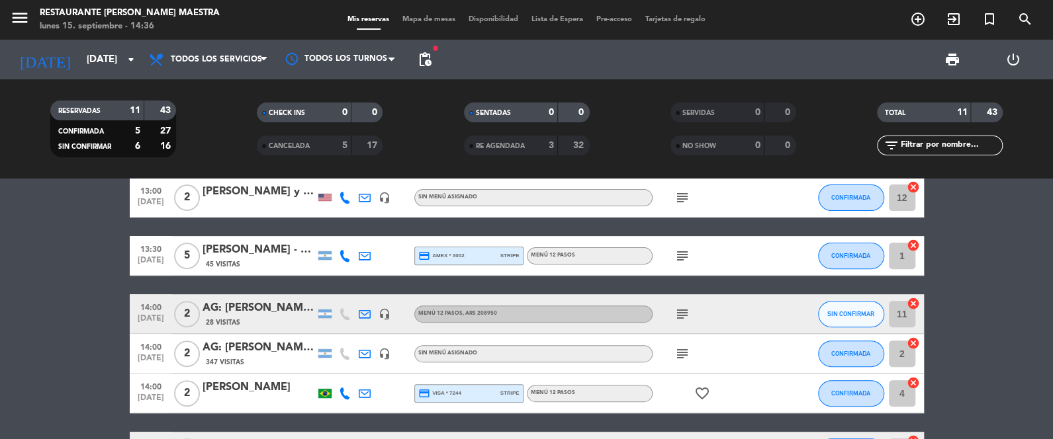
click at [675, 251] on icon "subject" at bounding box center [682, 256] width 16 height 16
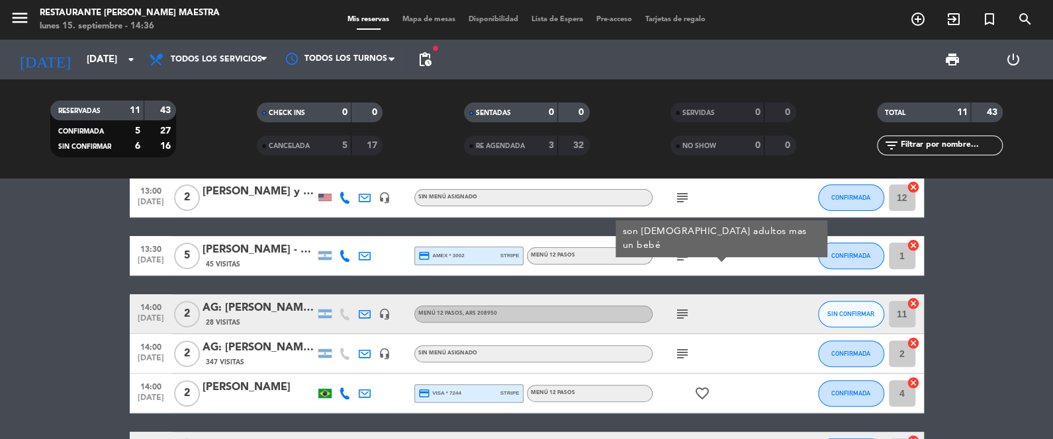
click at [675, 251] on icon "subject" at bounding box center [682, 256] width 16 height 16
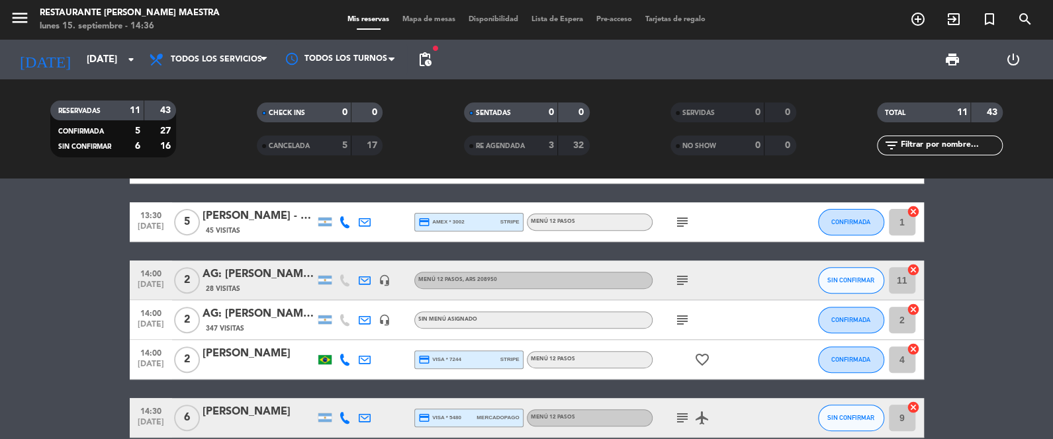
scroll to position [330, 0]
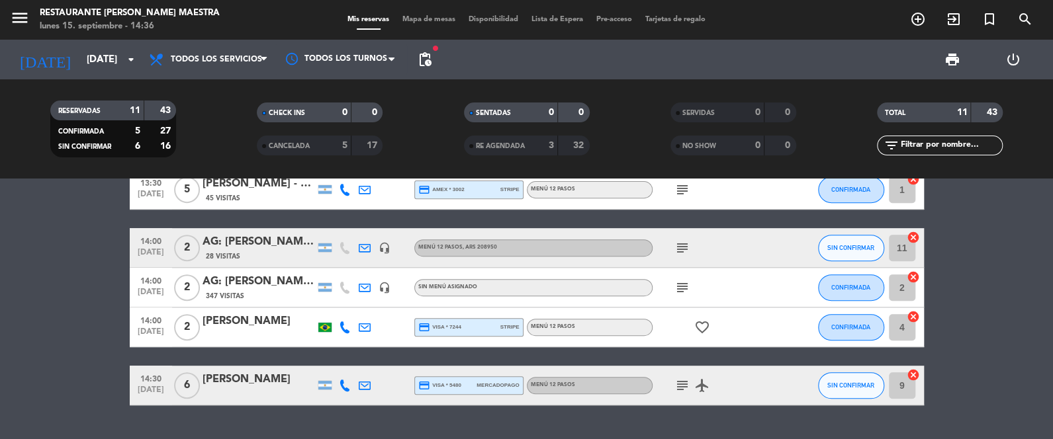
click at [688, 282] on icon "subject" at bounding box center [682, 288] width 16 height 16
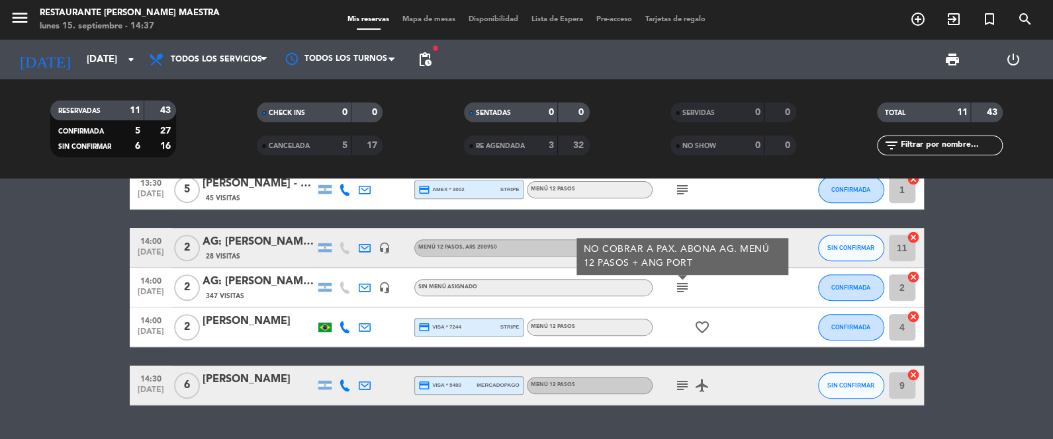
click at [1003, 357] on bookings-row "12:00 [DATE] 2 [PERSON_NAME] credit_card amex * 2008 stripe Menú 7 Pasos con ma…" at bounding box center [526, 140] width 1053 height 529
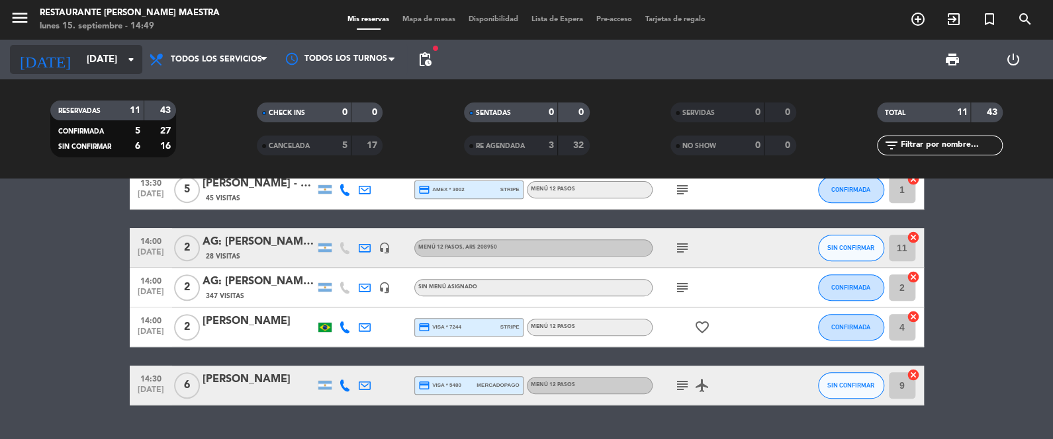
click at [127, 52] on div "[DATE] [DATE] arrow_drop_down" at bounding box center [76, 59] width 132 height 29
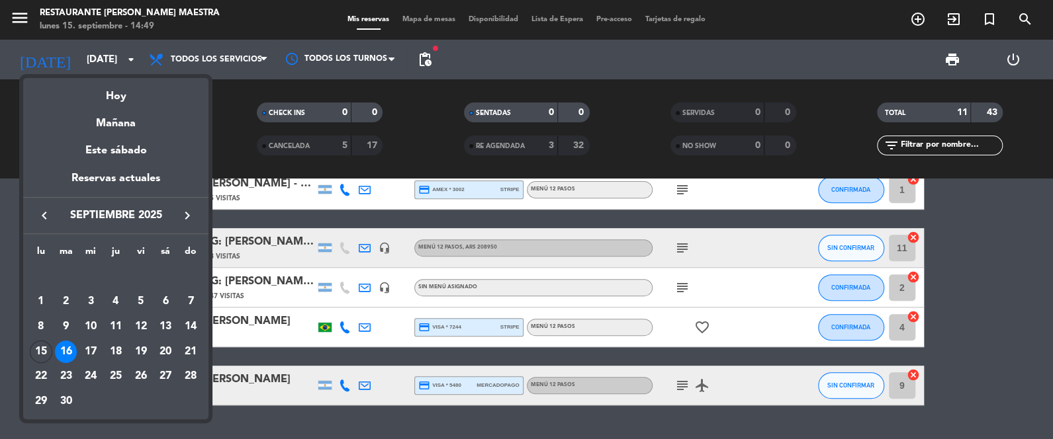
click at [189, 212] on icon "keyboard_arrow_right" at bounding box center [187, 216] width 16 height 16
click at [115, 372] on div "23" at bounding box center [116, 376] width 22 height 22
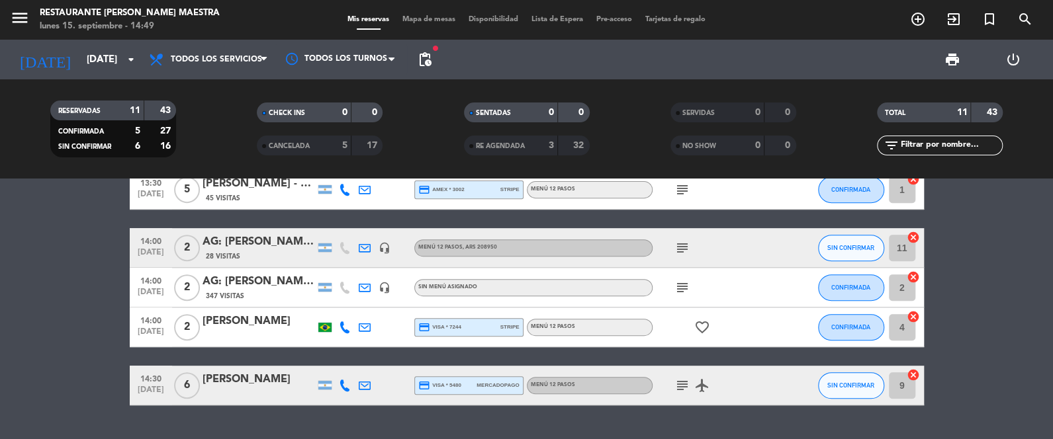
type input "[DEMOGRAPHIC_DATA][DATE]"
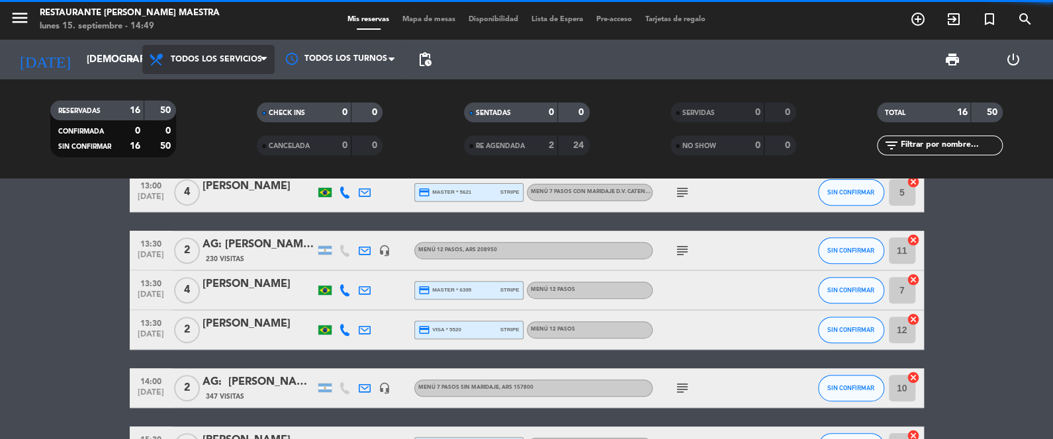
click at [194, 56] on span "Todos los servicios" at bounding box center [216, 59] width 91 height 9
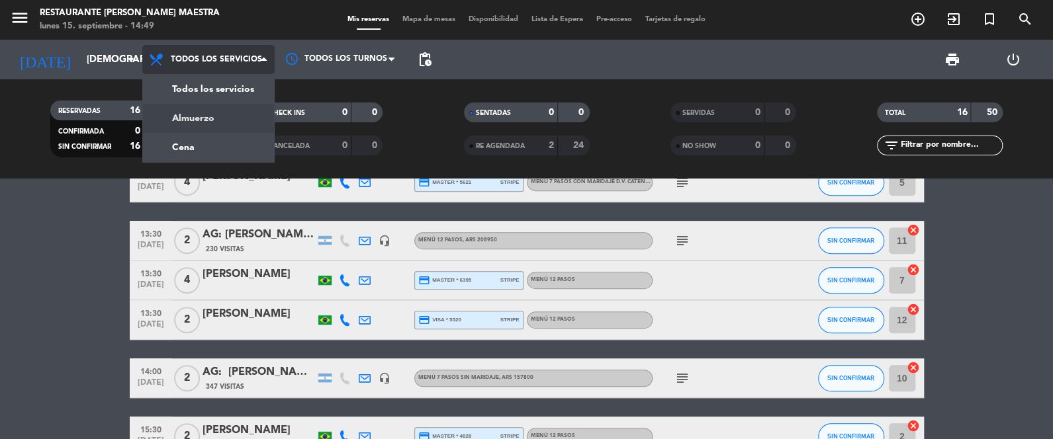
click at [217, 119] on div "menu Restaurante [PERSON_NAME] Maestra lunes 15. septiembre - 14:49 Mis reserva…" at bounding box center [526, 89] width 1053 height 179
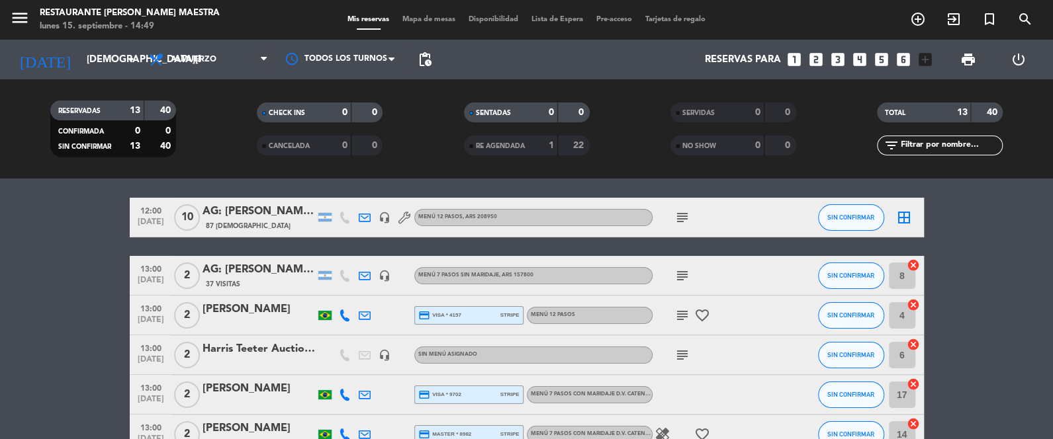
scroll to position [32, 0]
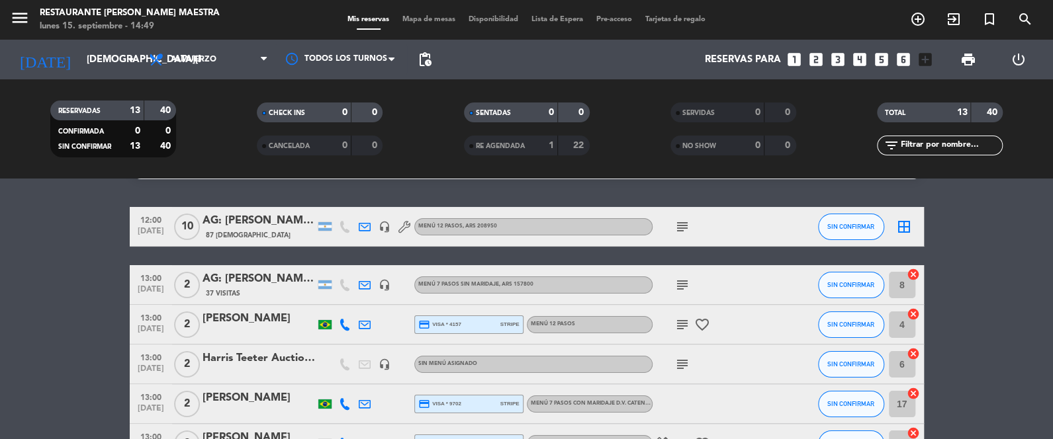
click at [287, 363] on div "Harris Teeter Auction: [PERSON_NAME] & [PERSON_NAME]" at bounding box center [258, 358] width 112 height 17
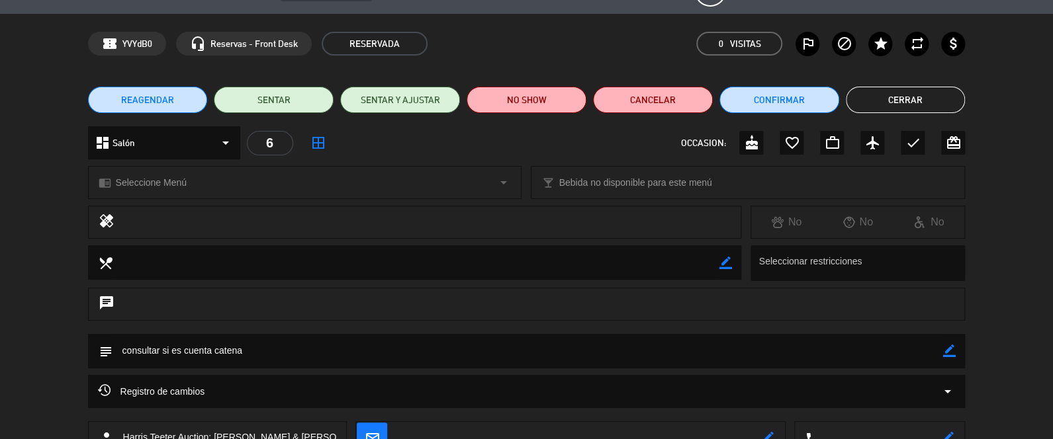
click at [946, 346] on icon "border_color" at bounding box center [948, 351] width 13 height 13
drag, startPoint x: 574, startPoint y: 324, endPoint x: 228, endPoint y: 320, distance: 346.8
click at [225, 320] on div "chat" at bounding box center [526, 311] width 1053 height 46
drag, startPoint x: 242, startPoint y: 353, endPoint x: 73, endPoint y: 348, distance: 168.8
click at [71, 347] on div "subject" at bounding box center [526, 354] width 1053 height 41
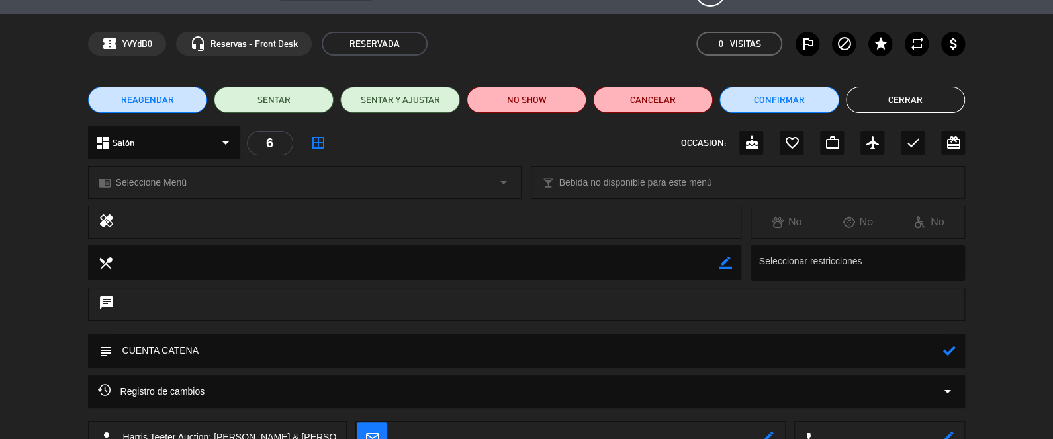
click at [946, 349] on icon at bounding box center [948, 351] width 13 height 13
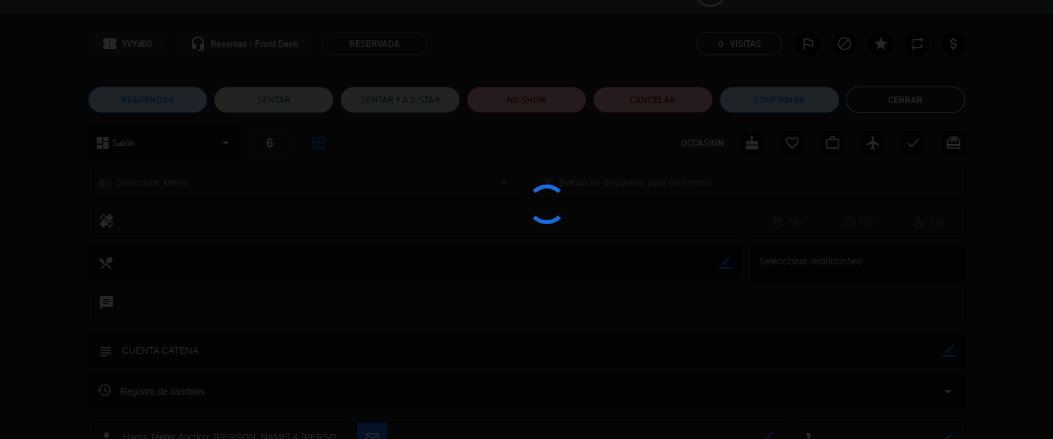
type textarea "CUENTA CATENA"
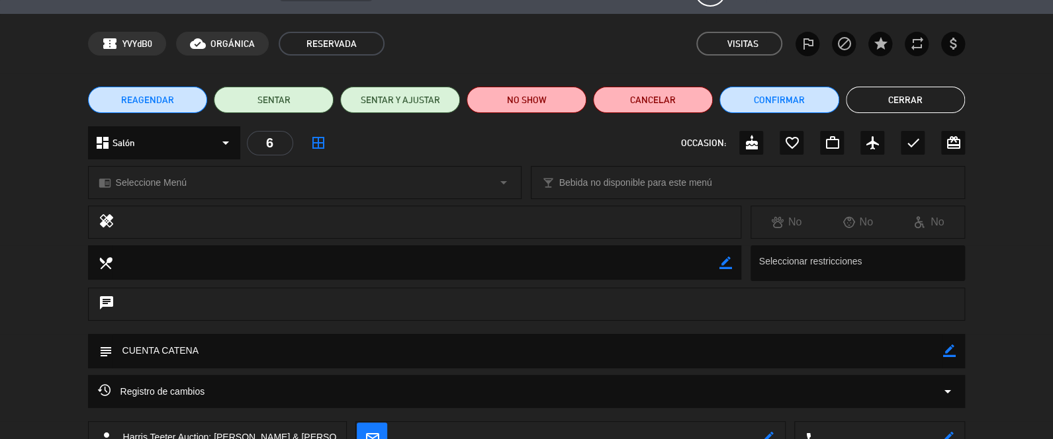
click at [891, 97] on button "Cerrar" at bounding box center [906, 100] width 120 height 26
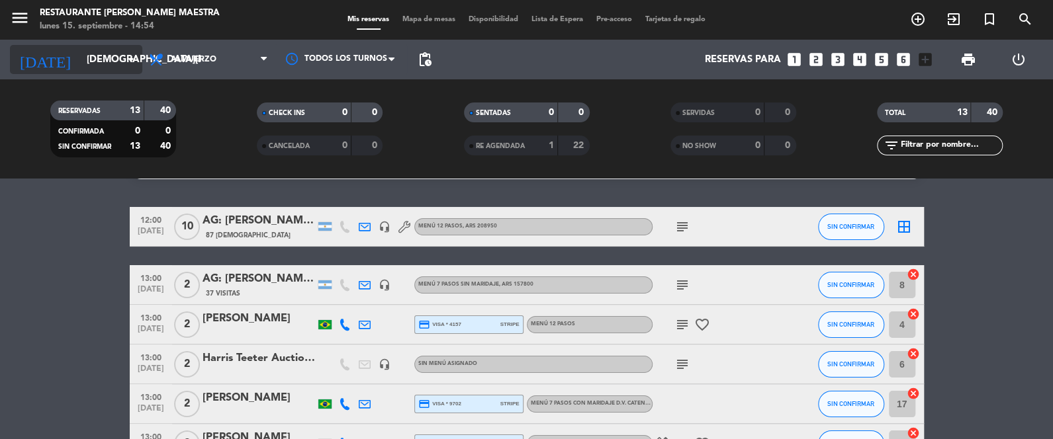
click at [83, 56] on input "[DEMOGRAPHIC_DATA][DATE]" at bounding box center [143, 60] width 127 height 24
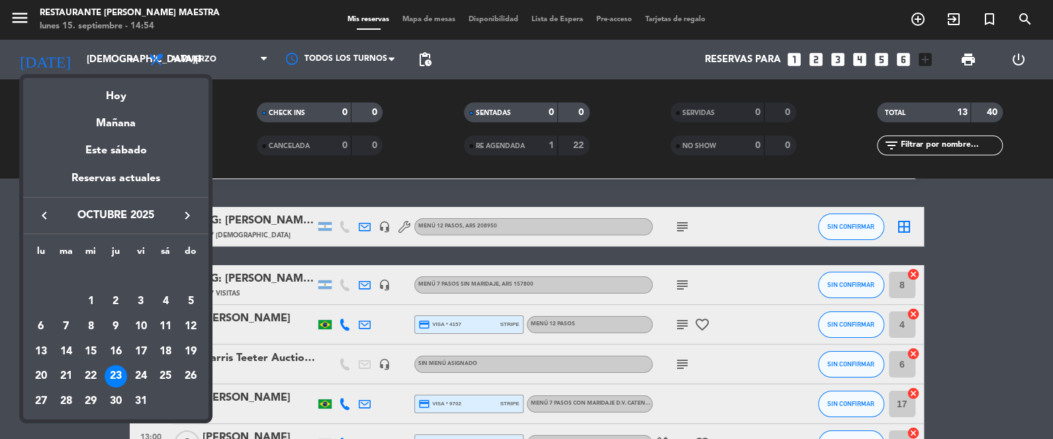
click at [183, 210] on icon "keyboard_arrow_right" at bounding box center [187, 216] width 16 height 16
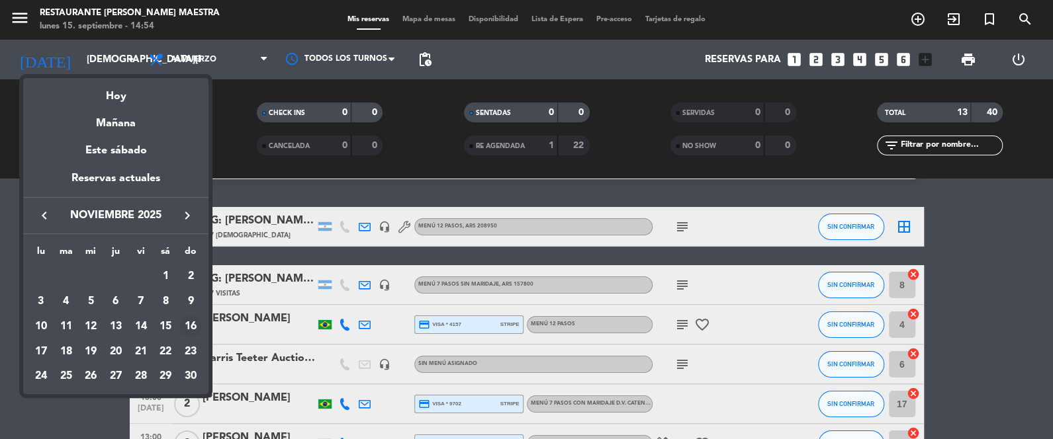
click at [192, 323] on div "16" at bounding box center [190, 327] width 22 height 22
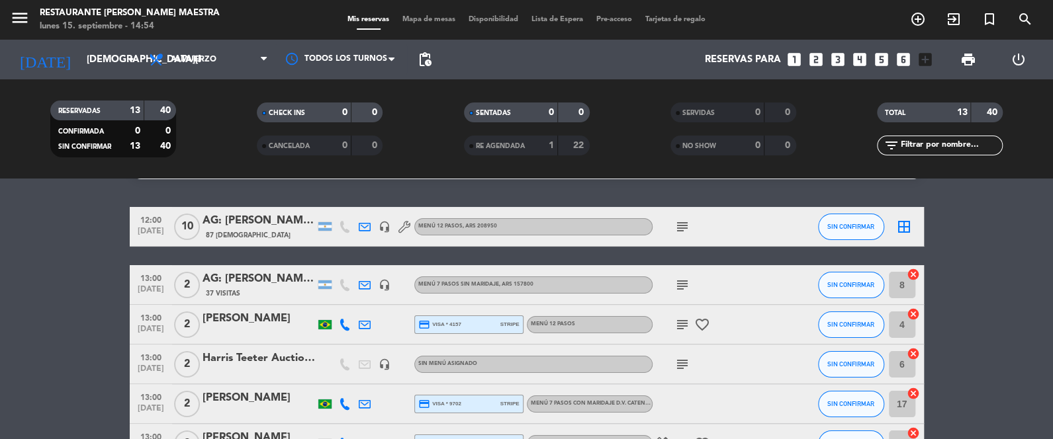
type input "[DATE]"
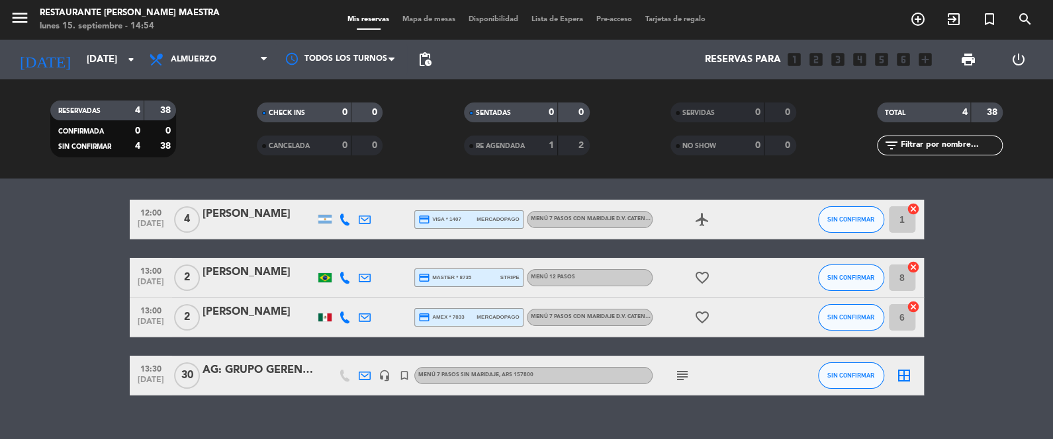
scroll to position [99, 0]
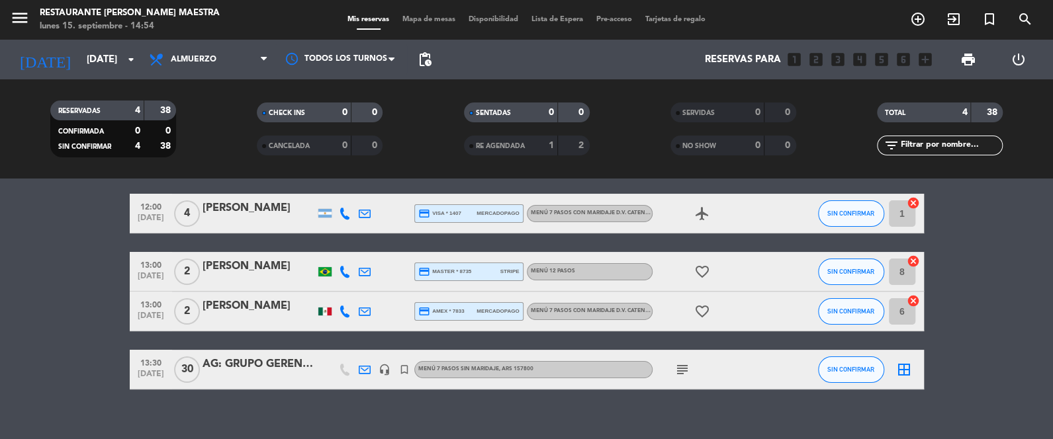
click at [257, 308] on div "[PERSON_NAME]" at bounding box center [258, 306] width 112 height 17
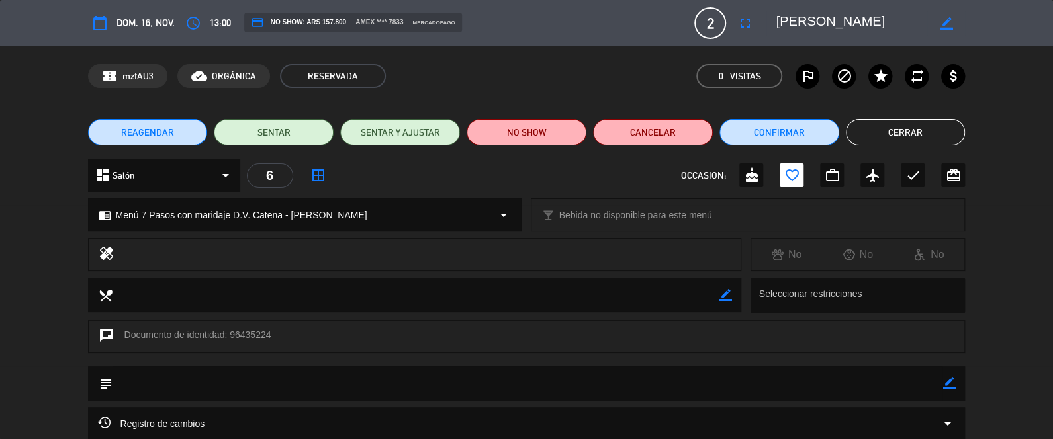
click at [178, 133] on button "REAGENDAR" at bounding box center [148, 132] width 120 height 26
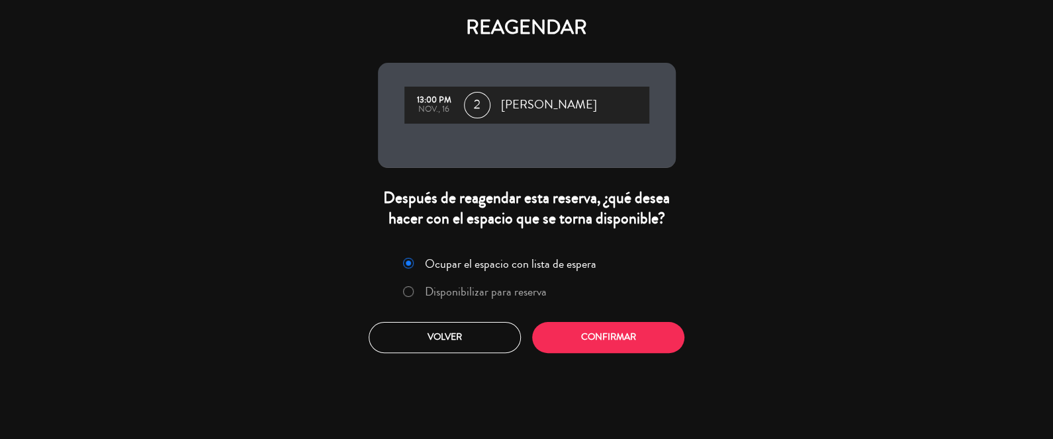
click at [500, 297] on label "Disponibilizar para reserva" at bounding box center [486, 292] width 122 height 12
click at [638, 342] on button "Confirmar" at bounding box center [608, 337] width 152 height 31
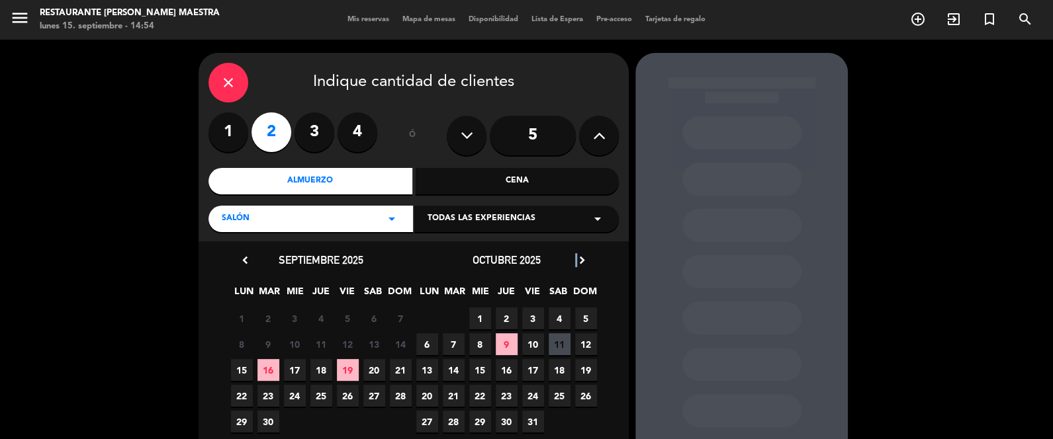
click at [577, 257] on icon "chevron_right" at bounding box center [582, 260] width 14 height 14
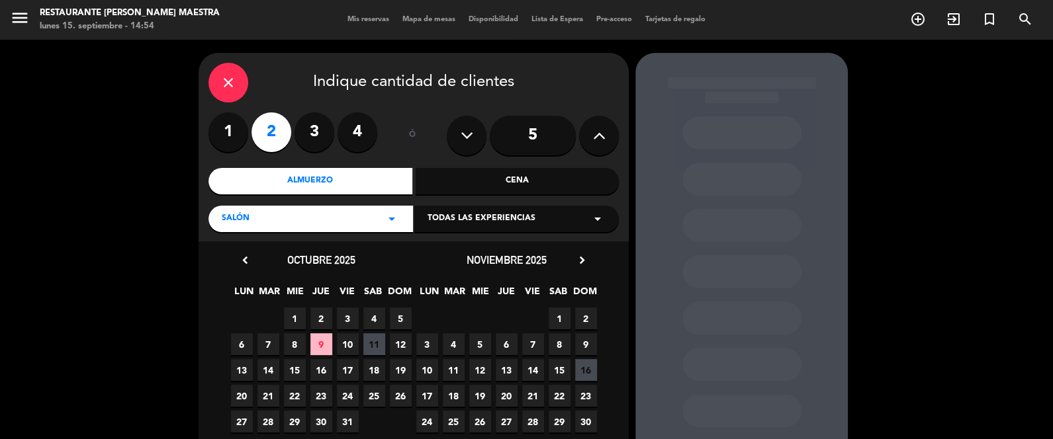
click at [423, 394] on span "17" at bounding box center [427, 396] width 22 height 22
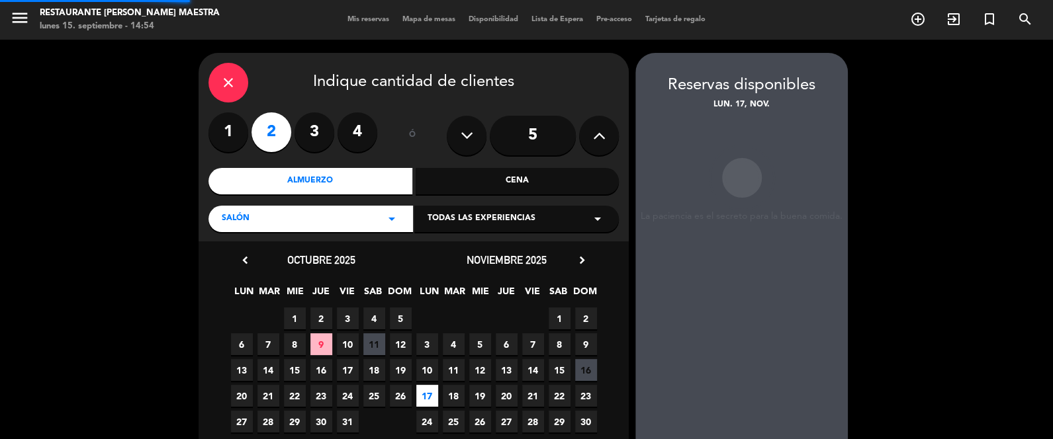
scroll to position [53, 0]
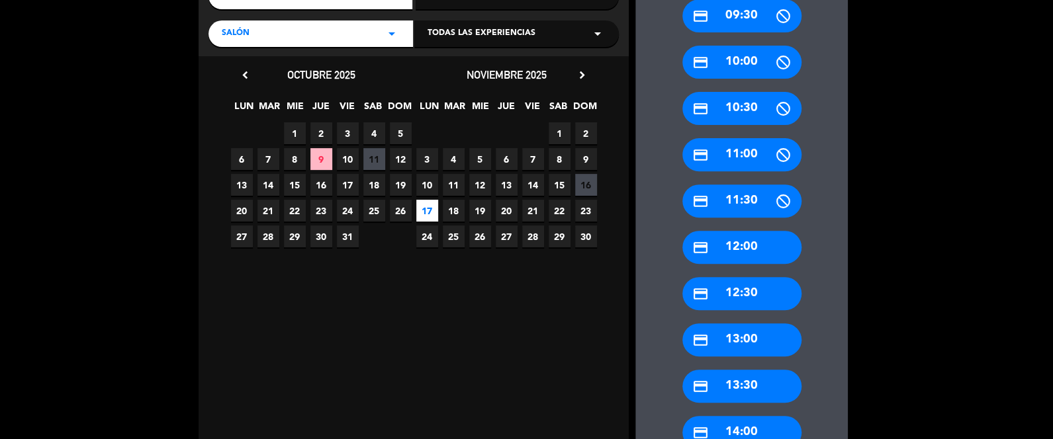
click at [755, 339] on div "credit_card 13:00" at bounding box center [741, 340] width 119 height 33
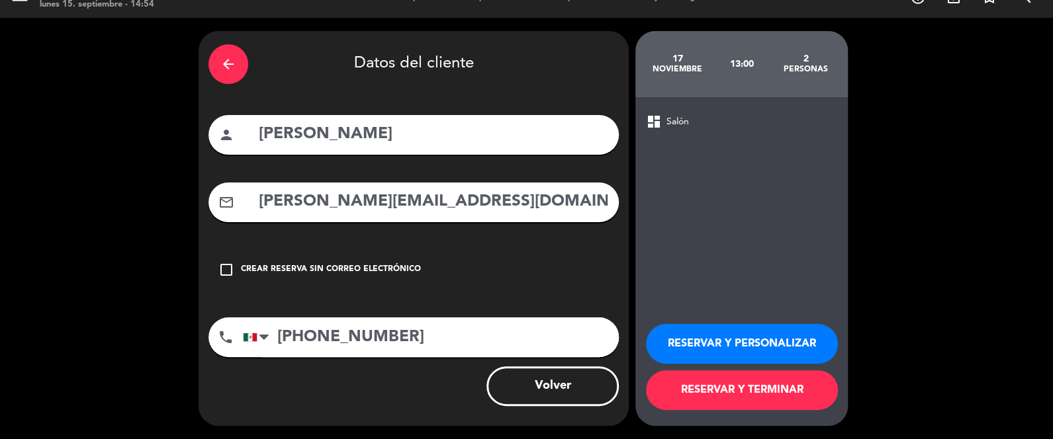
click at [732, 337] on button "RESERVAR Y PERSONALIZAR" at bounding box center [742, 344] width 192 height 40
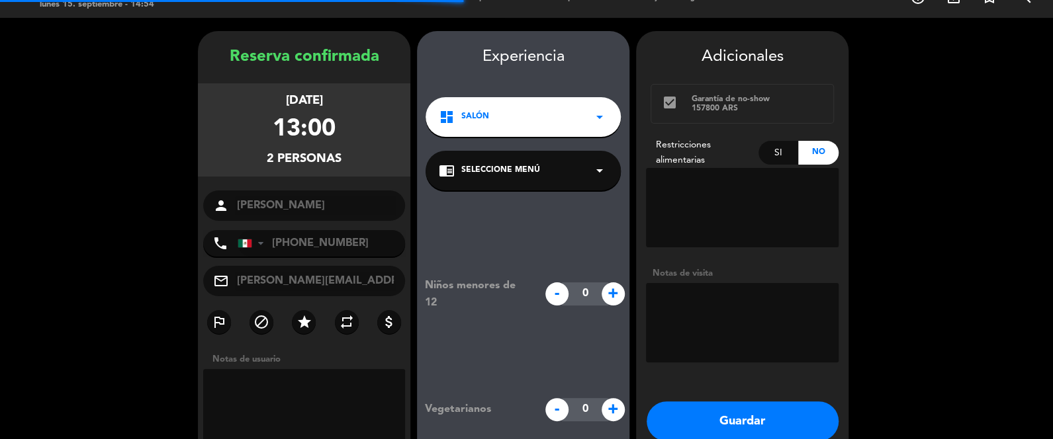
scroll to position [53, 0]
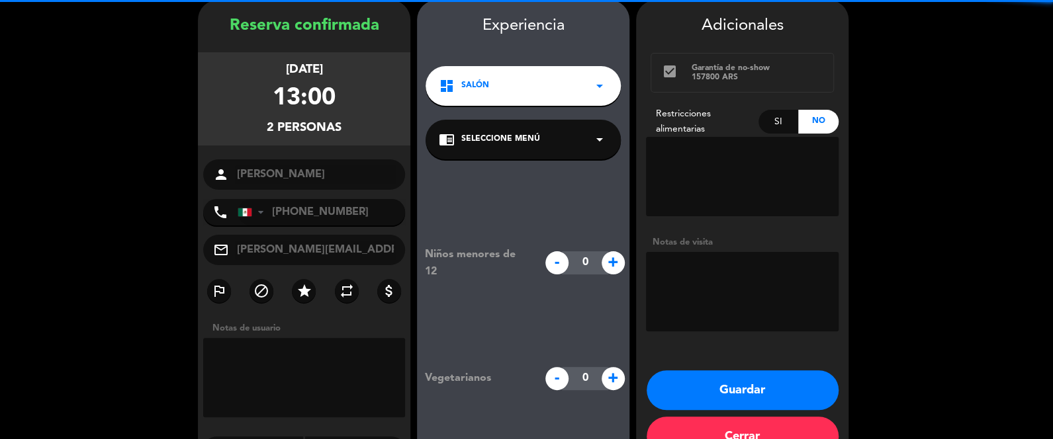
click at [506, 145] on span "Seleccione Menú" at bounding box center [500, 139] width 79 height 13
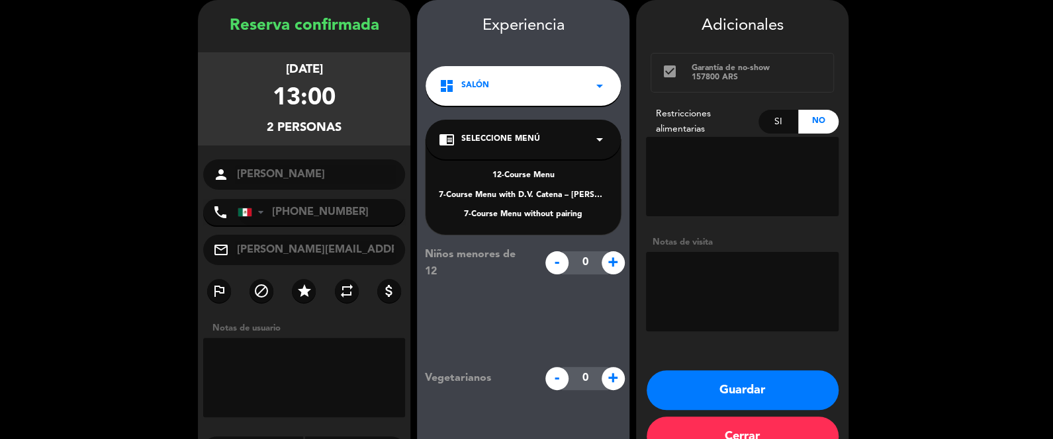
click at [543, 193] on div "7-Course Menu with D.V. Catena – [PERSON_NAME] pairing" at bounding box center [523, 195] width 169 height 13
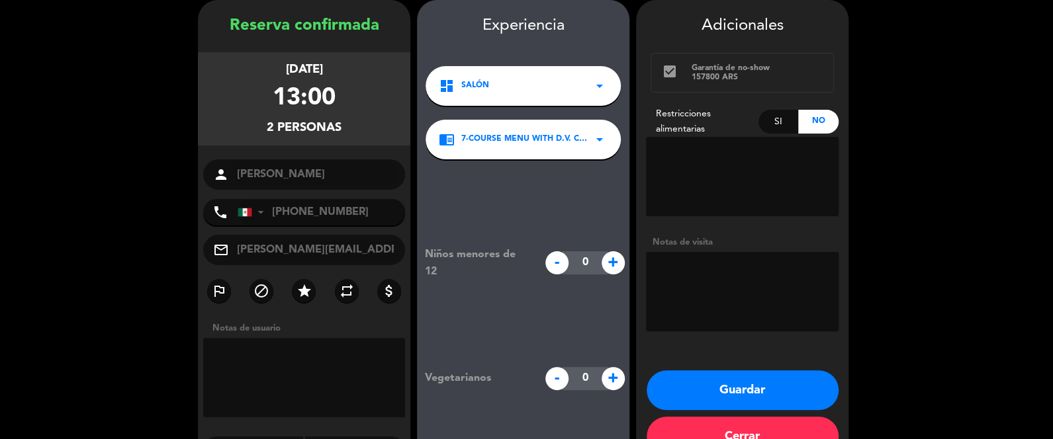
click at [710, 292] on textarea at bounding box center [742, 291] width 193 height 79
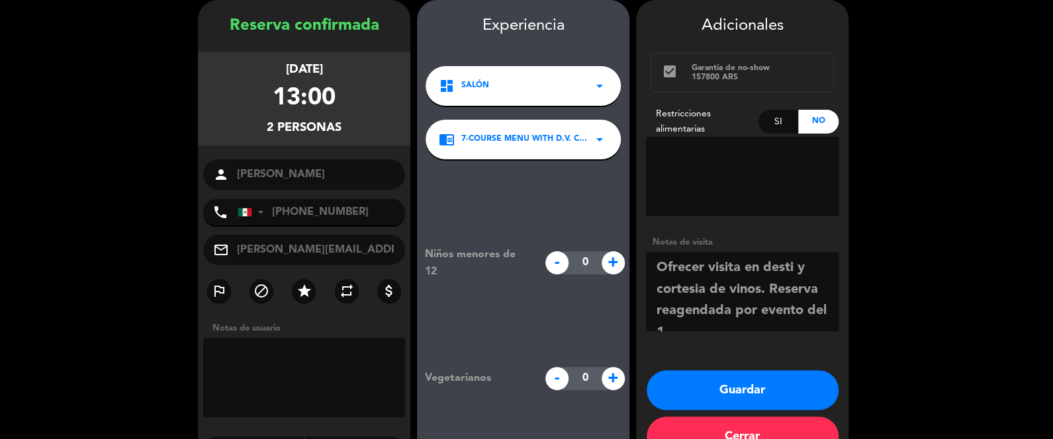
scroll to position [9, 0]
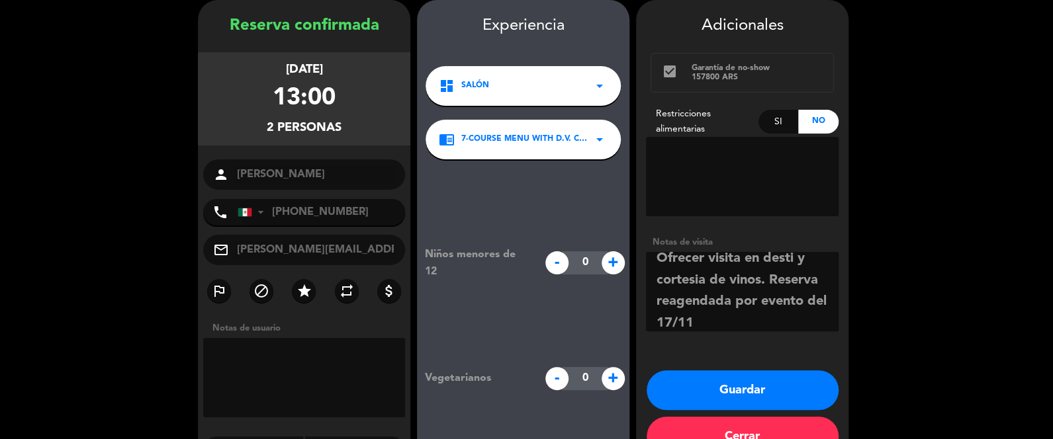
click at [666, 319] on textarea at bounding box center [742, 291] width 193 height 79
click at [746, 323] on textarea at bounding box center [742, 291] width 193 height 79
type textarea "Ofrecer visita en desti y cortesia de vinos. Reserva reagendada por evento del …"
click at [789, 391] on button "Guardar" at bounding box center [742, 391] width 192 height 40
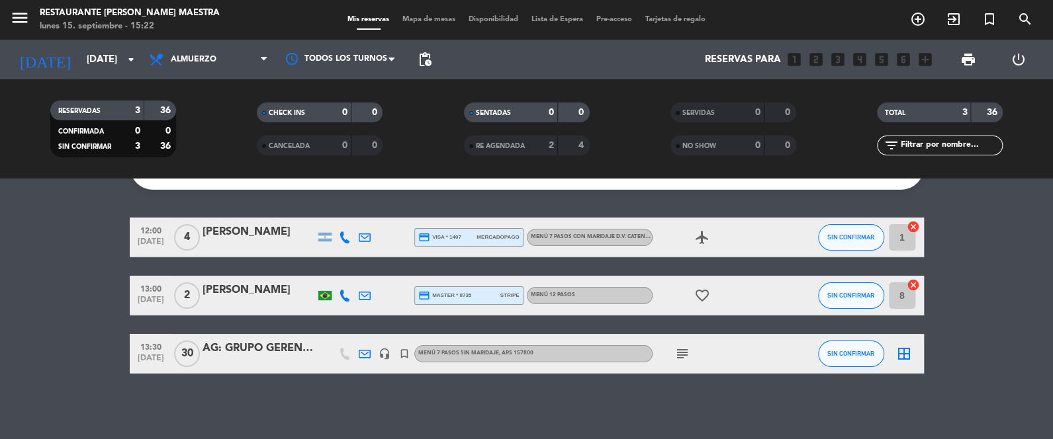
scroll to position [42, 0]
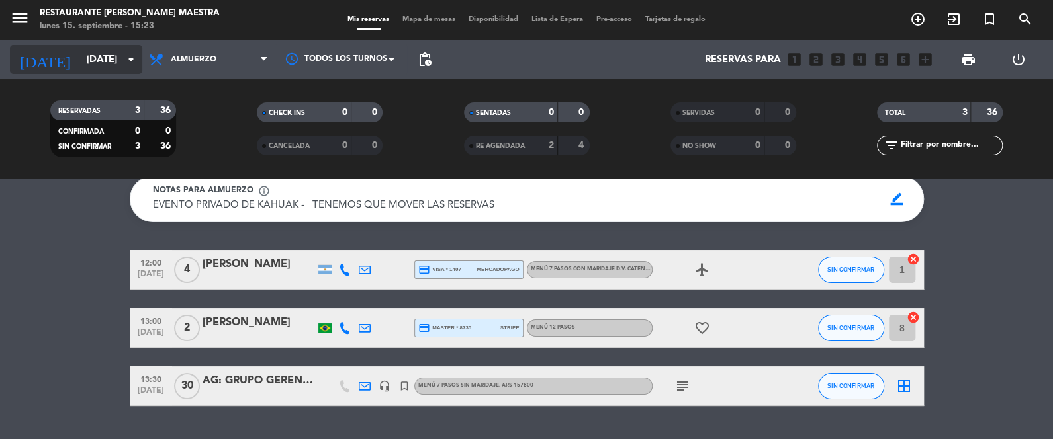
click at [112, 53] on input "[DATE]" at bounding box center [143, 60] width 127 height 24
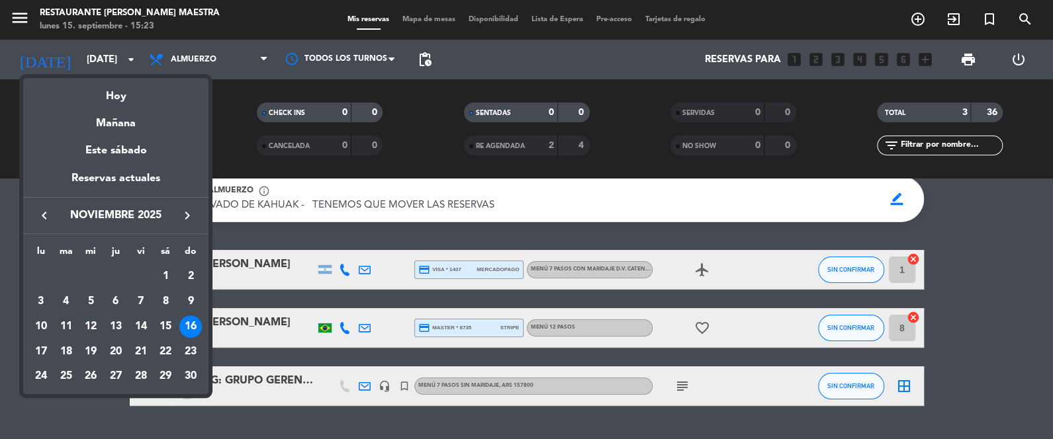
click at [53, 212] on button "keyboard_arrow_left" at bounding box center [44, 215] width 24 height 17
click at [243, 94] on div at bounding box center [526, 219] width 1053 height 439
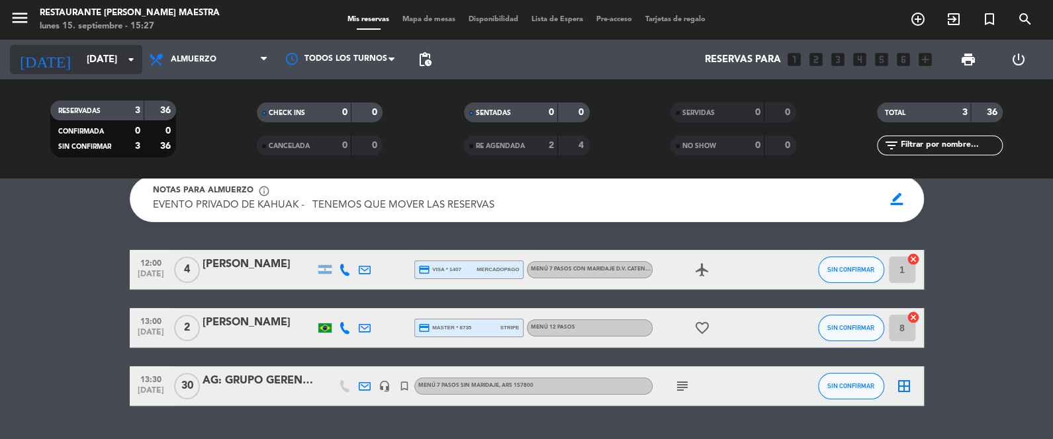
click at [136, 62] on icon "arrow_drop_down" at bounding box center [131, 60] width 16 height 16
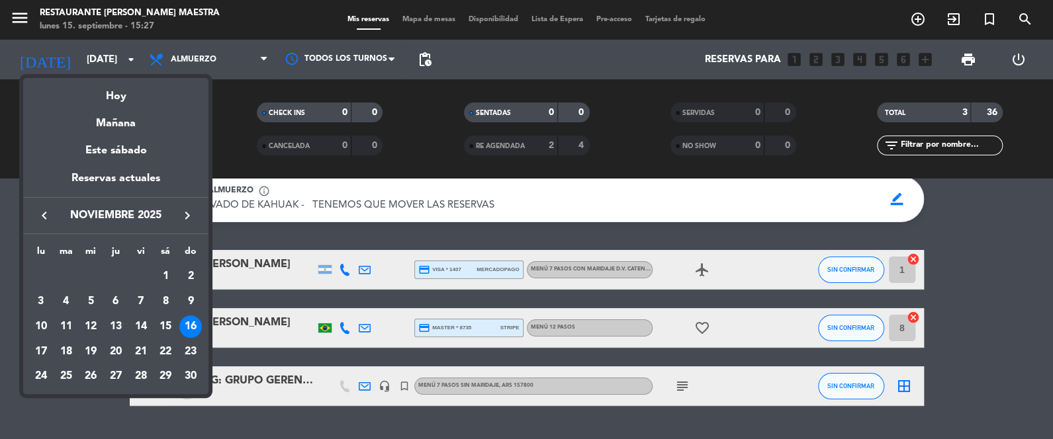
click at [225, 85] on div at bounding box center [526, 219] width 1053 height 439
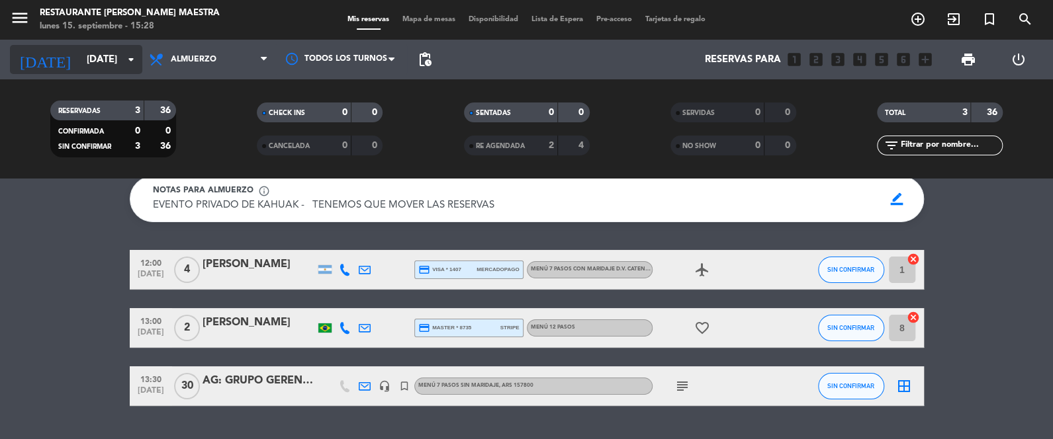
click at [129, 56] on icon "arrow_drop_down" at bounding box center [131, 60] width 16 height 16
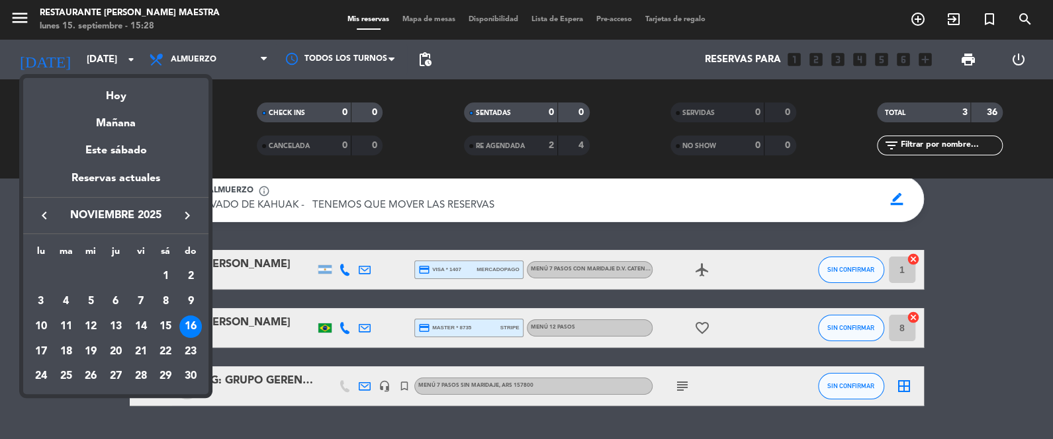
click at [43, 215] on icon "keyboard_arrow_left" at bounding box center [44, 216] width 16 height 16
click at [46, 205] on div "keyboard_arrow_left octubre 2025 keyboard_arrow_right" at bounding box center [115, 215] width 185 height 37
click at [38, 212] on icon "keyboard_arrow_left" at bounding box center [44, 216] width 16 height 16
click at [89, 375] on div "24" at bounding box center [90, 376] width 22 height 22
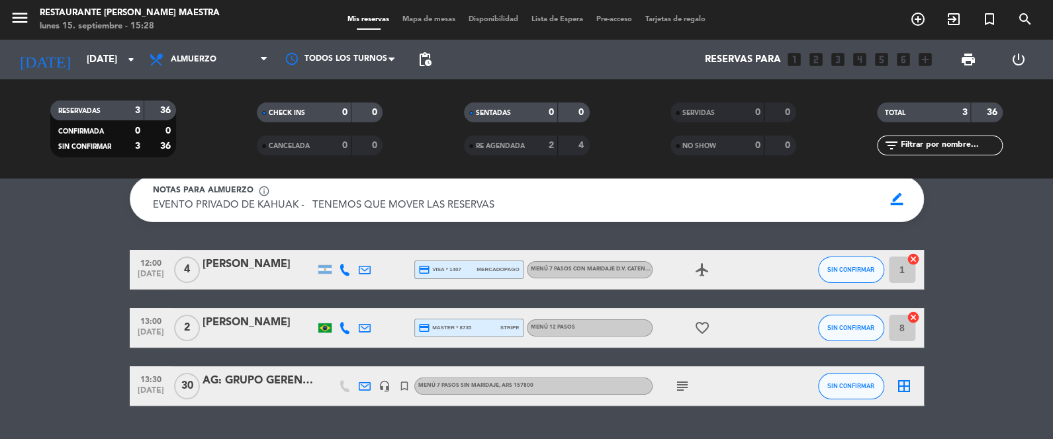
type input "[DATE]"
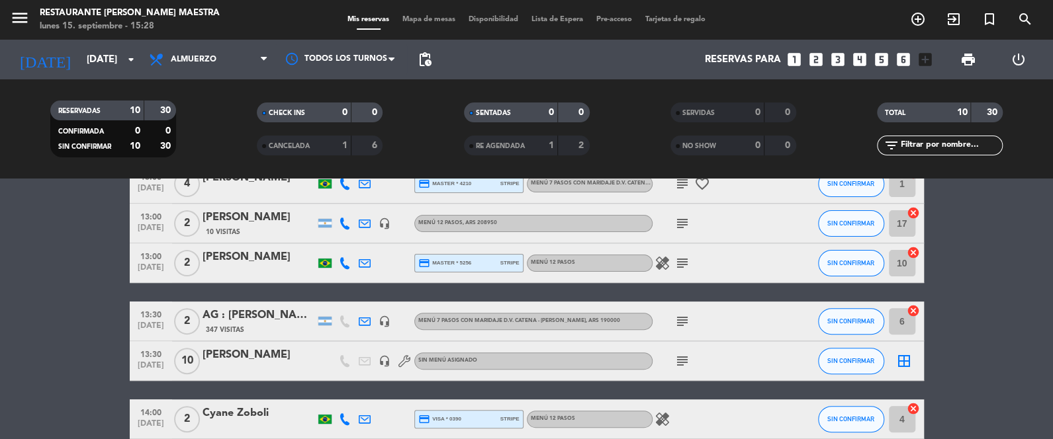
scroll to position [241, 0]
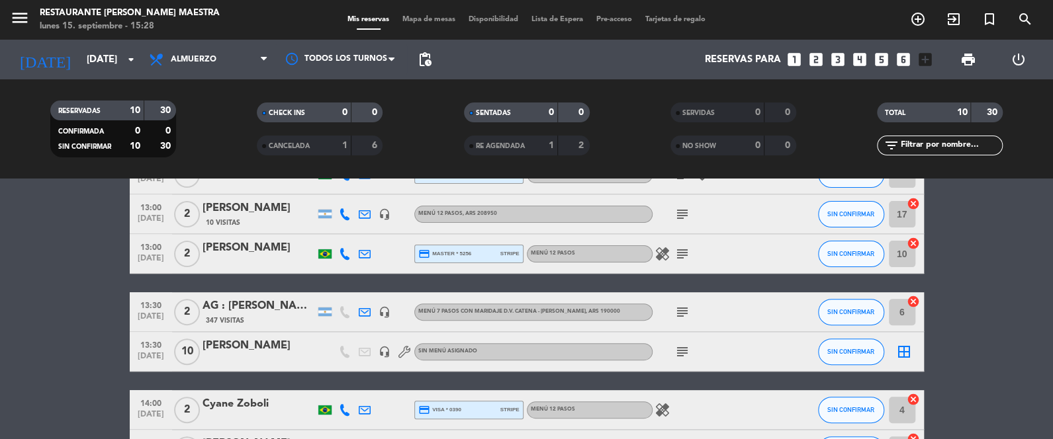
click at [257, 349] on div "[PERSON_NAME]" at bounding box center [258, 345] width 112 height 17
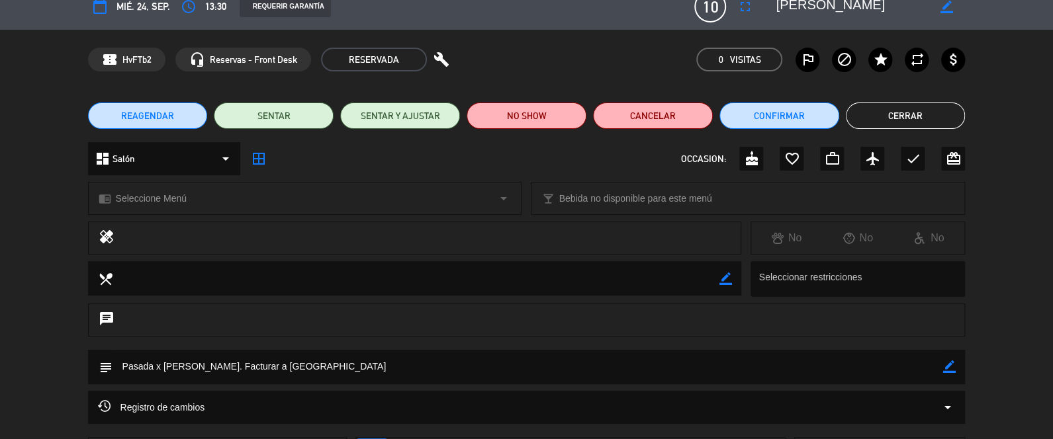
scroll to position [32, 0]
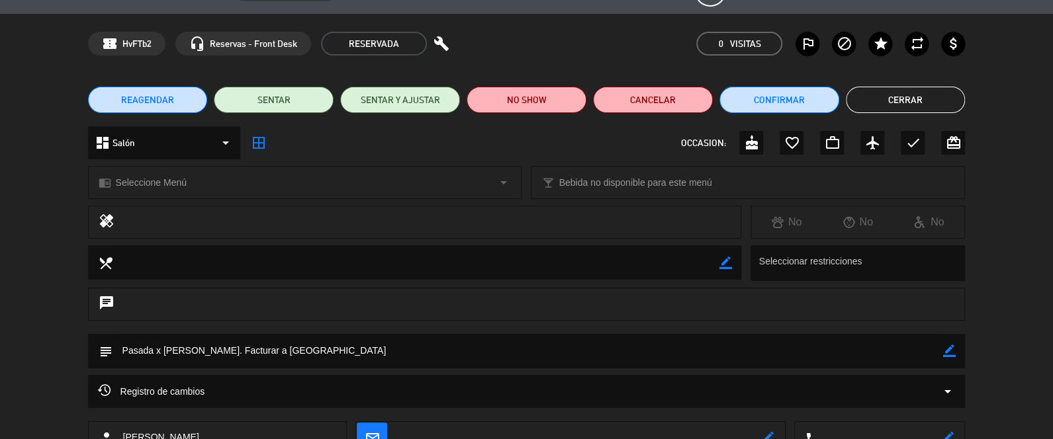
click at [946, 345] on icon "border_color" at bounding box center [948, 351] width 13 height 13
click at [809, 321] on div "chat" at bounding box center [526, 311] width 1053 height 46
click at [427, 354] on textarea at bounding box center [527, 351] width 830 height 34
click at [950, 353] on icon at bounding box center [948, 351] width 13 height 13
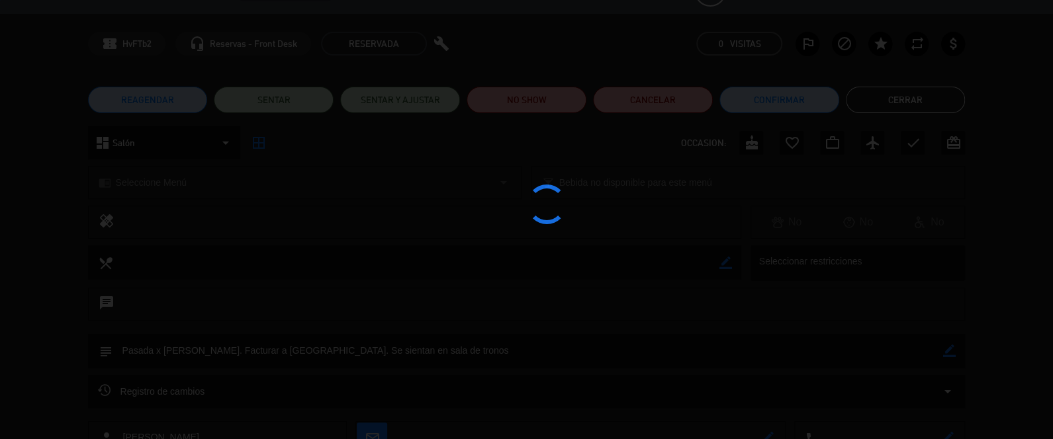
type textarea "Pasada x [PERSON_NAME]. Facturar a [GEOGRAPHIC_DATA]. Se sientan en sala de tro…"
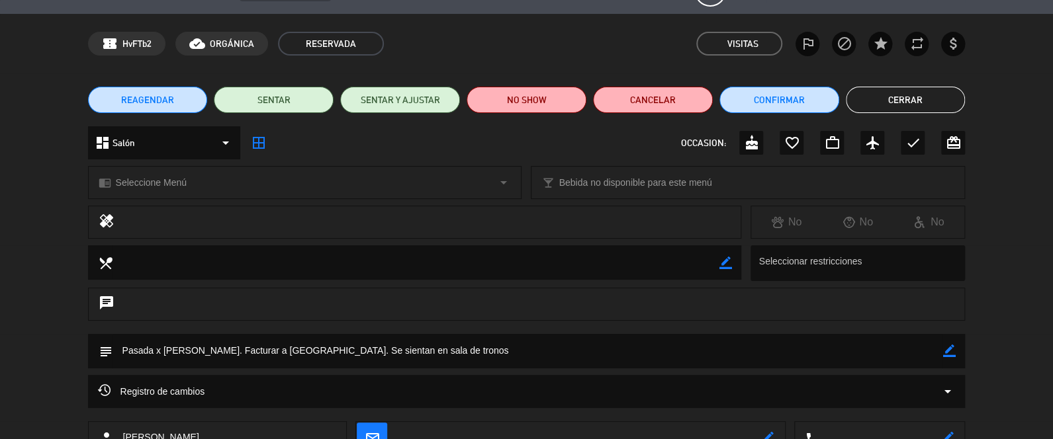
click at [889, 95] on button "Cerrar" at bounding box center [906, 100] width 120 height 26
